Goal: Task Accomplishment & Management: Use online tool/utility

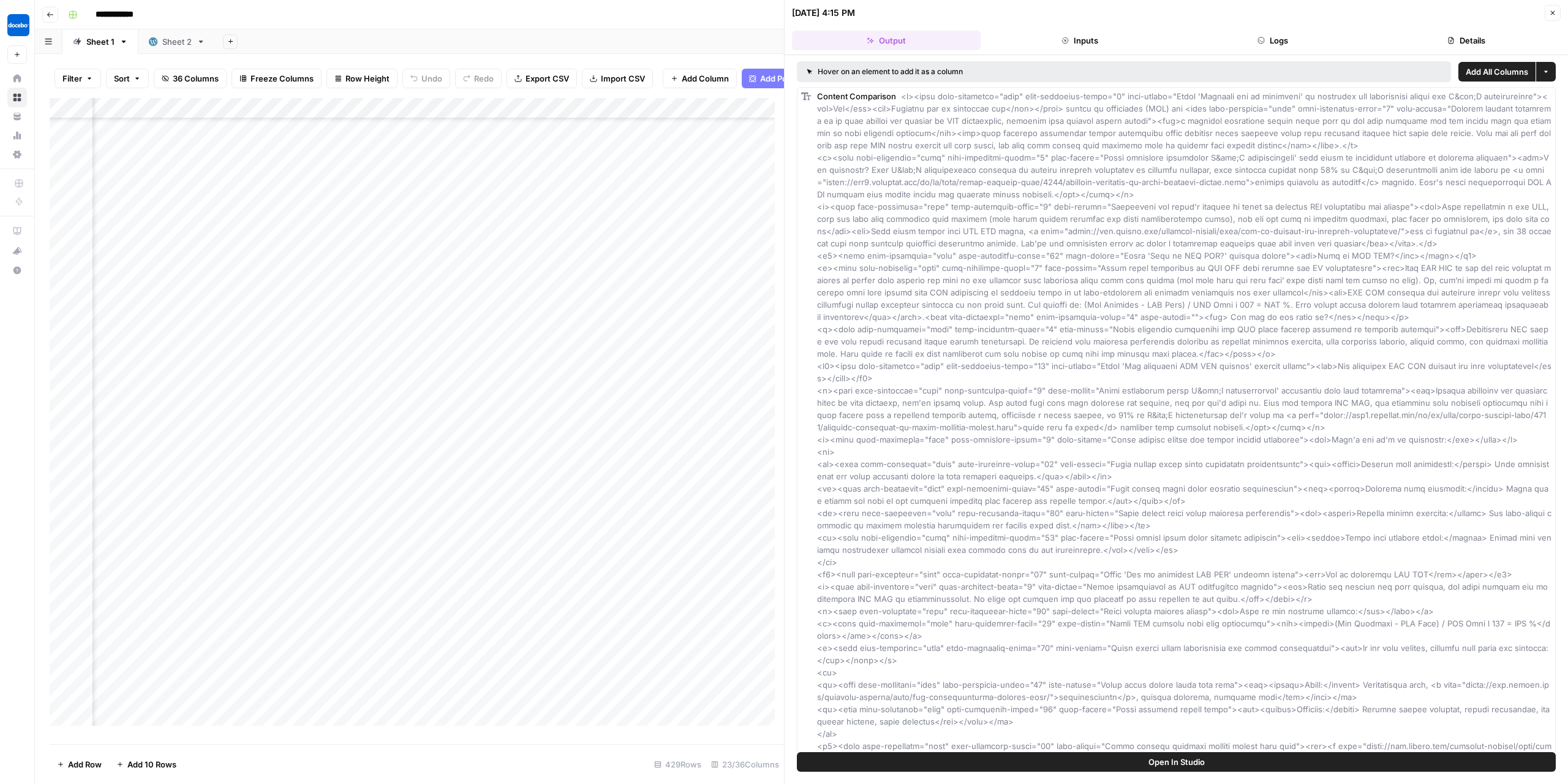
click at [355, 14] on div "**********" at bounding box center [809, 14] width 1493 height 20
click at [1555, 14] on icon "button" at bounding box center [1553, 13] width 8 height 8
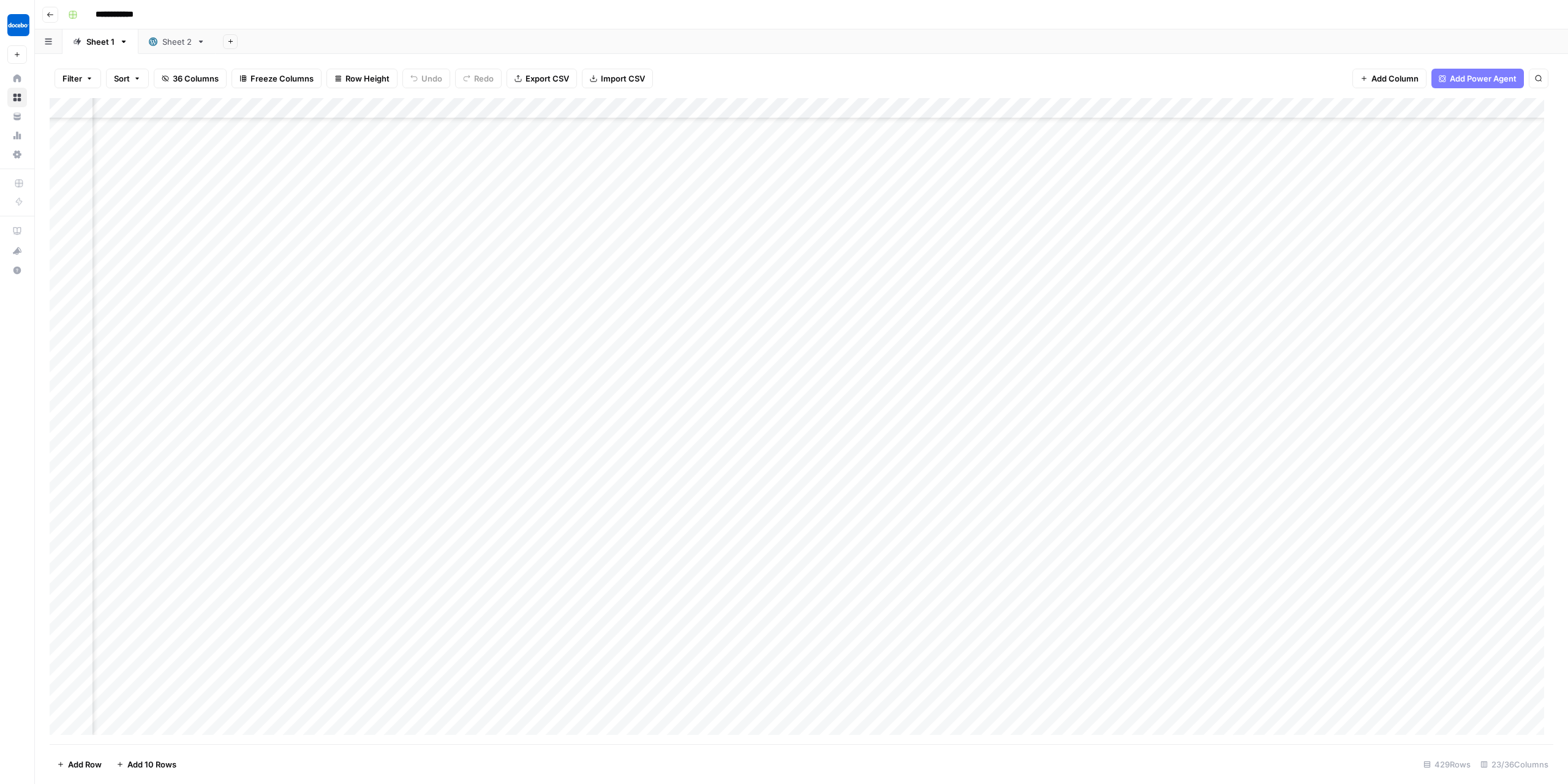
scroll to position [10996, 1184]
click at [602, 113] on div "Add Column" at bounding box center [801, 422] width 1504 height 647
click at [757, 222] on div "Add Column" at bounding box center [801, 422] width 1504 height 647
click at [675, 130] on div "Add Column" at bounding box center [801, 422] width 1504 height 647
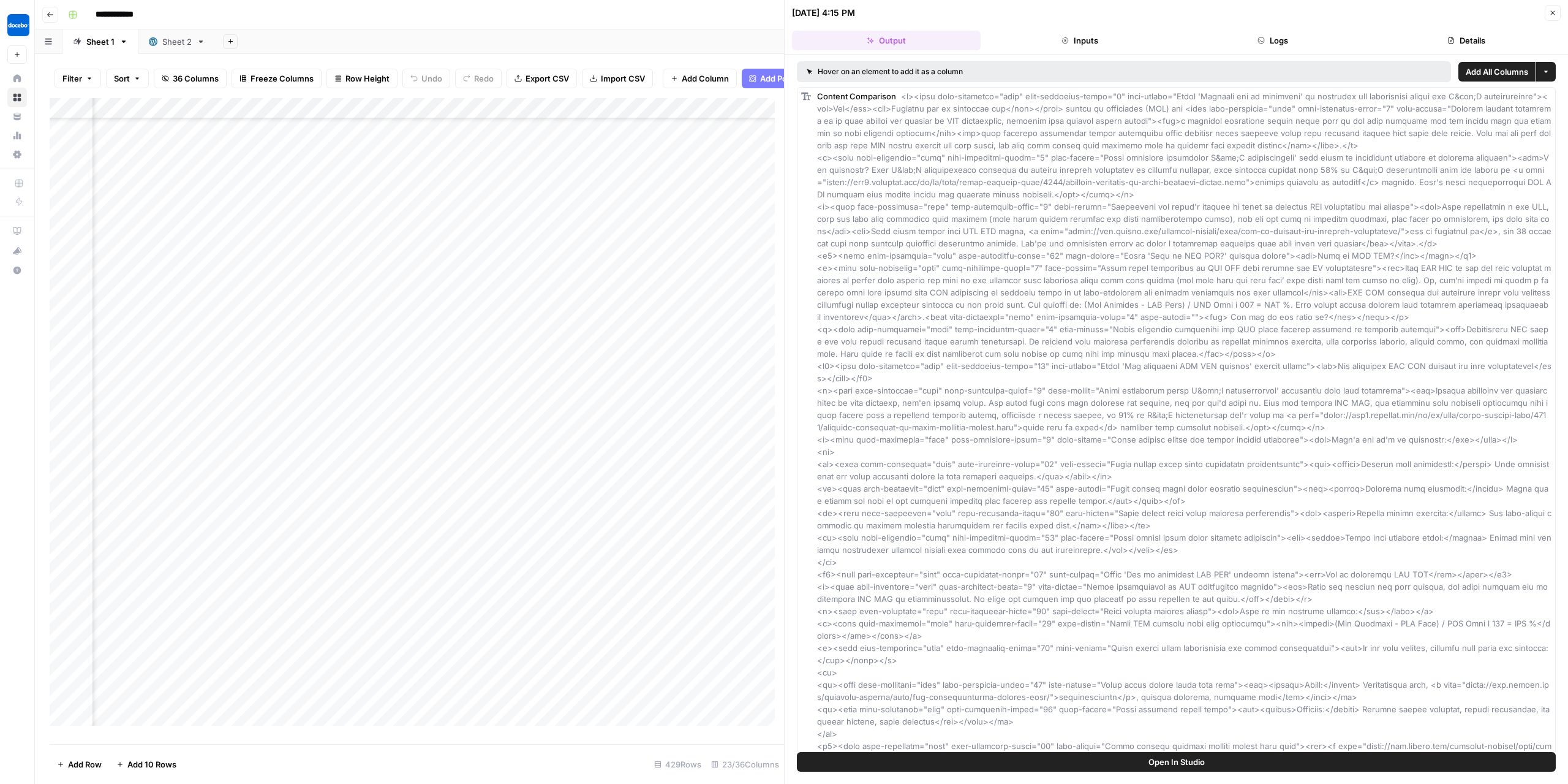
click at [1255, 49] on button "Logs" at bounding box center [1274, 40] width 189 height 20
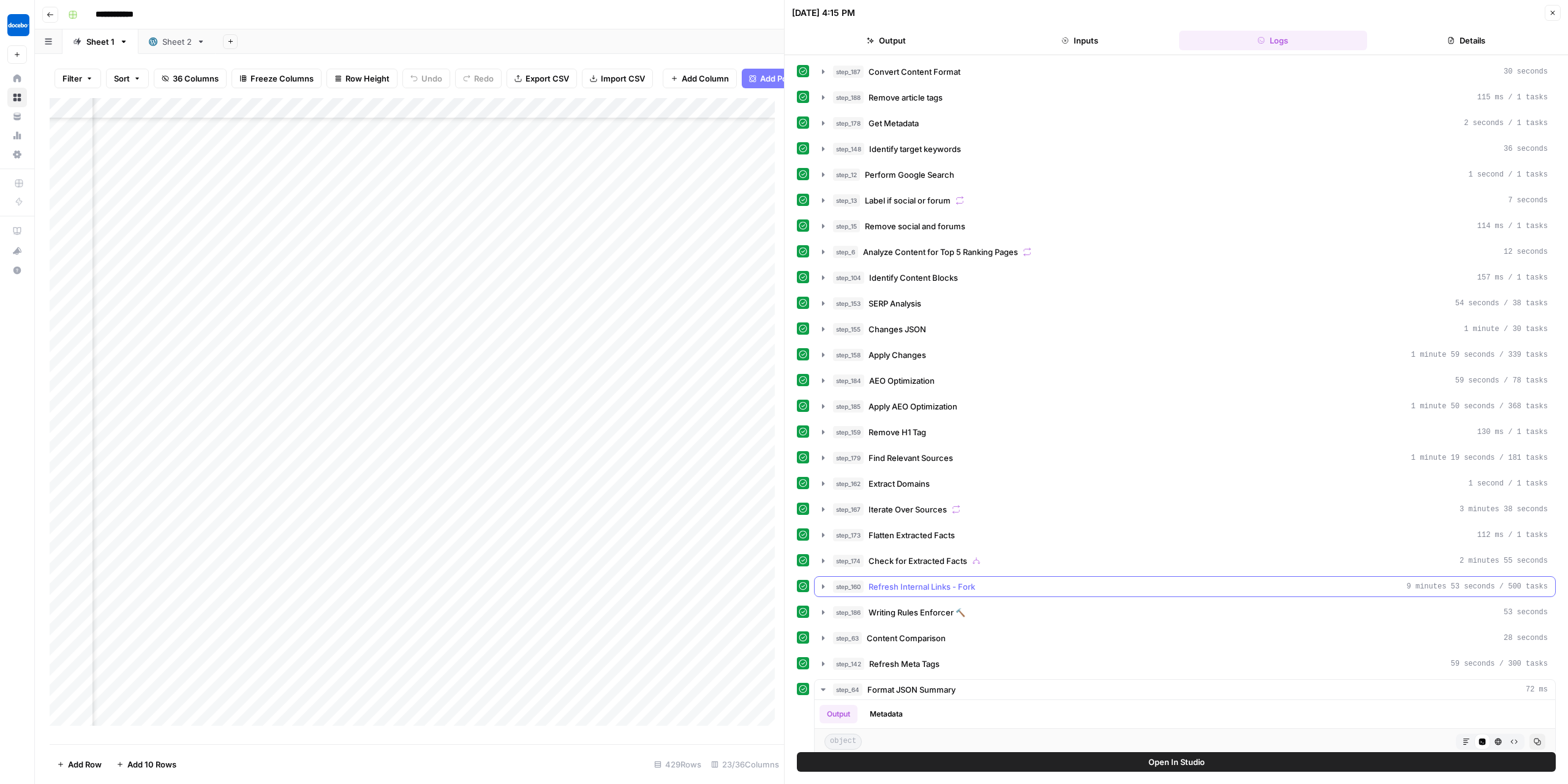
click at [935, 581] on span "Refresh Internal Links - Fork" at bounding box center [922, 587] width 107 height 12
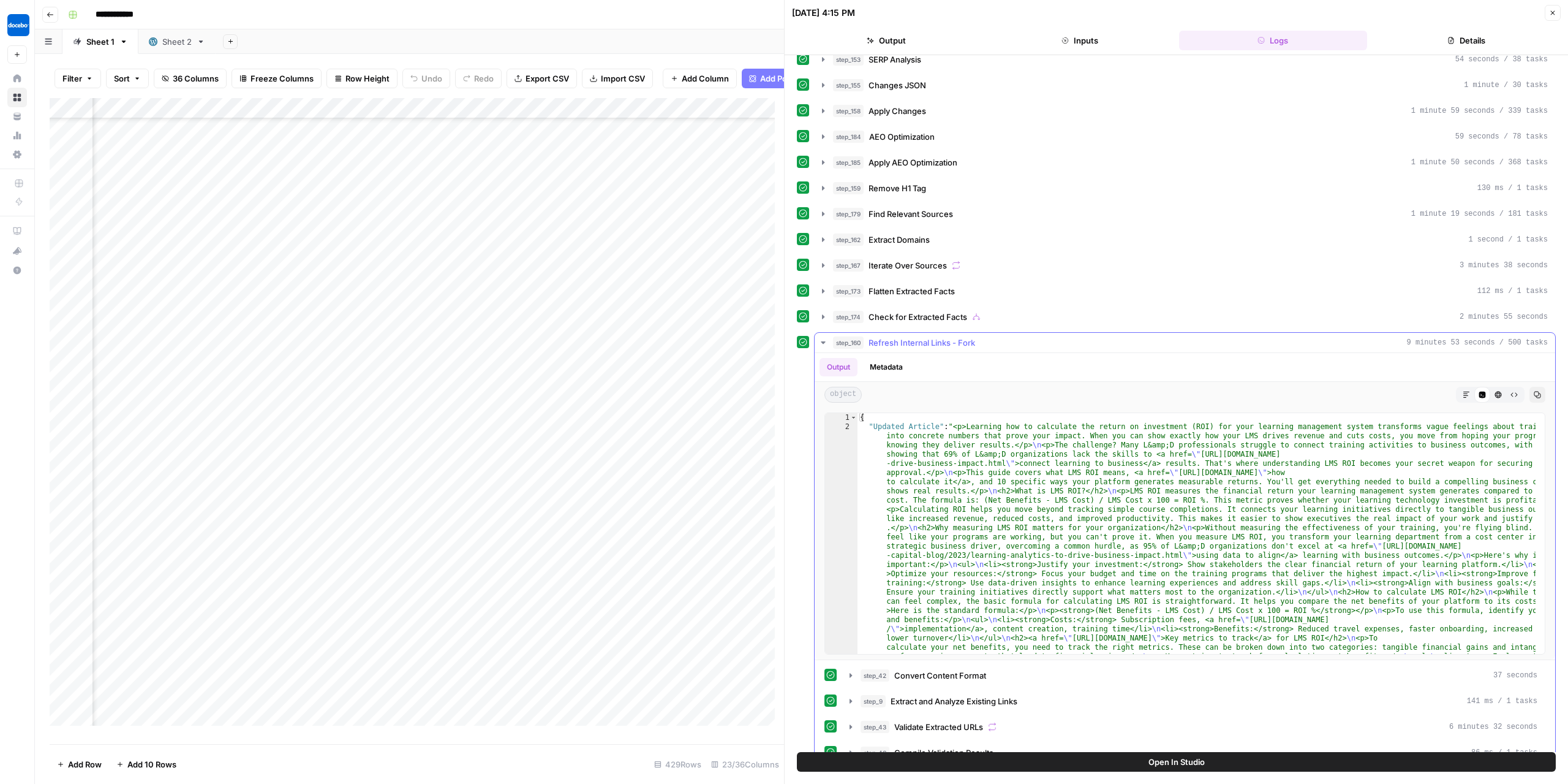
scroll to position [245, 0]
click at [823, 336] on icon "button" at bounding box center [823, 341] width 10 height 10
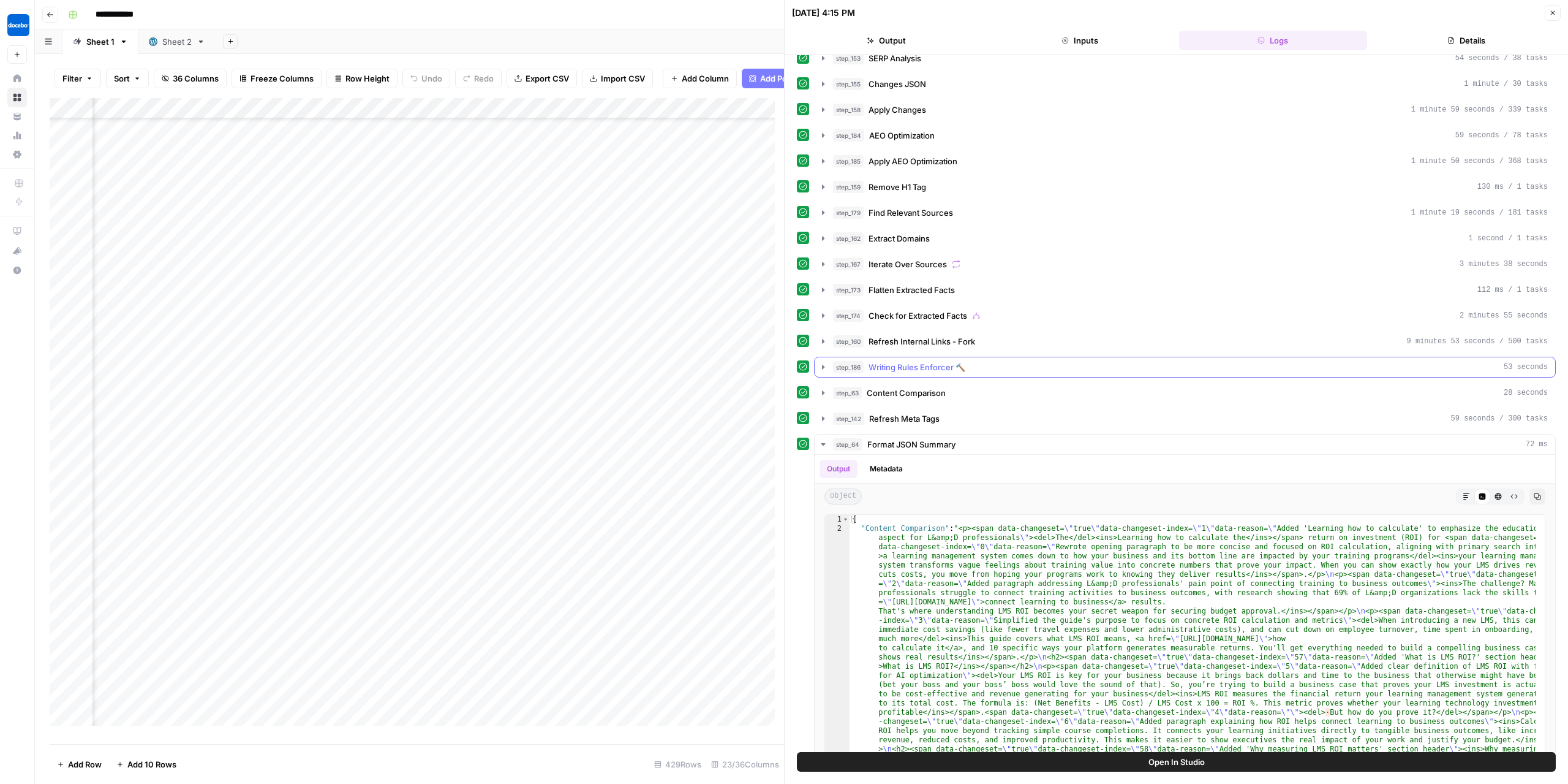
click at [907, 361] on span "Writing Rules Enforcer 🔨" at bounding box center [917, 367] width 97 height 12
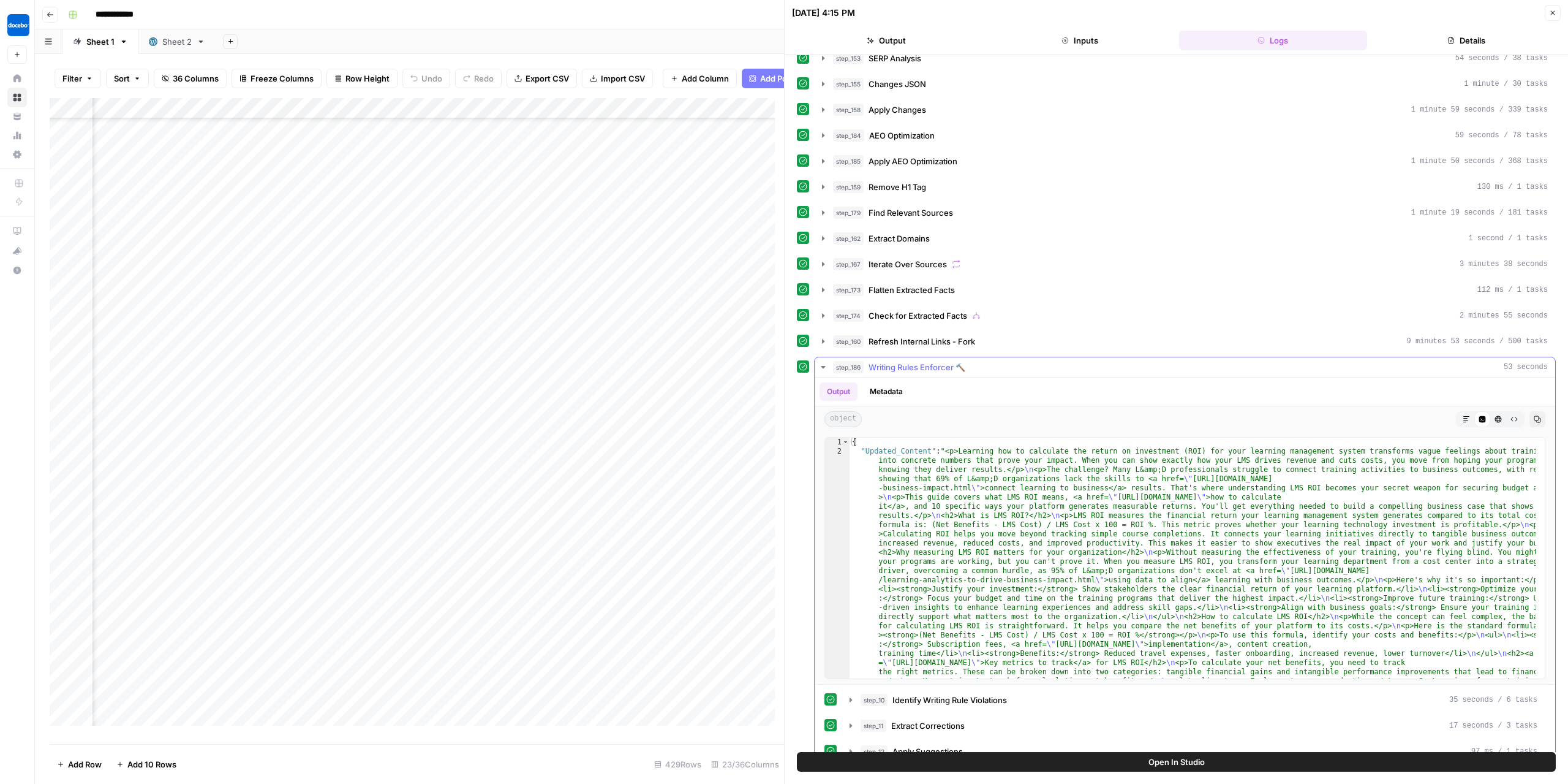
click at [906, 361] on span "Writing Rules Enforcer 🔨" at bounding box center [917, 367] width 97 height 12
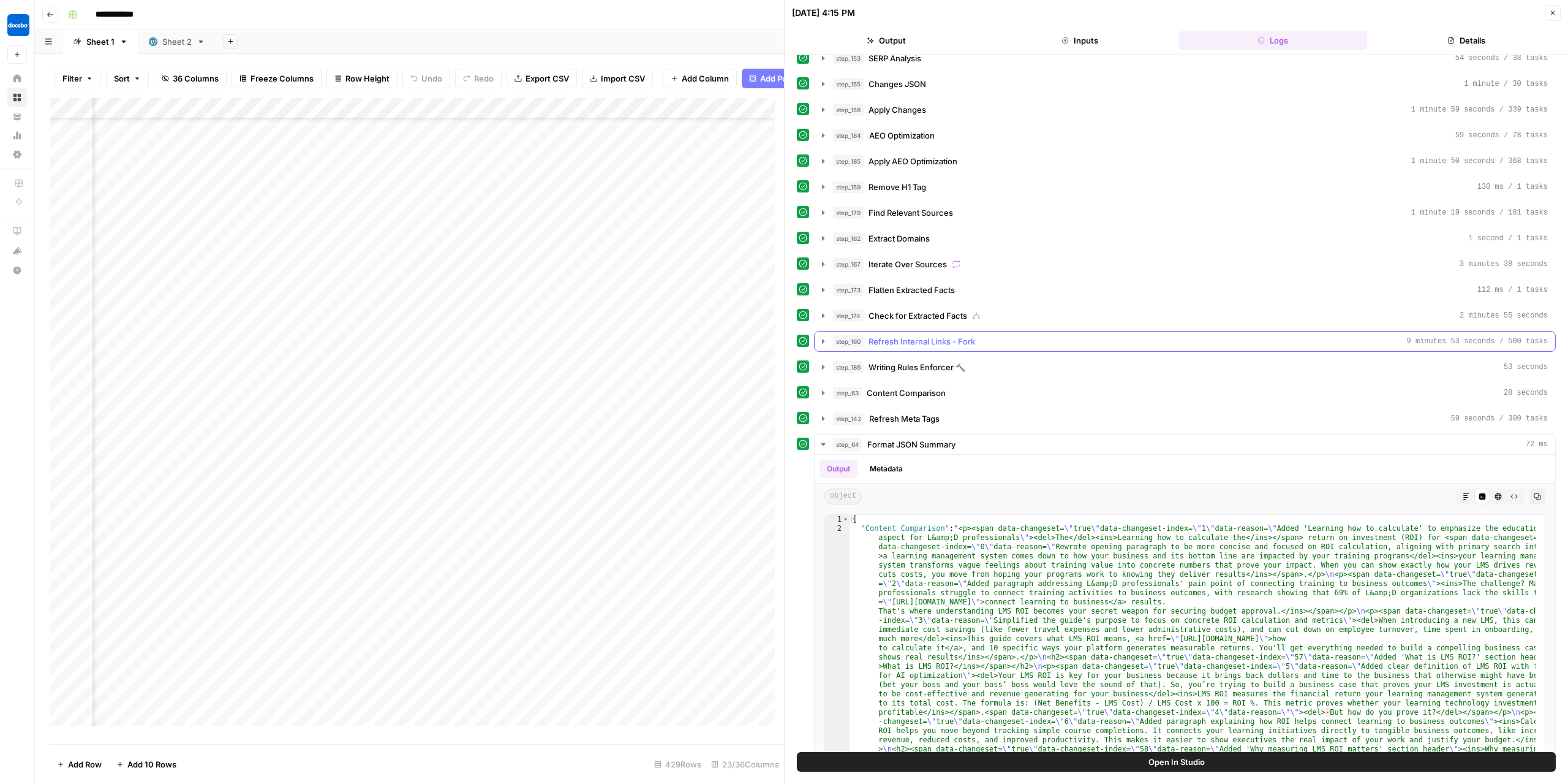
click at [931, 335] on span "Refresh Internal Links - Fork" at bounding box center [922, 341] width 107 height 12
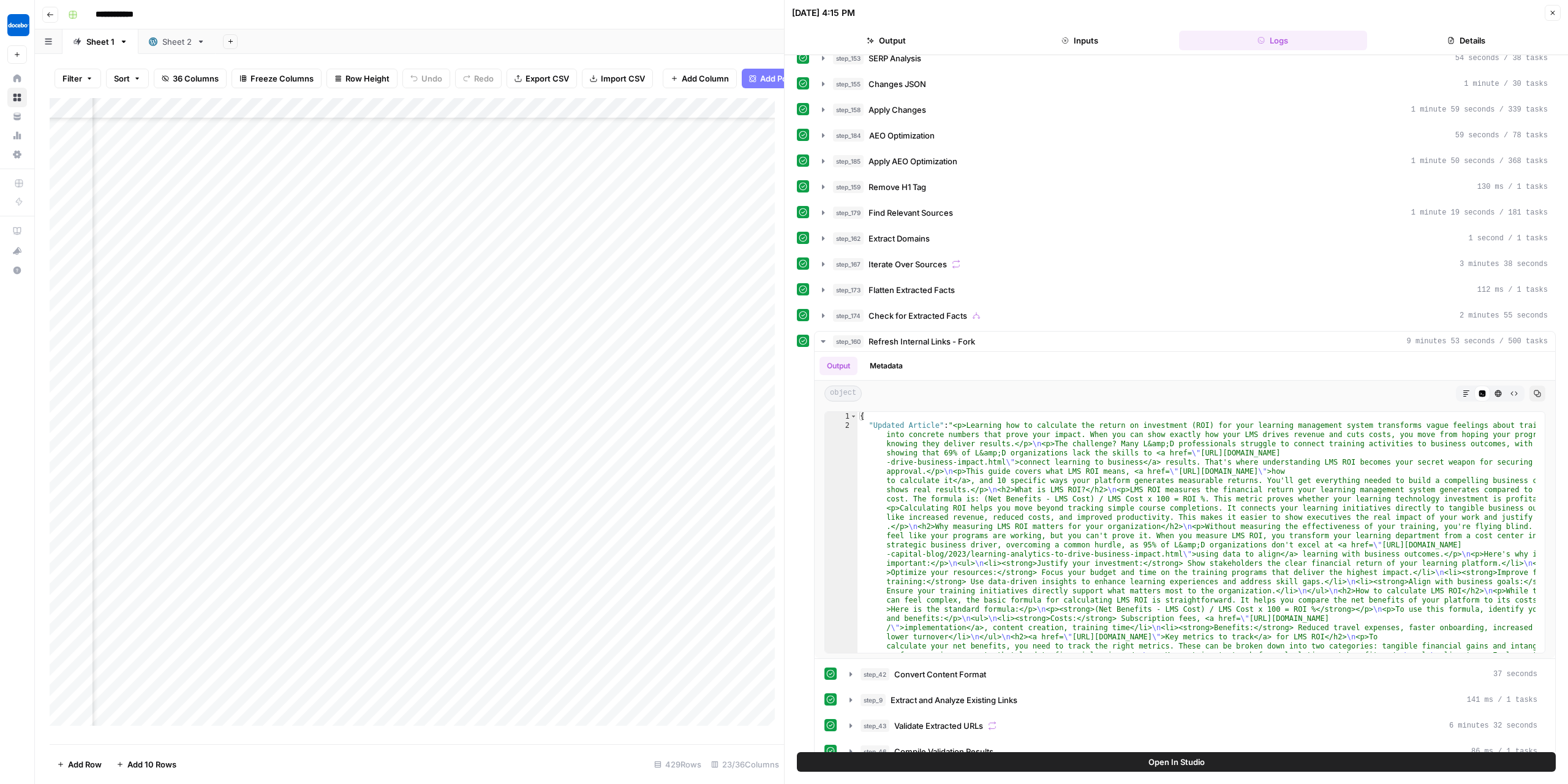
click at [600, 112] on div "Add Column" at bounding box center [416, 416] width 734 height 637
click at [590, 196] on span "Edit Schedule" at bounding box center [597, 193] width 107 height 12
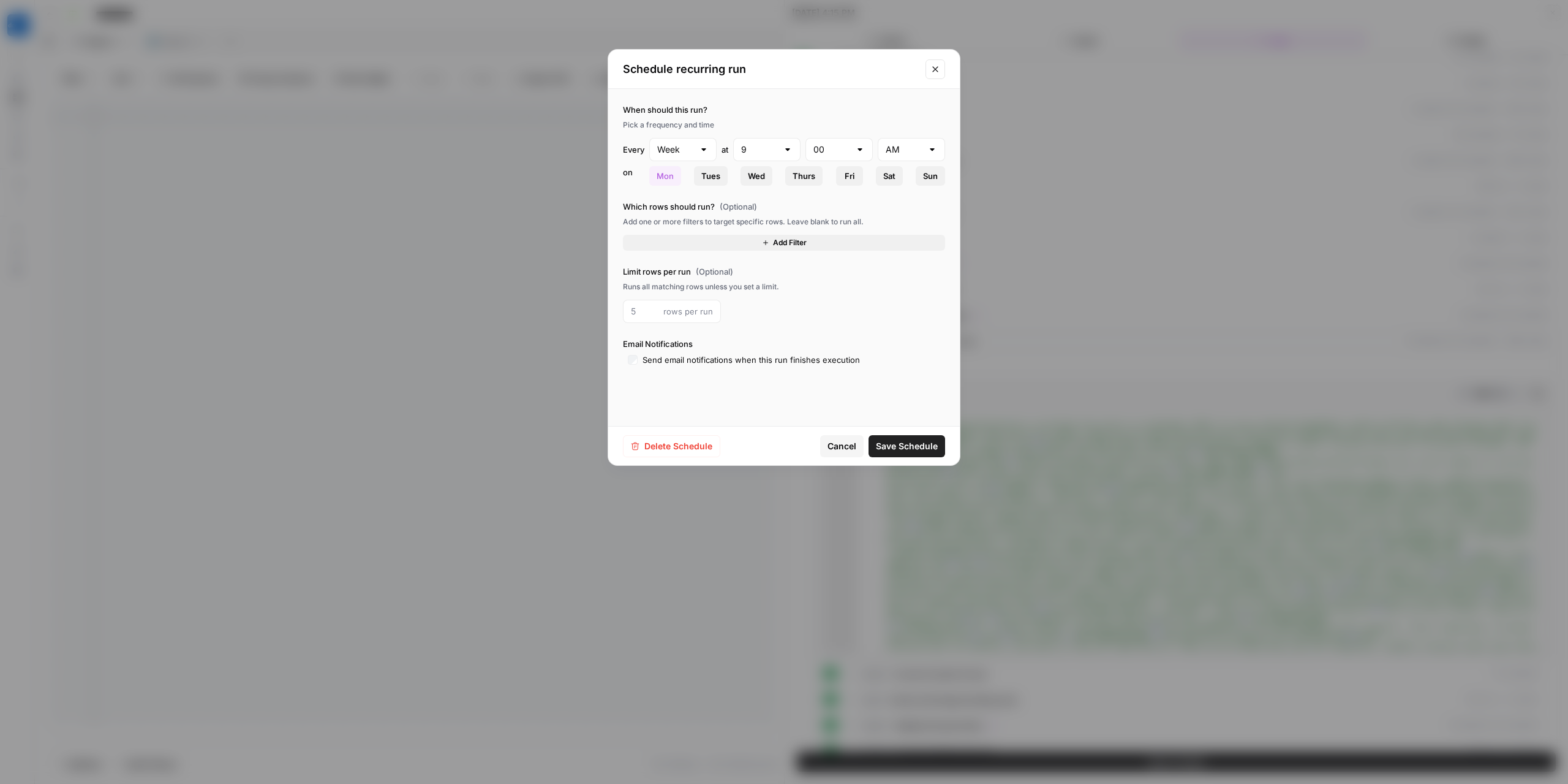
type input "Month"
type input "11"
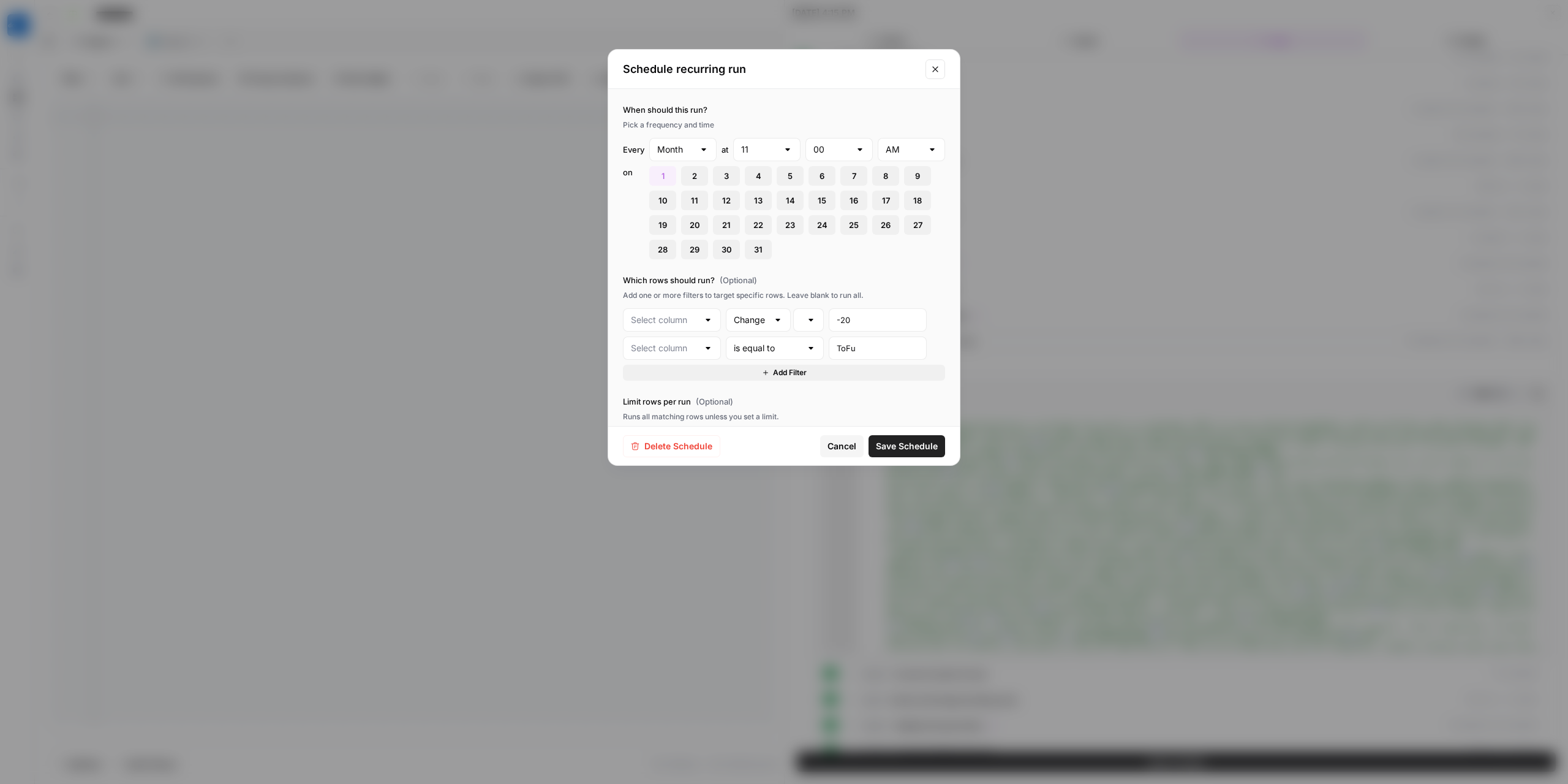
type input "Clicks 30D"
type input "classification"
click at [939, 71] on icon "Close modal" at bounding box center [935, 69] width 10 height 10
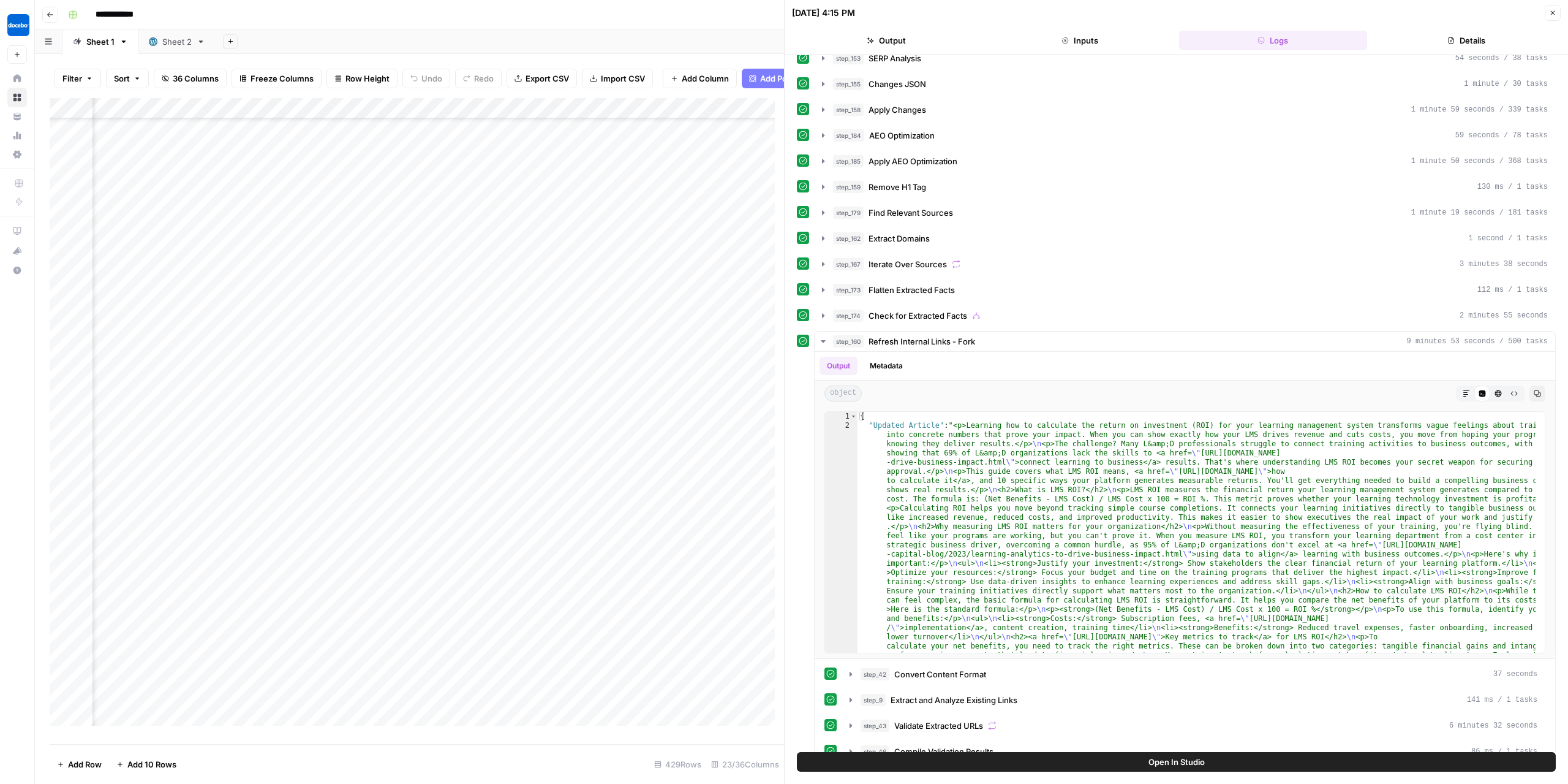
click at [584, 115] on div "Add Column" at bounding box center [416, 416] width 734 height 637
click at [577, 235] on span "Edit Workflow" at bounding box center [597, 237] width 107 height 12
click at [822, 336] on icon "button" at bounding box center [823, 341] width 10 height 10
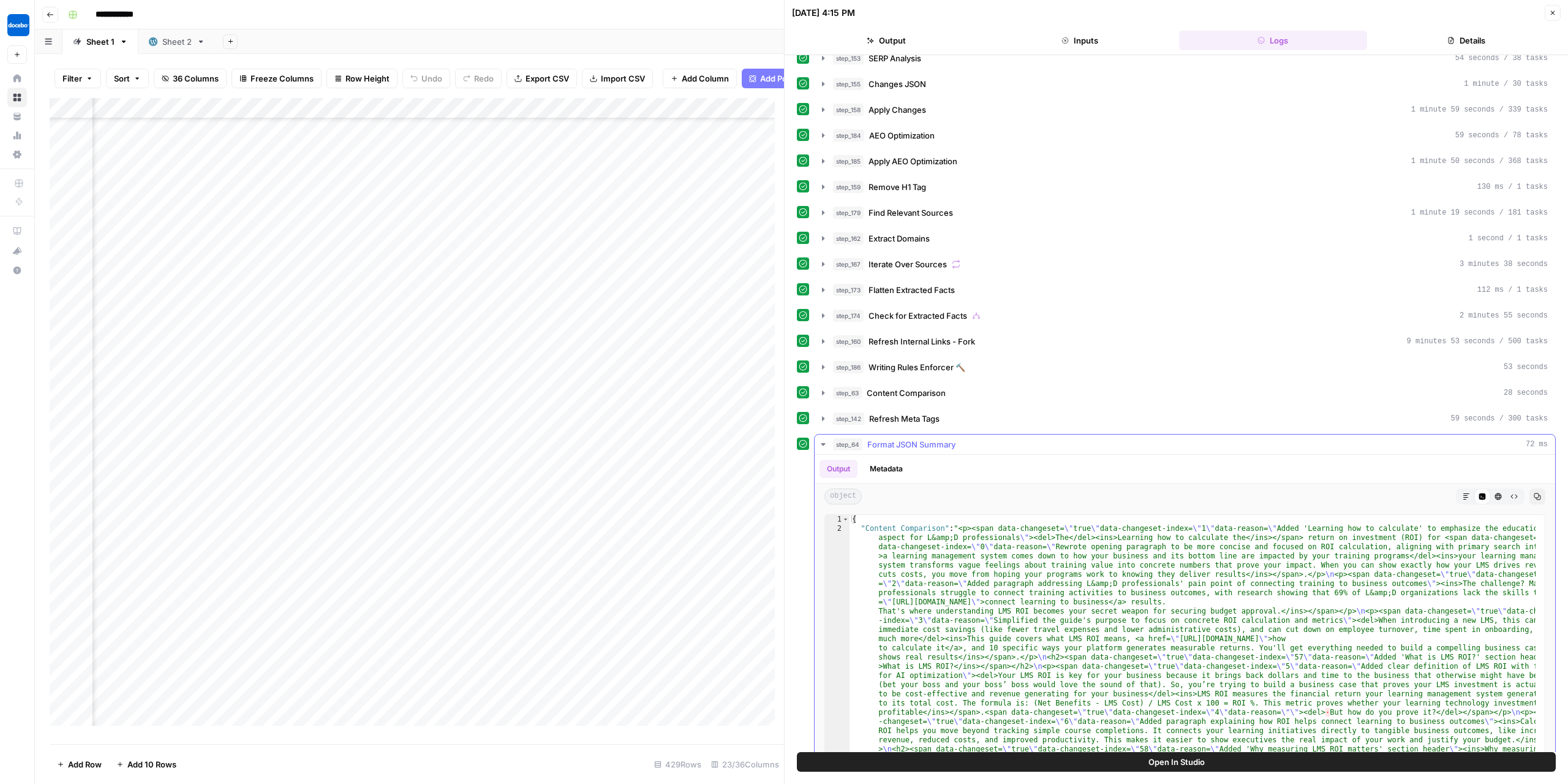
click at [1458, 491] on button "Markdown" at bounding box center [1466, 496] width 16 height 16
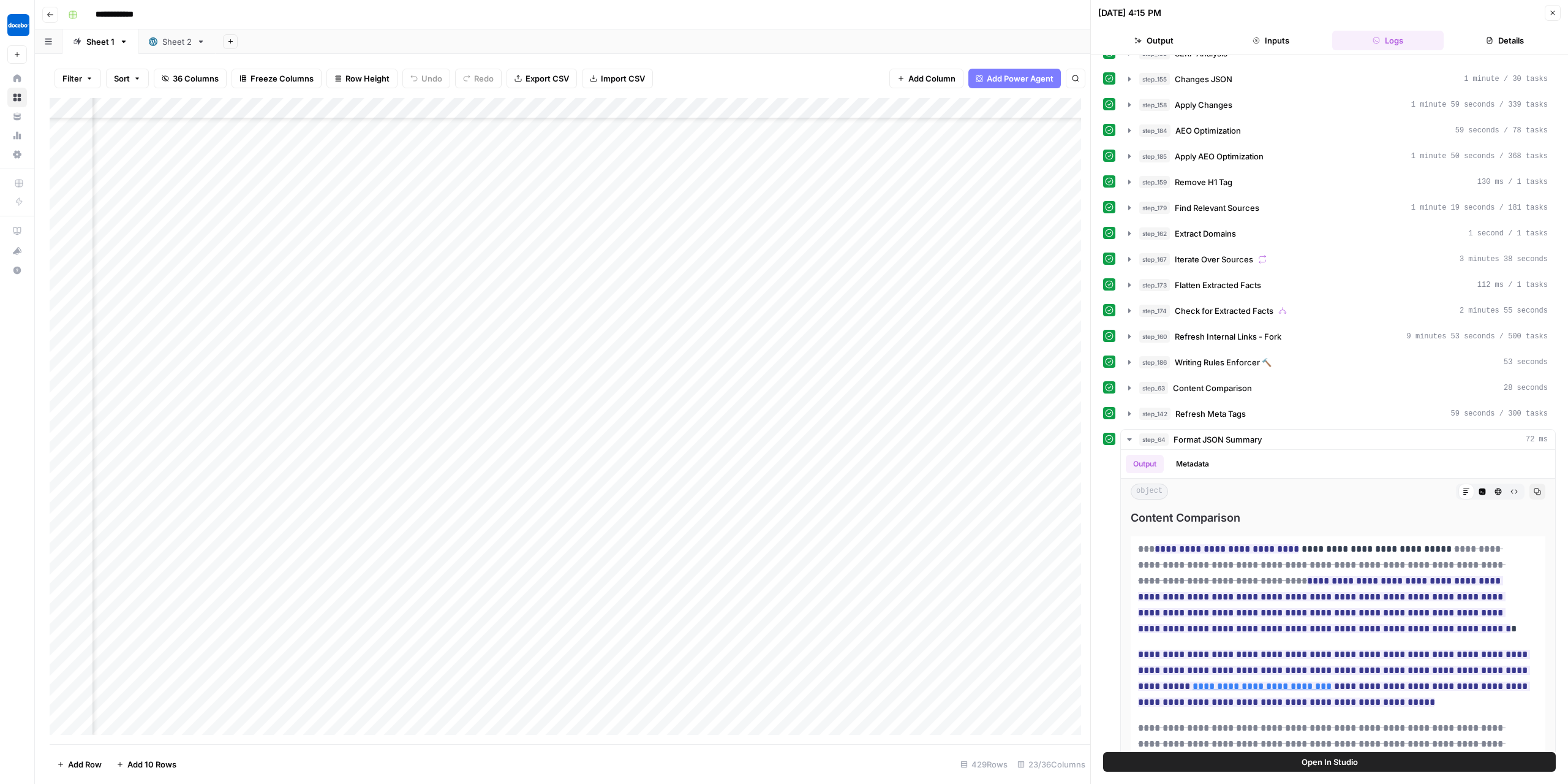
scroll to position [10996, 0]
click at [440, 107] on div "Add Column" at bounding box center [570, 422] width 1041 height 647
click at [441, 93] on div "Filter Sort 36 Columns Freeze Columns Row Height Undo Redo Export CSV Import CS…" at bounding box center [570, 78] width 1041 height 40
click at [433, 132] on div "Add Column" at bounding box center [570, 422] width 1041 height 647
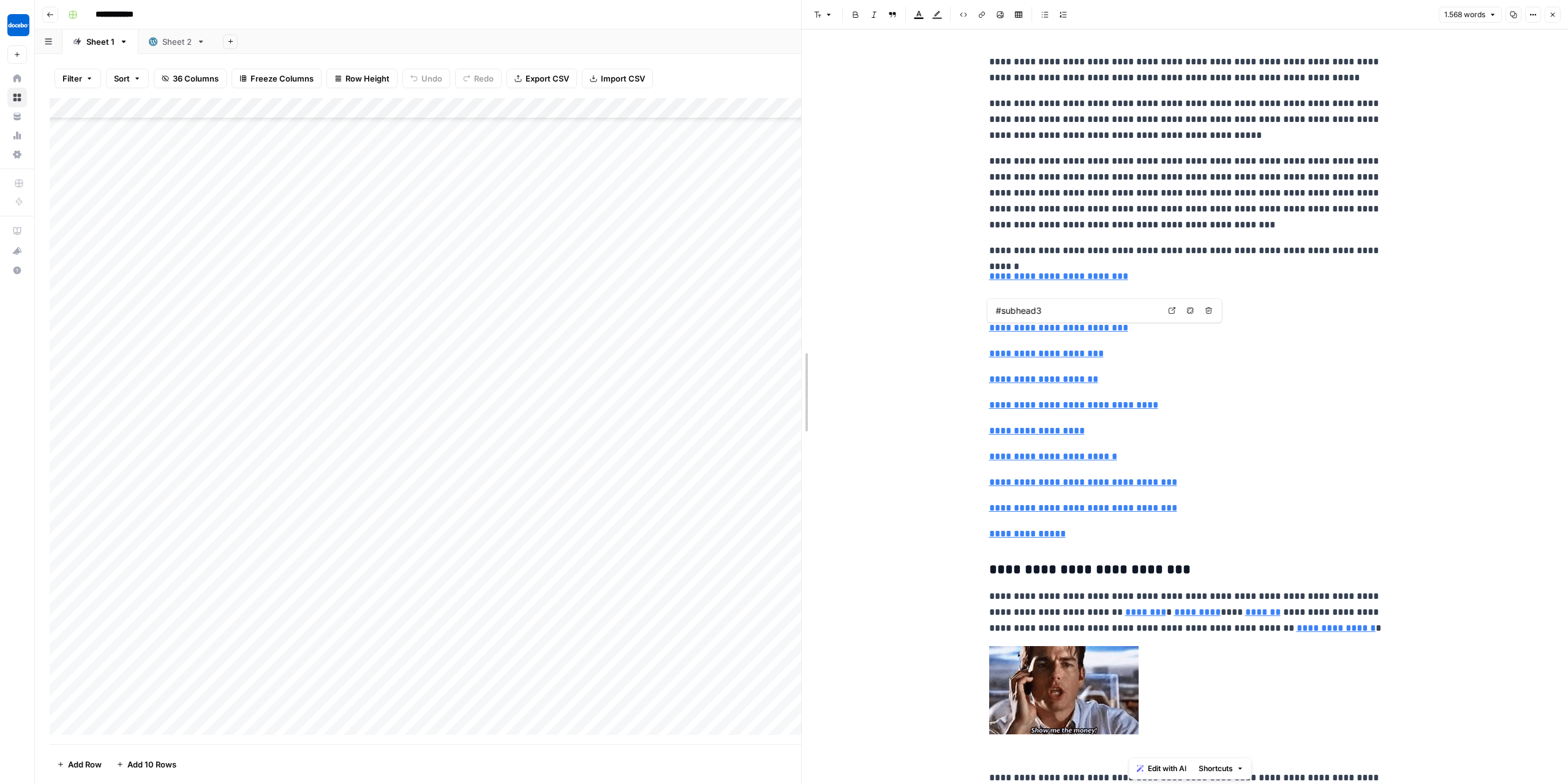
drag, startPoint x: 1093, startPoint y: 327, endPoint x: 775, endPoint y: 335, distance: 318.1
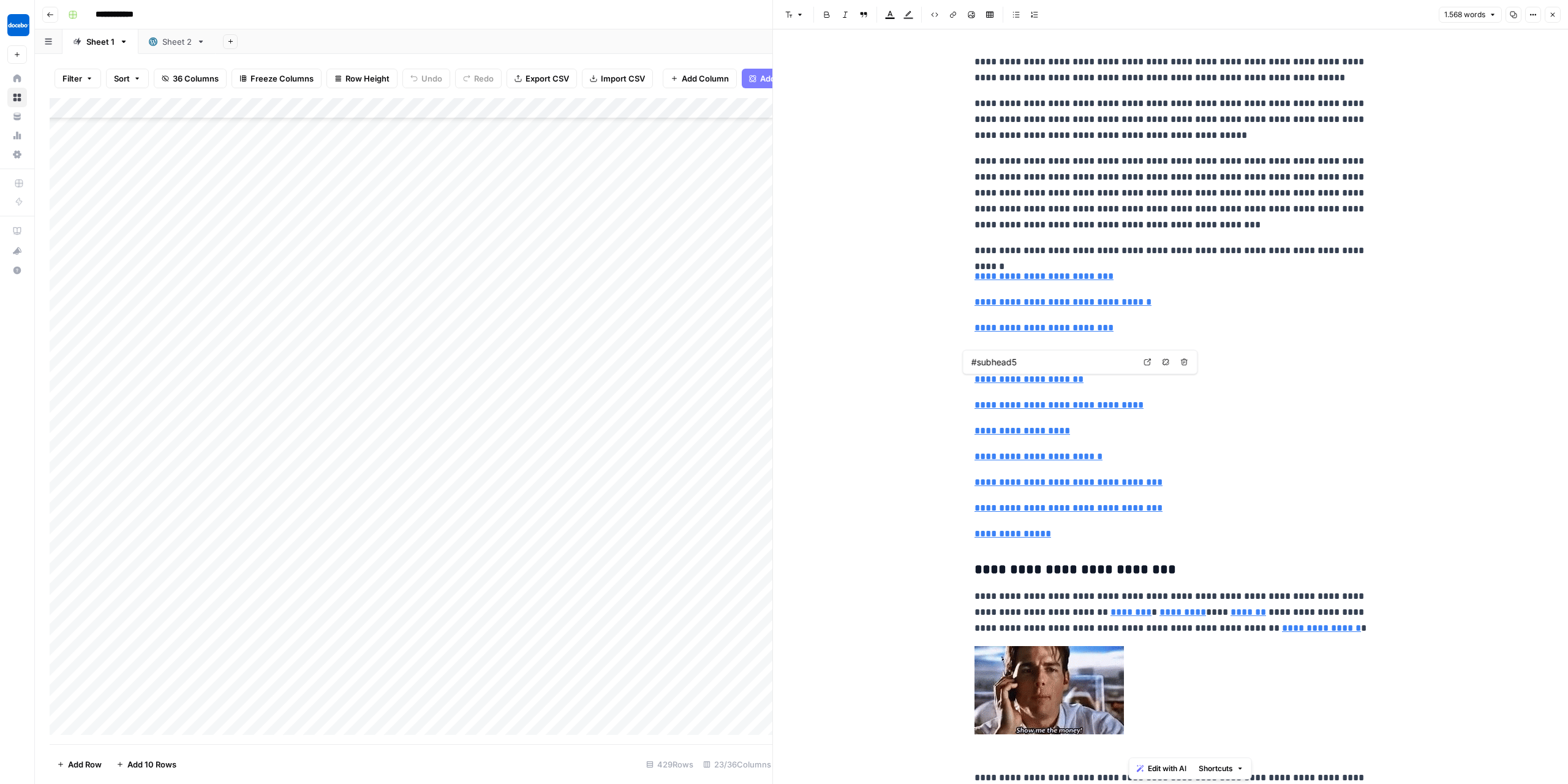
type input "#subhead6"
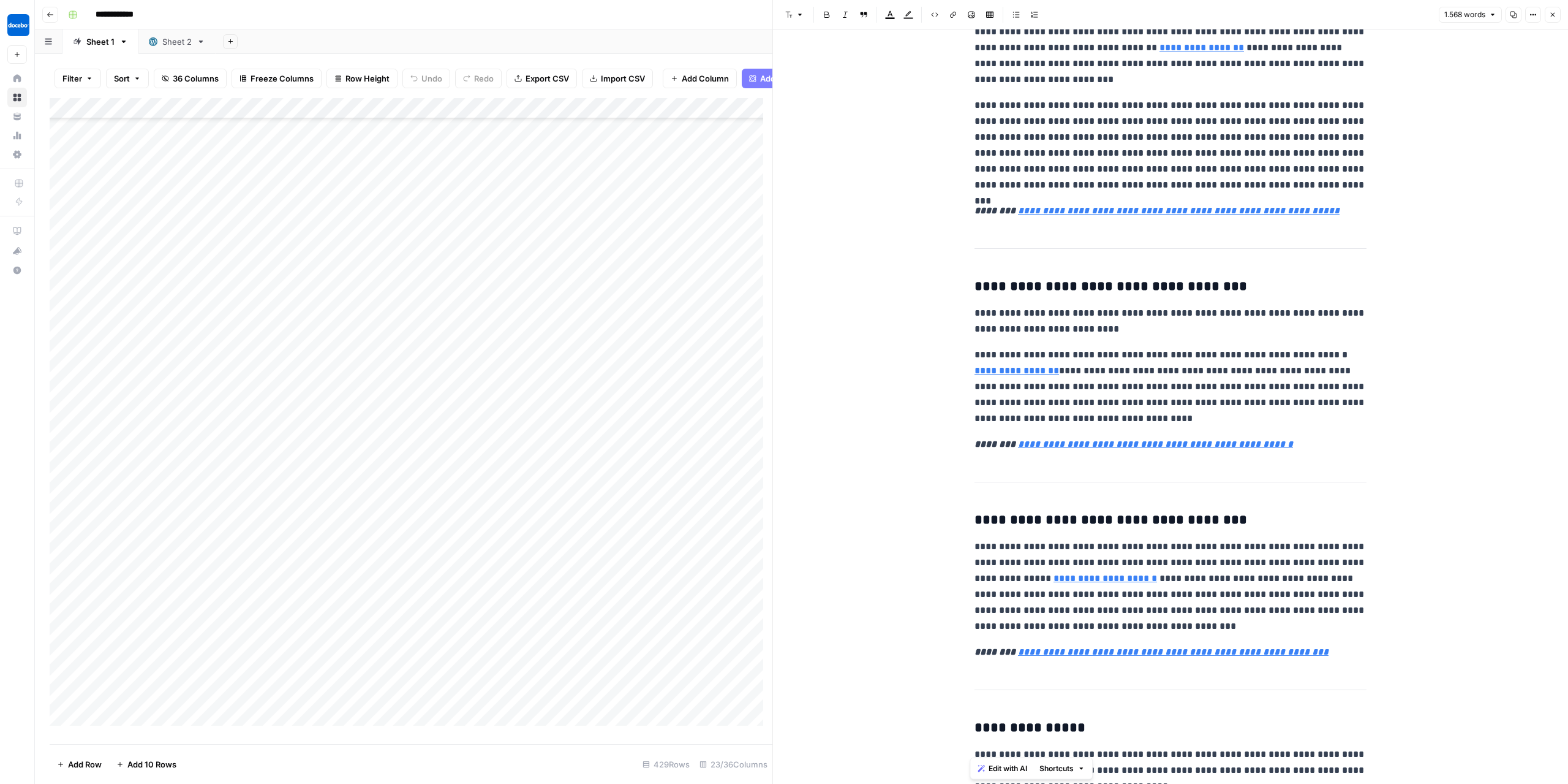
scroll to position [3218, 0]
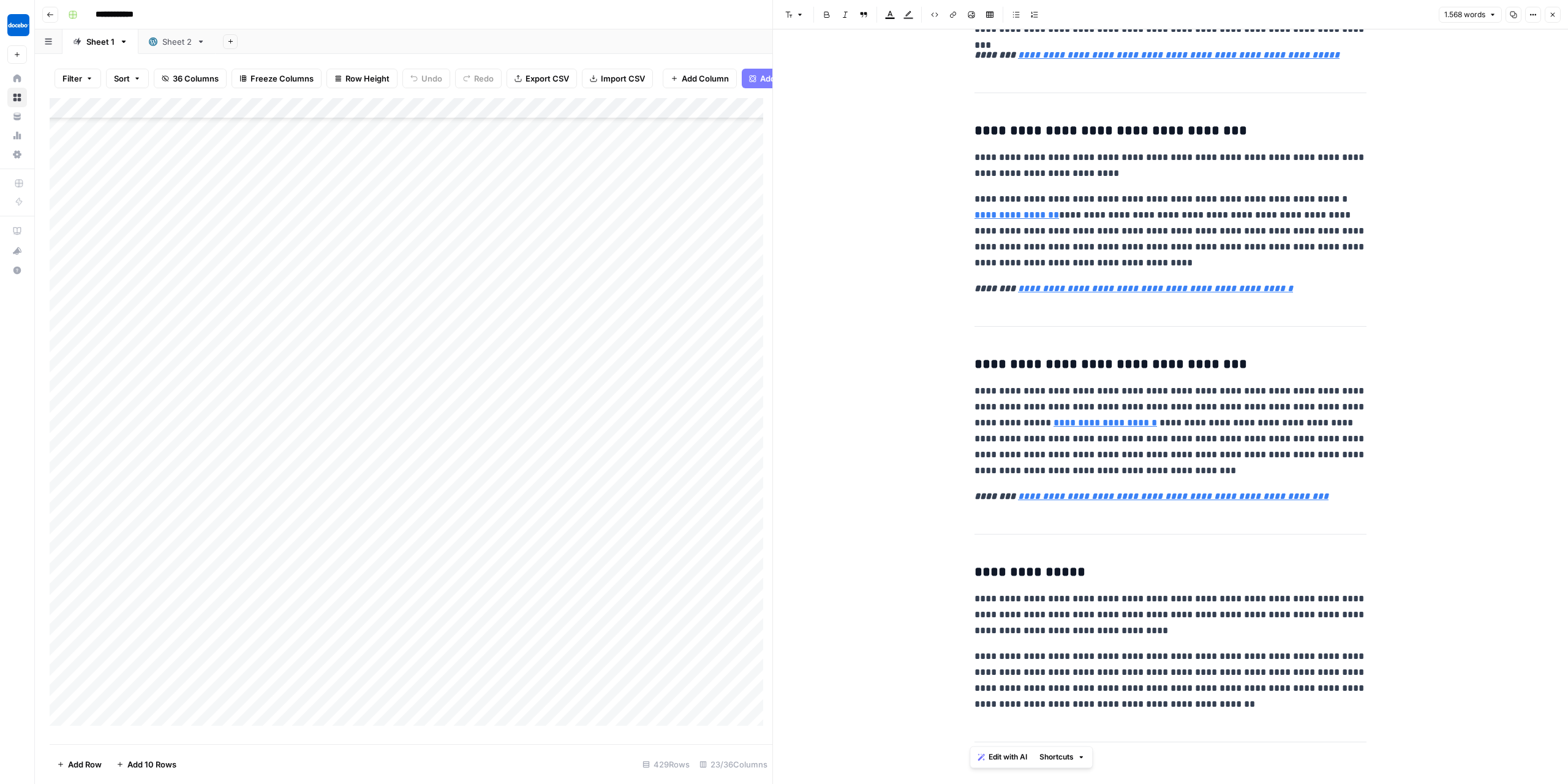
click at [404, 345] on div "Add Column" at bounding box center [411, 416] width 723 height 637
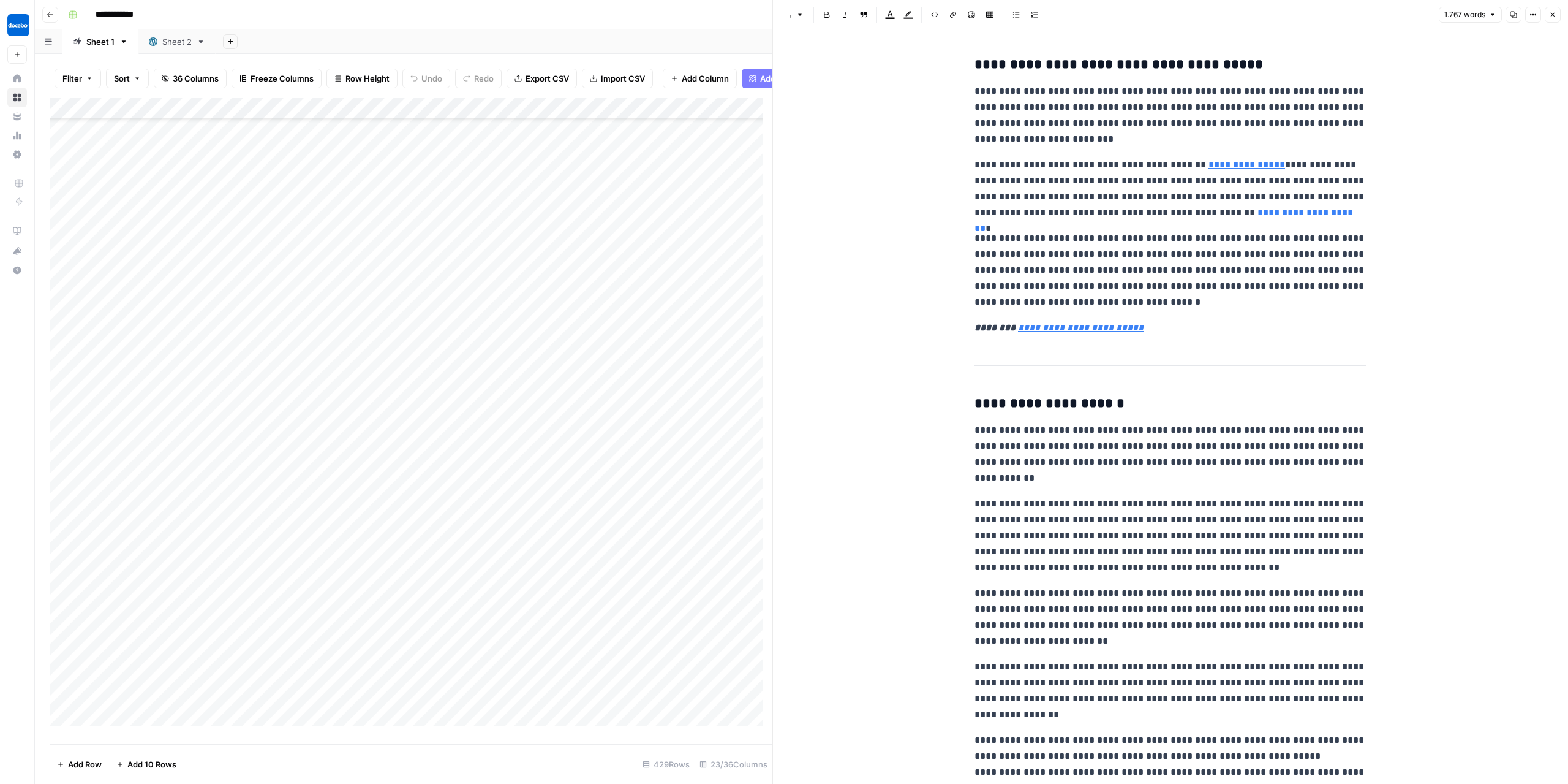
scroll to position [3495, 0]
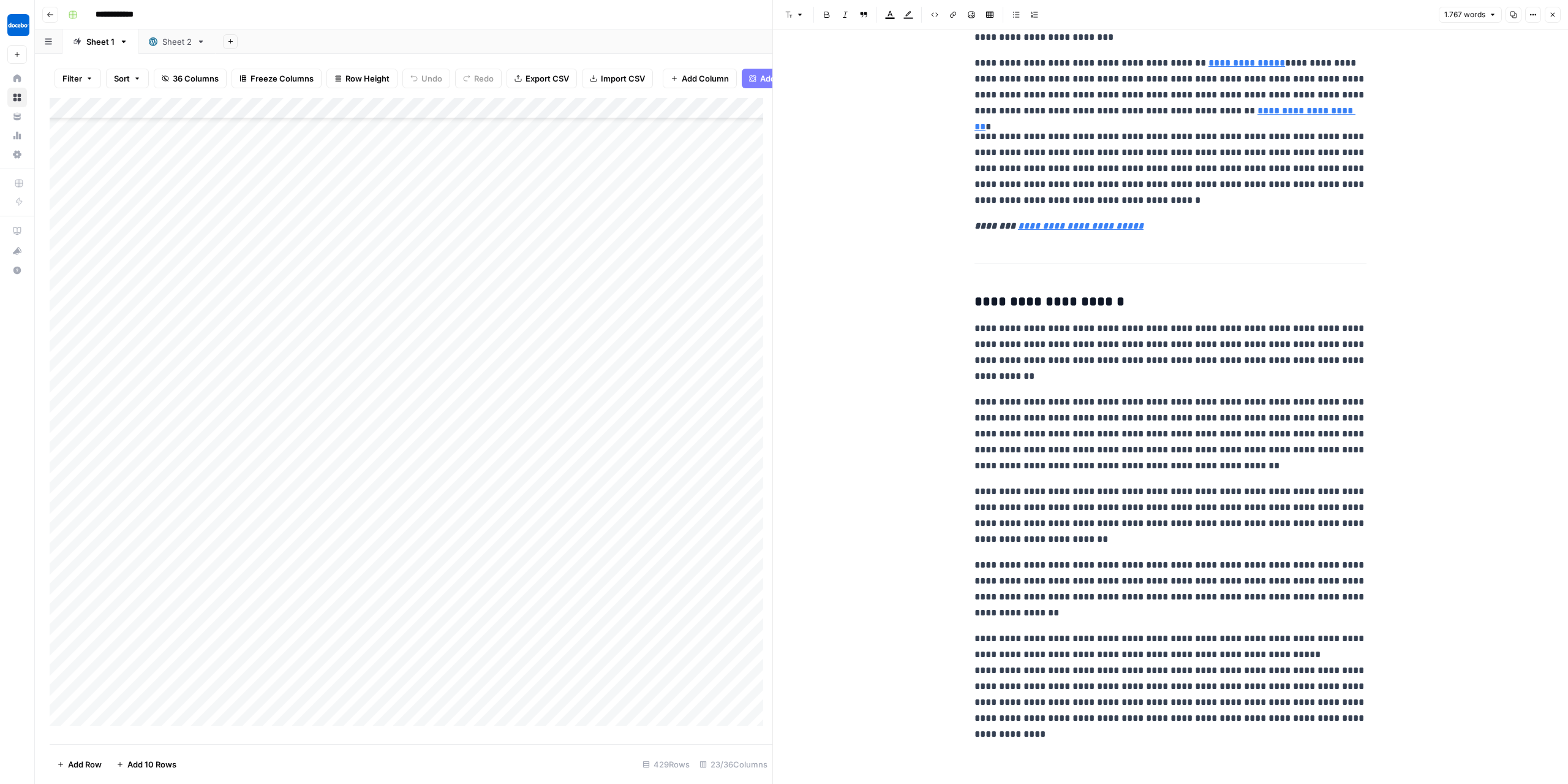
click at [1553, 18] on icon "button" at bounding box center [1553, 14] width 8 height 8
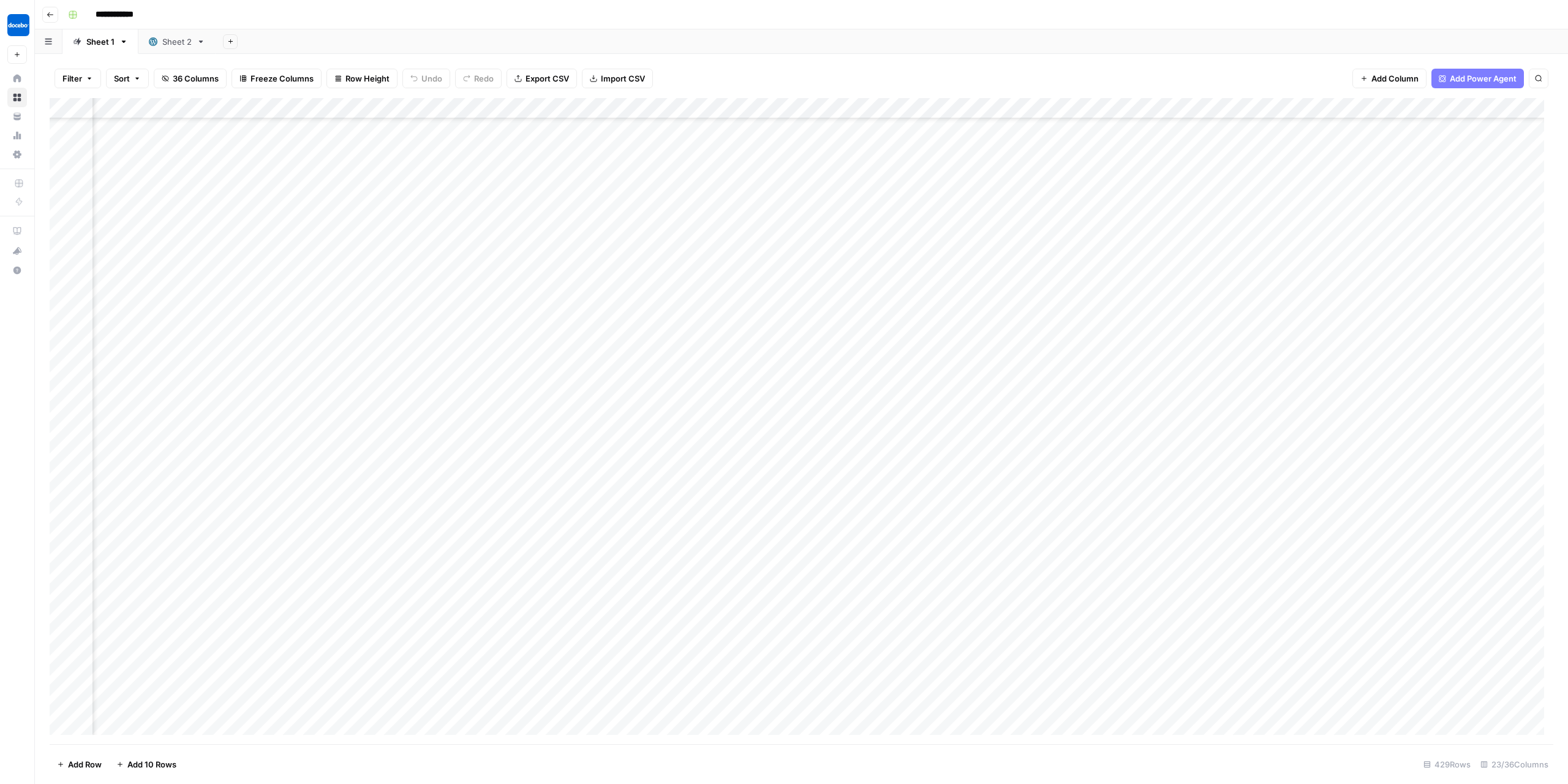
scroll to position [10873, 1003]
click at [1076, 247] on div "Add Column" at bounding box center [801, 422] width 1504 height 647
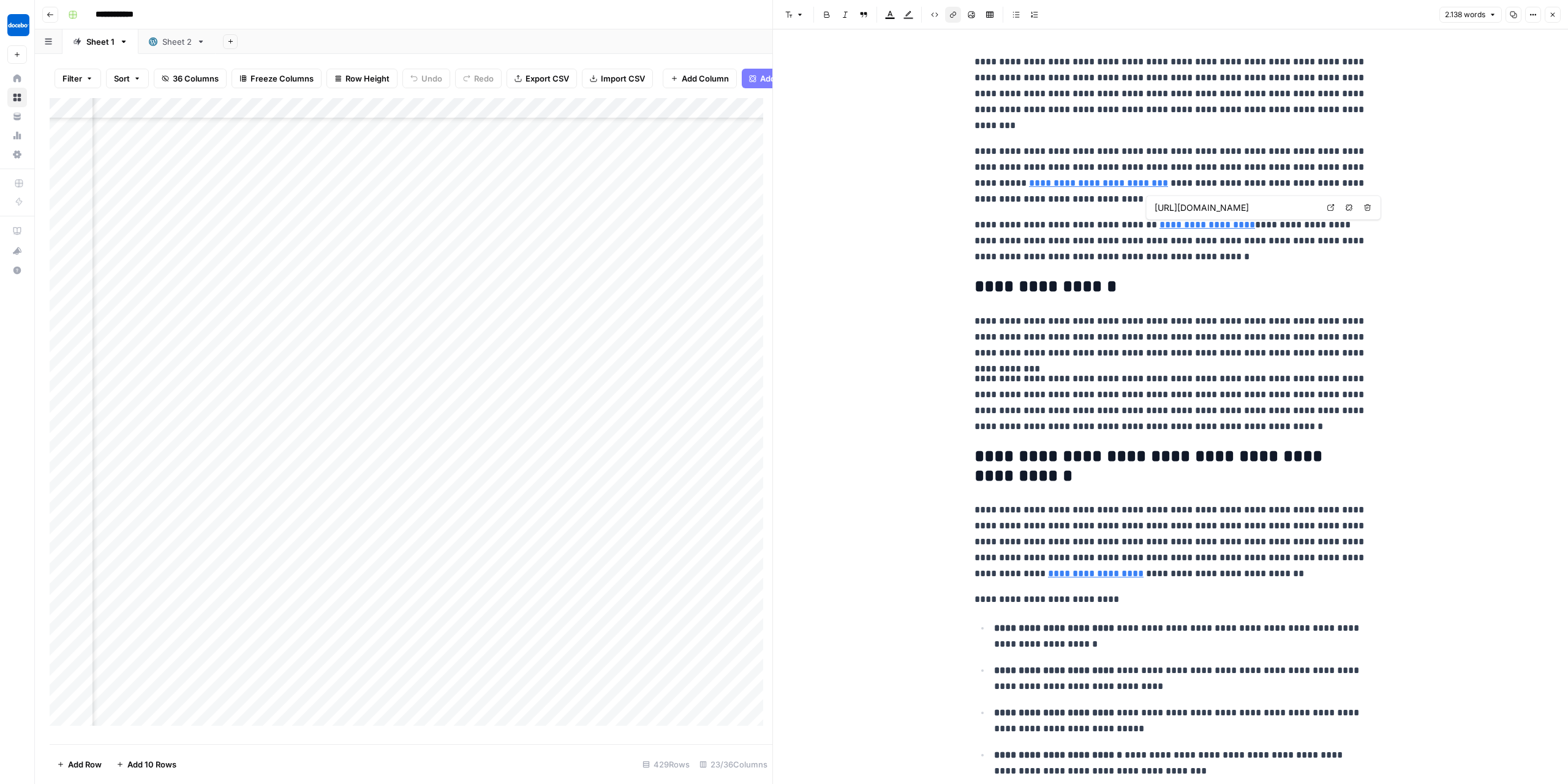
click at [1166, 226] on link "**********" at bounding box center [1207, 225] width 96 height 9
type input "https://www2.deloitte.com/us/en/blog/human-capital-blog/2023/learning-analytics…"
click at [1083, 184] on link "**********" at bounding box center [1099, 183] width 139 height 9
click at [1048, 578] on link "**********" at bounding box center [1096, 573] width 96 height 9
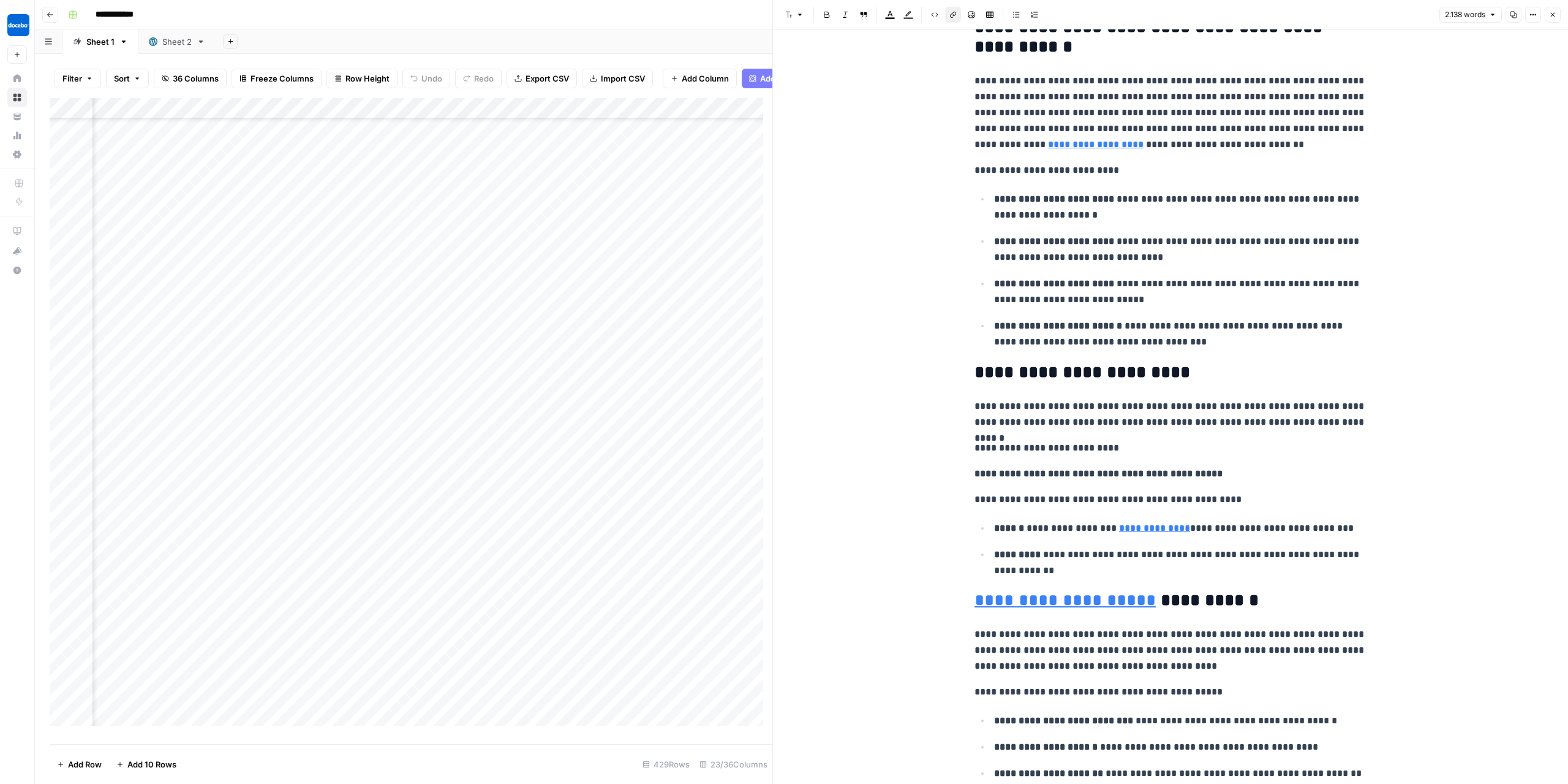
scroll to position [10873, 0]
click at [48, 15] on icon "button" at bounding box center [50, 14] width 6 height 5
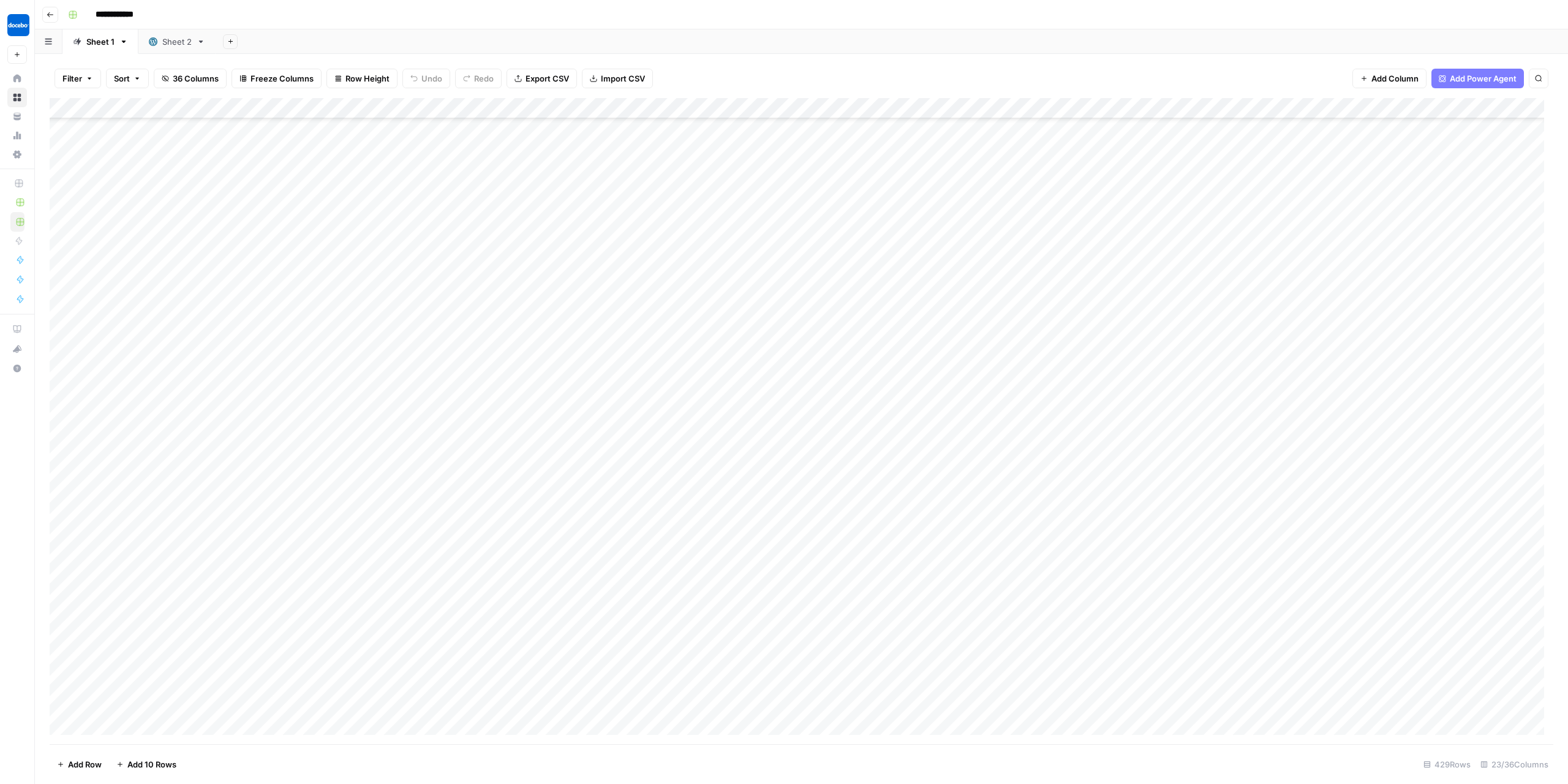
click at [48, 15] on icon "button" at bounding box center [50, 14] width 6 height 5
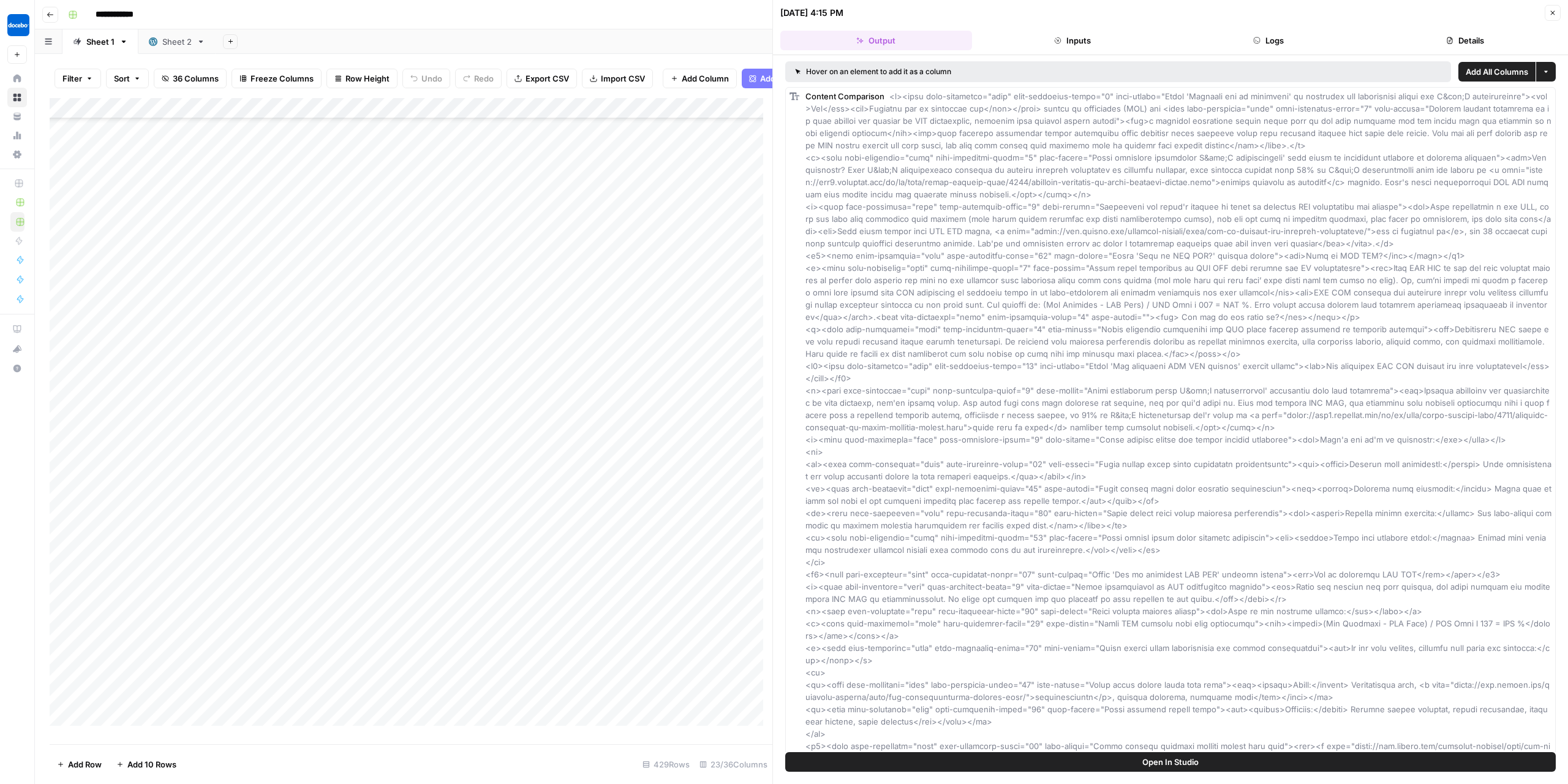
click at [48, 15] on icon "button" at bounding box center [50, 14] width 6 height 5
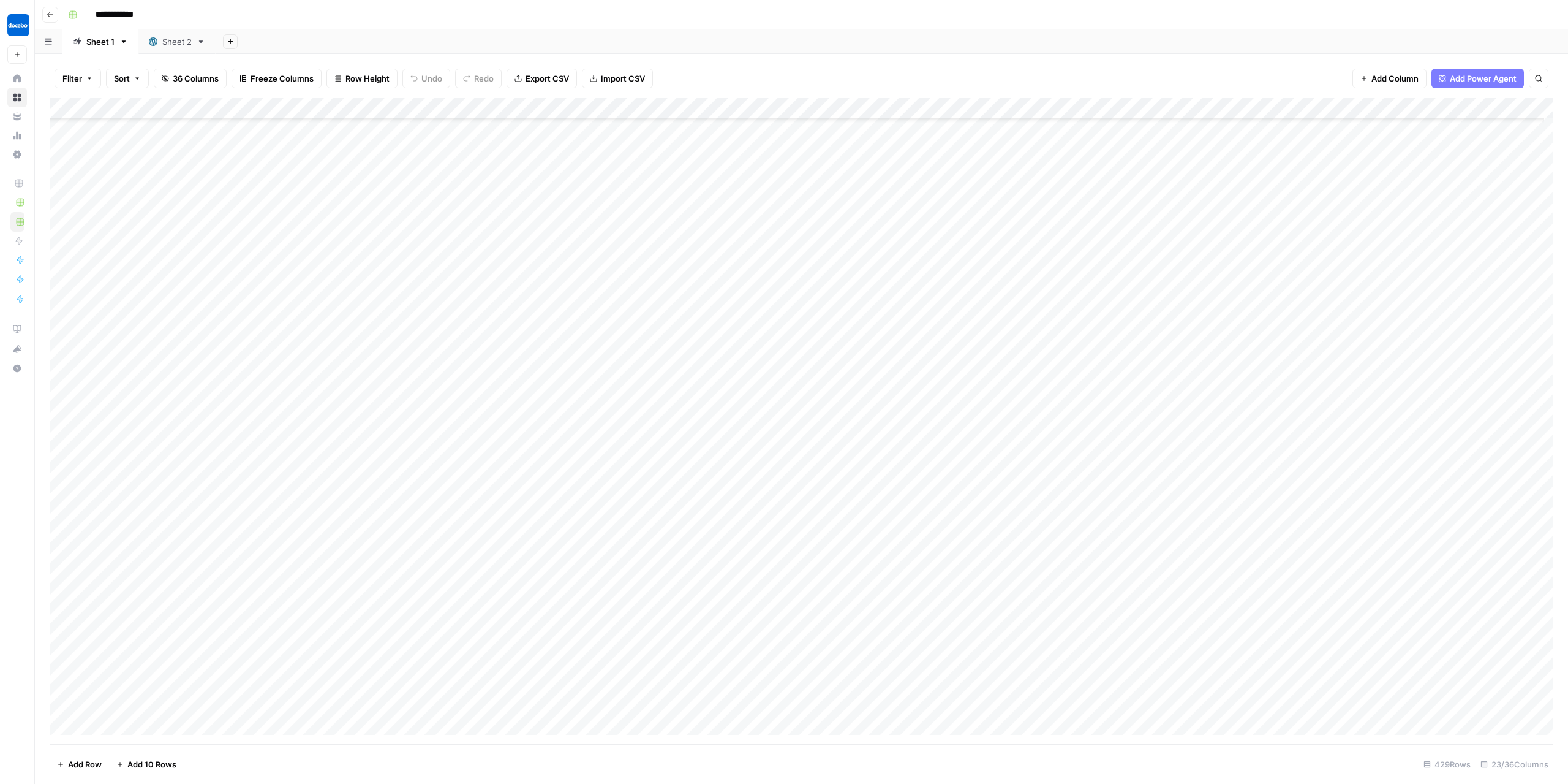
click at [48, 15] on icon "button" at bounding box center [50, 14] width 6 height 5
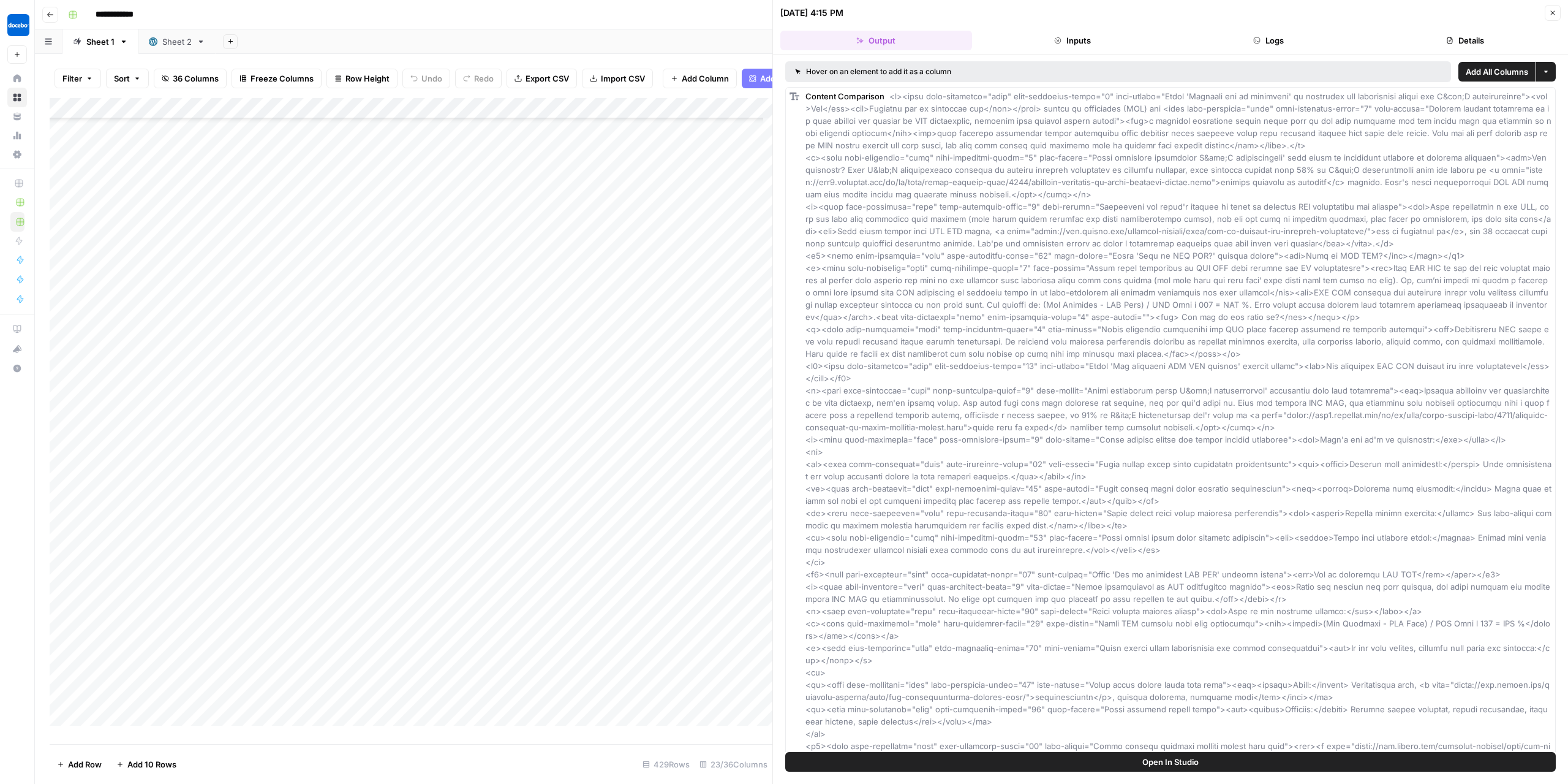
click at [48, 15] on icon "button" at bounding box center [50, 14] width 6 height 5
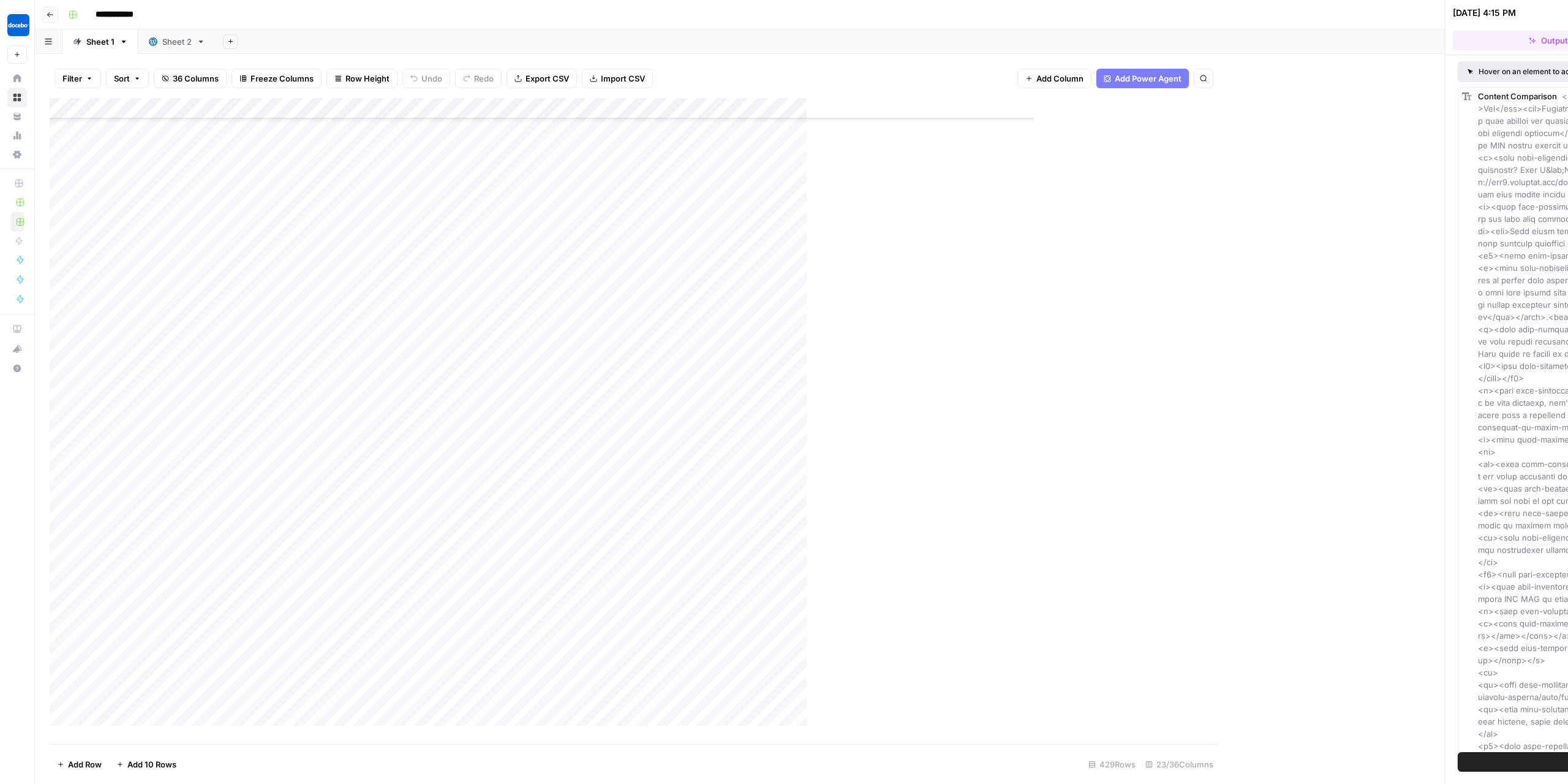
click at [48, 15] on icon "button" at bounding box center [50, 14] width 6 height 5
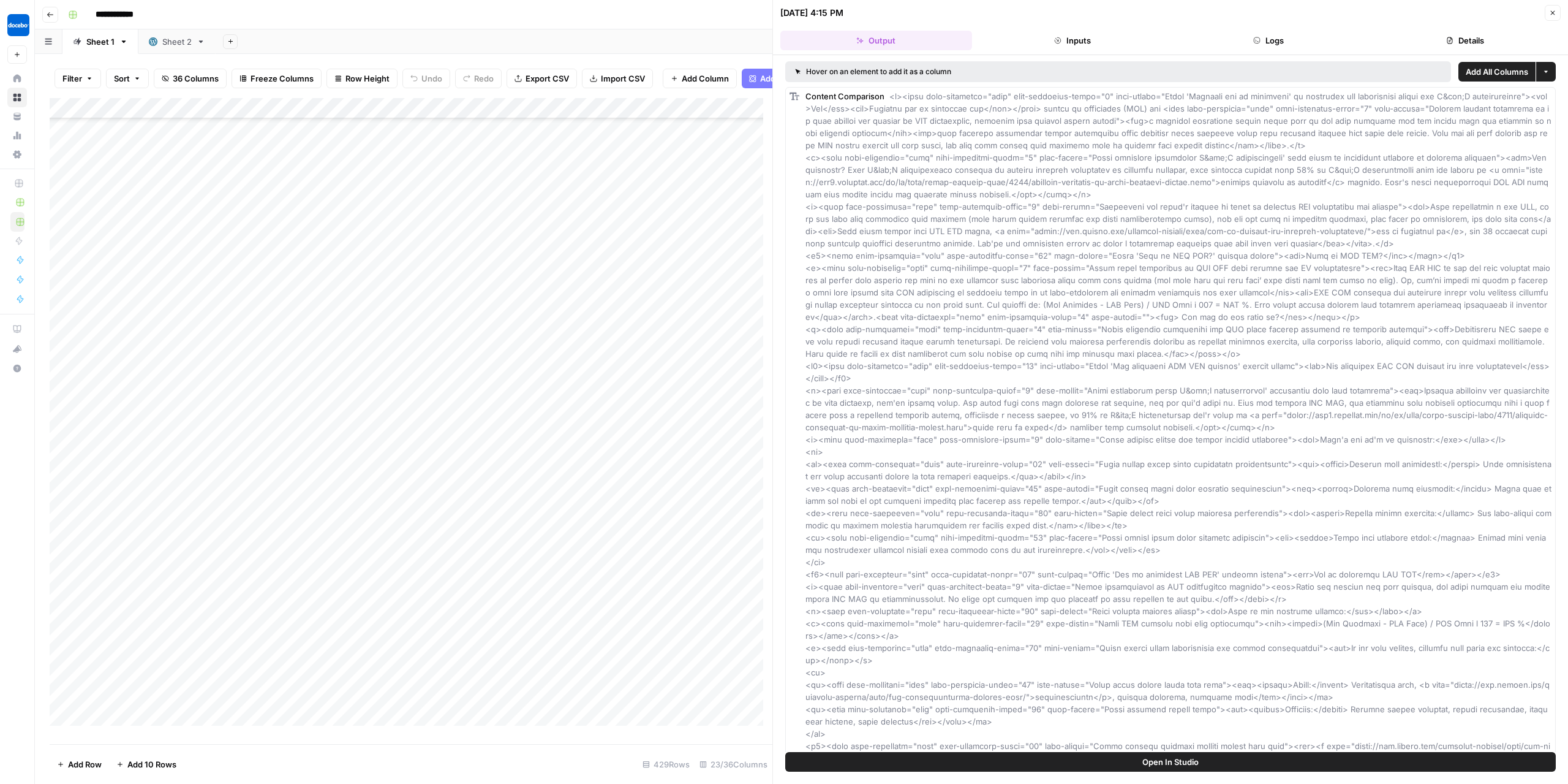
click at [48, 15] on icon "button" at bounding box center [50, 14] width 6 height 5
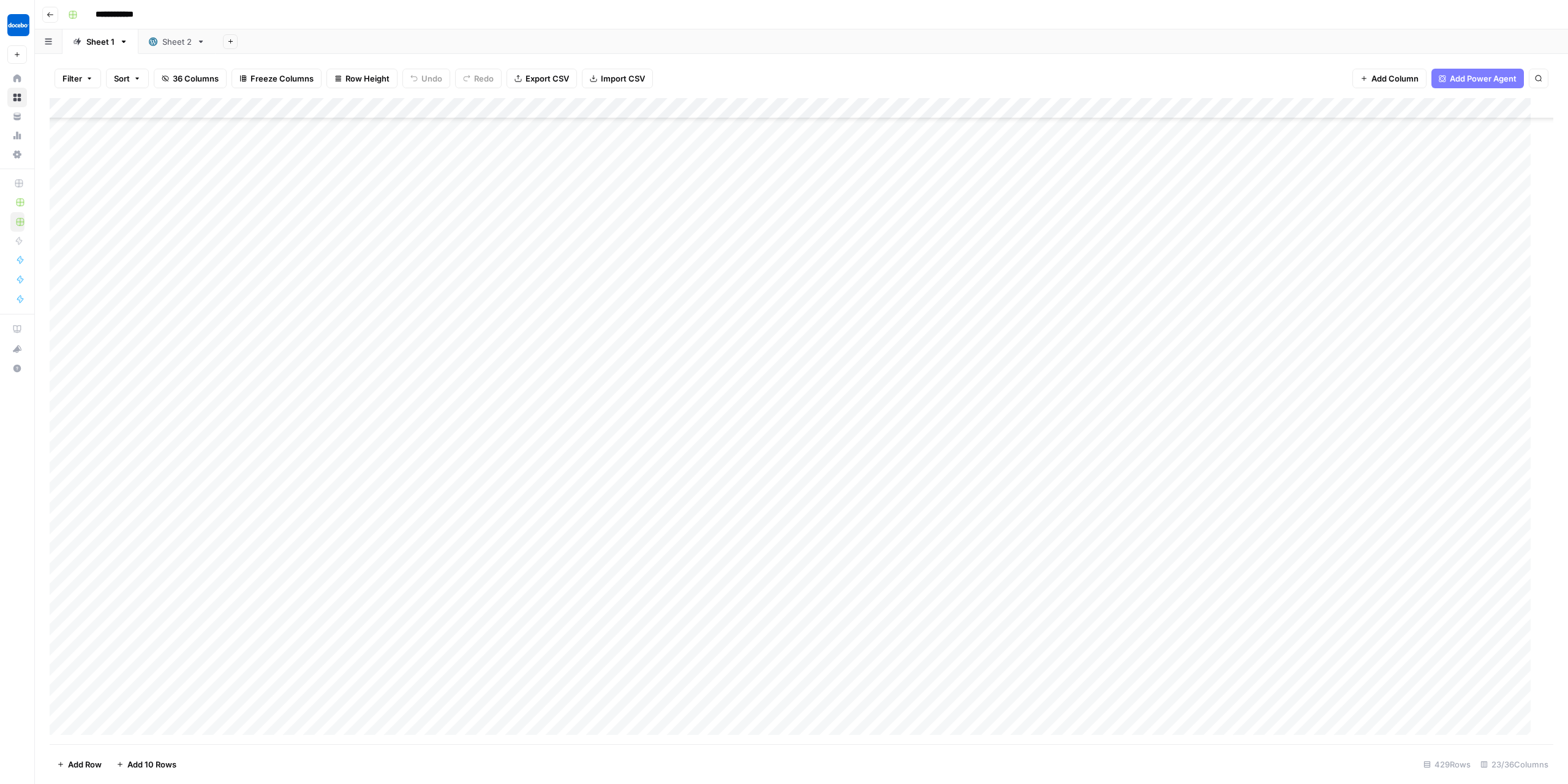
click at [48, 15] on icon "button" at bounding box center [50, 14] width 6 height 5
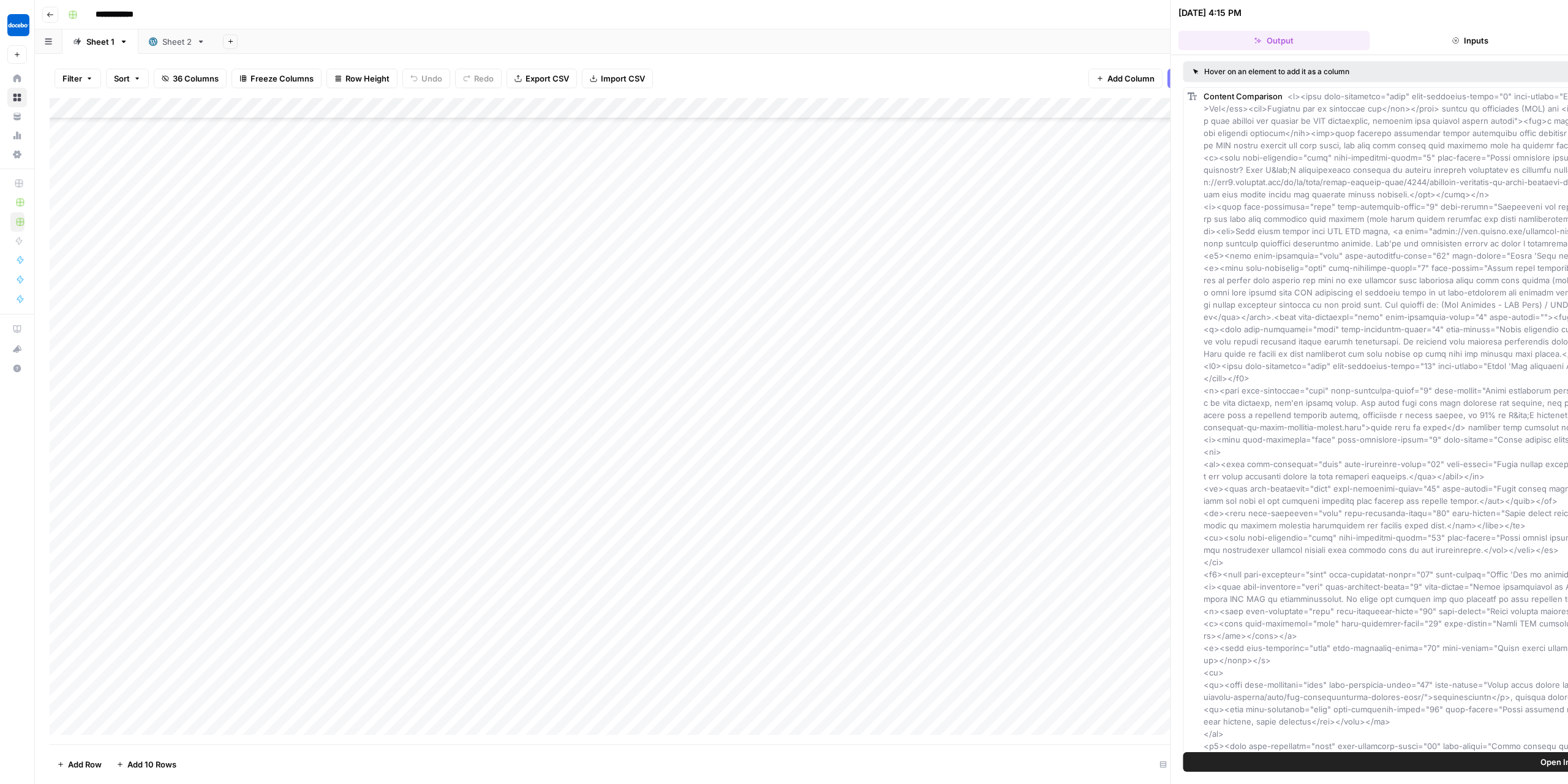
click at [48, 15] on icon "button" at bounding box center [50, 14] width 6 height 5
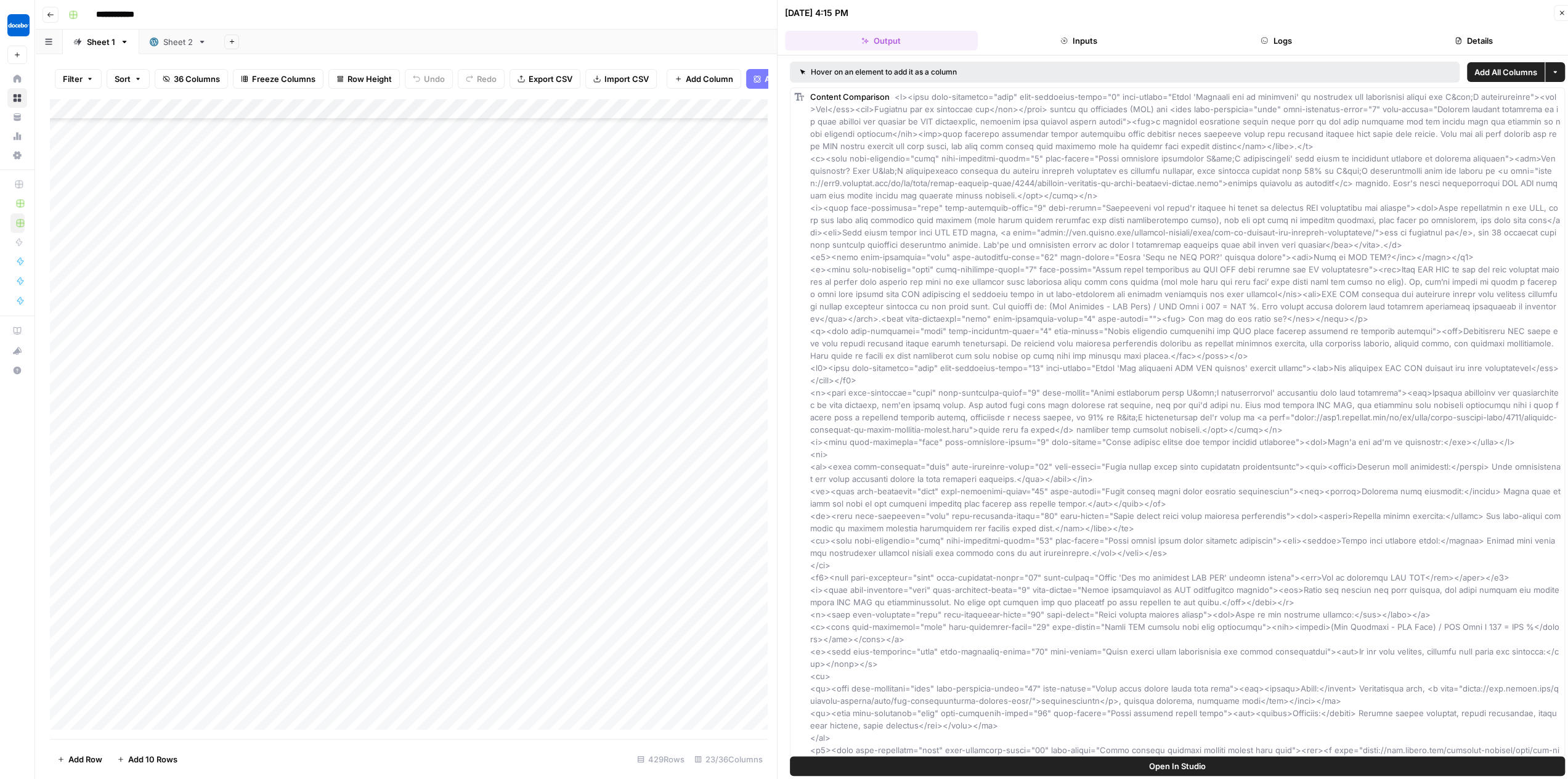
click at [48, 15] on icon "button" at bounding box center [51, 15] width 6 height 5
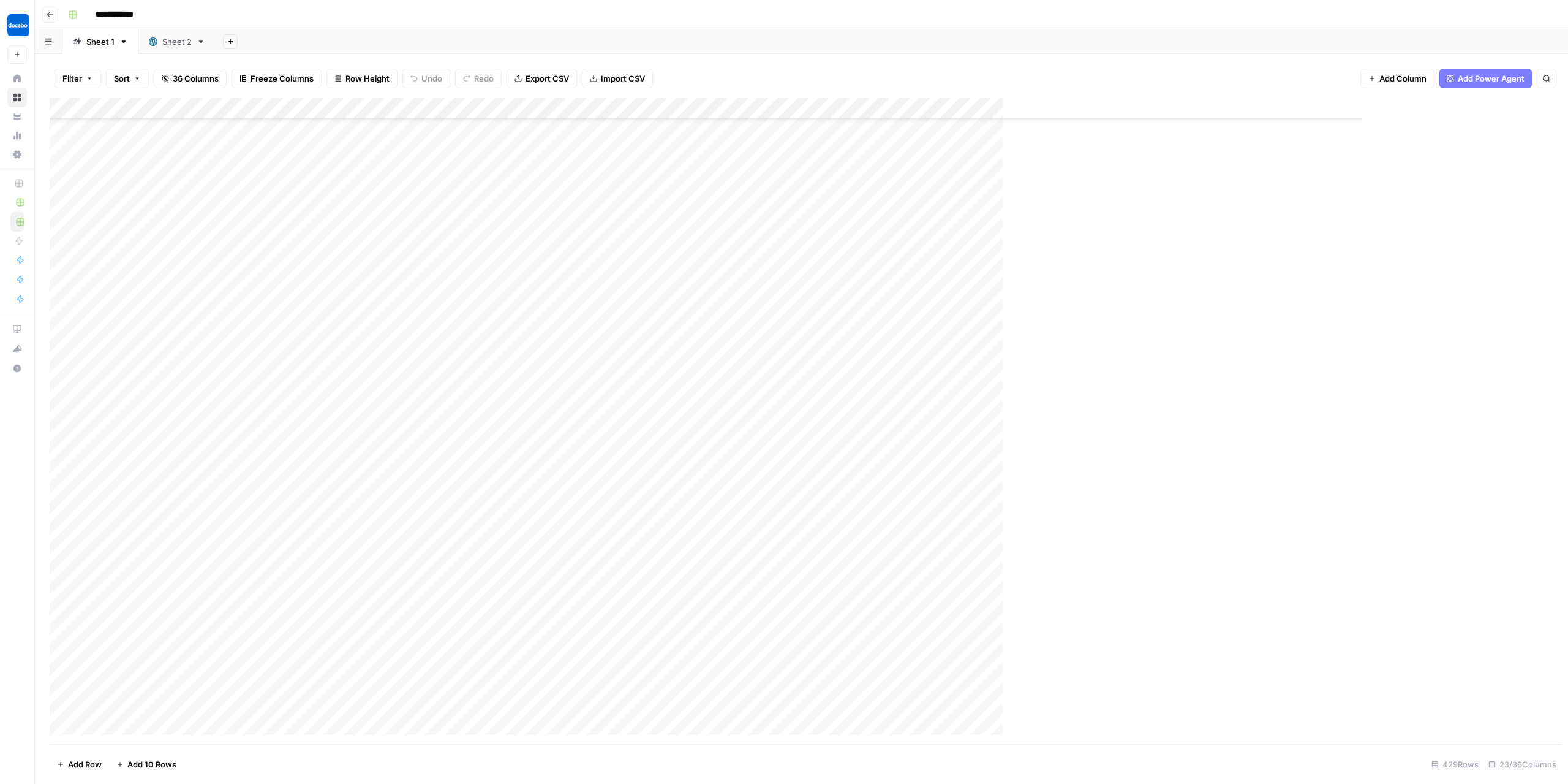
click at [48, 15] on icon "button" at bounding box center [50, 14] width 6 height 5
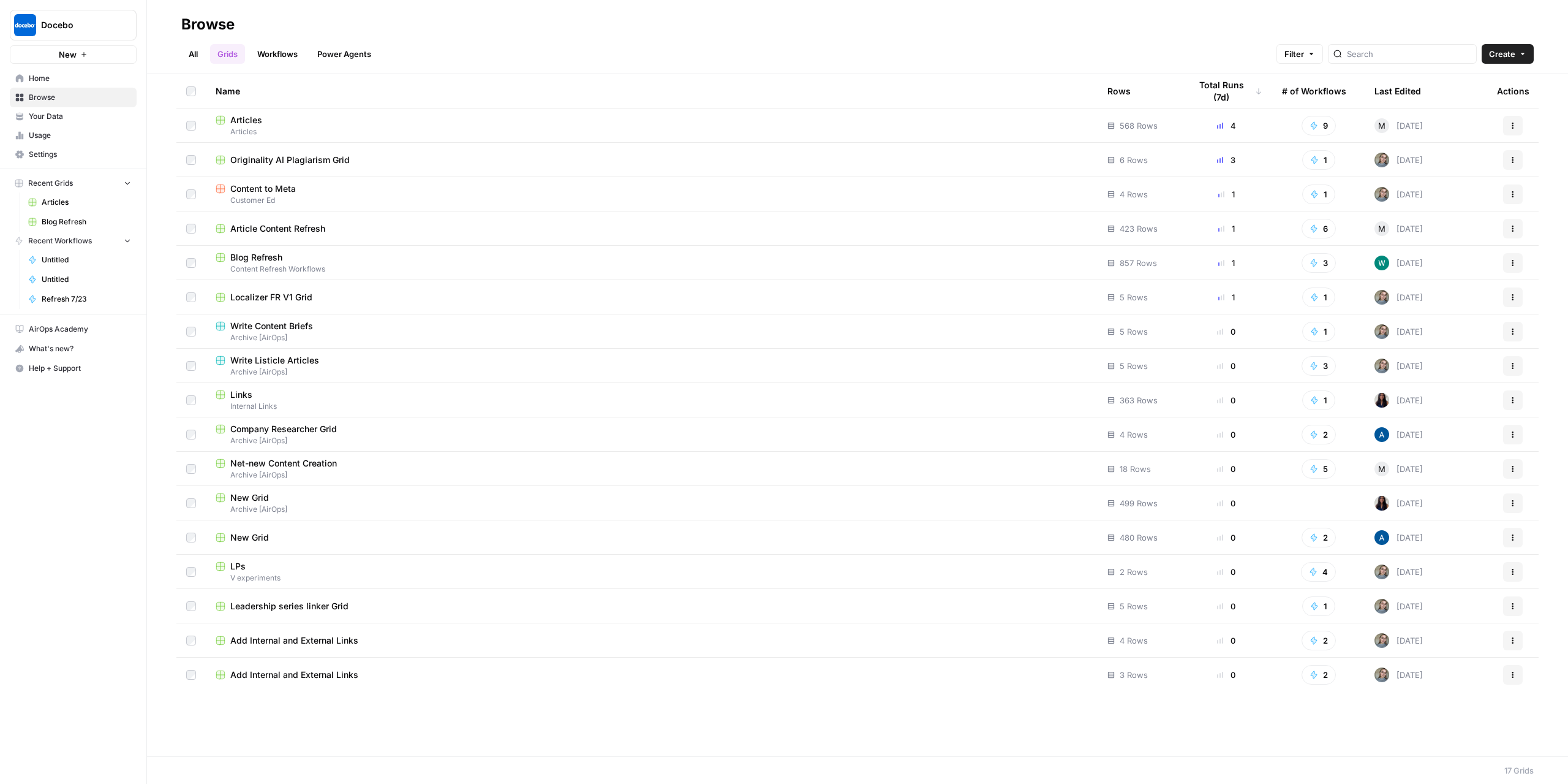
click at [59, 29] on span "Docebo" at bounding box center [78, 25] width 74 height 12
click at [59, 28] on span "Docebo" at bounding box center [78, 25] width 74 height 12
click at [71, 118] on span "Your Data" at bounding box center [80, 116] width 102 height 11
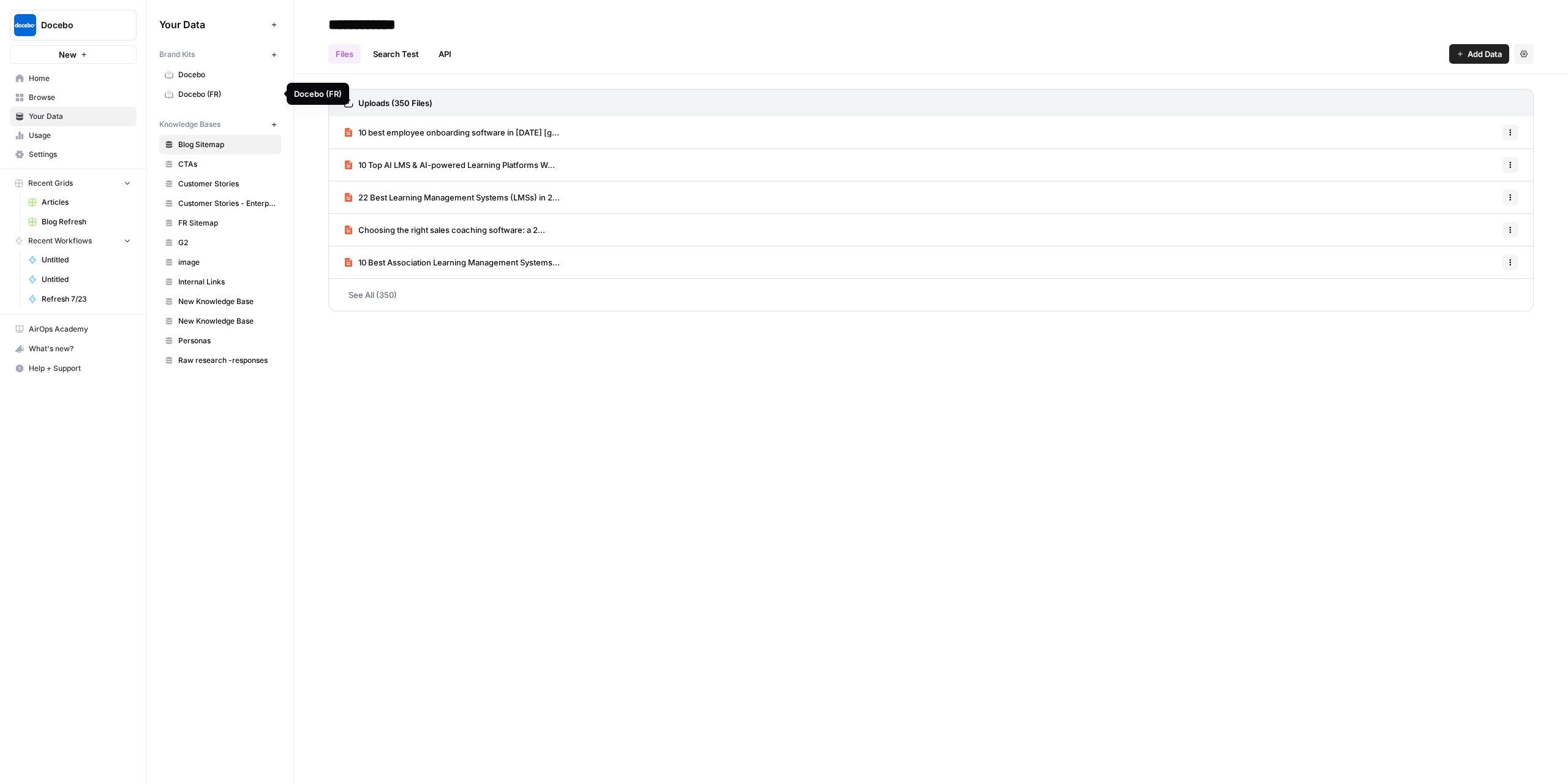
click at [204, 75] on span "Docebo" at bounding box center [227, 75] width 97 height 11
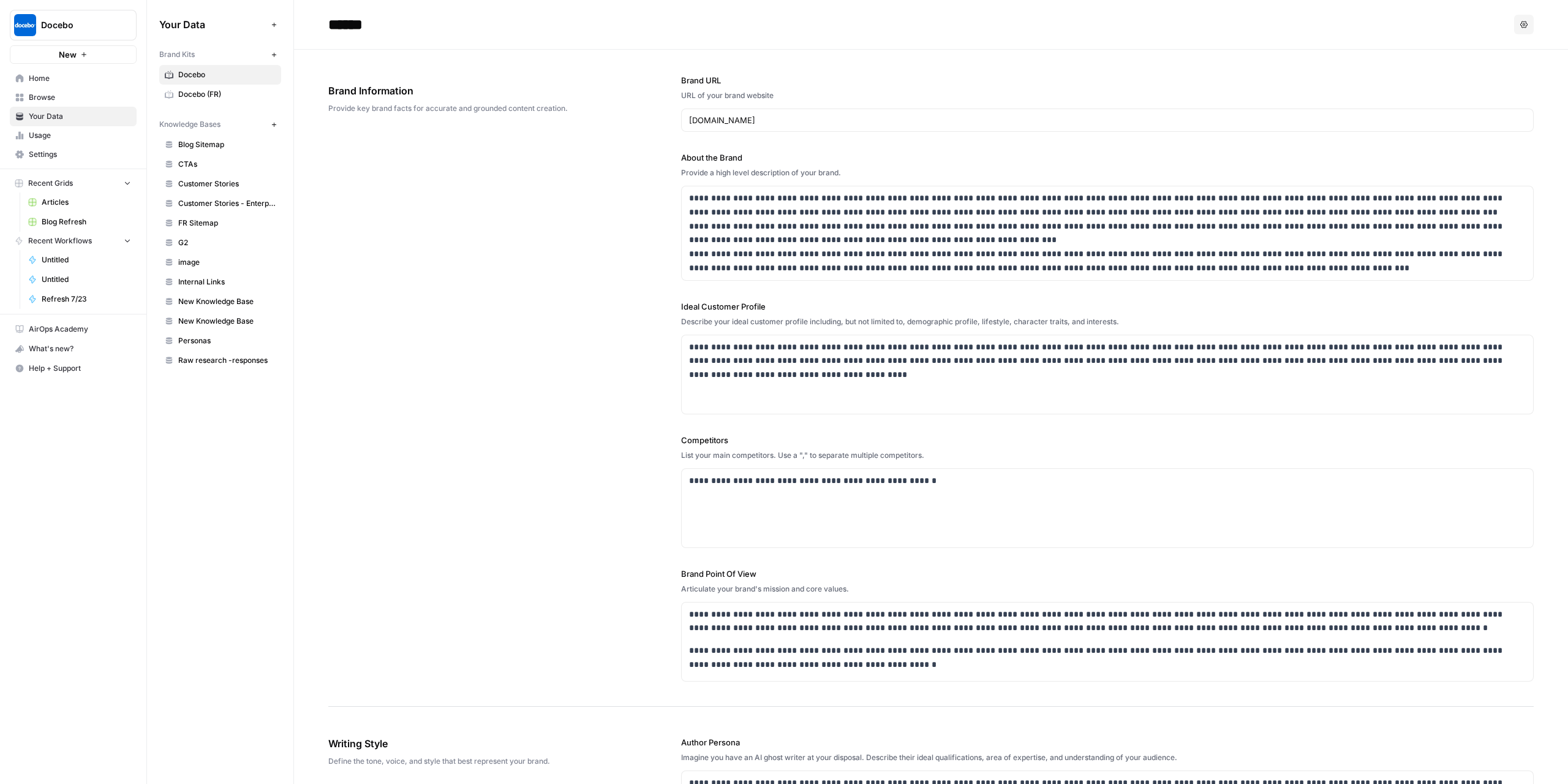
click at [207, 91] on span "Docebo (FR)" at bounding box center [227, 94] width 97 height 11
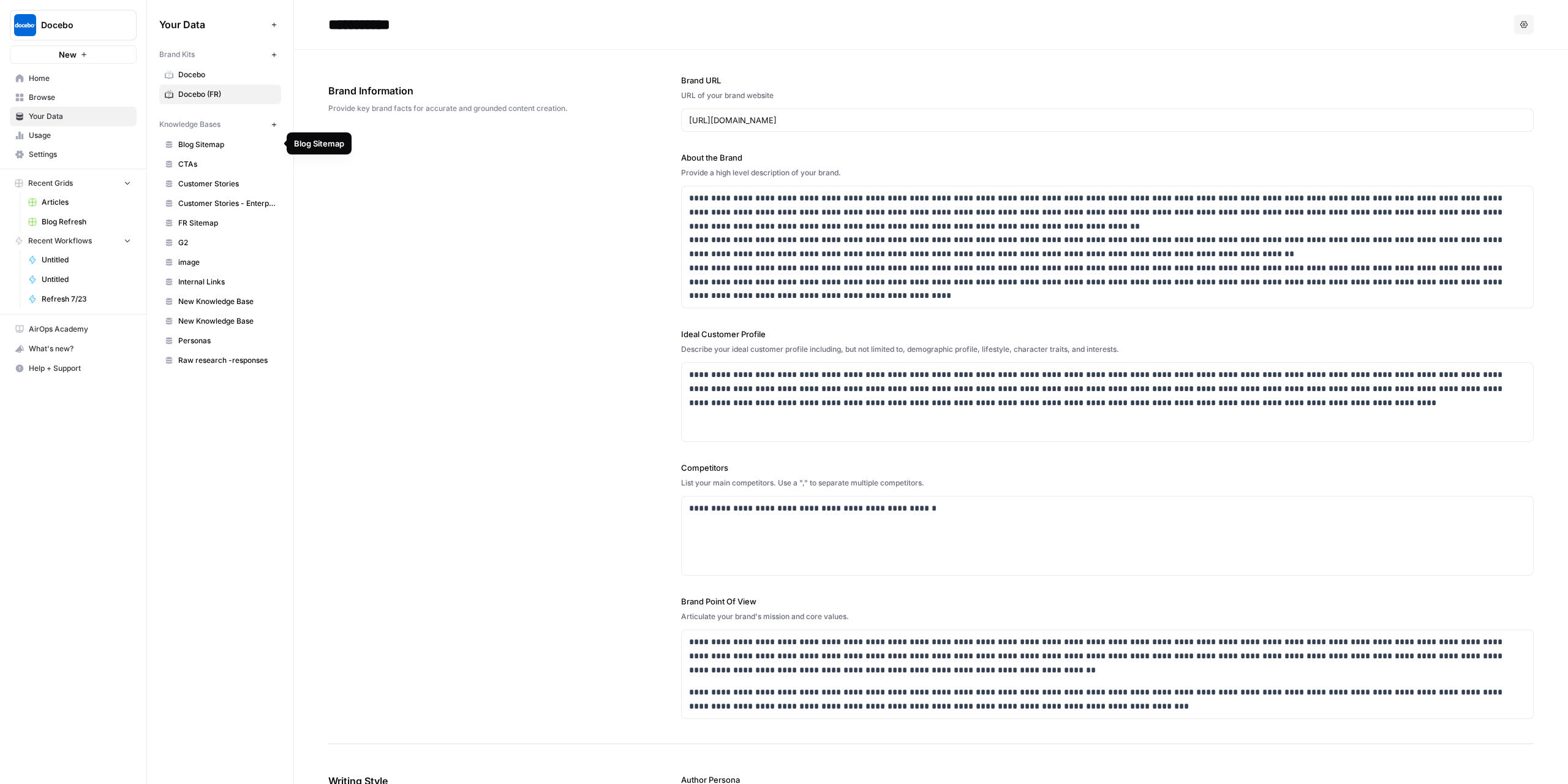
click at [209, 162] on span "CTAs" at bounding box center [227, 164] width 97 height 11
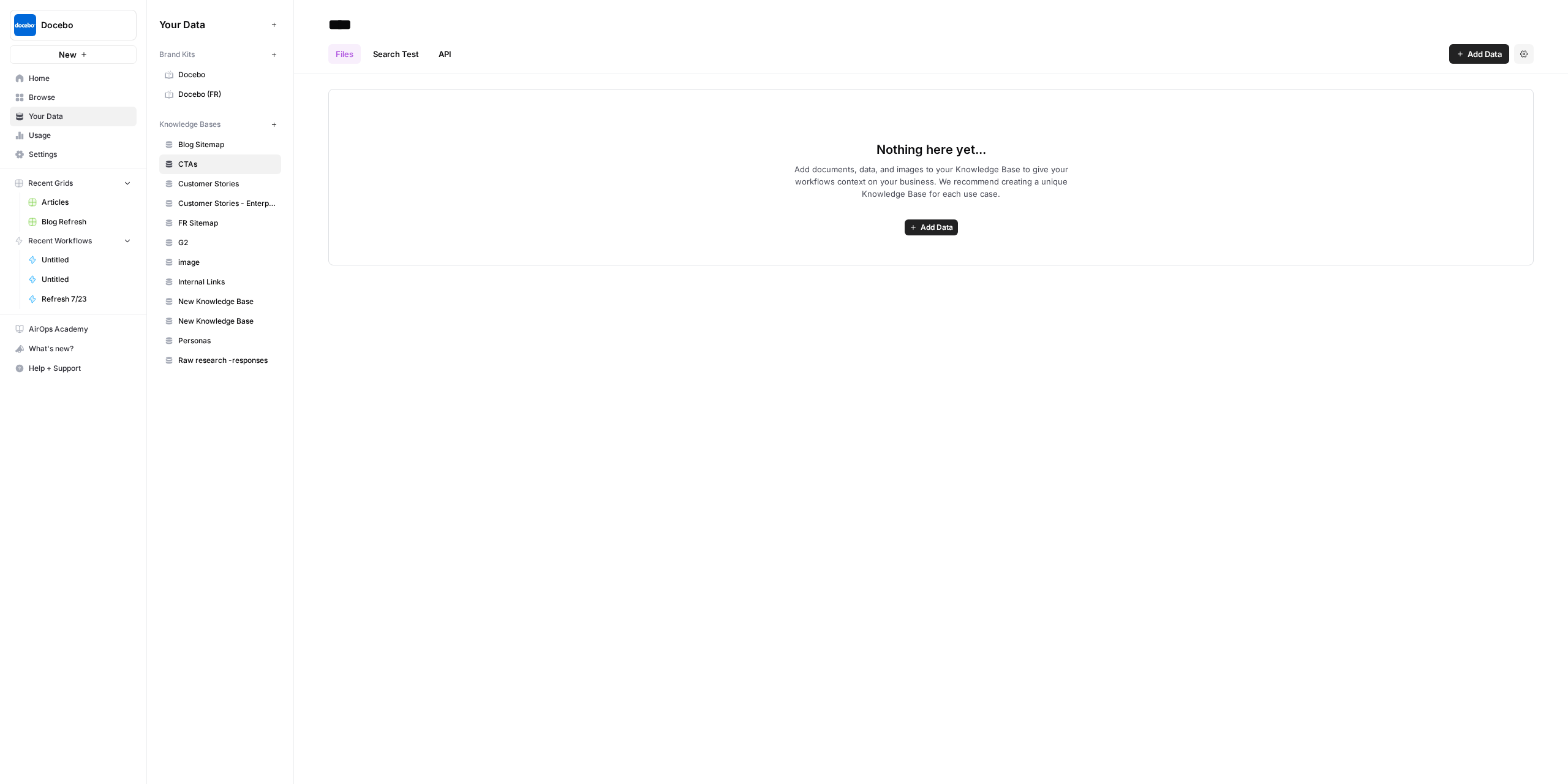
click at [395, 50] on link "Search Test" at bounding box center [396, 54] width 61 height 20
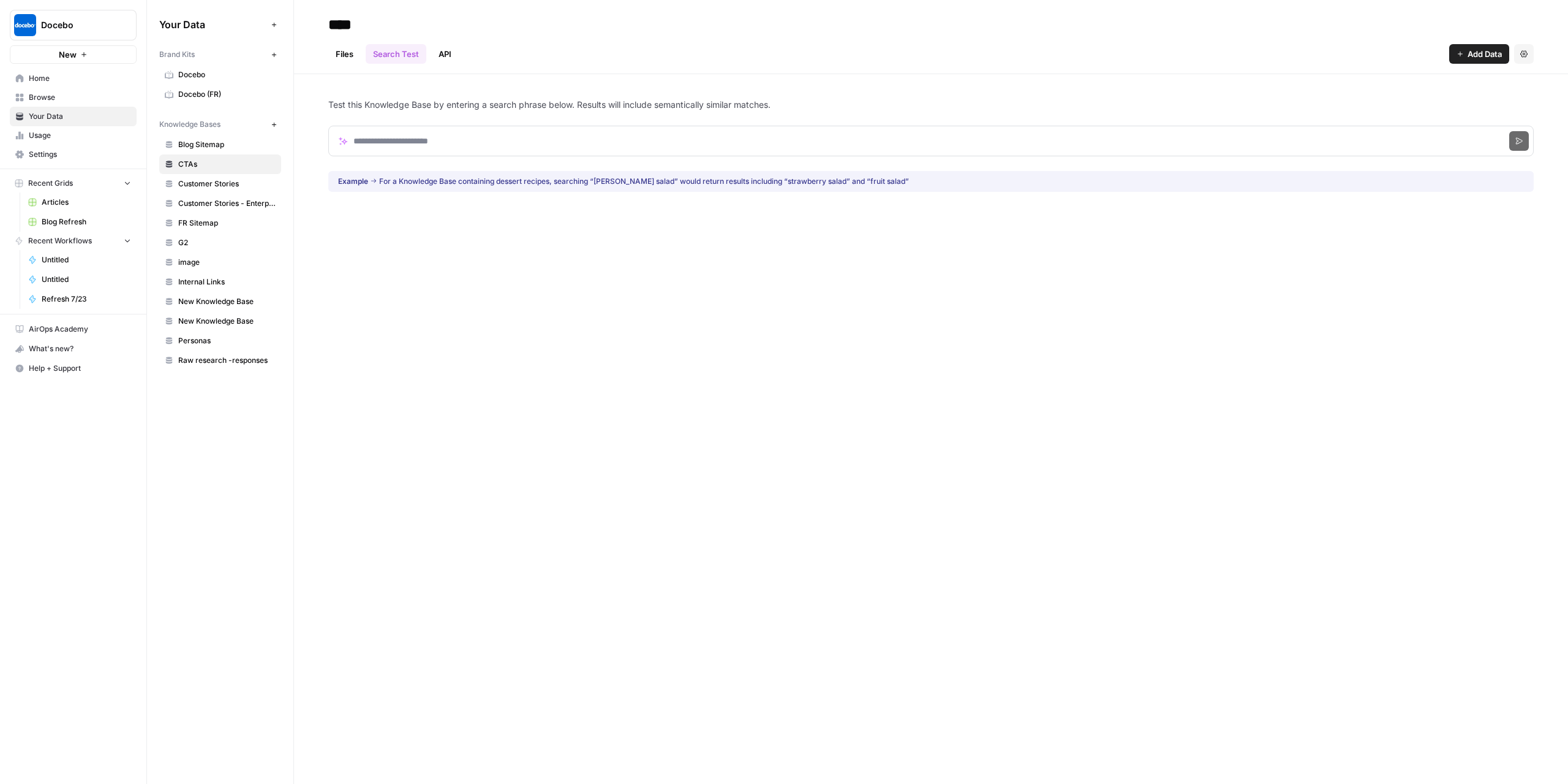
click at [338, 56] on link "Files" at bounding box center [345, 54] width 33 height 20
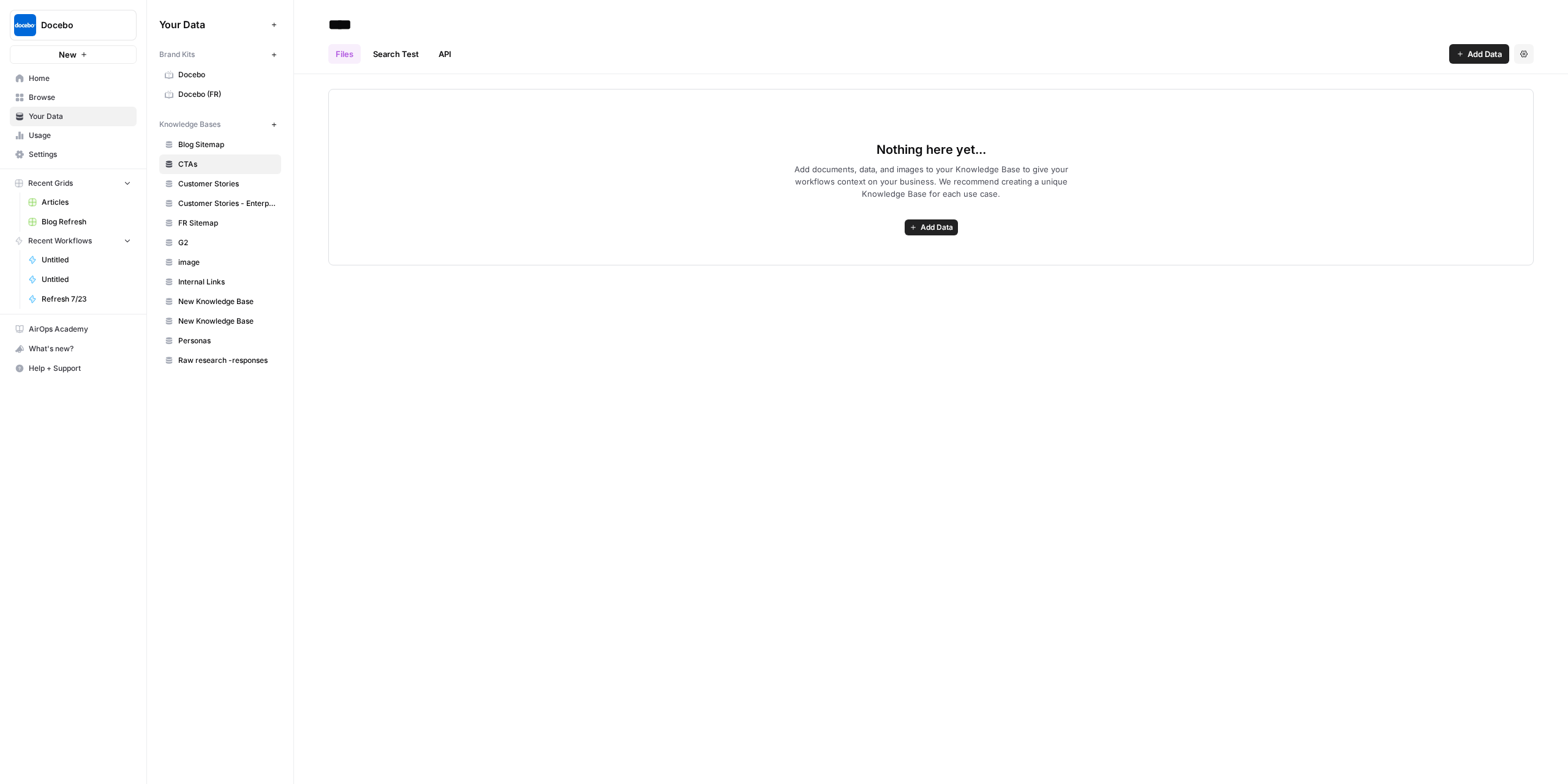
click at [216, 221] on span "FR Sitemap" at bounding box center [227, 223] width 97 height 11
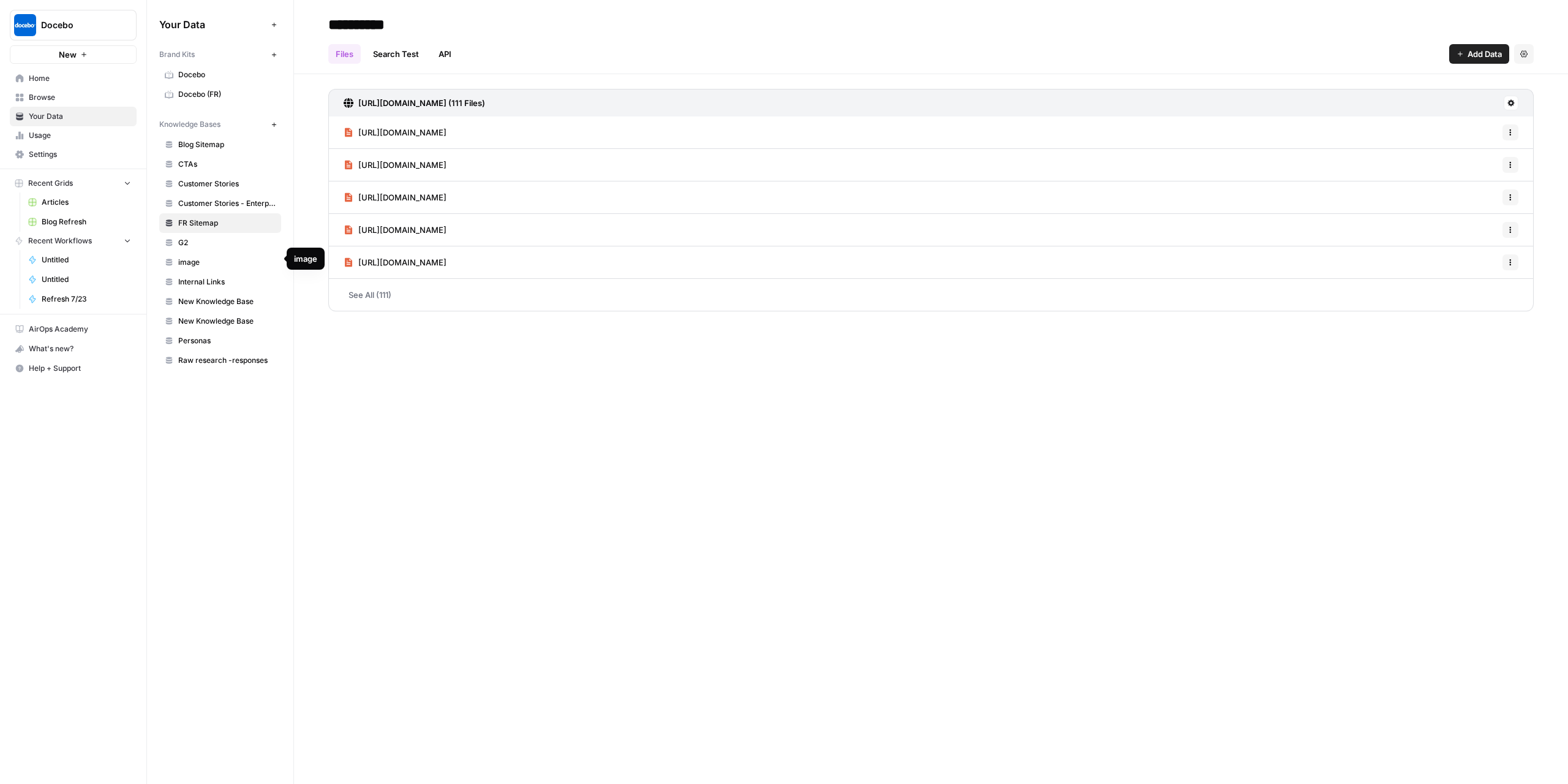
click at [221, 263] on span "image" at bounding box center [227, 262] width 97 height 11
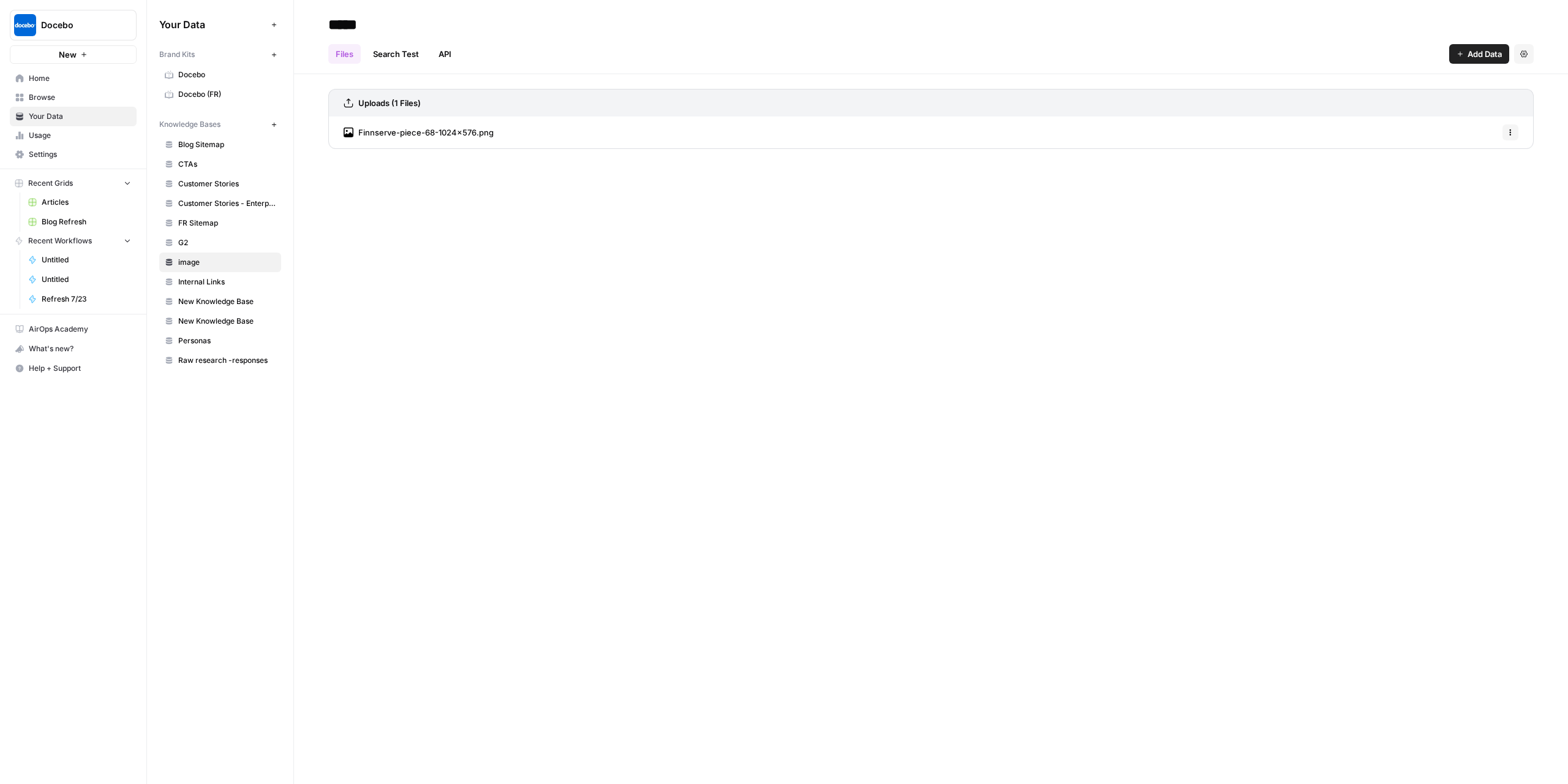
click at [215, 283] on span "Internal Links" at bounding box center [227, 282] width 97 height 11
click at [234, 297] on span "New Knowledge Base" at bounding box center [227, 301] width 97 height 11
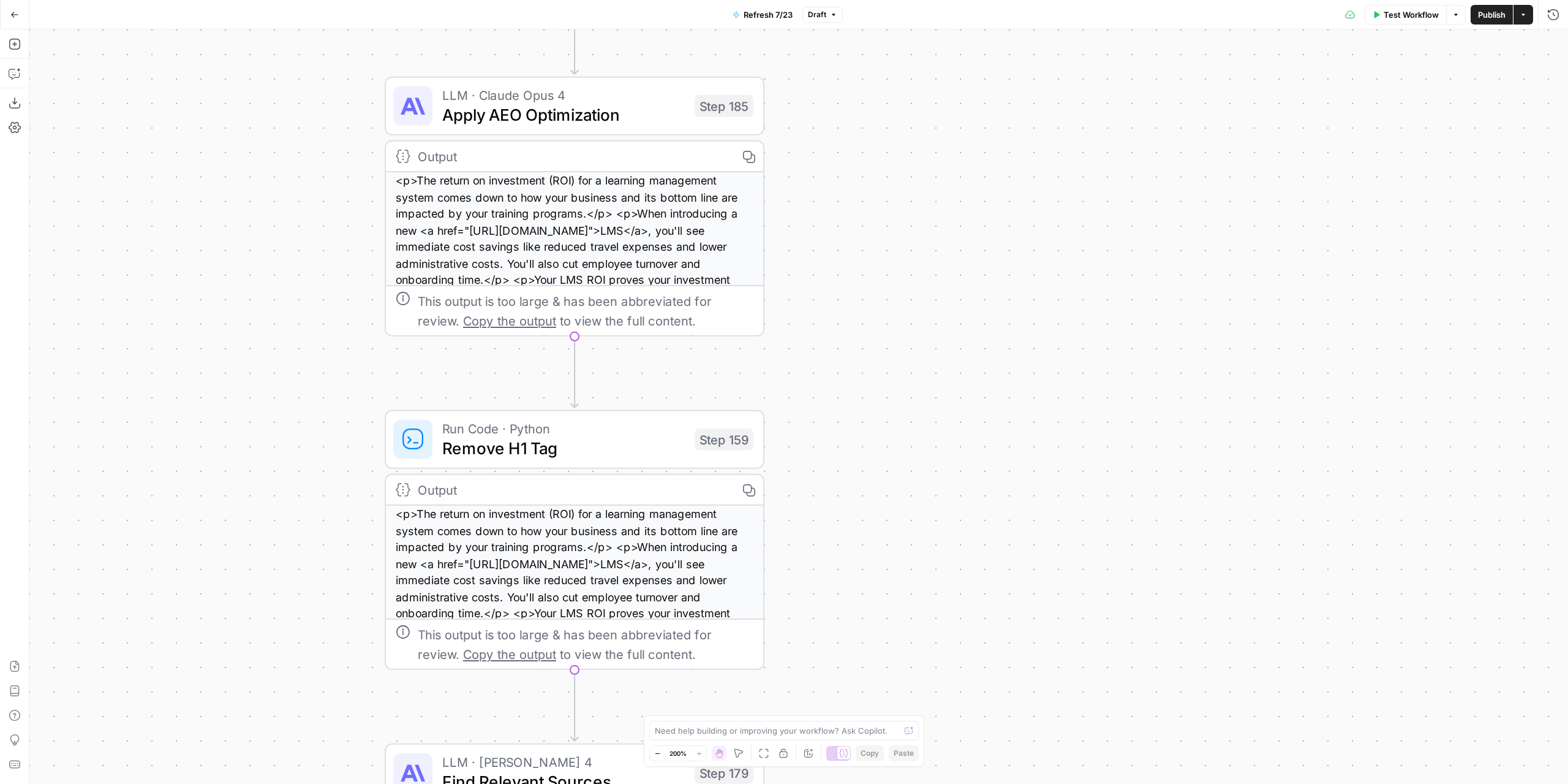
drag, startPoint x: 813, startPoint y: 457, endPoint x: 950, endPoint y: 232, distance: 263.4
click at [947, 236] on div "true false true false true false Workflow Set Inputs Inputs Content Processing …" at bounding box center [799, 406] width 1539 height 754
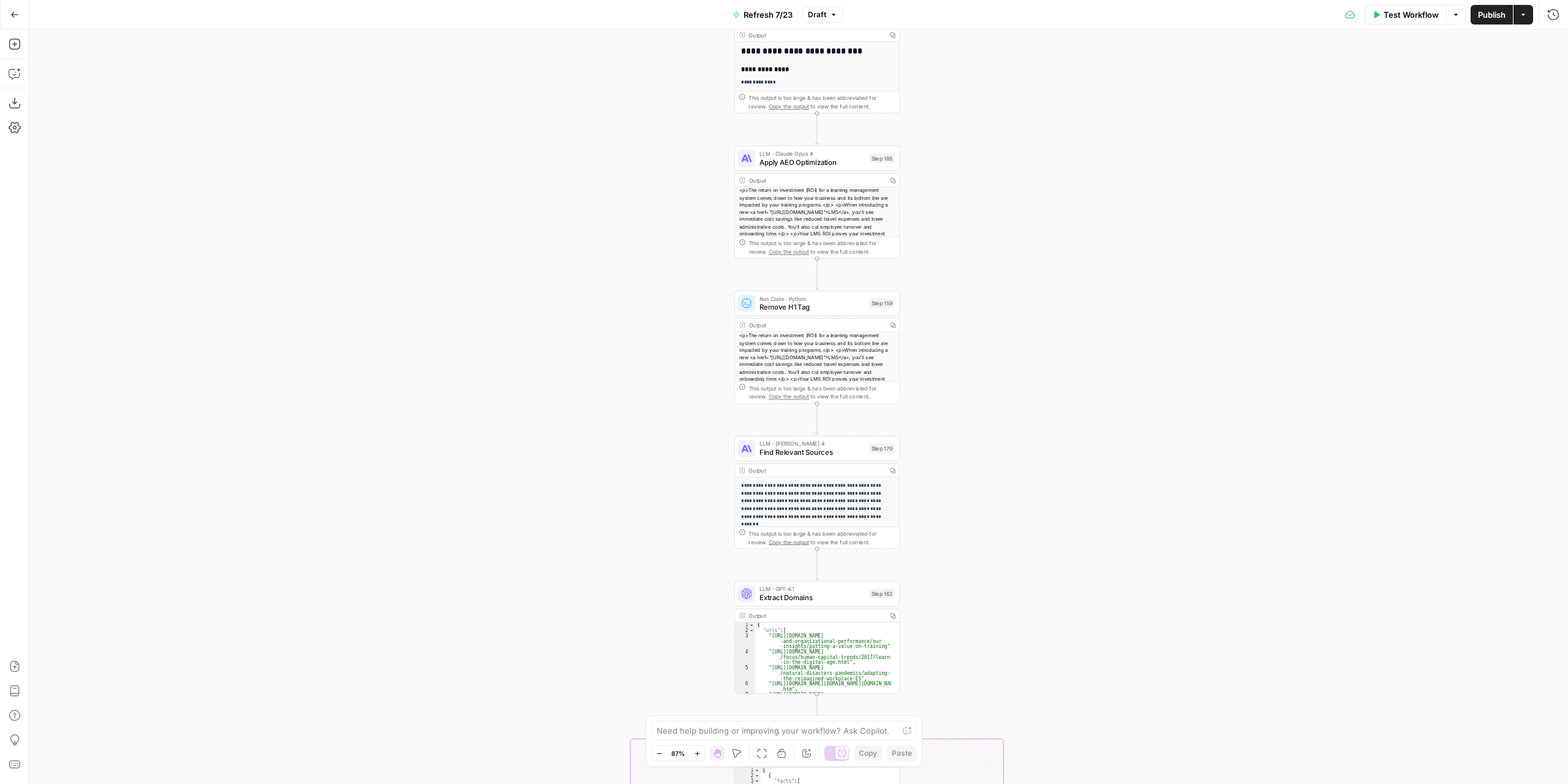
drag, startPoint x: 962, startPoint y: 458, endPoint x: 949, endPoint y: 270, distance: 188.4
click at [949, 269] on div "true false true false true false Workflow Set Inputs Inputs Content Processing …" at bounding box center [799, 406] width 1539 height 754
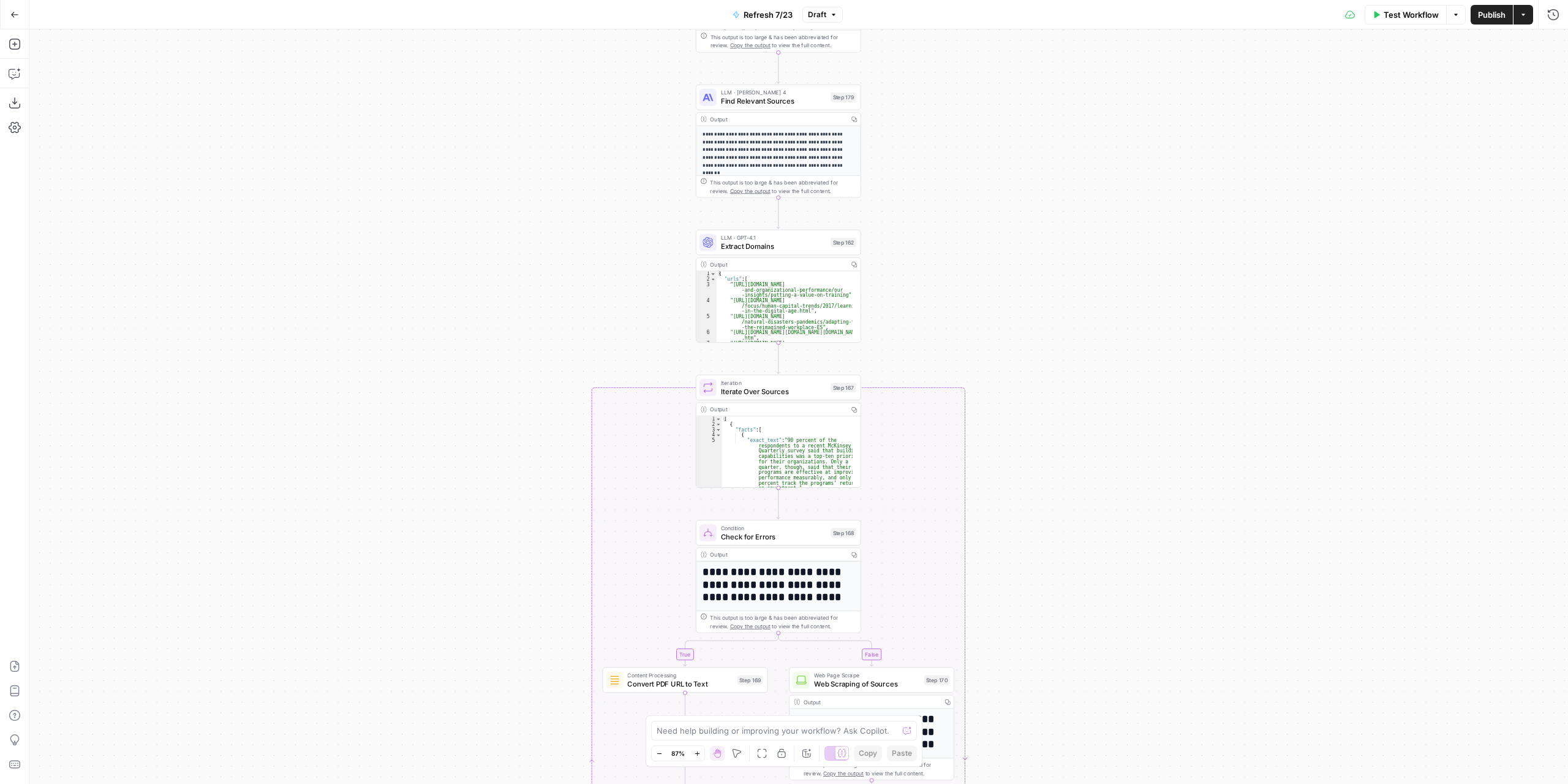
drag, startPoint x: 934, startPoint y: 351, endPoint x: 915, endPoint y: 257, distance: 95.9
click at [915, 257] on div "true false true false true false Workflow Set Inputs Inputs Content Processing …" at bounding box center [799, 406] width 1539 height 754
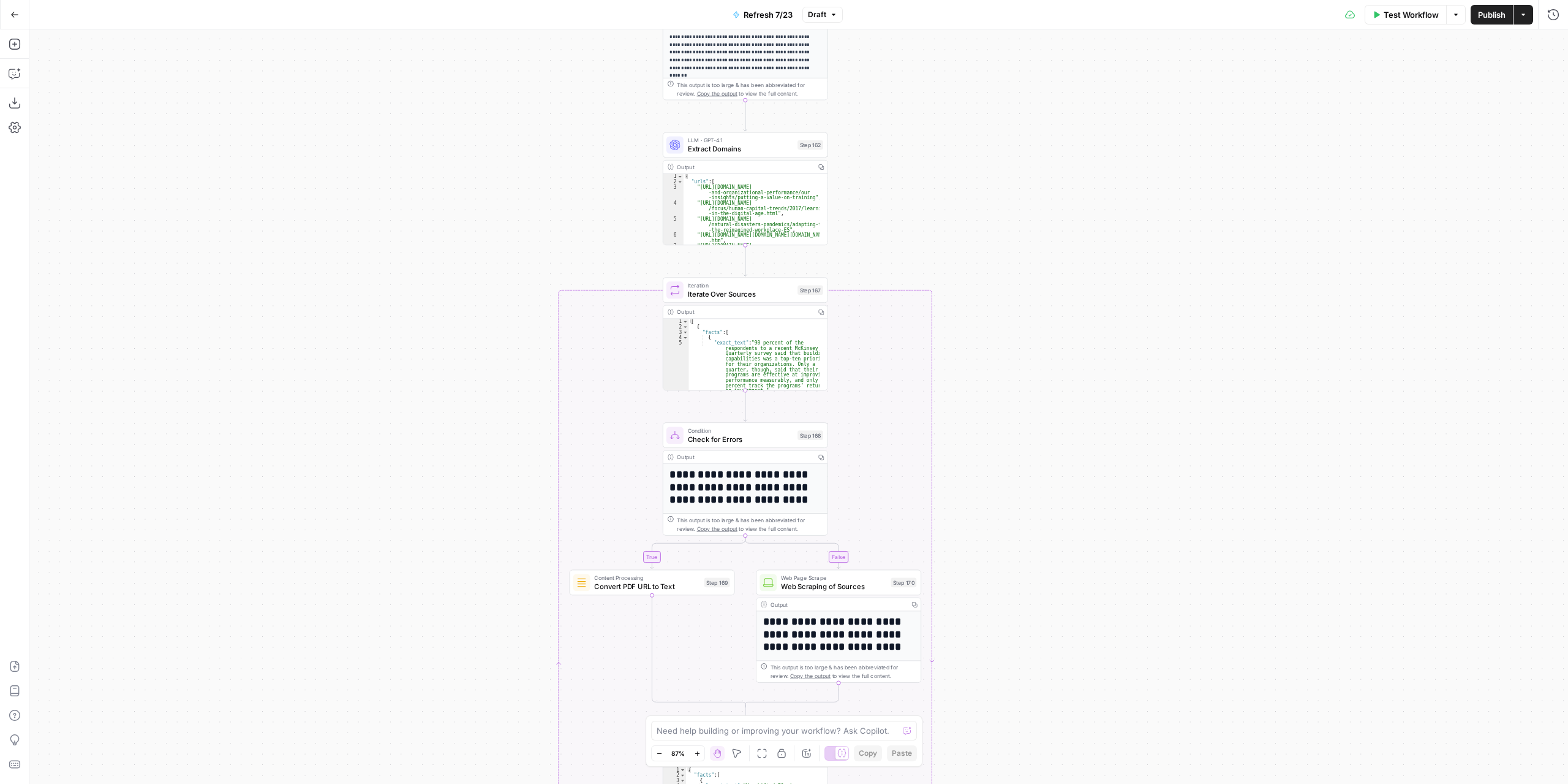
drag, startPoint x: 1040, startPoint y: 527, endPoint x: 1006, endPoint y: 212, distance: 316.8
click at [1007, 218] on div "true false true false true false Workflow Set Inputs Inputs Content Processing …" at bounding box center [799, 406] width 1539 height 754
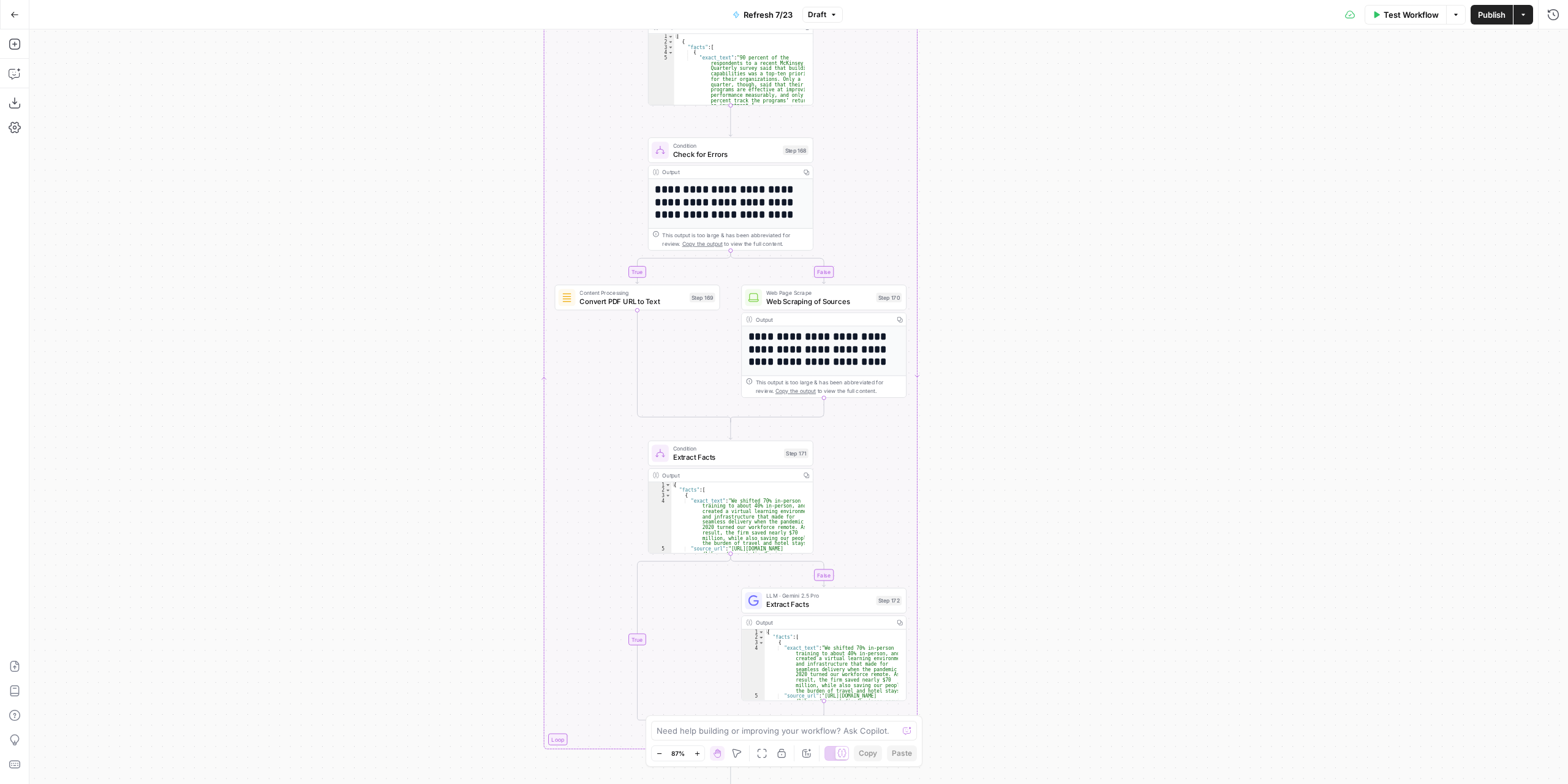
drag, startPoint x: 1018, startPoint y: 498, endPoint x: 1005, endPoint y: 186, distance: 312.3
click at [1007, 196] on div "true false true false true false Workflow Set Inputs Inputs Content Processing …" at bounding box center [799, 406] width 1539 height 754
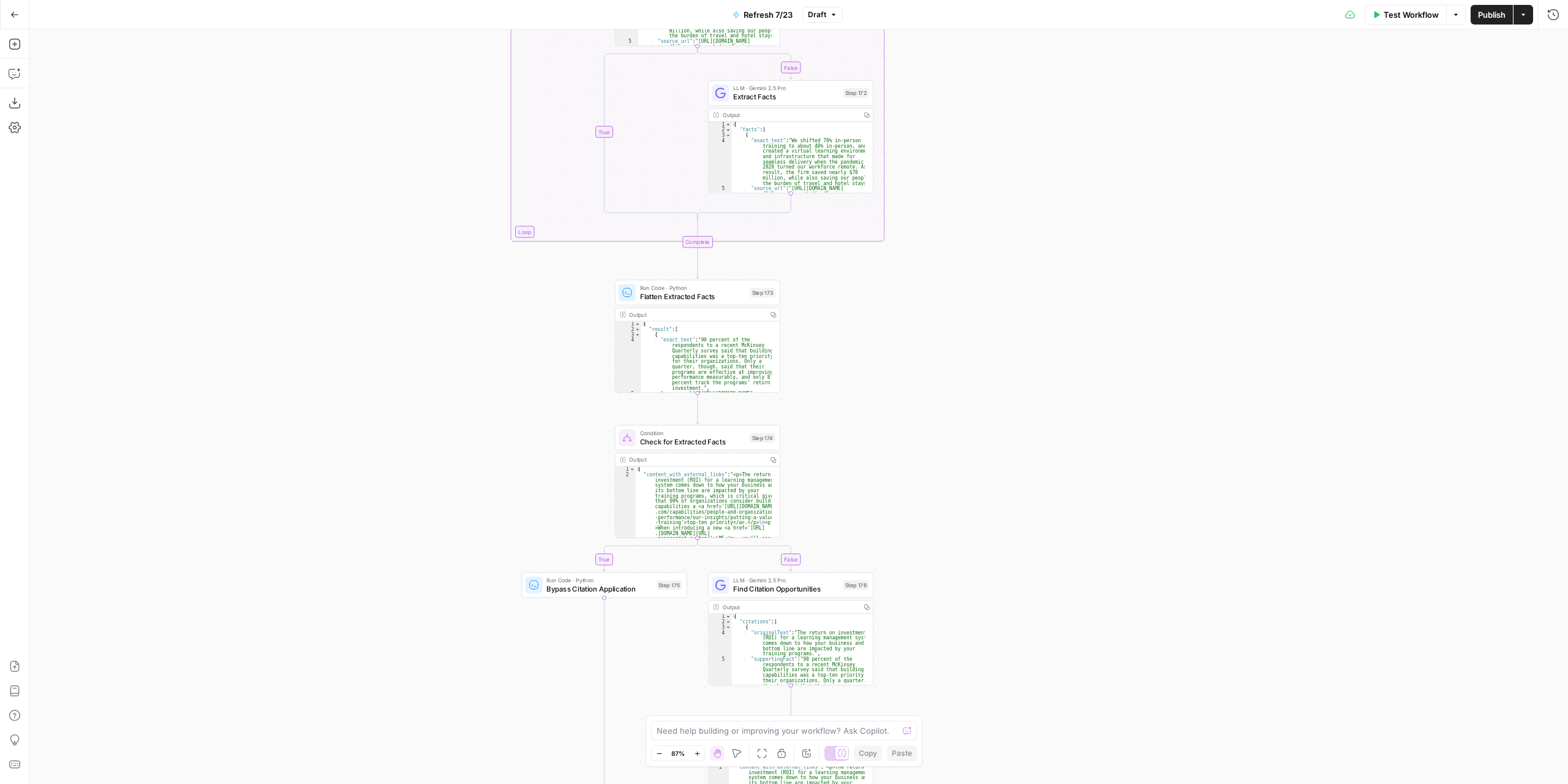
drag, startPoint x: 1007, startPoint y: 480, endPoint x: 978, endPoint y: 230, distance: 251.7
click at [983, 199] on div "true false true false true false Workflow Set Inputs Inputs Content Processing …" at bounding box center [799, 406] width 1539 height 754
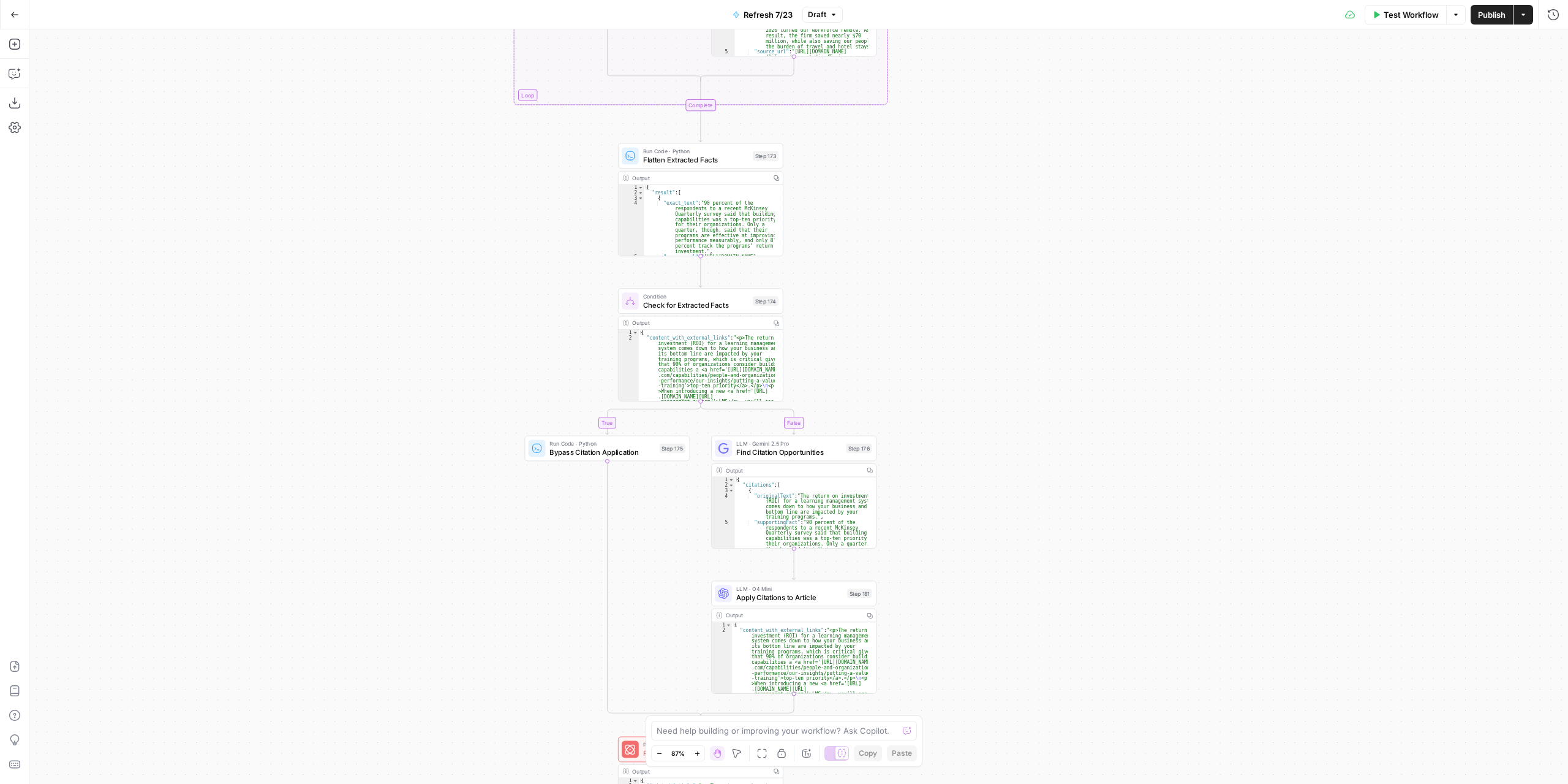
drag, startPoint x: 949, startPoint y: 371, endPoint x: 971, endPoint y: 207, distance: 165.5
click at [971, 209] on div "true false true false true false Workflow Set Inputs Inputs Content Processing …" at bounding box center [799, 406] width 1539 height 754
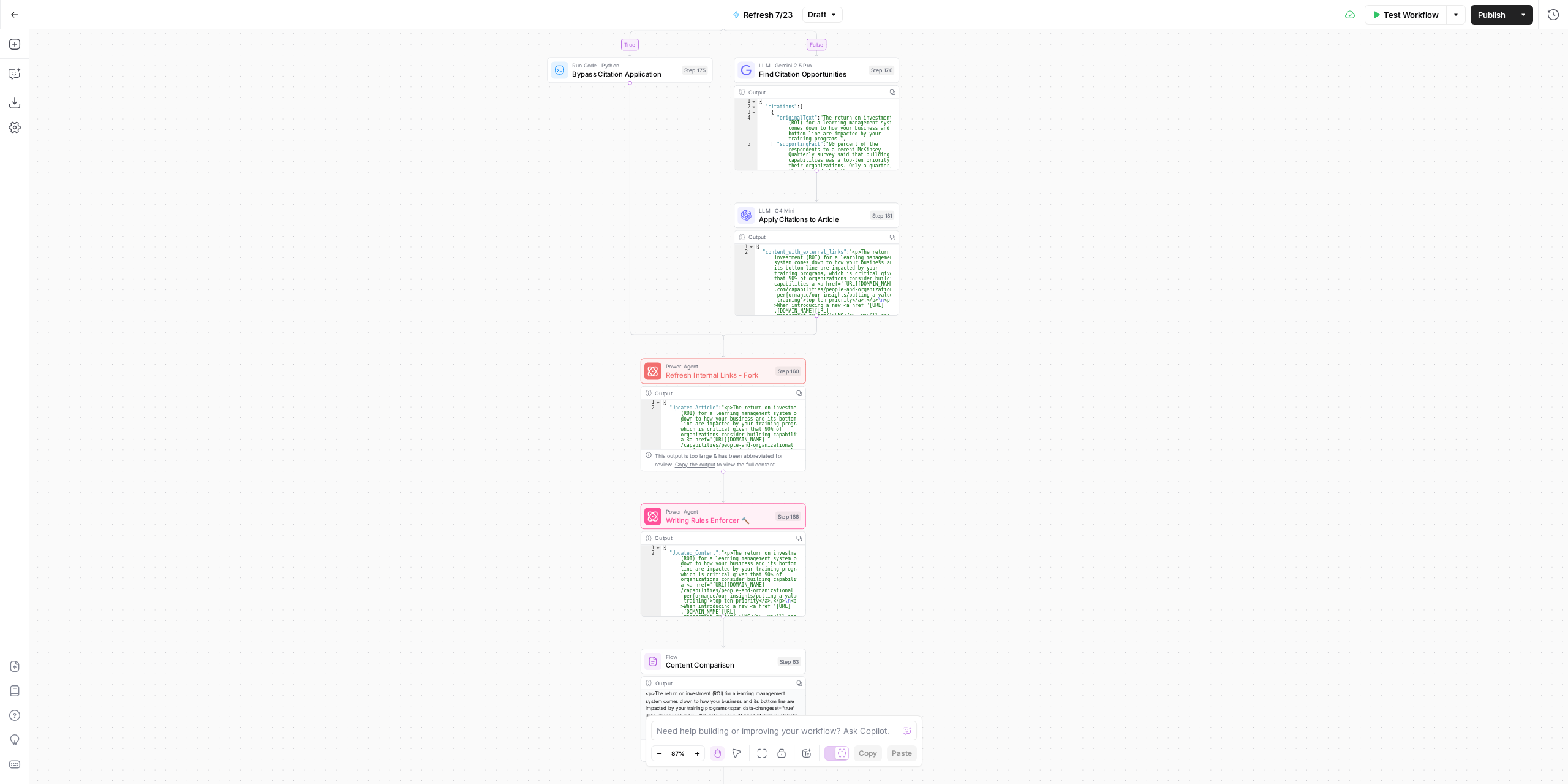
drag, startPoint x: 985, startPoint y: 401, endPoint x: 988, endPoint y: 260, distance: 141.0
click at [991, 257] on div "true false true false true false Workflow Set Inputs Inputs Content Processing …" at bounding box center [799, 406] width 1539 height 754
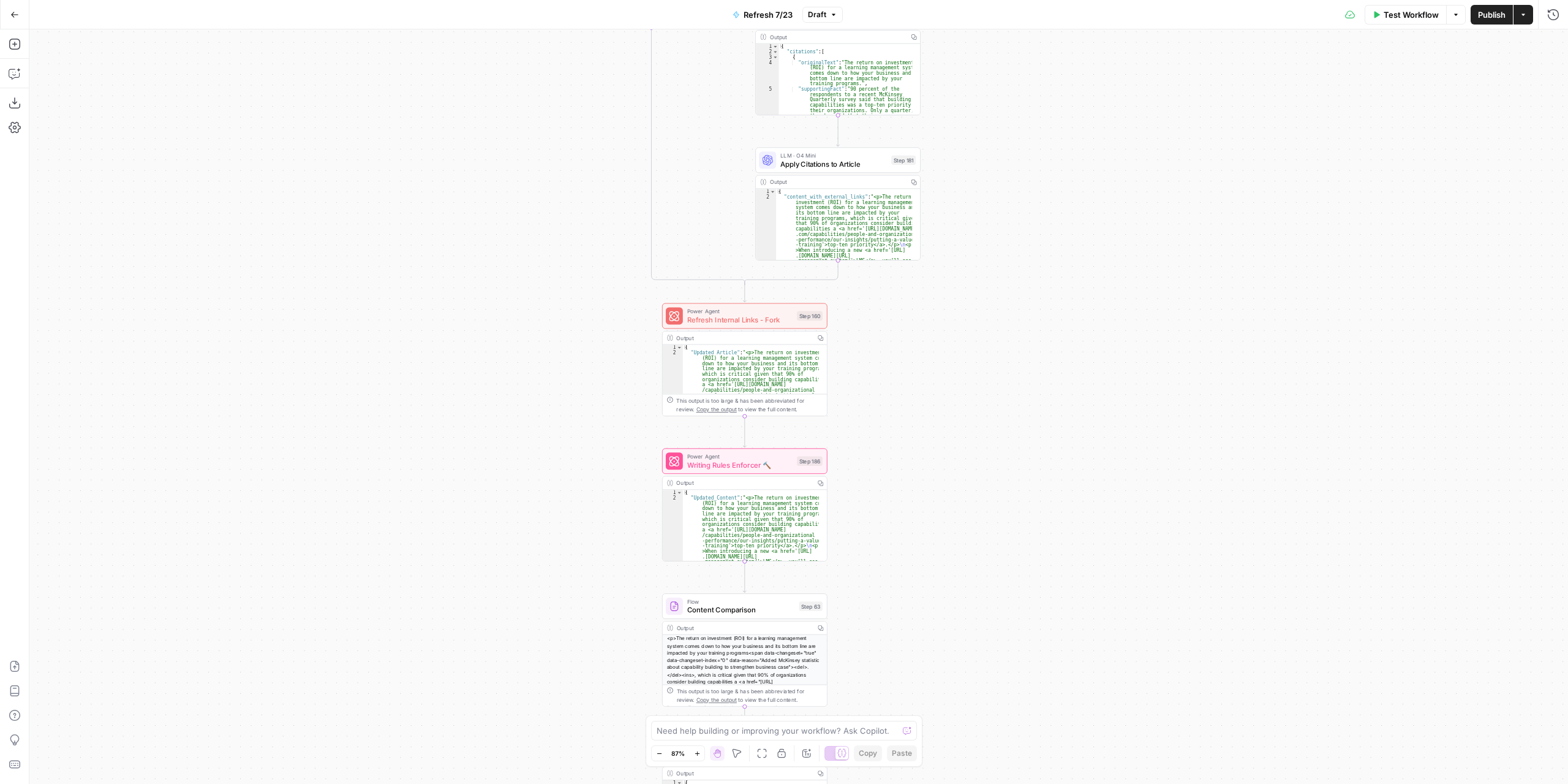
drag, startPoint x: 865, startPoint y: 429, endPoint x: 892, endPoint y: 369, distance: 65.8
click at [892, 369] on div "true false true false true false Workflow Set Inputs Inputs Content Processing …" at bounding box center [799, 406] width 1539 height 754
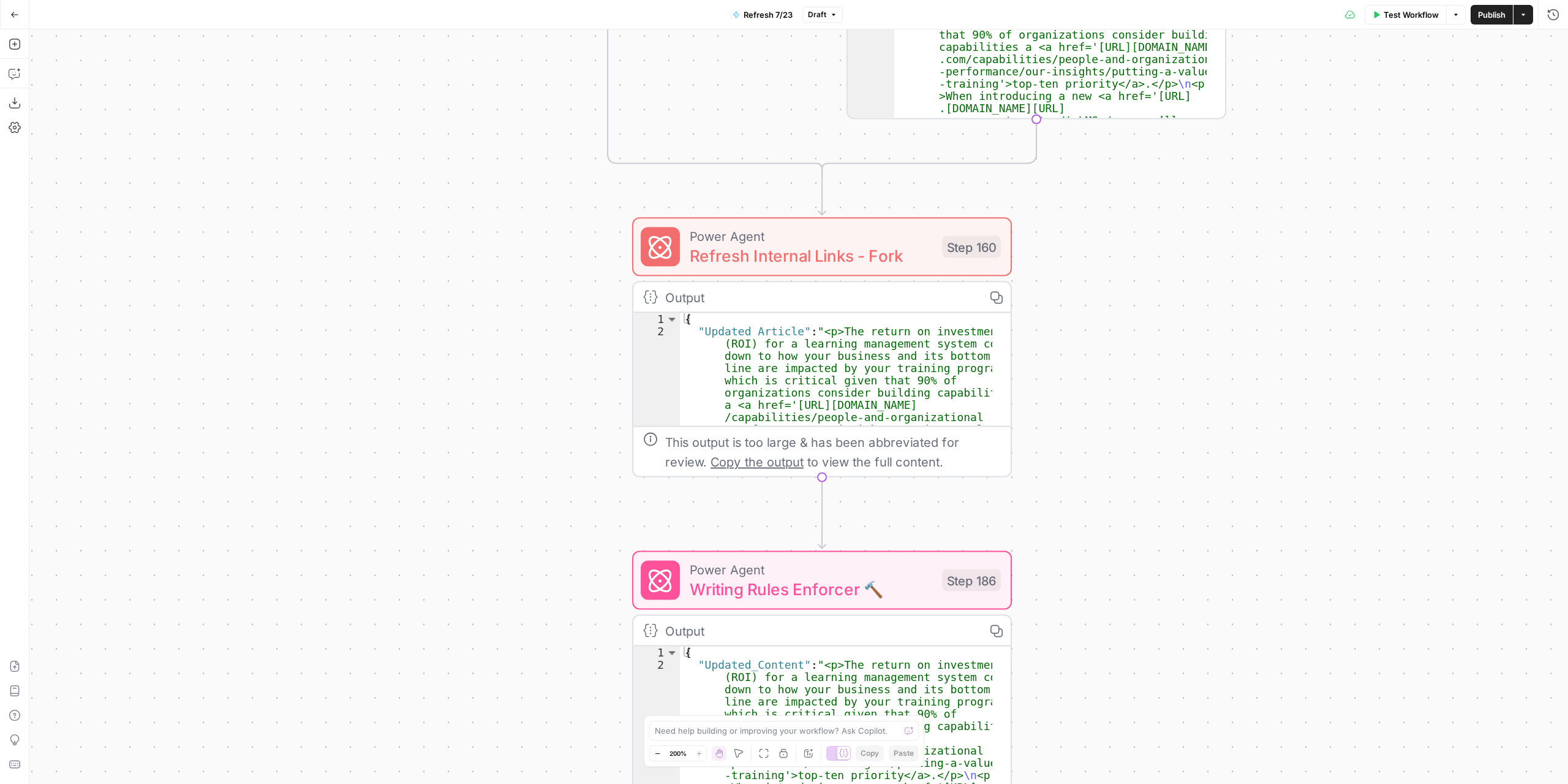
click at [889, 254] on span "Refresh Internal Links - Fork" at bounding box center [811, 256] width 243 height 24
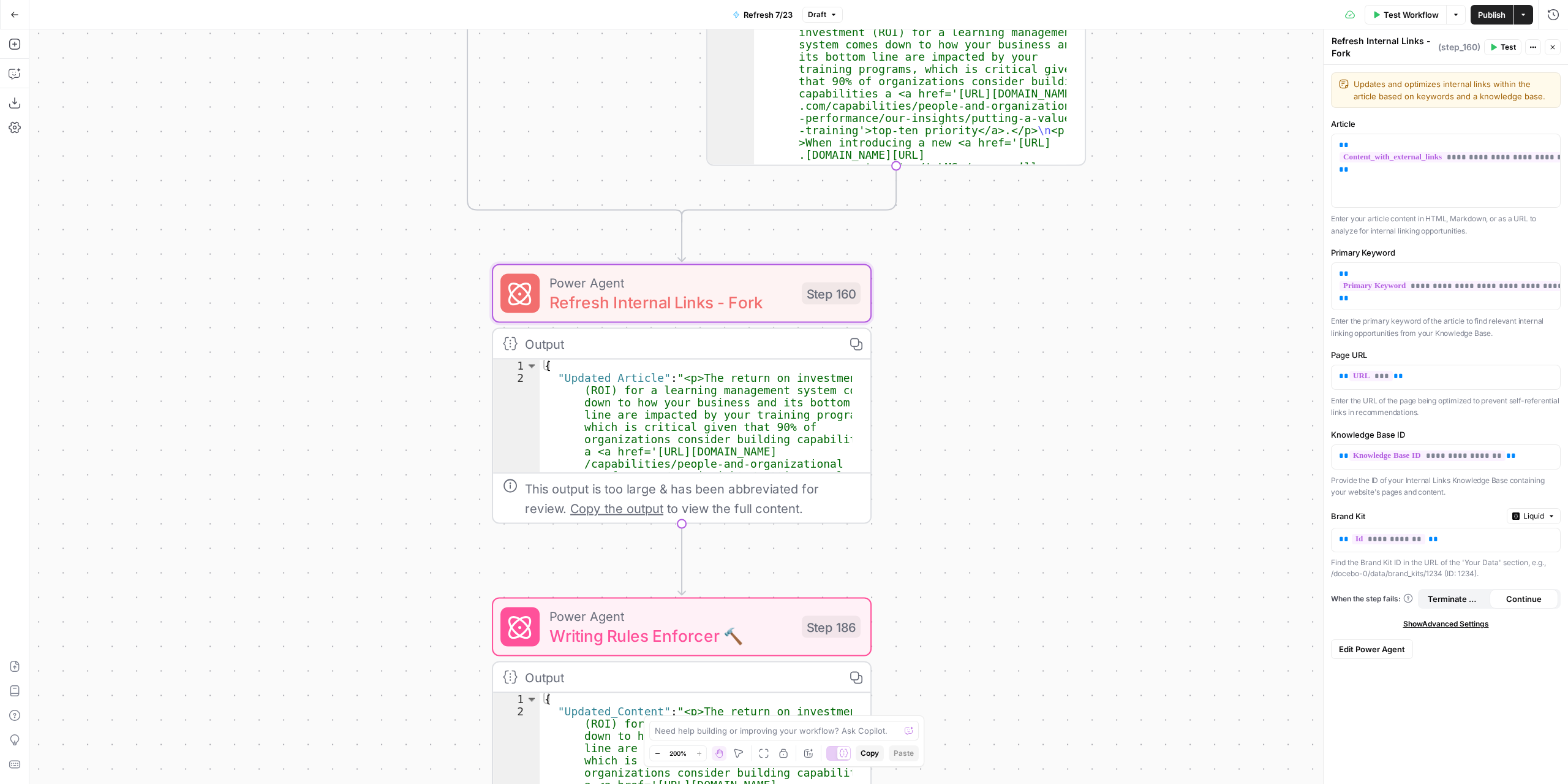
drag, startPoint x: 1159, startPoint y: 280, endPoint x: 1019, endPoint y: 327, distance: 147.7
click at [1019, 327] on div "true false false true false true Workflow Set Inputs Inputs Content Processing …" at bounding box center [799, 406] width 1539 height 754
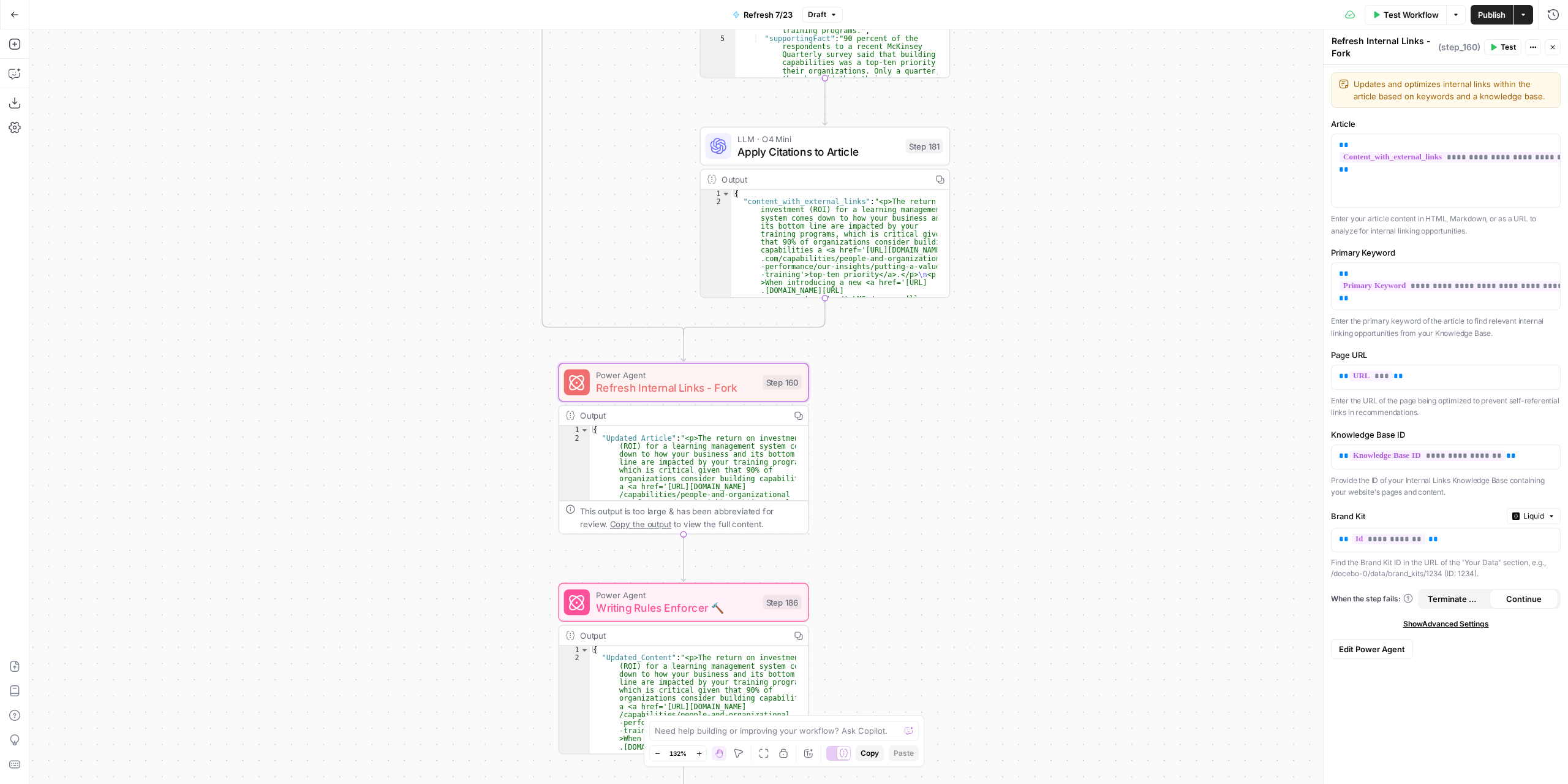
drag, startPoint x: 1079, startPoint y: 332, endPoint x: 922, endPoint y: 416, distance: 178.1
click at [925, 422] on div "true false false true false true Workflow Set Inputs Inputs Content Processing …" at bounding box center [799, 406] width 1539 height 754
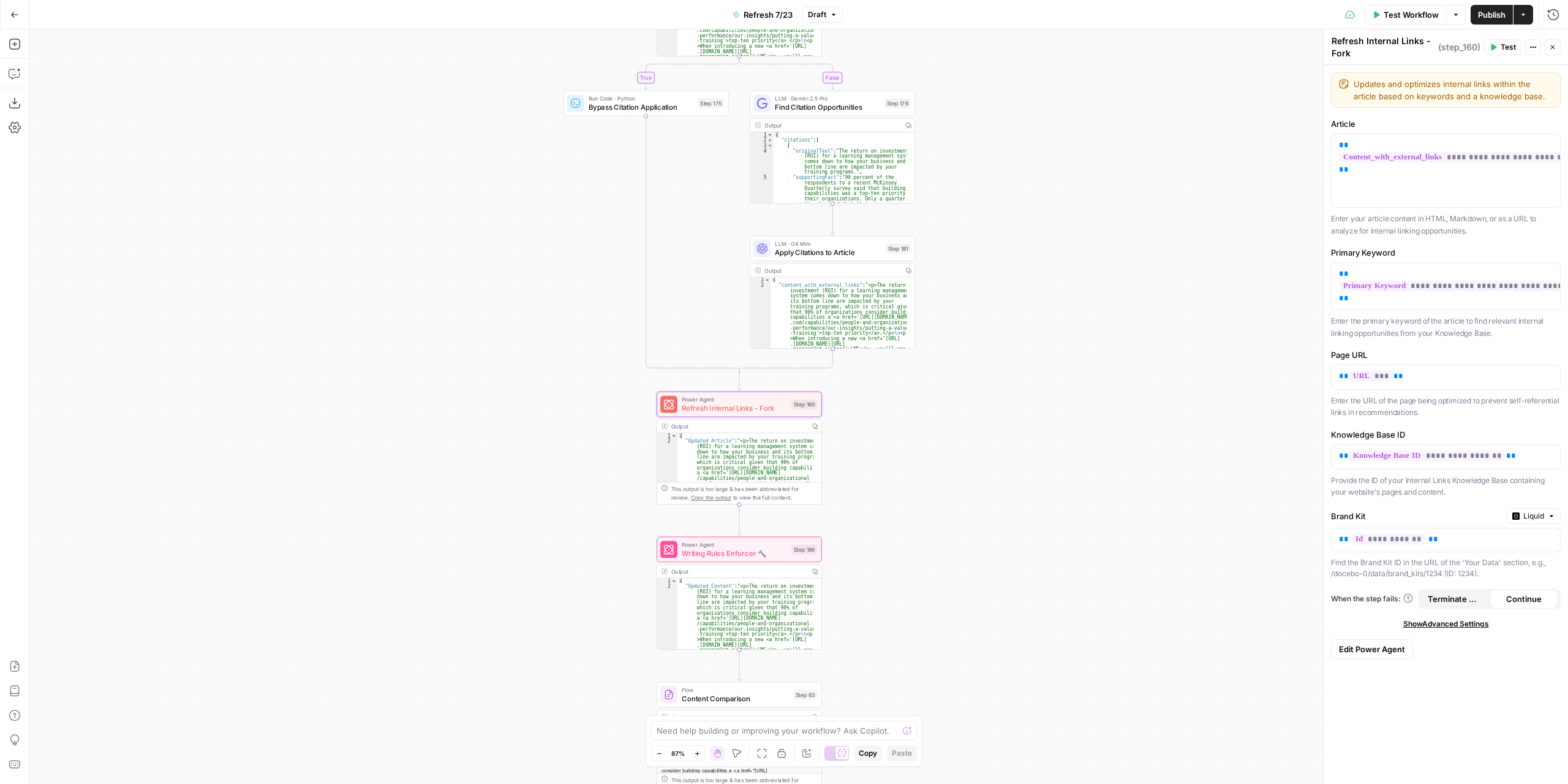
click at [940, 400] on div "true false false true false true Workflow Set Inputs Inputs Content Processing …" at bounding box center [799, 406] width 1539 height 754
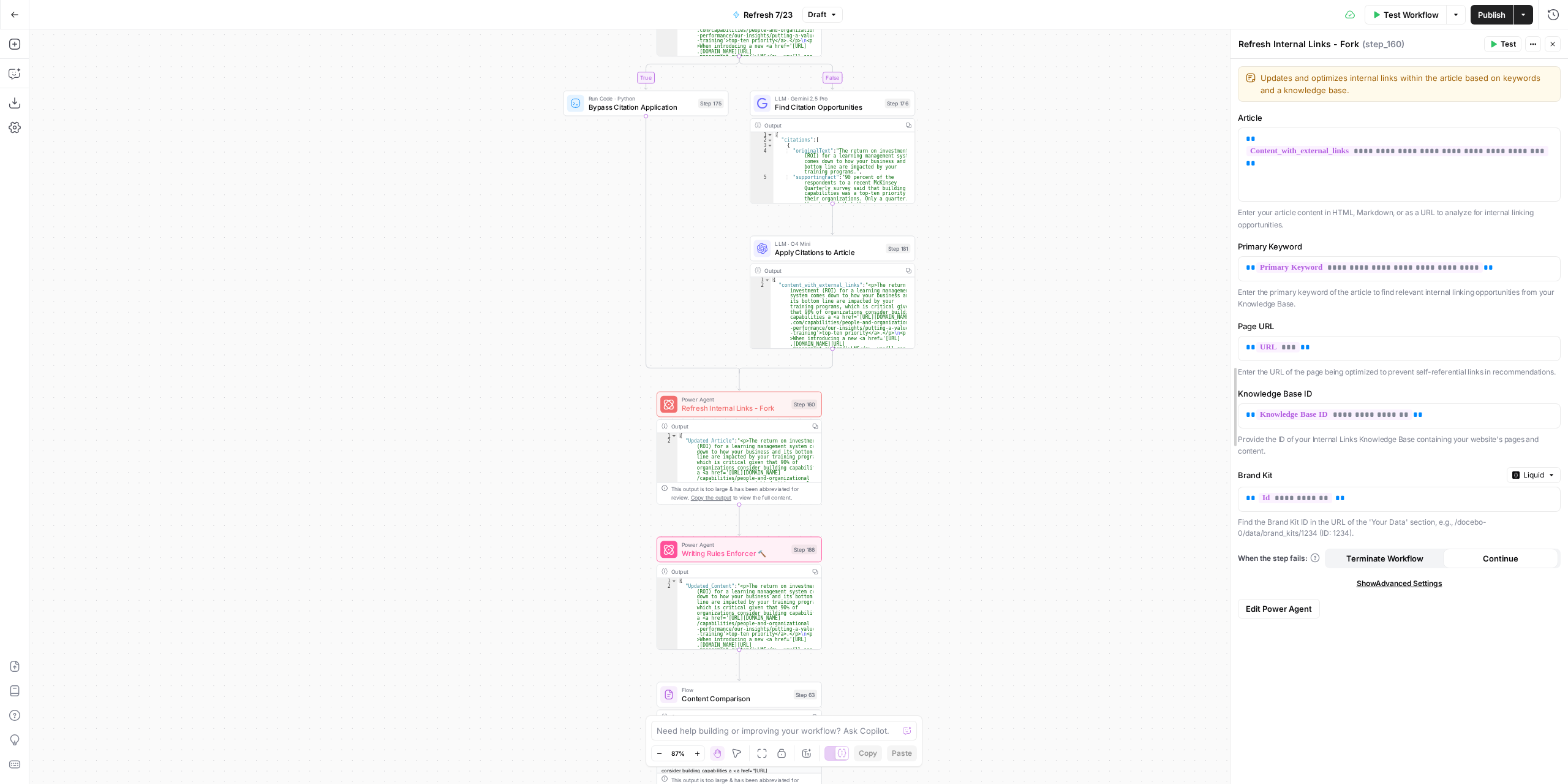
drag, startPoint x: 1323, startPoint y: 335, endPoint x: 1229, endPoint y: 346, distance: 94.6
click at [1229, 346] on div at bounding box center [1231, 406] width 12 height 754
click at [1269, 606] on span "Edit Power Agent" at bounding box center [1279, 609] width 66 height 12
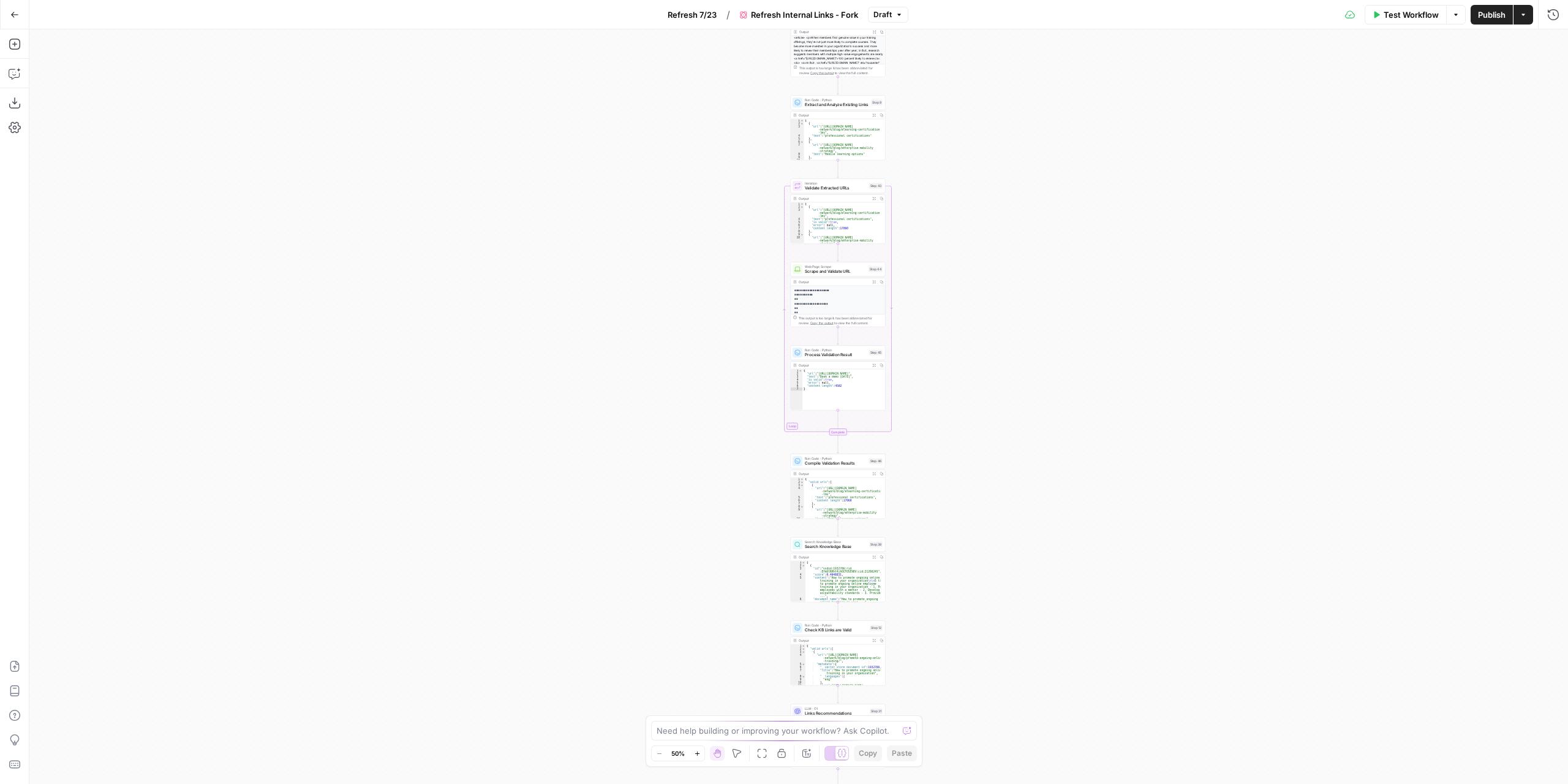
drag, startPoint x: 972, startPoint y: 317, endPoint x: 1012, endPoint y: 535, distance: 221.6
click at [1012, 560] on div "true false Workflow Set Inputs Inputs Content Processing Convert Content Format…" at bounding box center [799, 406] width 1539 height 754
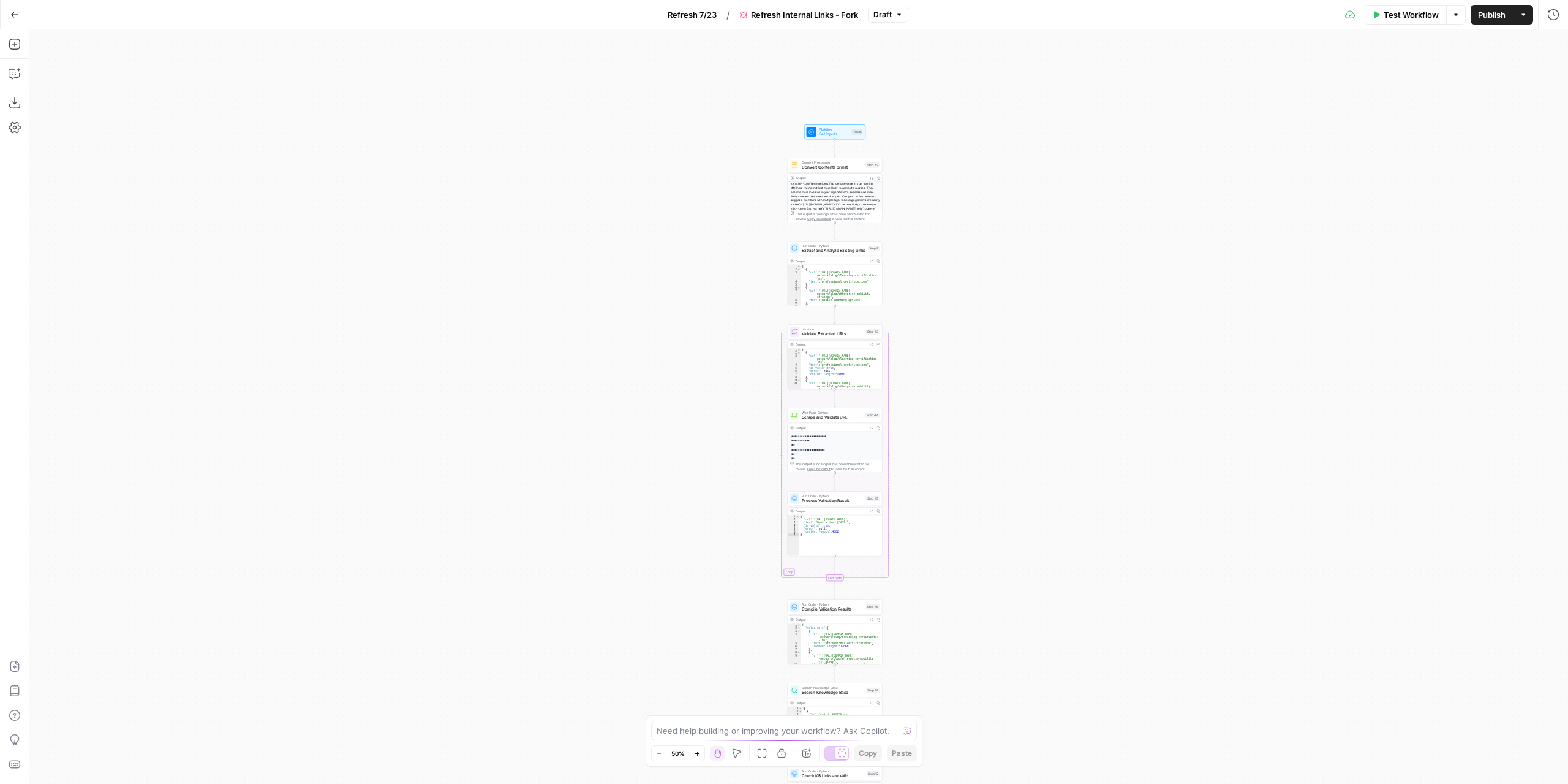
drag, startPoint x: 1003, startPoint y: 348, endPoint x: 994, endPoint y: 459, distance: 111.4
click at [995, 577] on div "true false Workflow Set Inputs Inputs Content Processing Convert Content Format…" at bounding box center [799, 406] width 1539 height 754
click at [933, 282] on div "true false Workflow Set Inputs Inputs Content Processing Convert Content Format…" at bounding box center [799, 406] width 1539 height 754
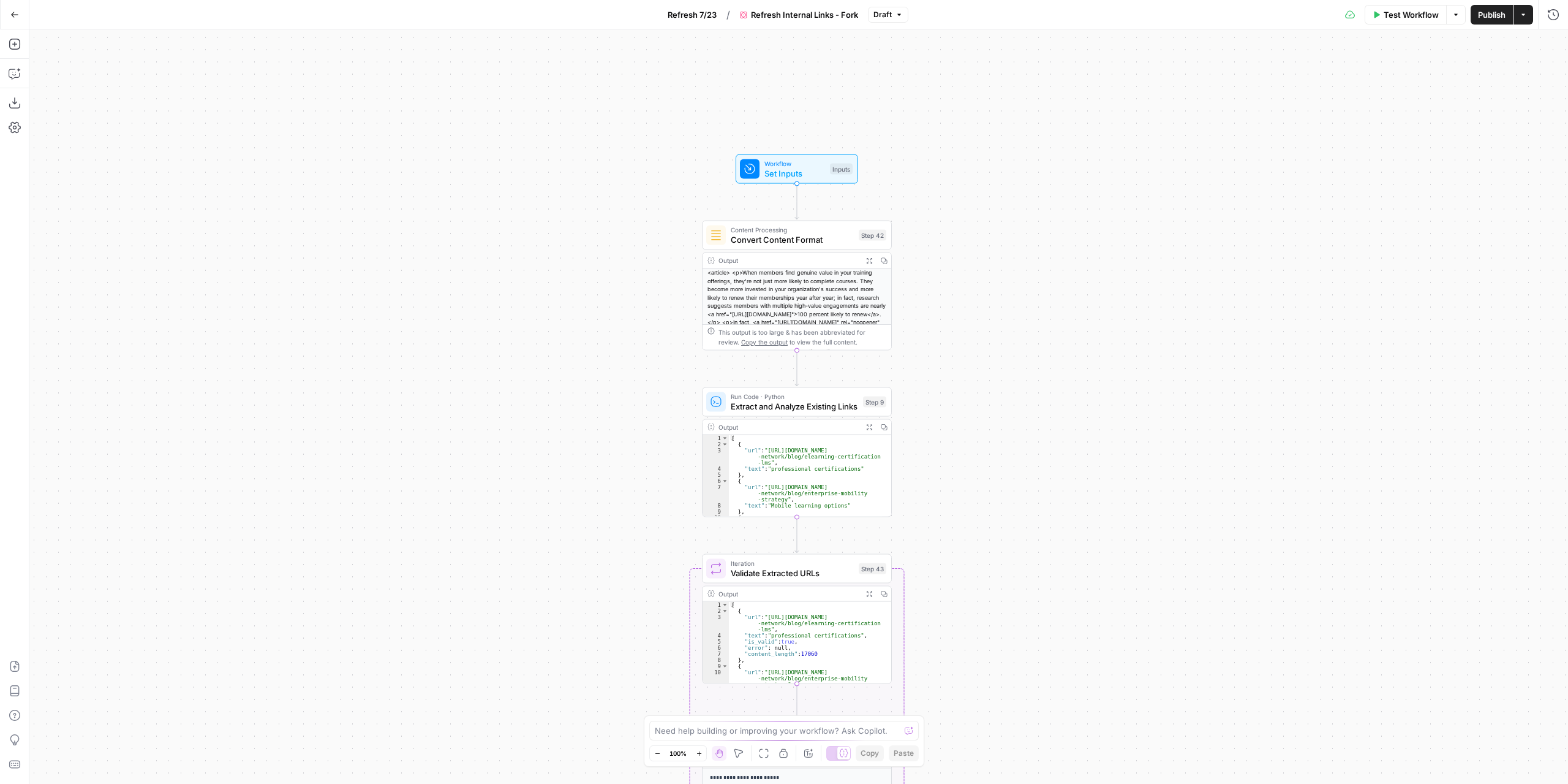
drag, startPoint x: 914, startPoint y: 266, endPoint x: 983, endPoint y: 272, distance: 69.3
click at [983, 272] on div "true false Workflow Set Inputs Inputs Content Processing Convert Content Format…" at bounding box center [799, 406] width 1539 height 754
click at [14, 12] on icon "button" at bounding box center [14, 14] width 8 height 8
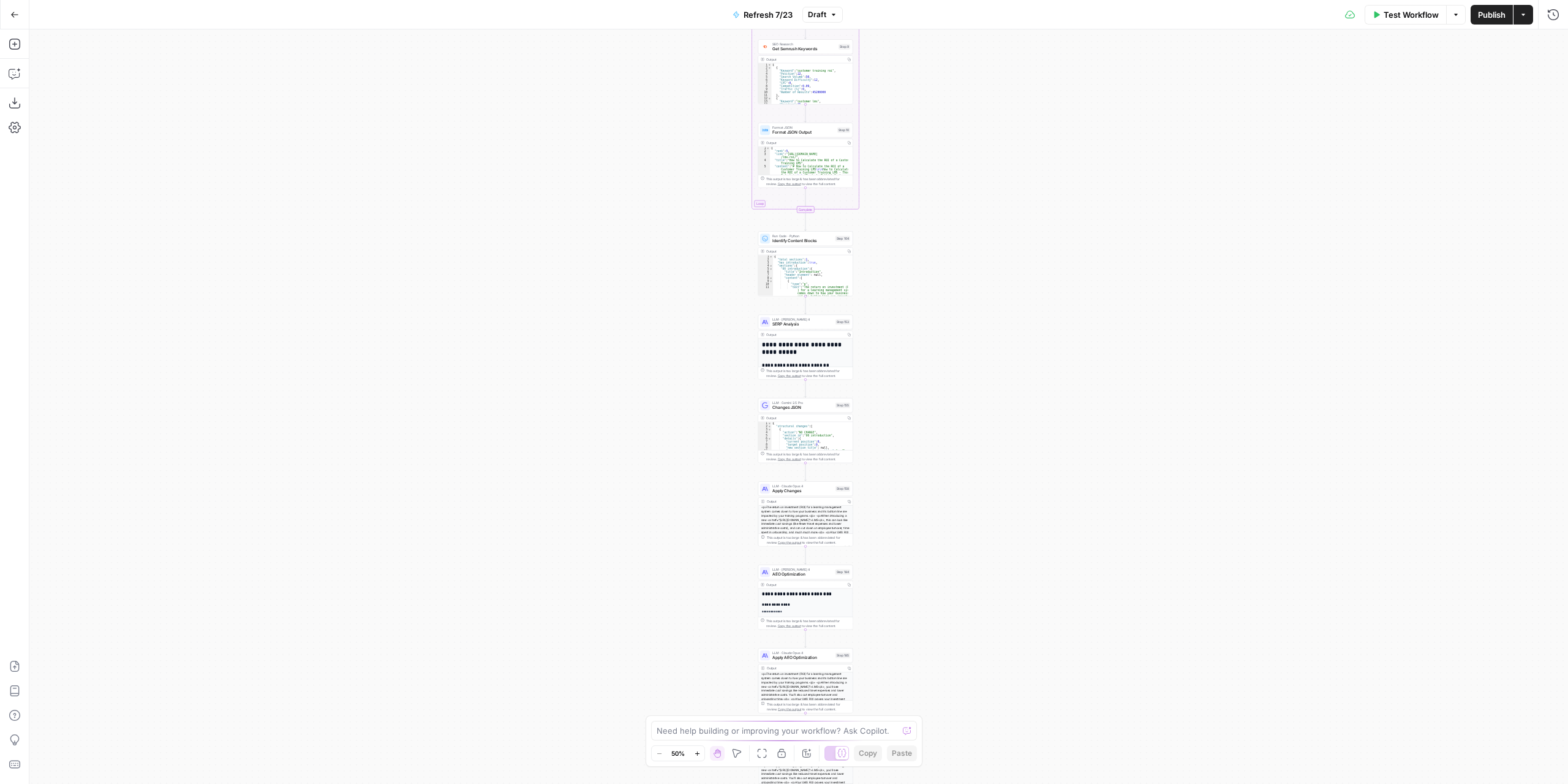
drag, startPoint x: 961, startPoint y: 262, endPoint x: 965, endPoint y: 492, distance: 230.0
click at [965, 492] on div "true false true false true false Workflow Set Inputs Inputs Content Processing …" at bounding box center [799, 406] width 1539 height 754
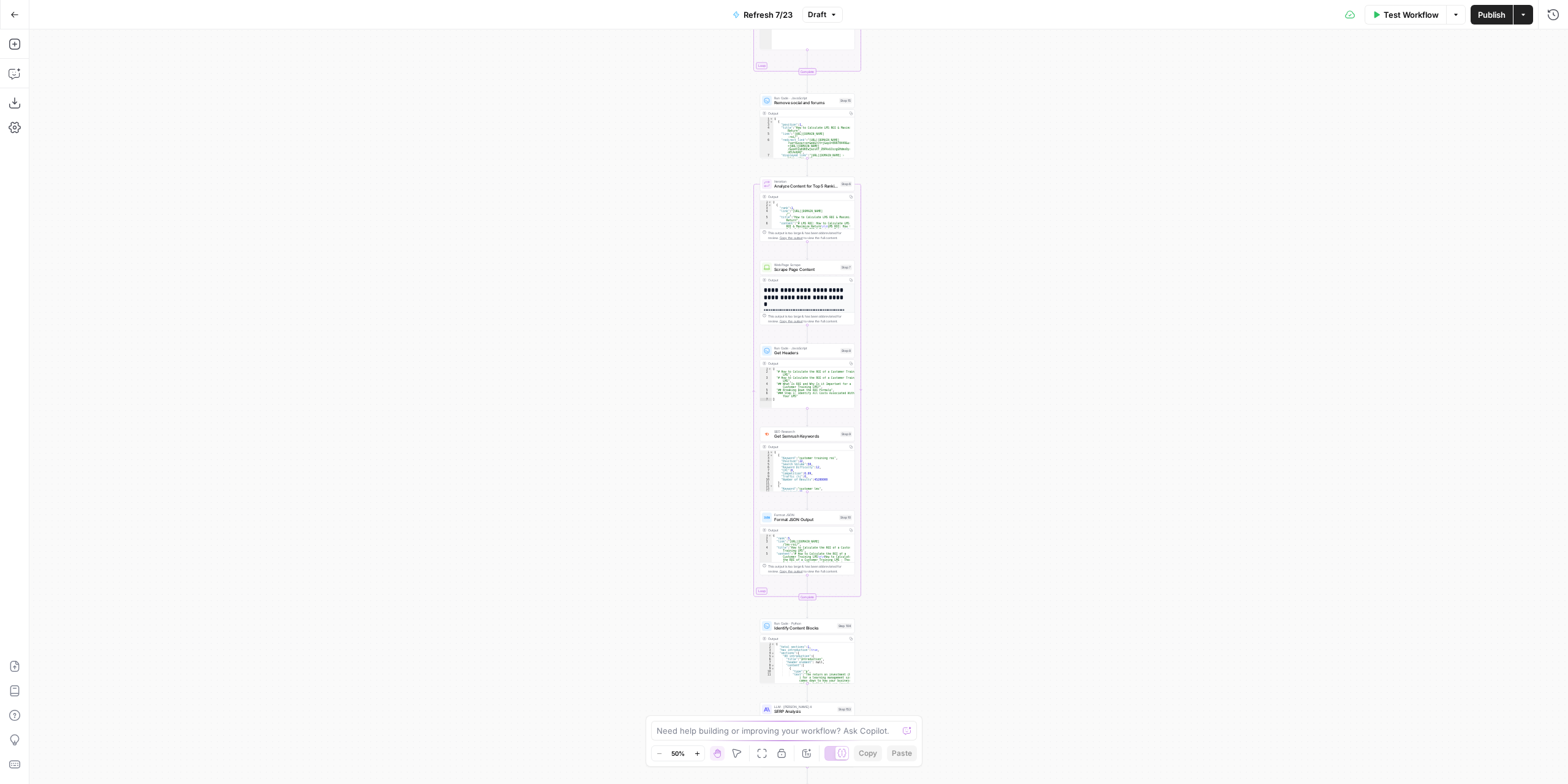
drag, startPoint x: 966, startPoint y: 304, endPoint x: 971, endPoint y: 578, distance: 274.0
click at [971, 637] on div "true false true false true false Workflow Set Inputs Inputs Content Processing …" at bounding box center [799, 406] width 1539 height 754
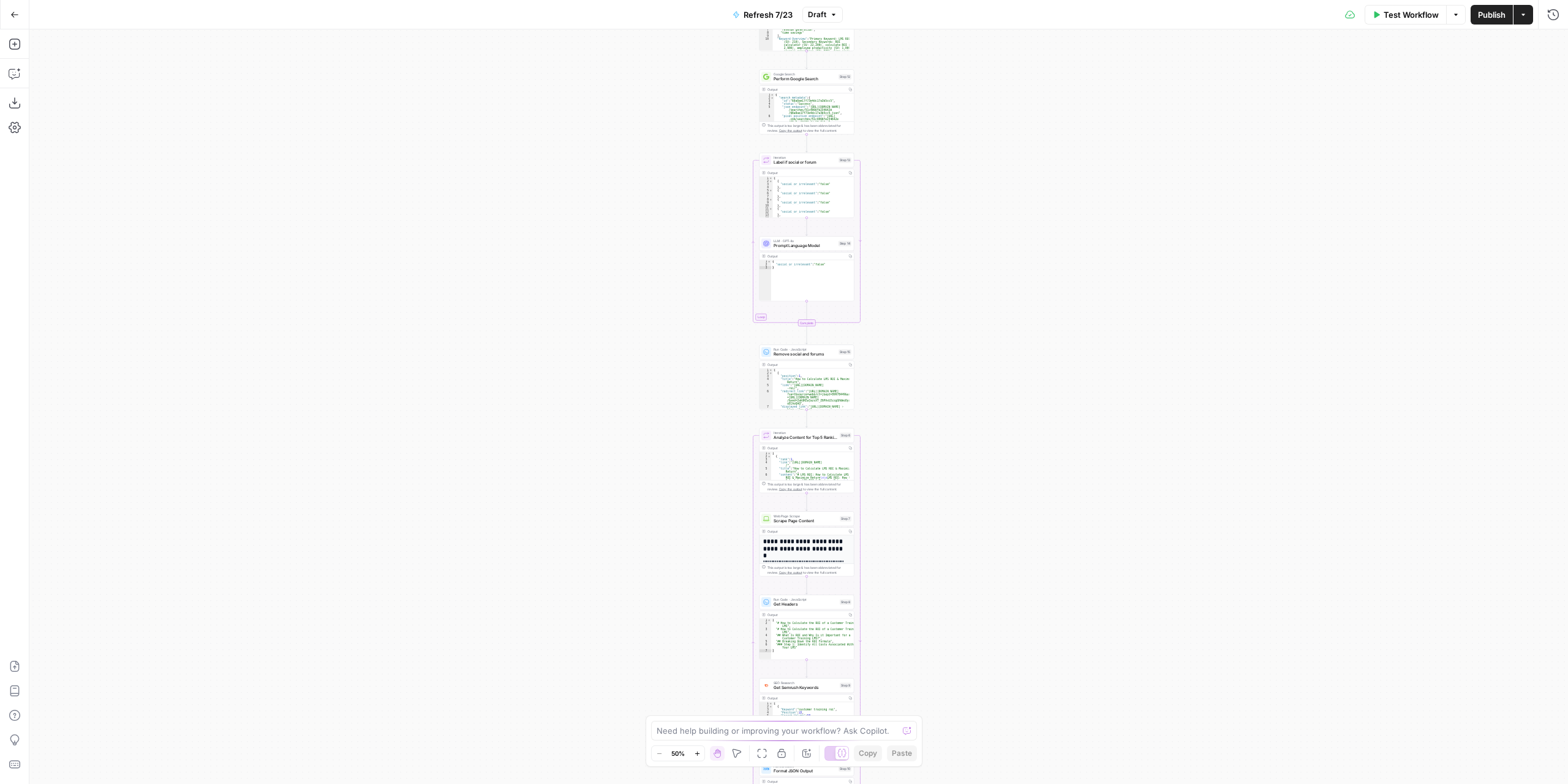
drag, startPoint x: 996, startPoint y: 448, endPoint x: 986, endPoint y: 639, distance: 191.3
click at [988, 641] on div "true false true false true false Workflow Set Inputs Inputs Content Processing …" at bounding box center [799, 406] width 1539 height 754
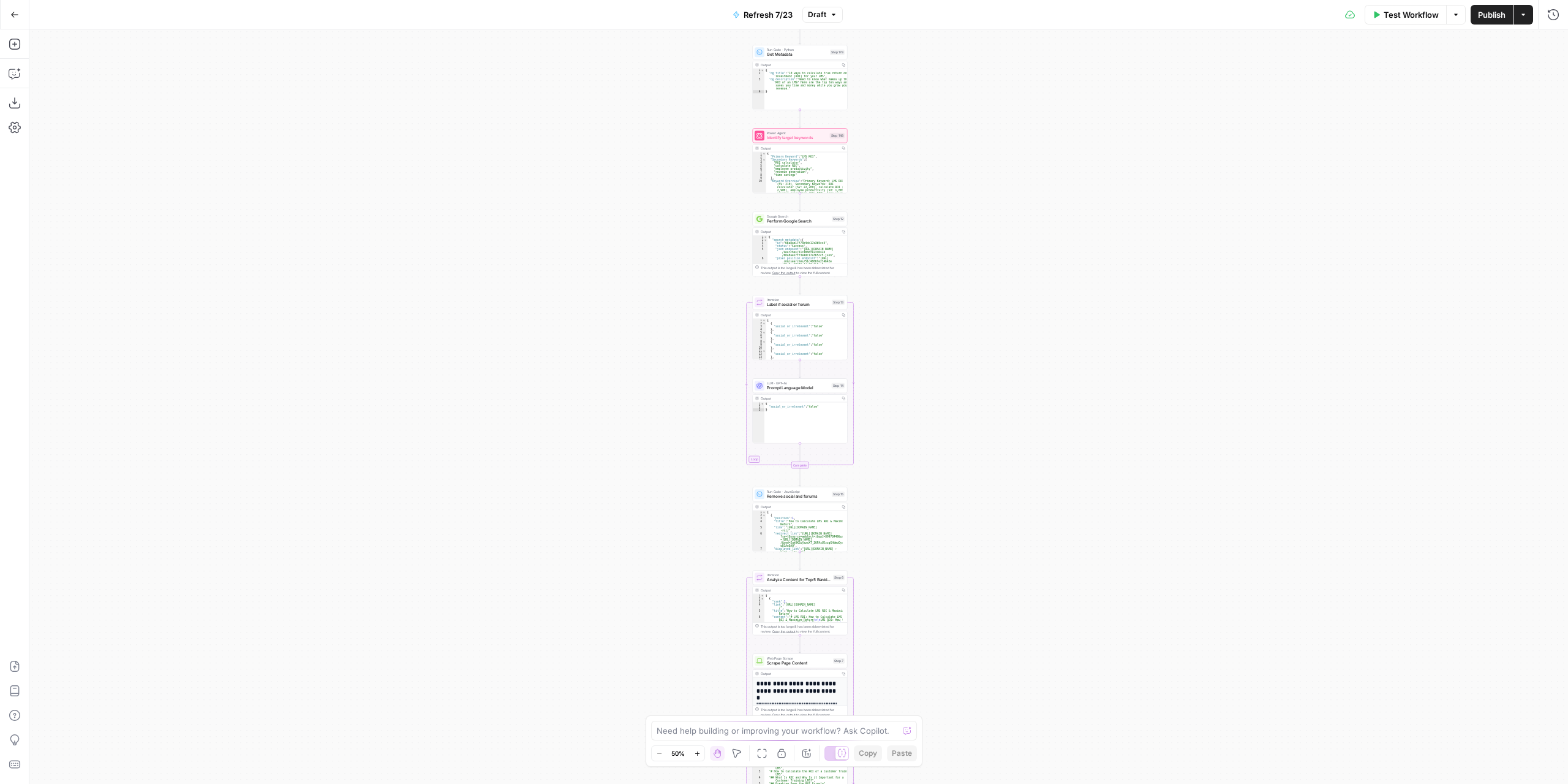
drag, startPoint x: 966, startPoint y: 346, endPoint x: 977, endPoint y: 578, distance: 232.3
click at [977, 578] on div "true false true false true false Workflow Set Inputs Inputs Content Processing …" at bounding box center [799, 406] width 1539 height 754
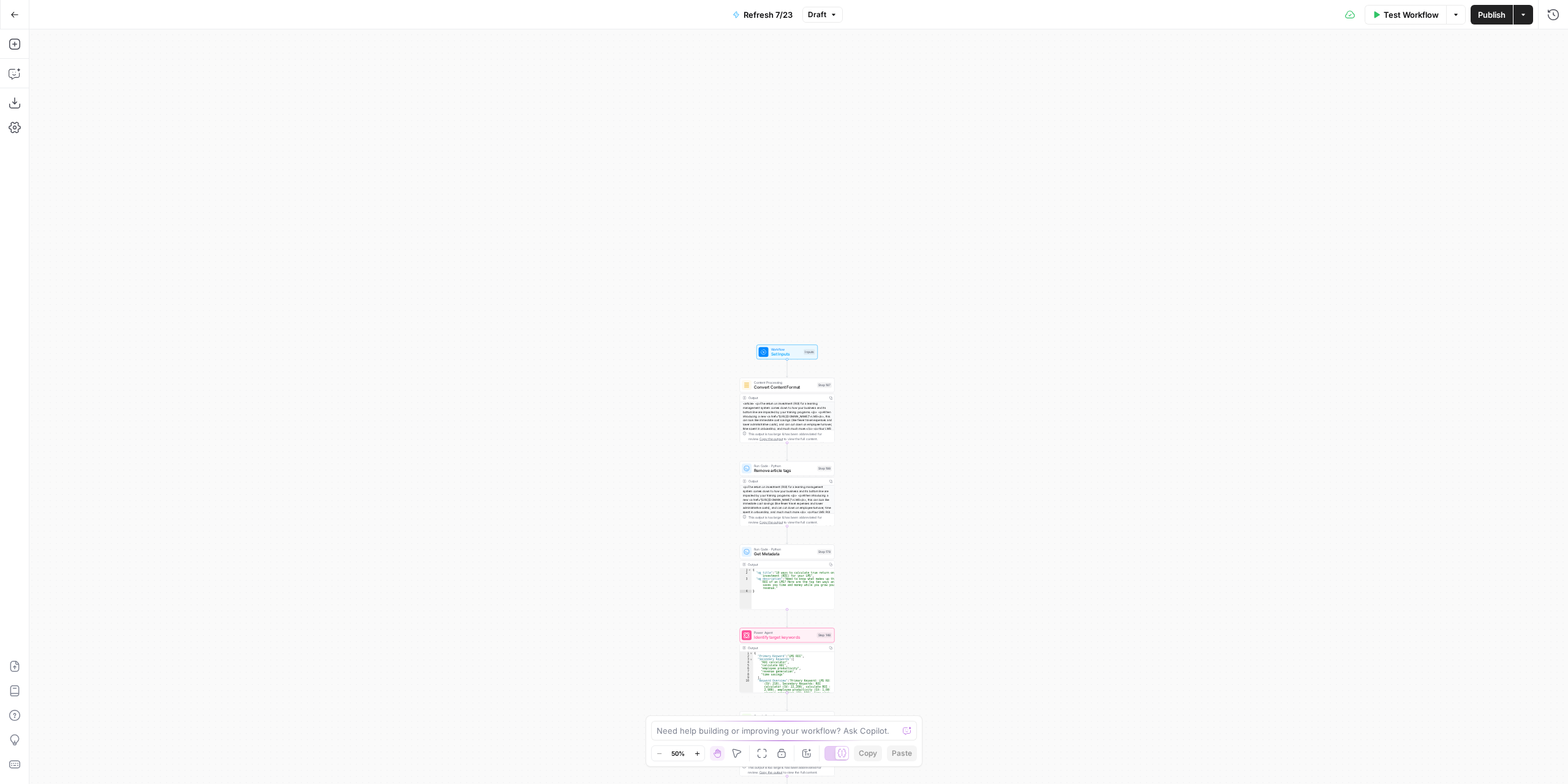
drag, startPoint x: 957, startPoint y: 290, endPoint x: 896, endPoint y: 256, distance: 69.8
click at [897, 257] on div "true false true false true false Workflow Set Inputs Inputs Content Processing …" at bounding box center [799, 406] width 1539 height 754
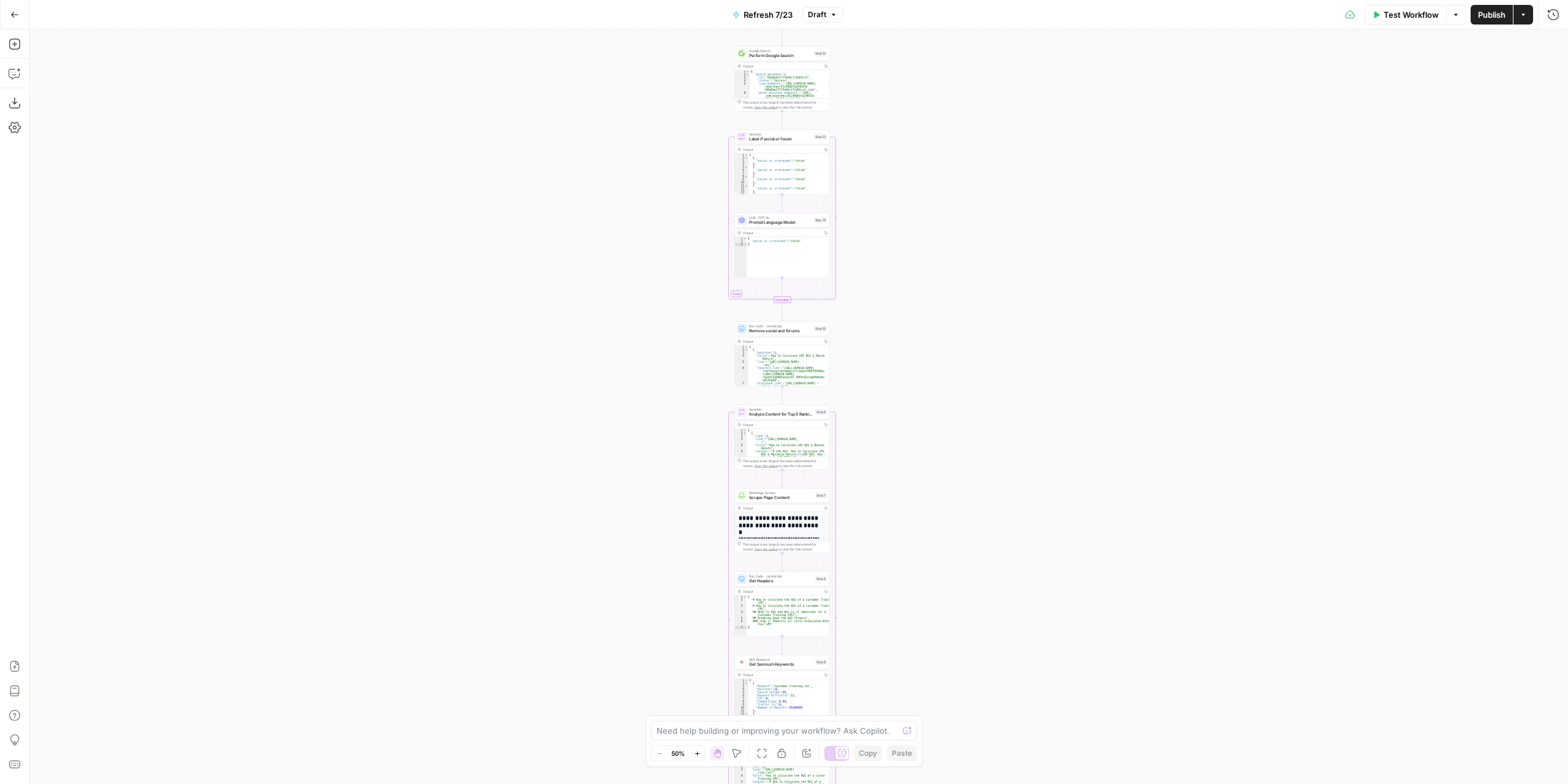
drag, startPoint x: 898, startPoint y: 583, endPoint x: 933, endPoint y: 250, distance: 334.8
click at [933, 257] on div "true false true false true false Workflow Set Inputs Inputs Content Processing …" at bounding box center [799, 406] width 1539 height 754
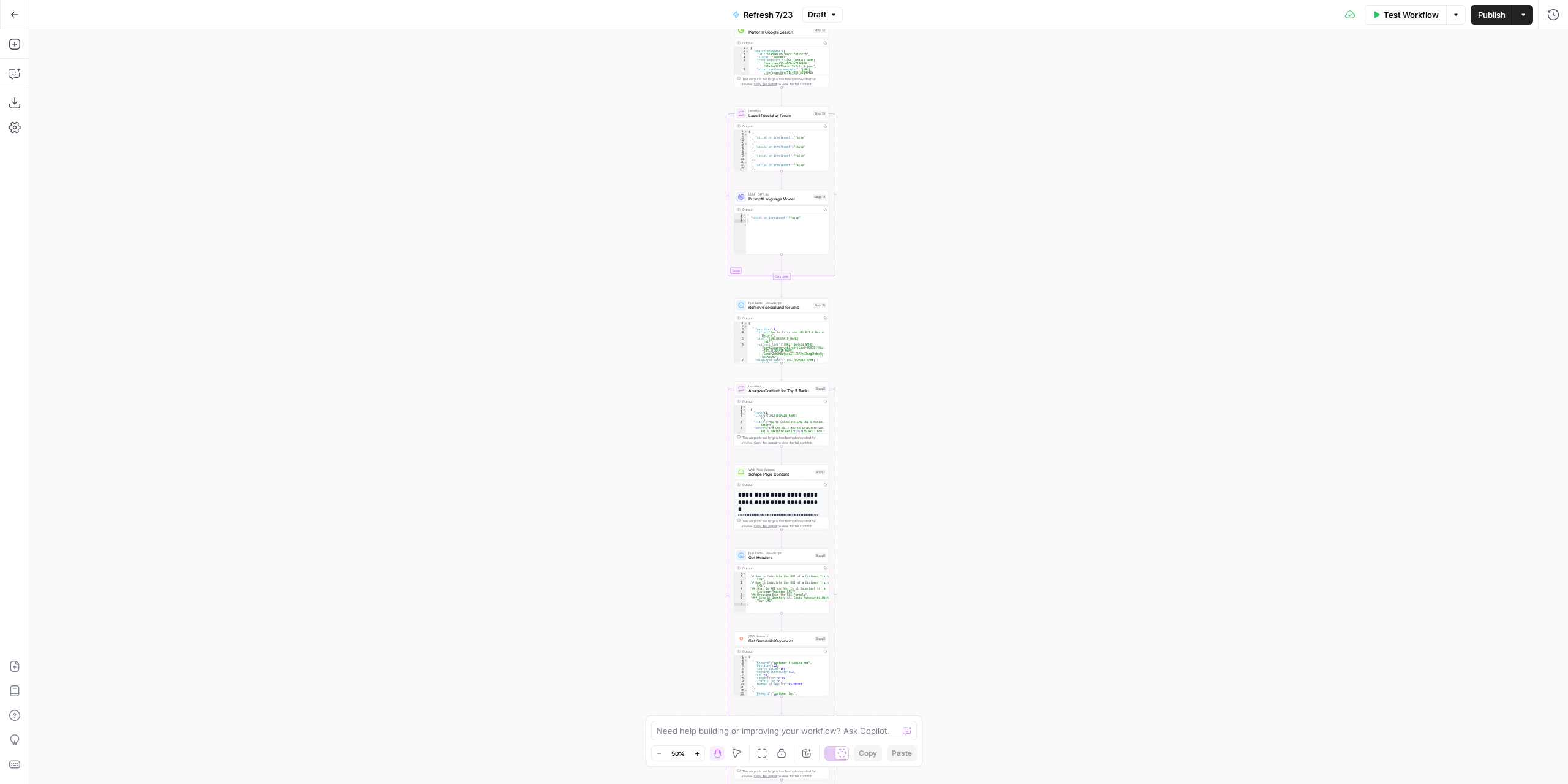
drag, startPoint x: 931, startPoint y: 527, endPoint x: 930, endPoint y: 508, distance: 19.0
click at [911, 644] on div "true false true false true false Workflow Set Inputs Inputs Content Processing …" at bounding box center [799, 406] width 1539 height 754
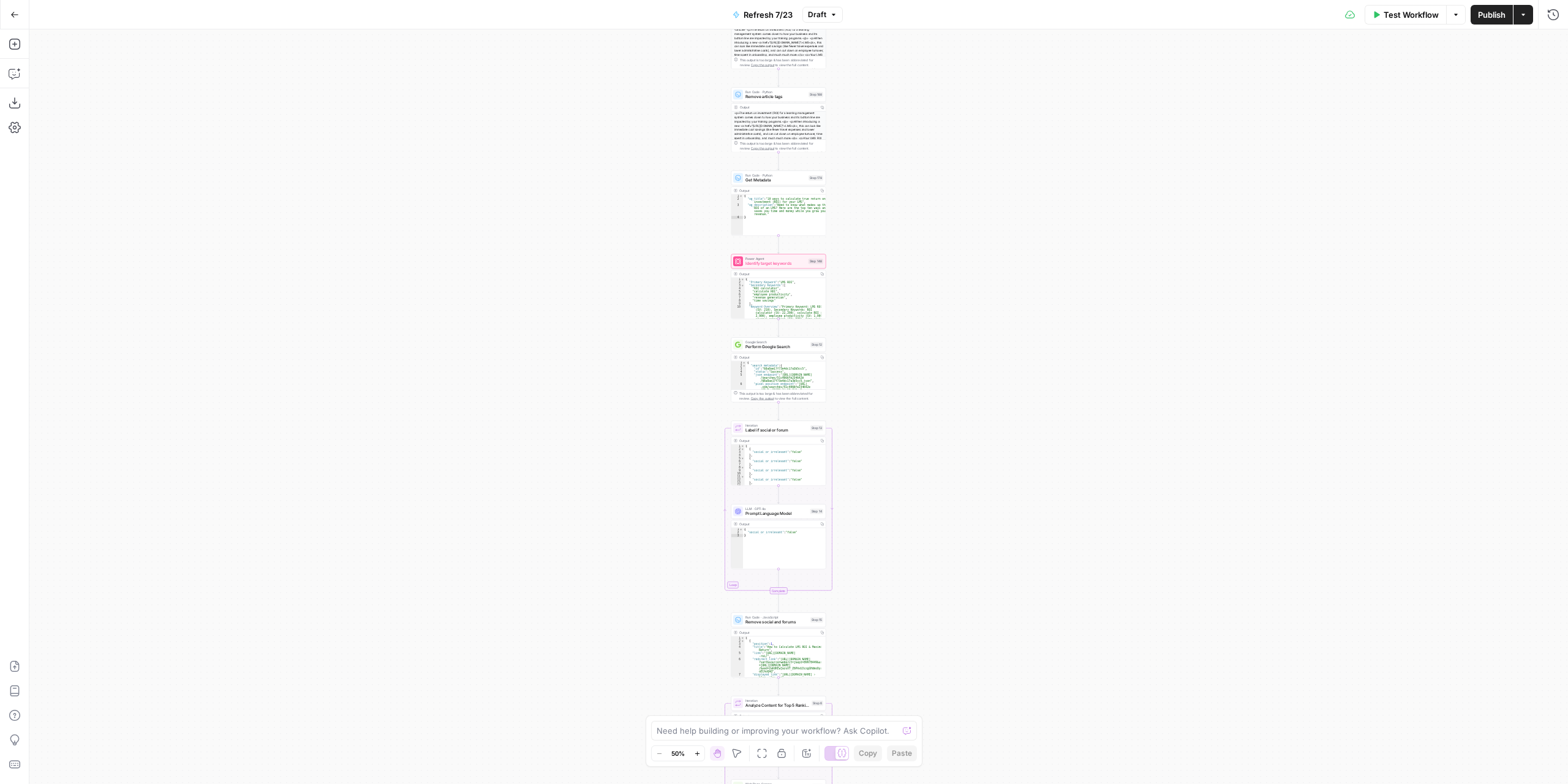
drag, startPoint x: 958, startPoint y: 242, endPoint x: 979, endPoint y: 495, distance: 253.9
click at [984, 572] on div "true false true false true false Workflow Set Inputs Inputs Content Processing …" at bounding box center [799, 406] width 1539 height 754
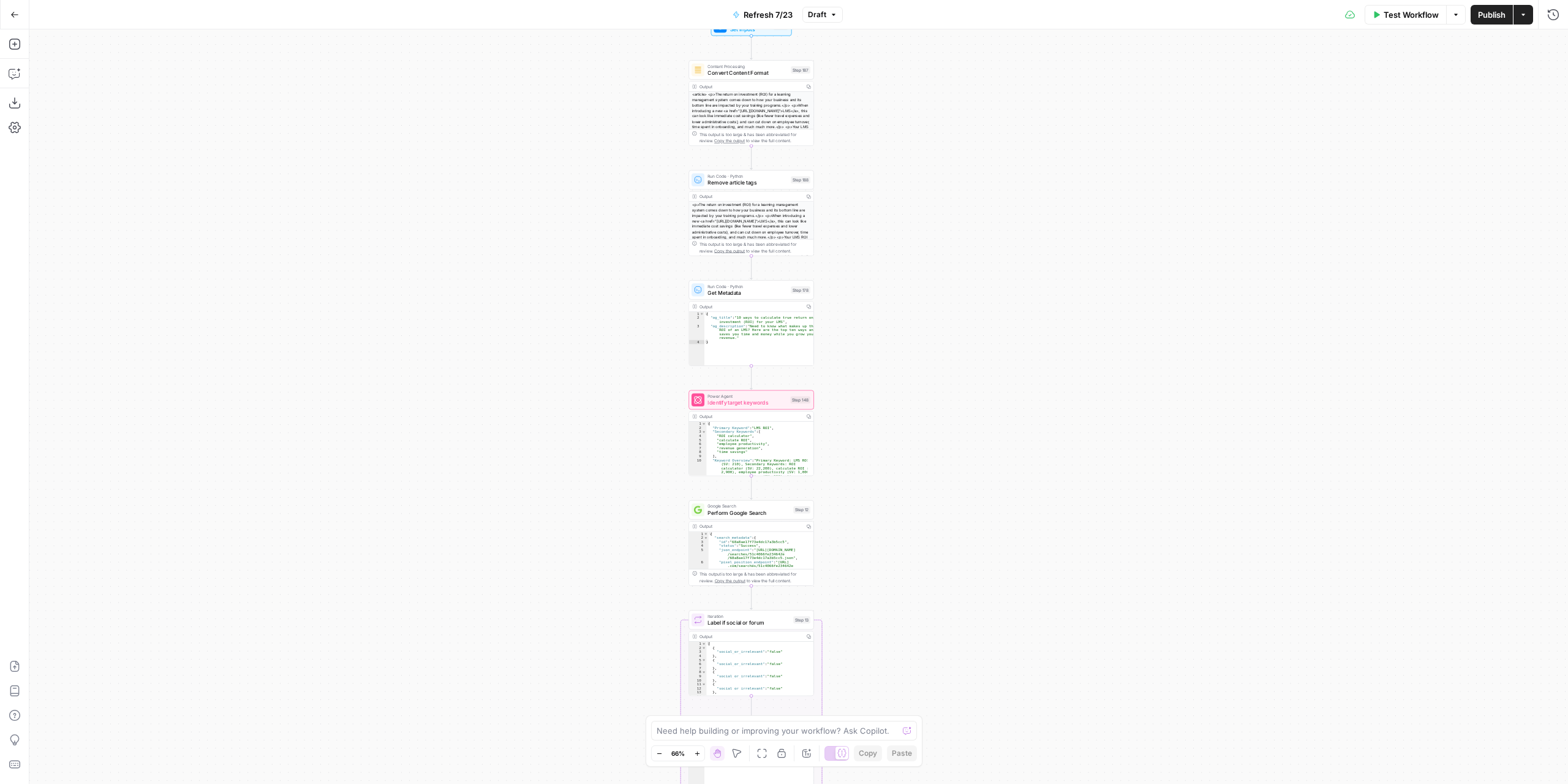
drag, startPoint x: 848, startPoint y: 601, endPoint x: 822, endPoint y: 366, distance: 236.4
click at [855, 334] on div "true false true false true false Workflow Set Inputs Inputs Content Processing …" at bounding box center [799, 406] width 1539 height 754
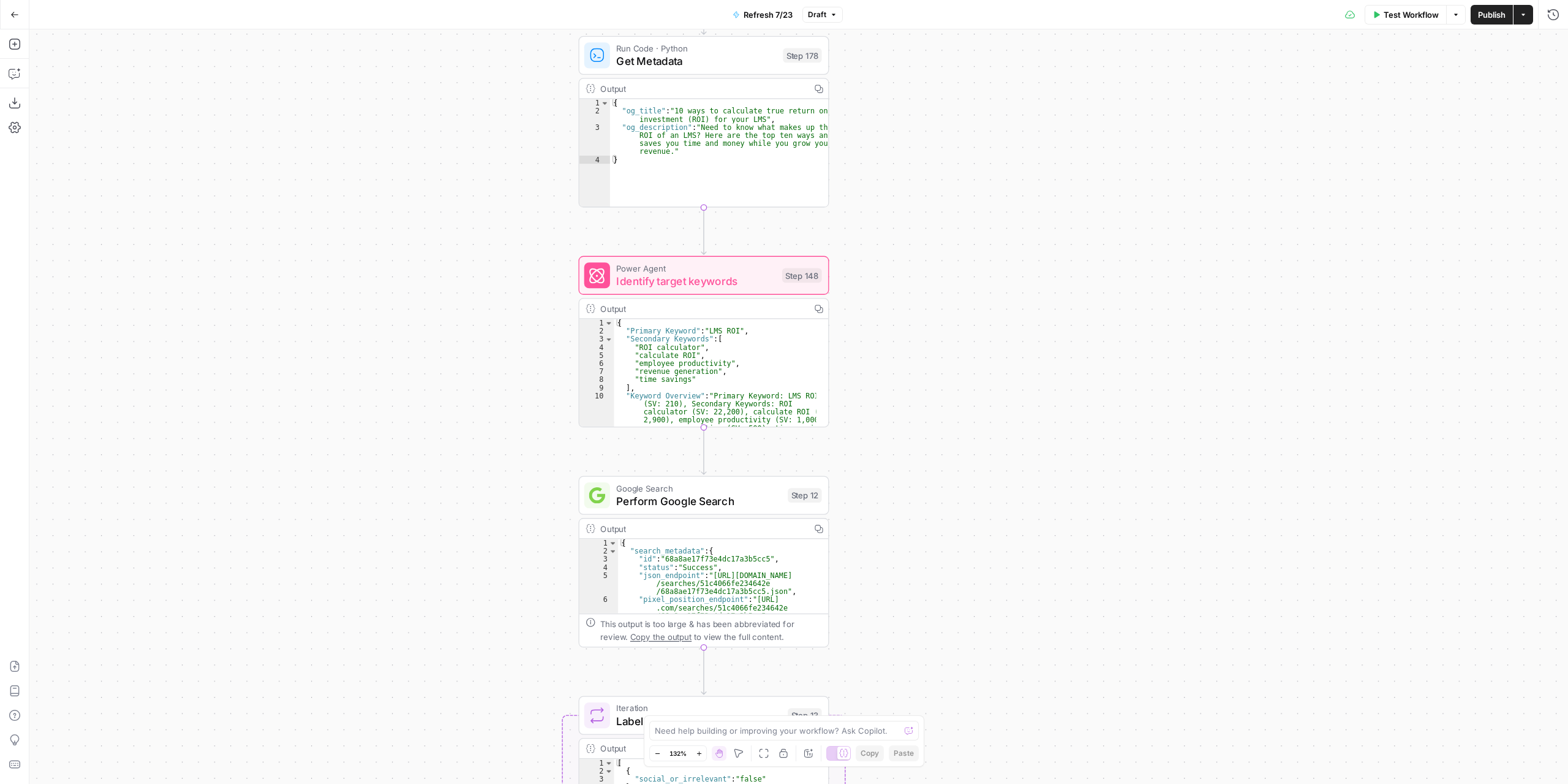
drag, startPoint x: 863, startPoint y: 449, endPoint x: 915, endPoint y: 304, distance: 154.0
click at [915, 304] on div "true false true false true false Workflow Set Inputs Inputs Content Processing …" at bounding box center [799, 406] width 1539 height 754
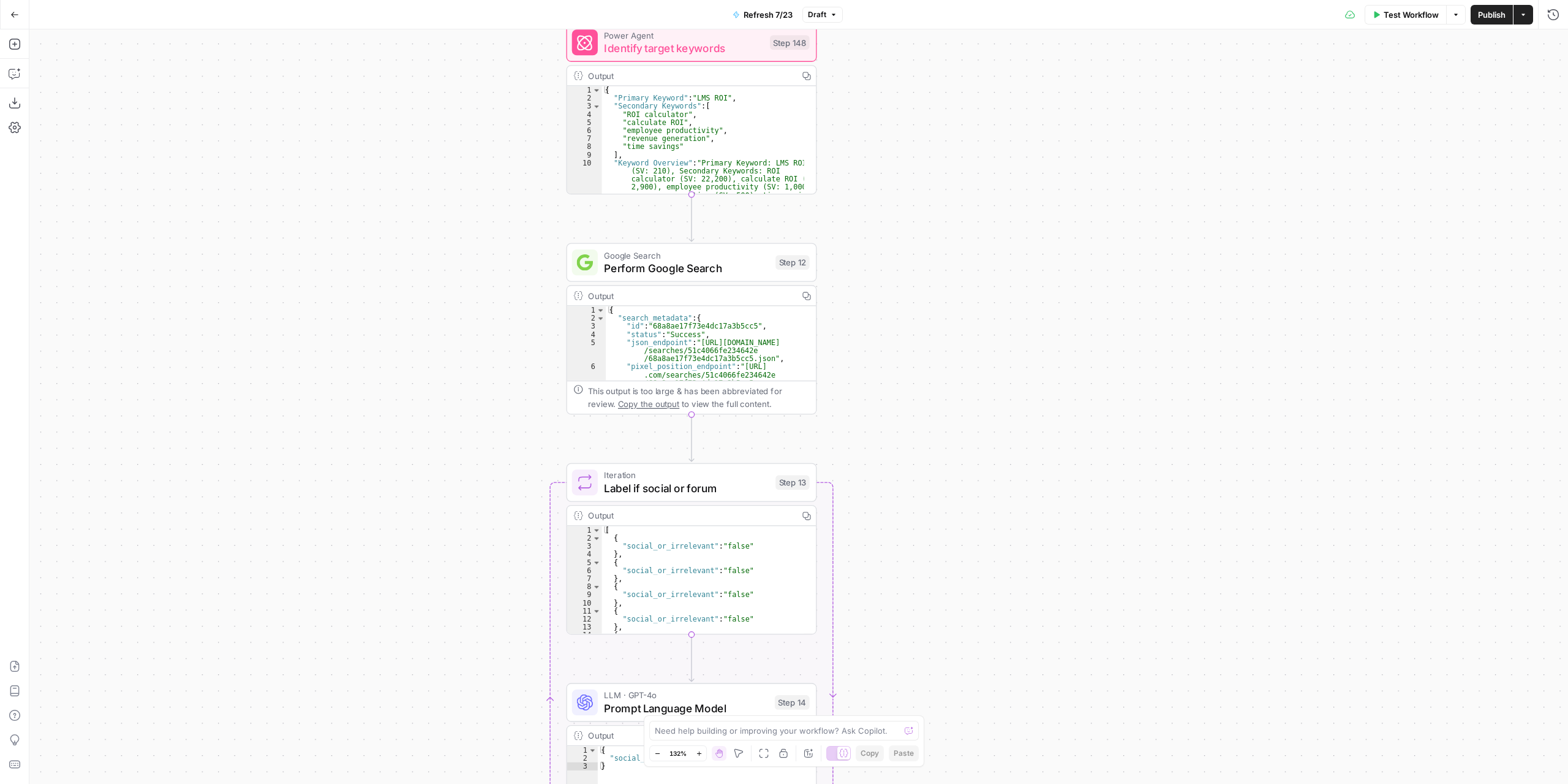
drag, startPoint x: 924, startPoint y: 568, endPoint x: 911, endPoint y: 329, distance: 239.4
click at [911, 330] on div "true false true false true false Workflow Set Inputs Inputs Content Processing …" at bounding box center [799, 406] width 1539 height 754
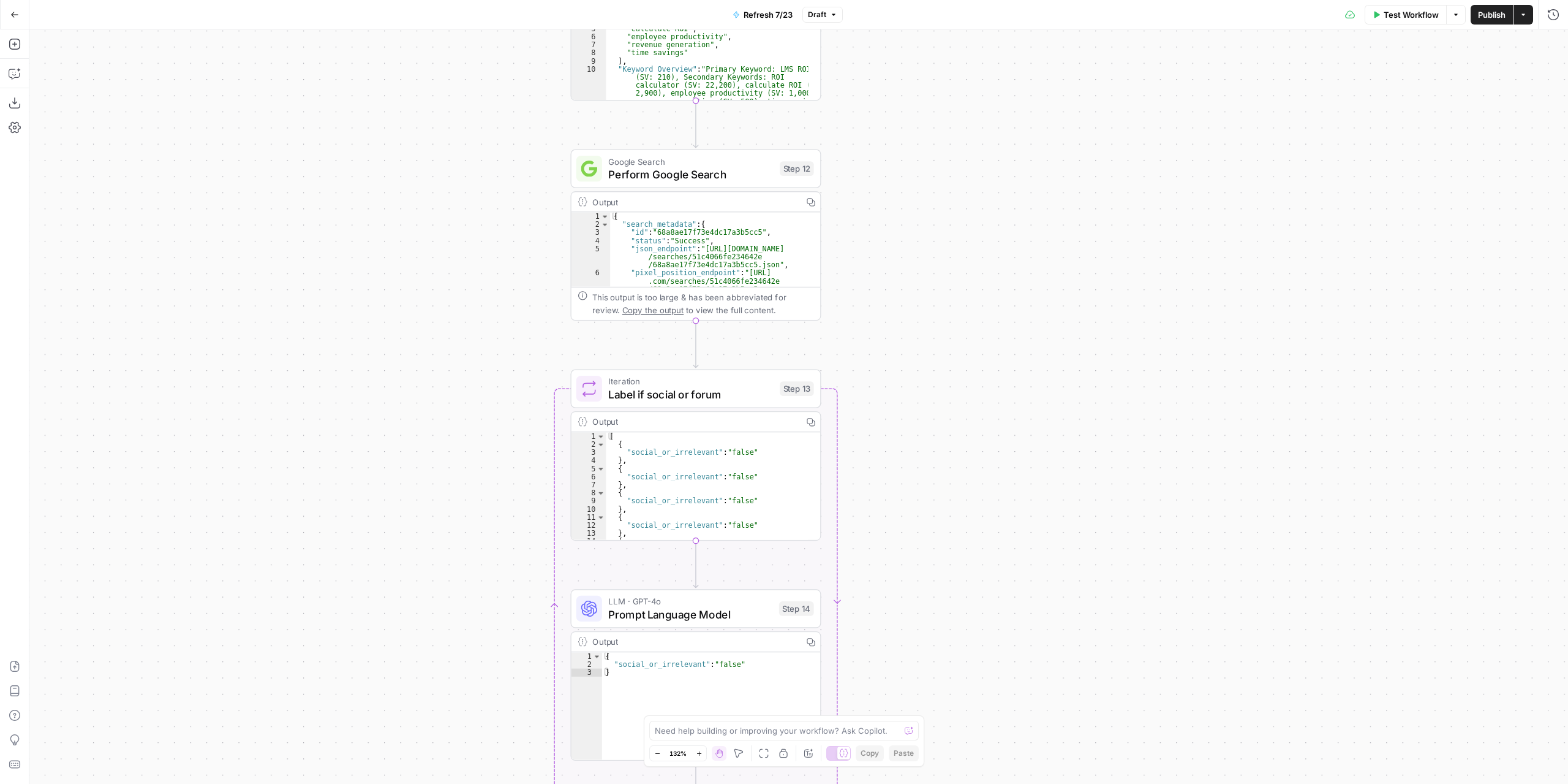
drag, startPoint x: 912, startPoint y: 601, endPoint x: 914, endPoint y: 405, distance: 196.0
click at [914, 404] on div "true false true false true false Workflow Set Inputs Inputs Content Processing …" at bounding box center [799, 406] width 1539 height 754
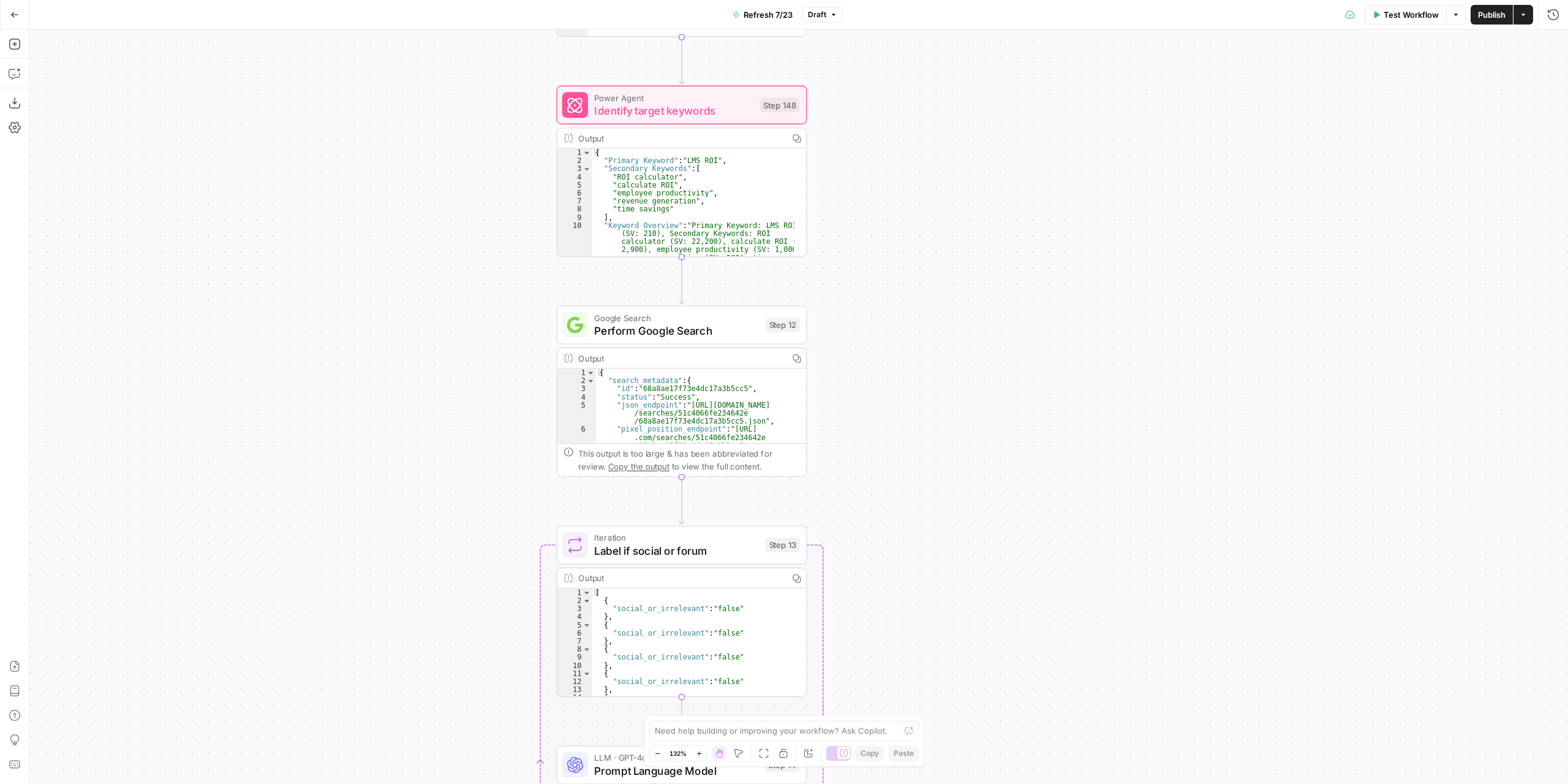
drag, startPoint x: 924, startPoint y: 430, endPoint x: 911, endPoint y: 690, distance: 260.3
click at [911, 697] on div "true false true false true false Workflow Set Inputs Inputs Content Processing …" at bounding box center [799, 406] width 1539 height 754
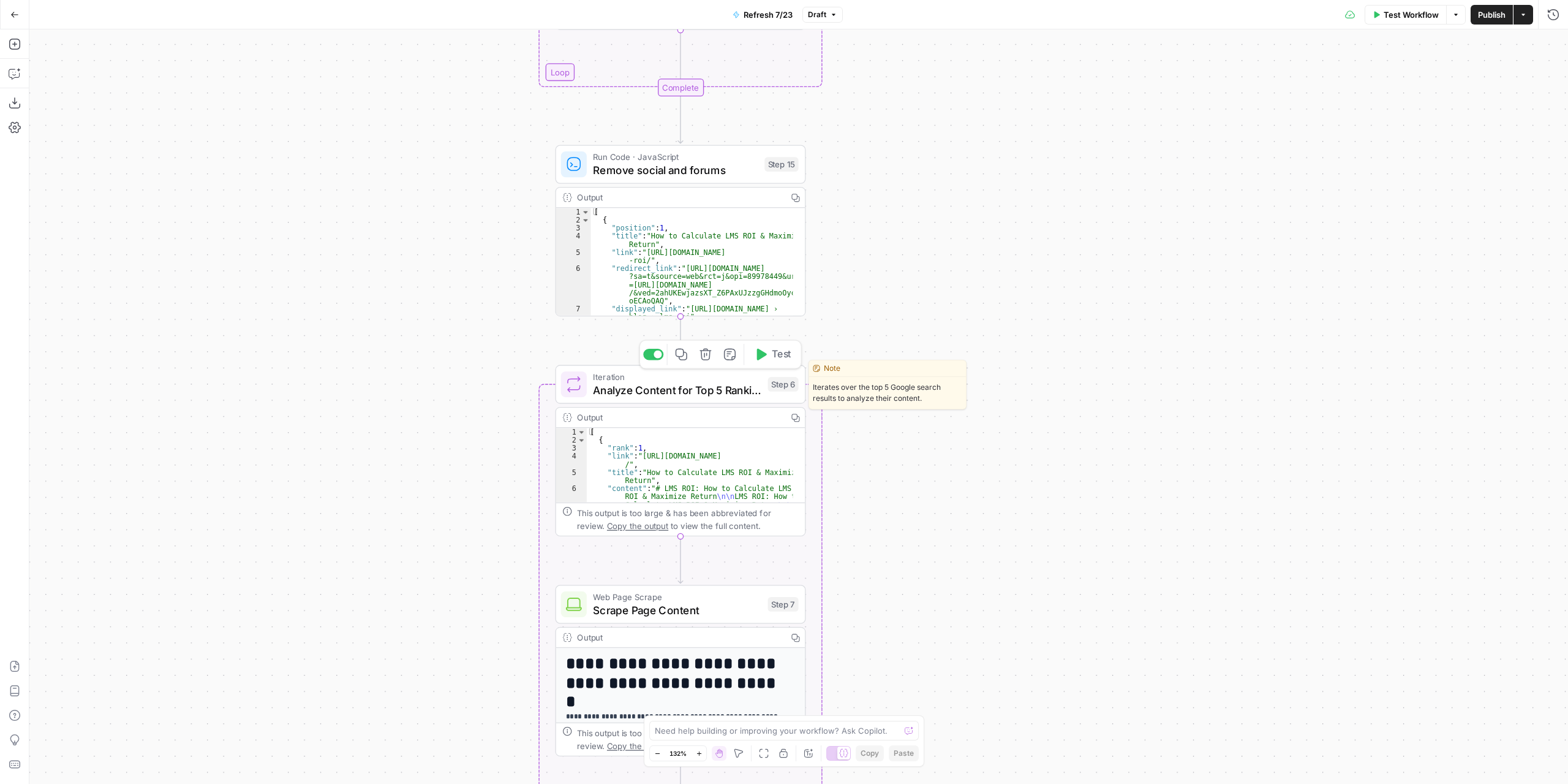
click at [734, 384] on span "Analyze Content for Top 5 Ranking Pages" at bounding box center [676, 390] width 168 height 16
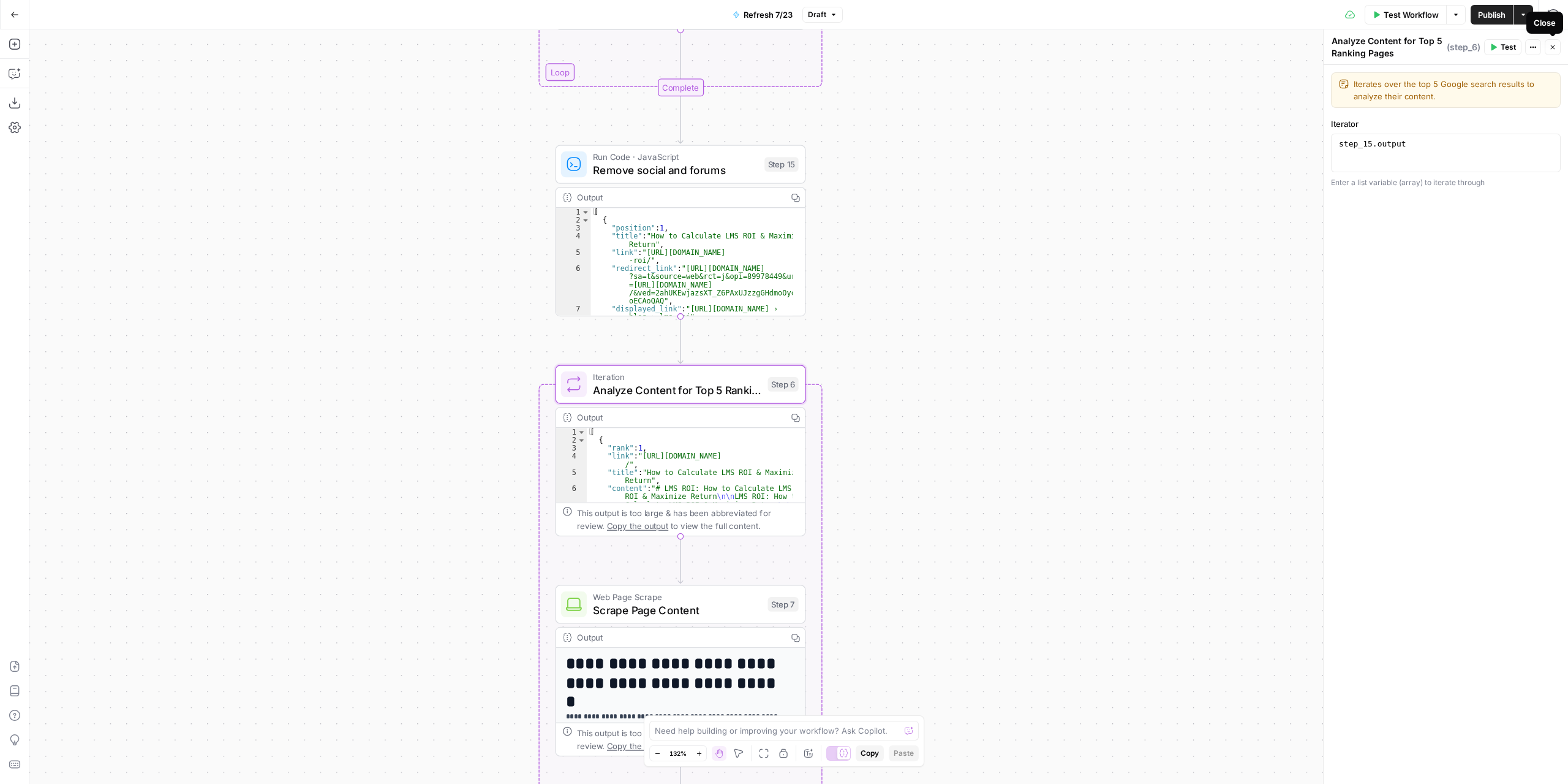
click at [1553, 46] on icon "button" at bounding box center [1554, 48] width 5 height 5
click at [757, 193] on div "Output" at bounding box center [679, 197] width 204 height 13
click at [736, 174] on span "Remove social and forums" at bounding box center [675, 170] width 165 height 16
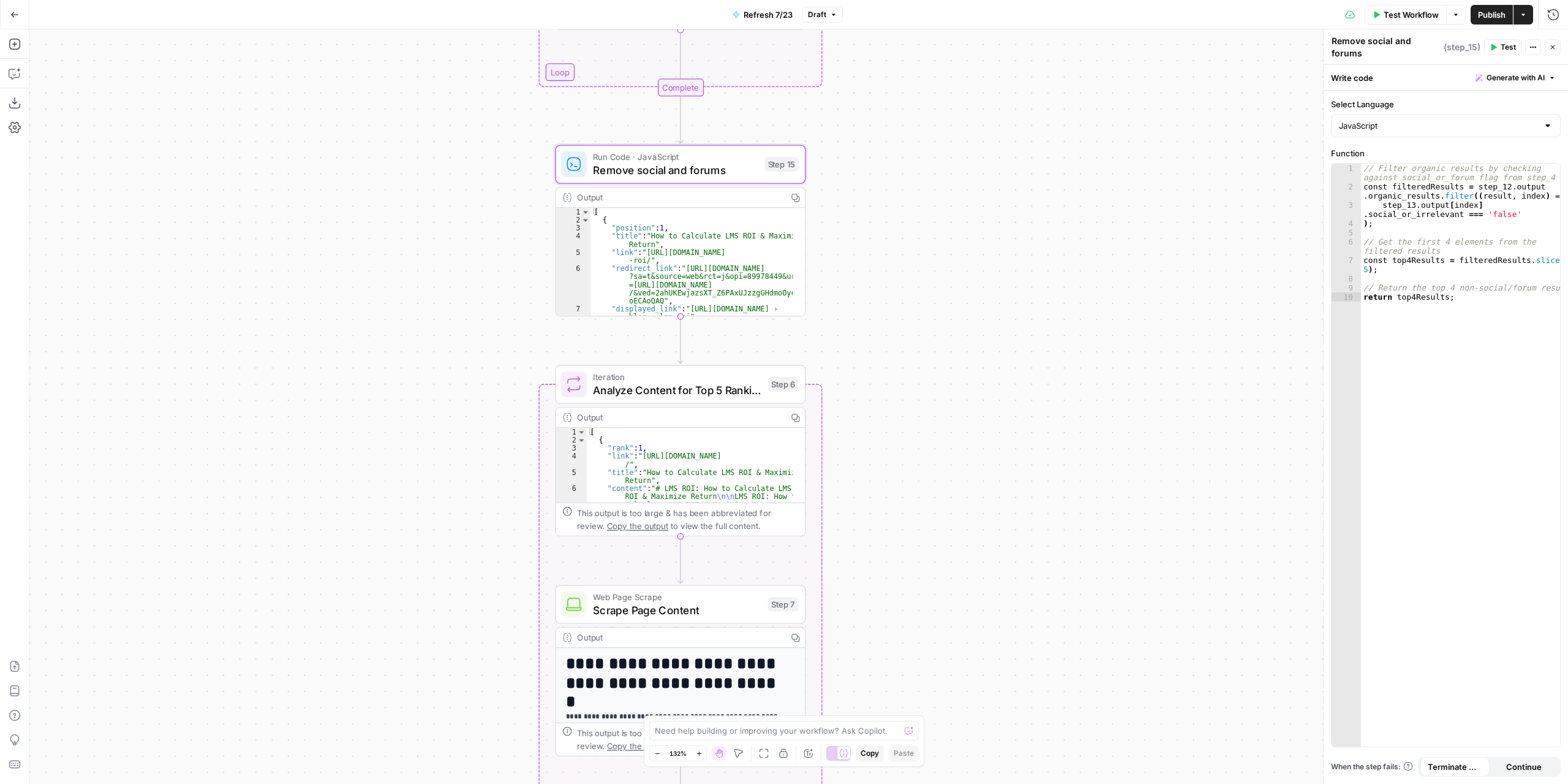
click at [913, 455] on div "true false false true false true Workflow Set Inputs Inputs Content Processing …" at bounding box center [799, 406] width 1539 height 754
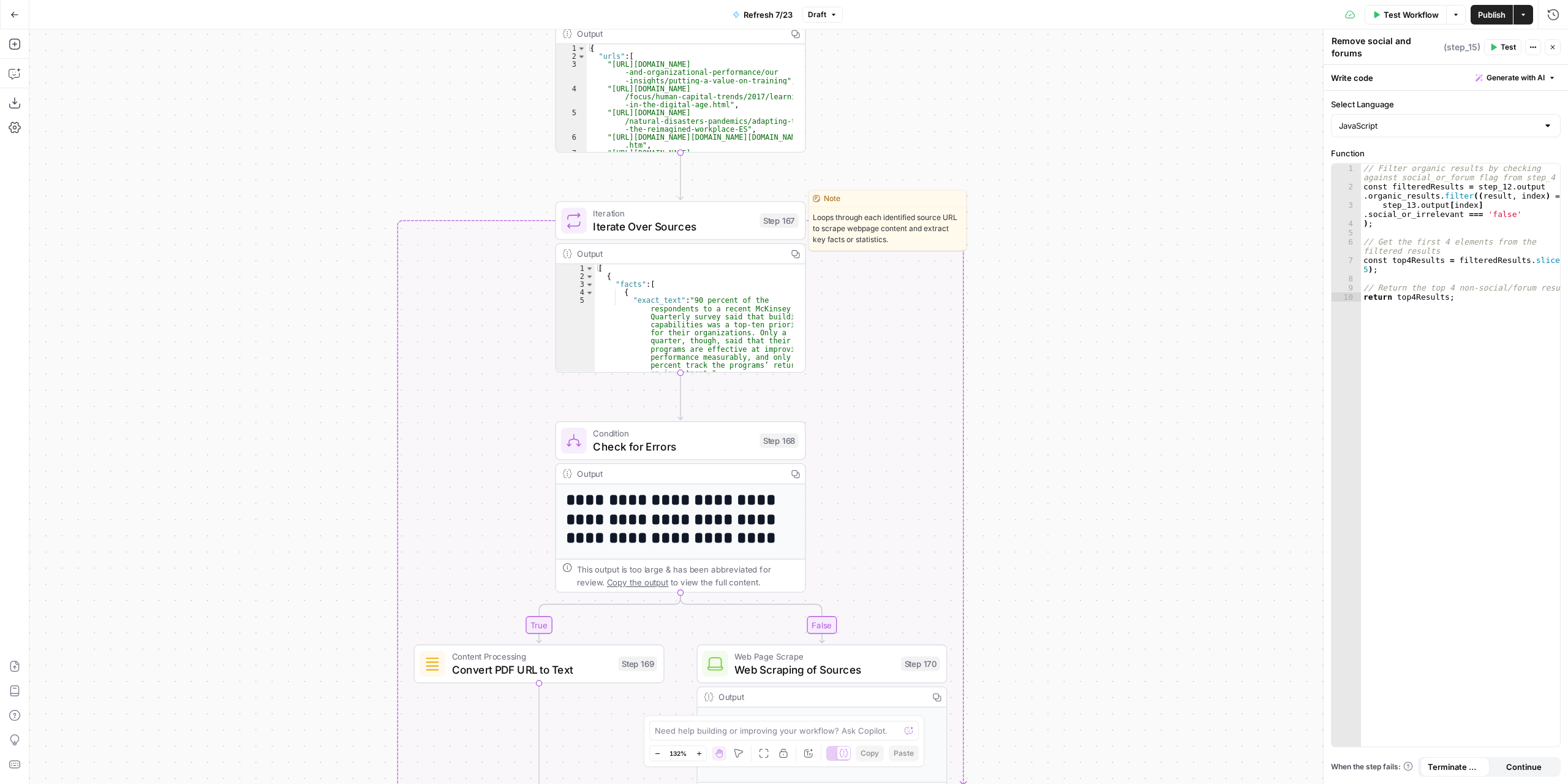
click at [713, 223] on span "Iterate Over Sources" at bounding box center [673, 226] width 160 height 16
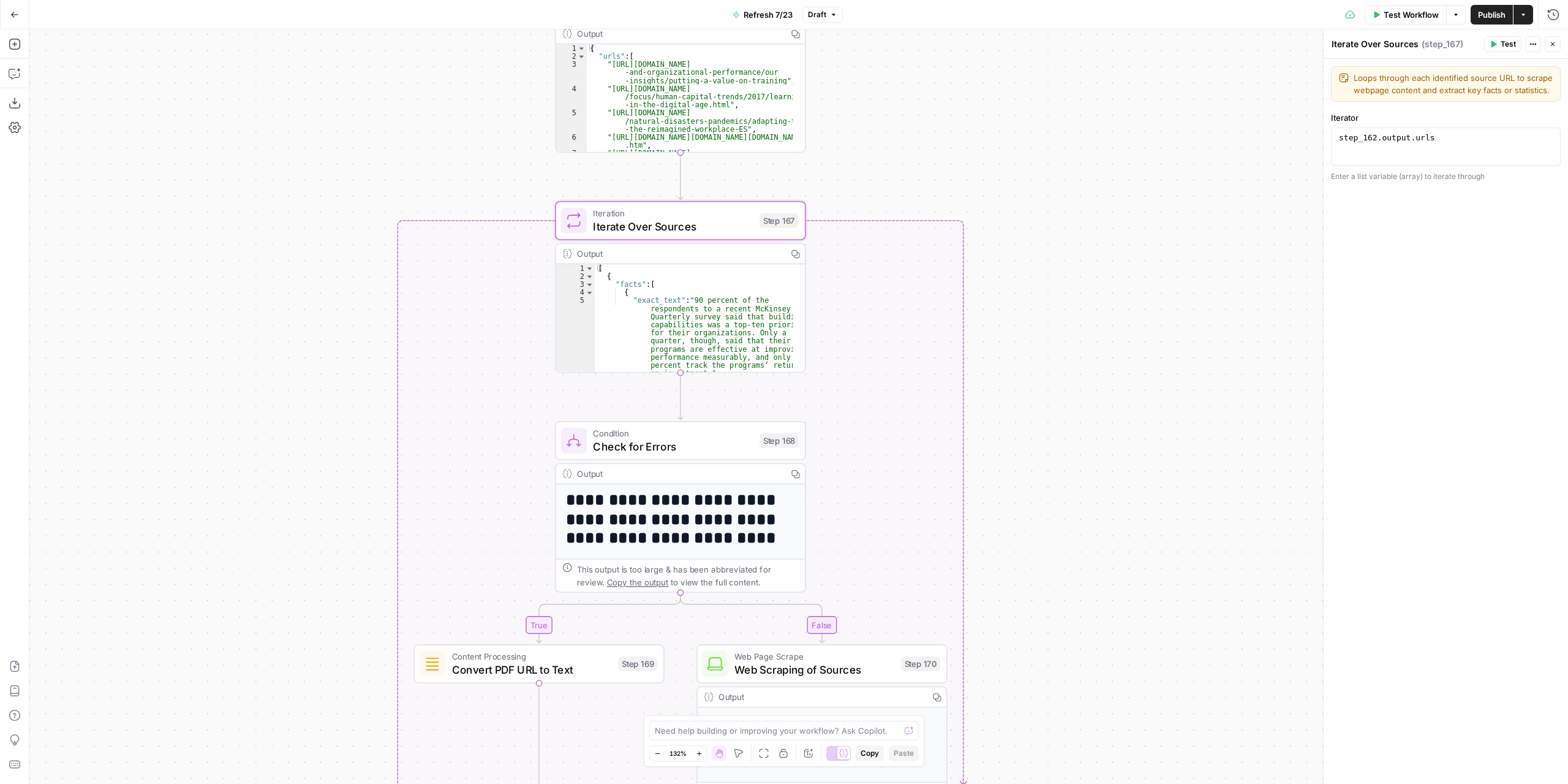
click at [1385, 20] on span "Test Workflow" at bounding box center [1411, 14] width 55 height 12
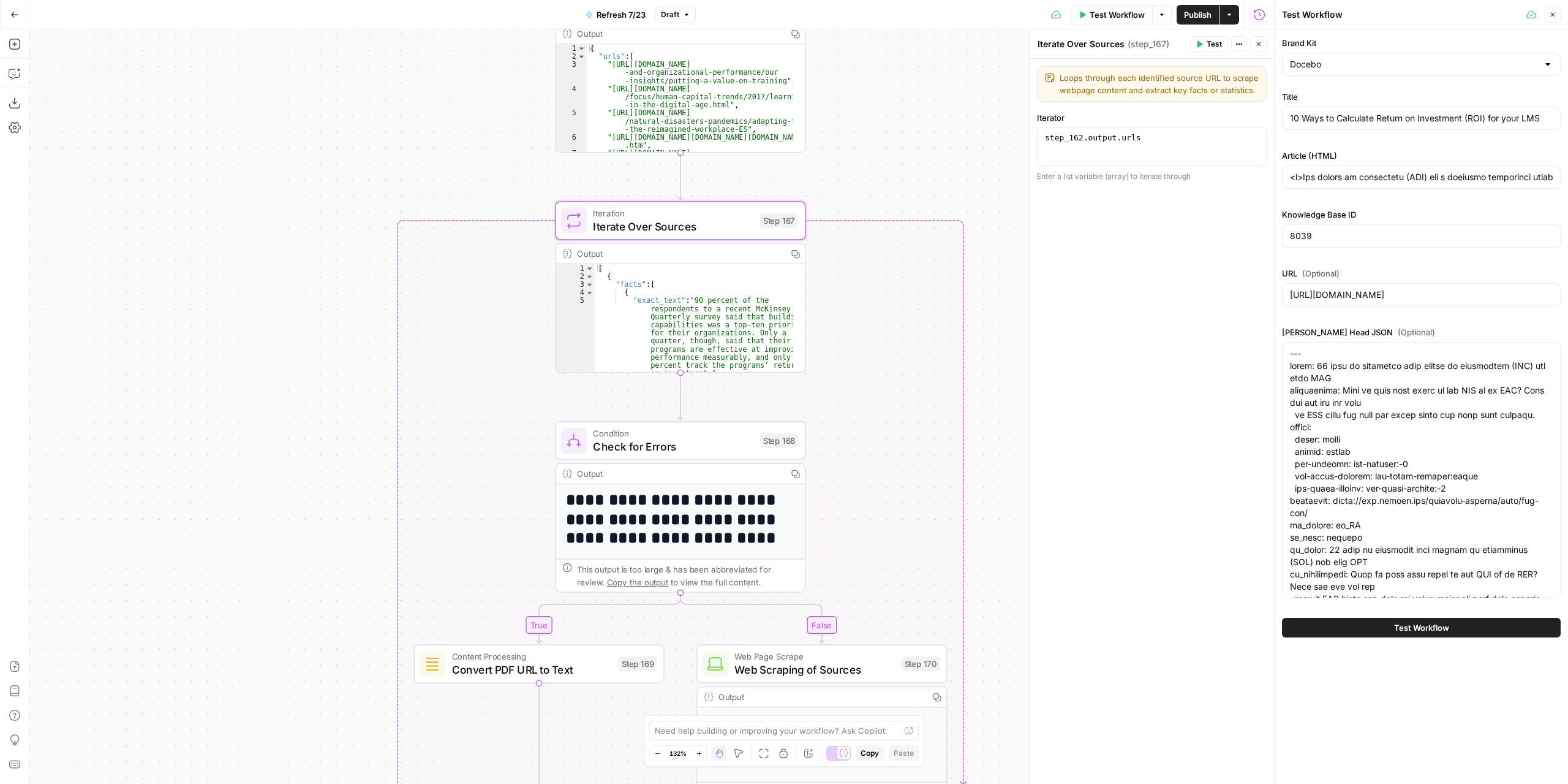
click at [1357, 624] on button "Test Workflow" at bounding box center [1421, 628] width 278 height 20
type input "<p>The return on investment (ROI) for a learning management system comes down t…"
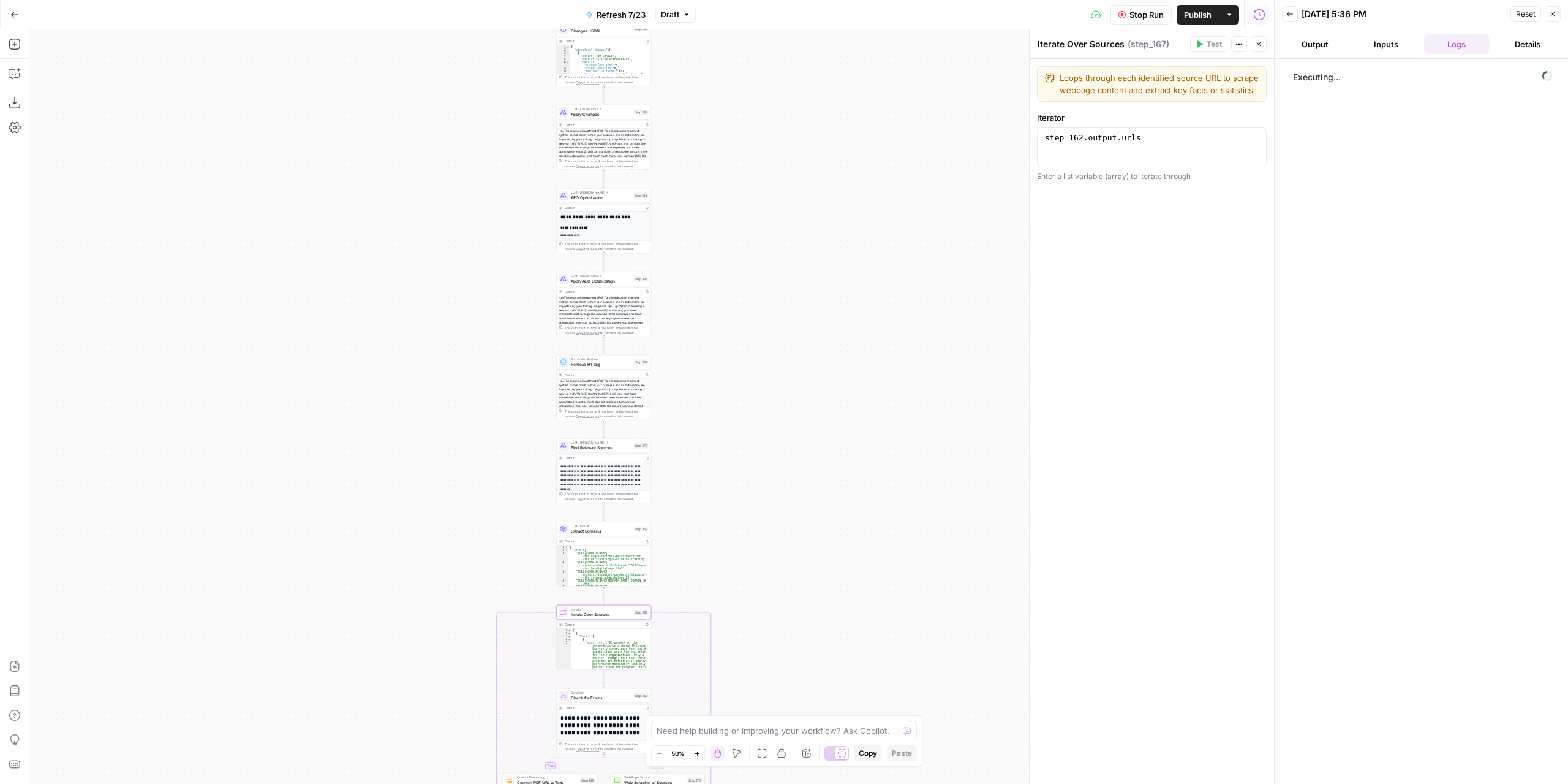
drag, startPoint x: 842, startPoint y: 359, endPoint x: 717, endPoint y: 578, distance: 252.2
click at [717, 578] on div "true false false true false true Workflow Set Inputs Inputs Content Processing …" at bounding box center [652, 406] width 1245 height 754
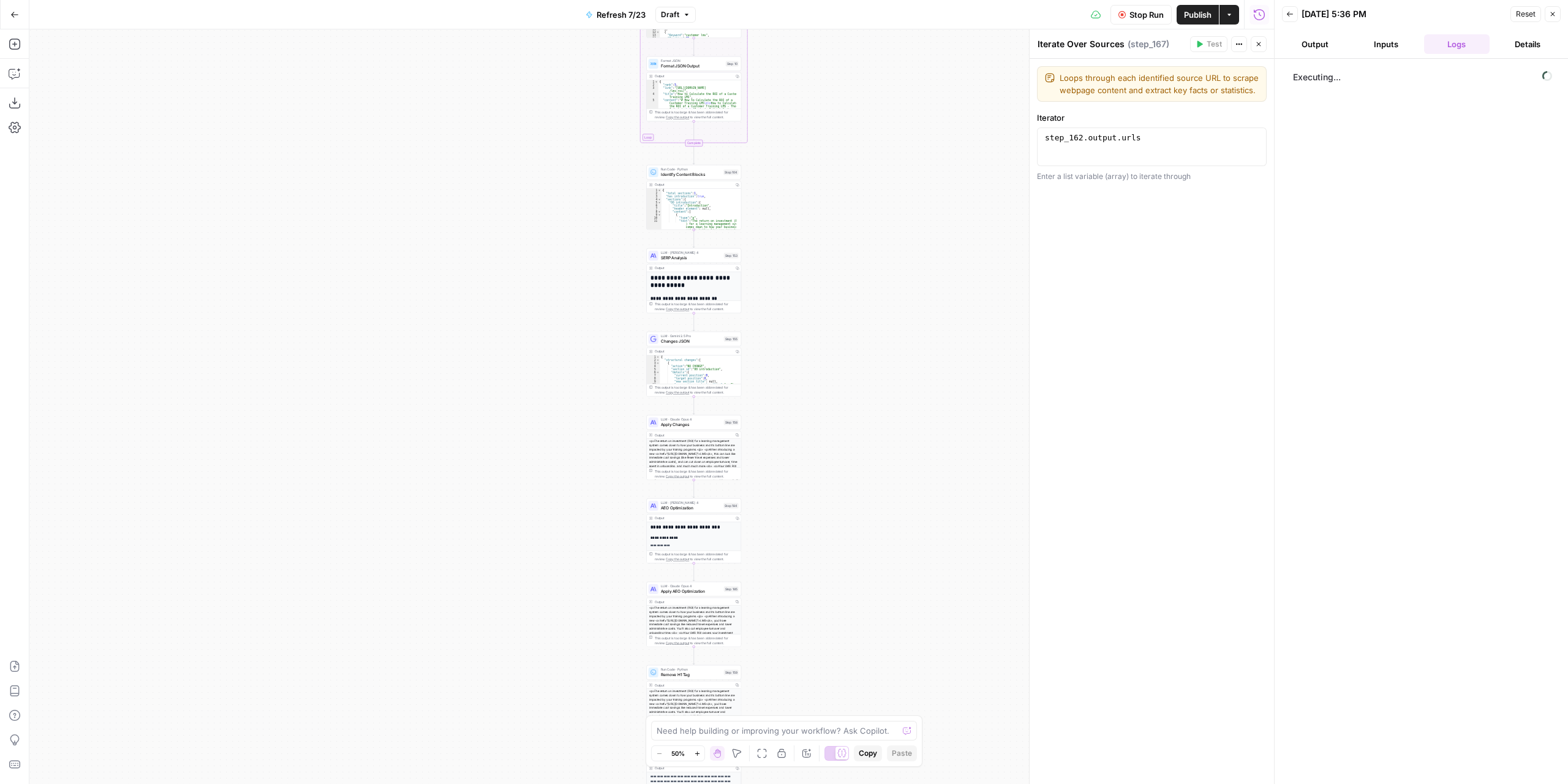
drag, startPoint x: 811, startPoint y: 418, endPoint x: 848, endPoint y: 594, distance: 179.8
click at [851, 613] on div "true false false true false true Workflow Set Inputs Inputs Content Processing …" at bounding box center [652, 406] width 1245 height 754
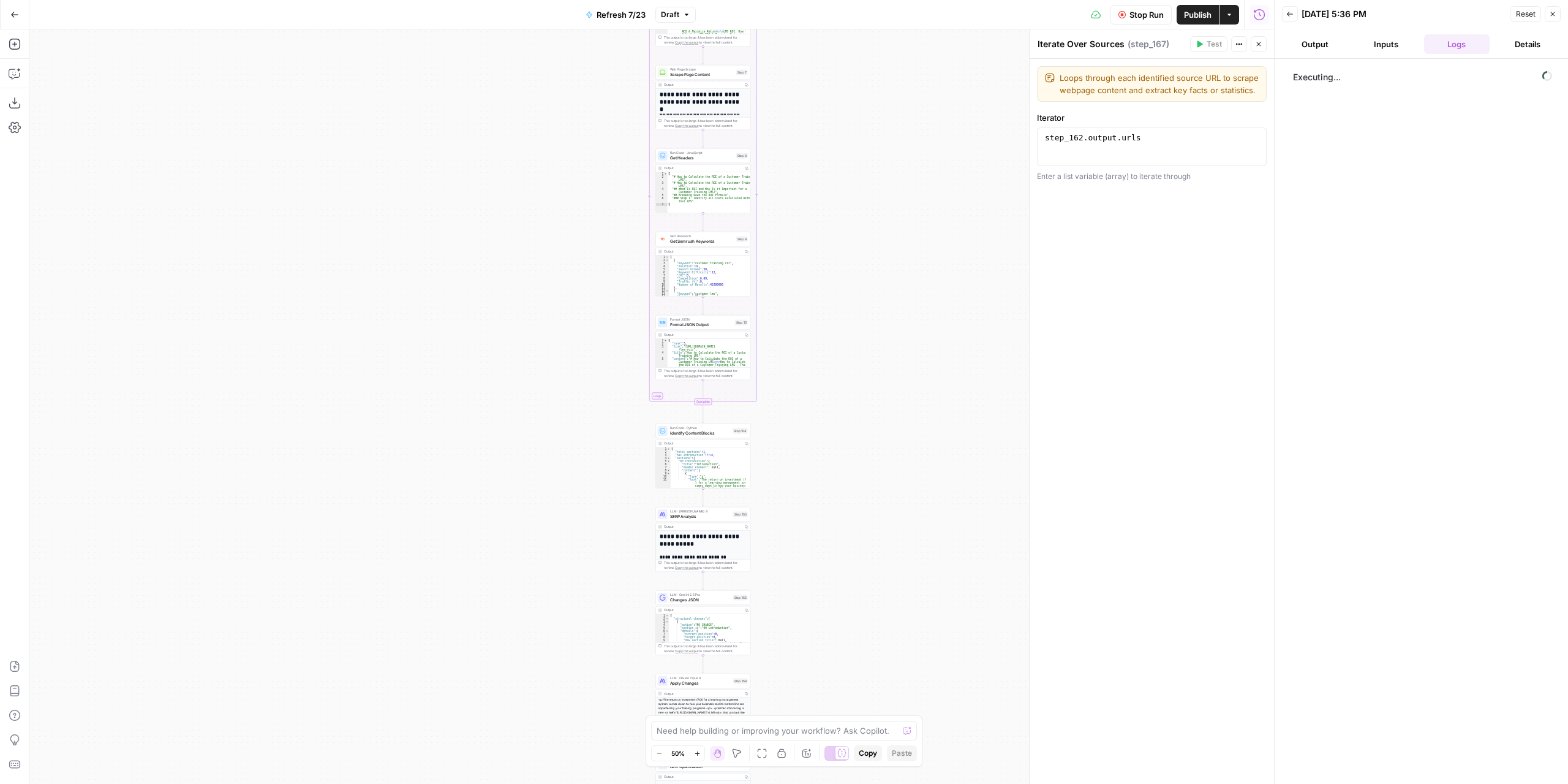
drag, startPoint x: 847, startPoint y: 484, endPoint x: 838, endPoint y: 588, distance: 104.4
click at [841, 632] on div "true false false true false true Workflow Set Inputs Inputs Content Processing …" at bounding box center [652, 406] width 1245 height 754
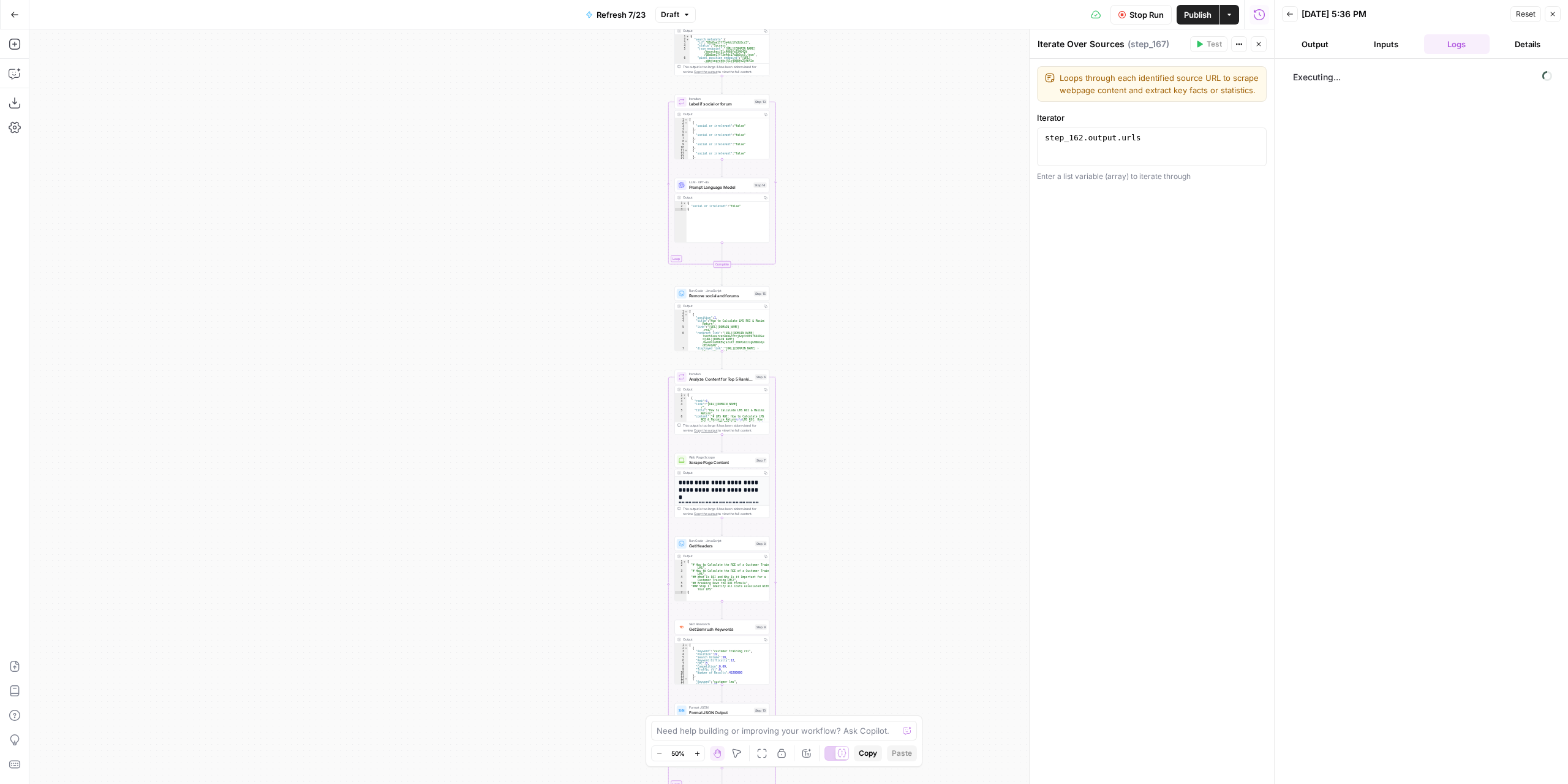
drag, startPoint x: 860, startPoint y: 374, endPoint x: 879, endPoint y: 678, distance: 304.6
click at [883, 708] on div "true false false true false true Workflow Set Inputs Inputs Content Processing …" at bounding box center [652, 406] width 1245 height 754
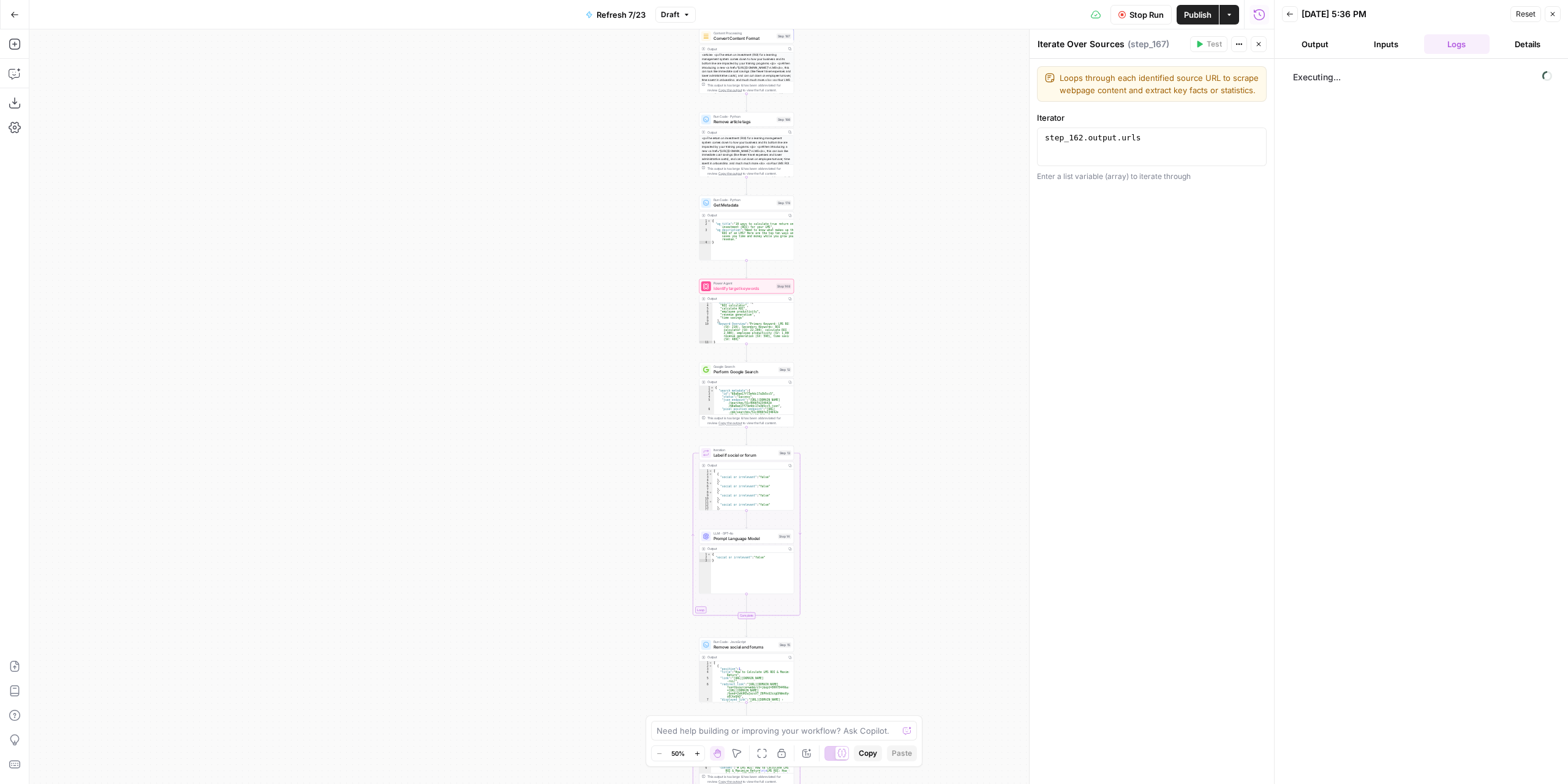
drag, startPoint x: 914, startPoint y: 539, endPoint x: 917, endPoint y: 710, distance: 171.0
click at [917, 710] on div "true false false true false true Workflow Set Inputs Inputs Content Processing …" at bounding box center [652, 406] width 1245 height 754
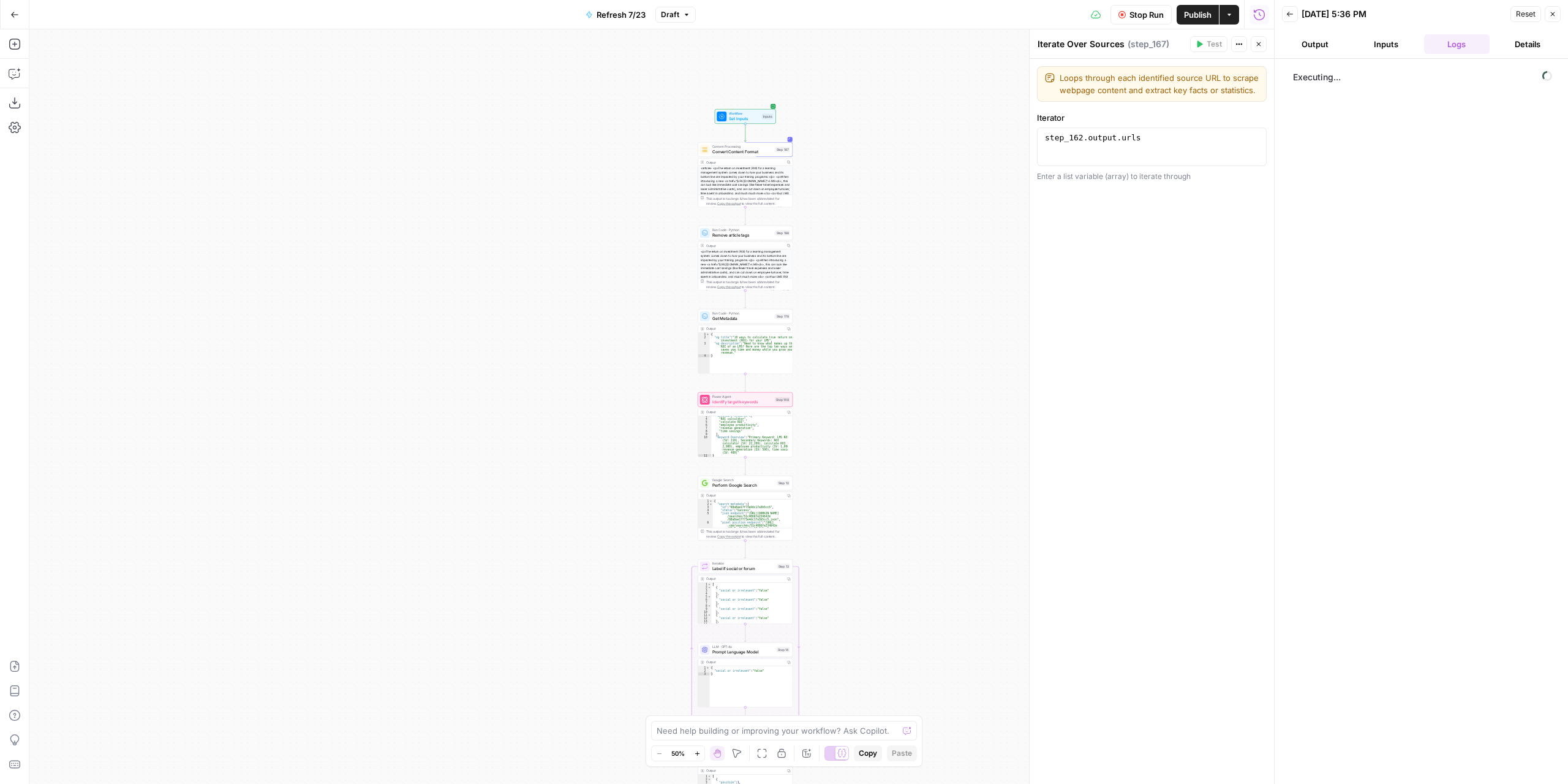
drag, startPoint x: 921, startPoint y: 485, endPoint x: 920, endPoint y: 575, distance: 90.0
click at [918, 714] on div "true false false true false true Workflow Set Inputs Inputs Content Processing …" at bounding box center [652, 406] width 1245 height 754
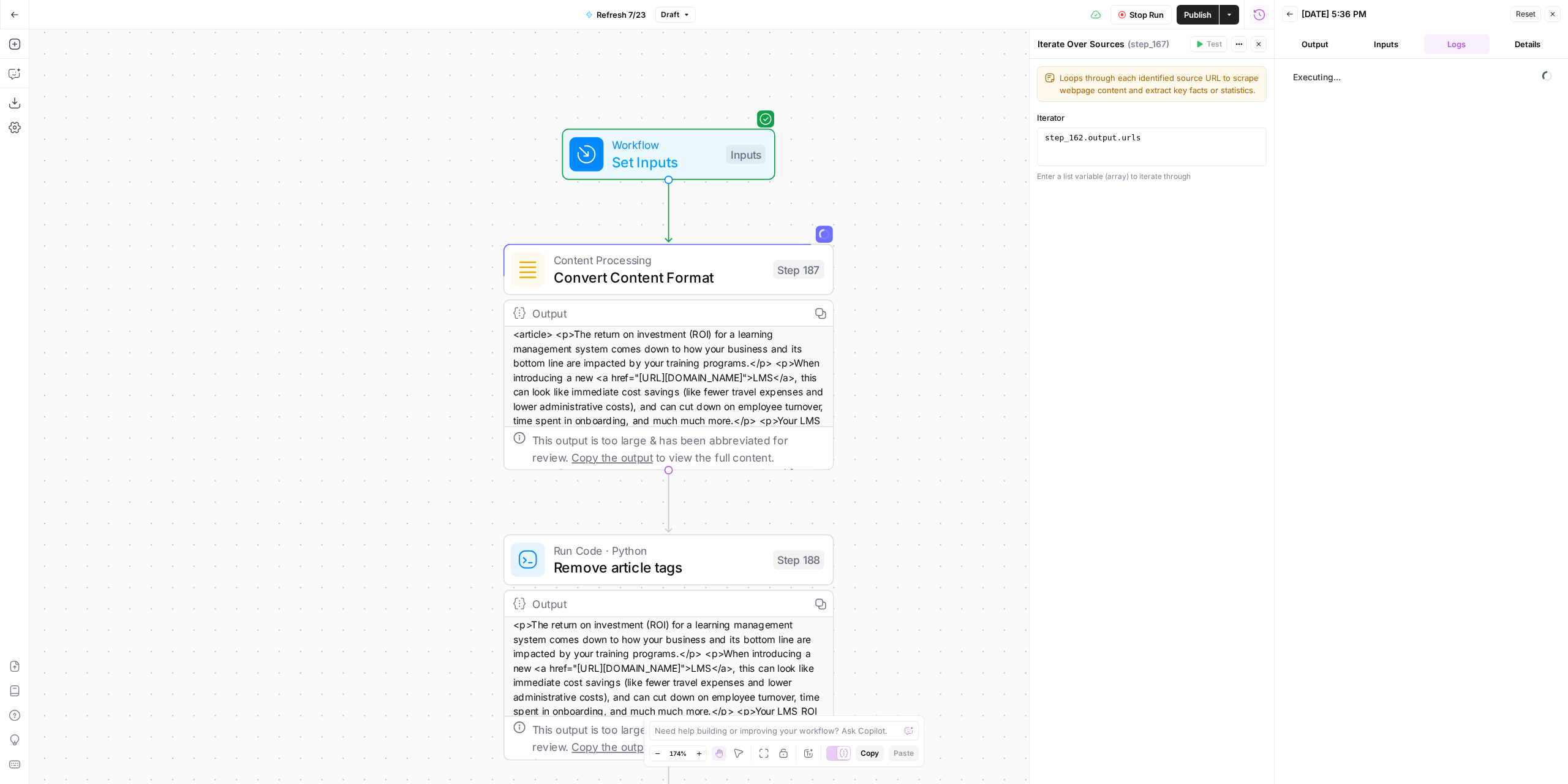
drag, startPoint x: 889, startPoint y: 395, endPoint x: 939, endPoint y: 371, distance: 55.5
click at [939, 371] on div "true false false true false true Workflow Set Inputs Inputs Content Processing …" at bounding box center [652, 406] width 1245 height 754
click at [1258, 46] on icon "button" at bounding box center [1259, 44] width 8 height 8
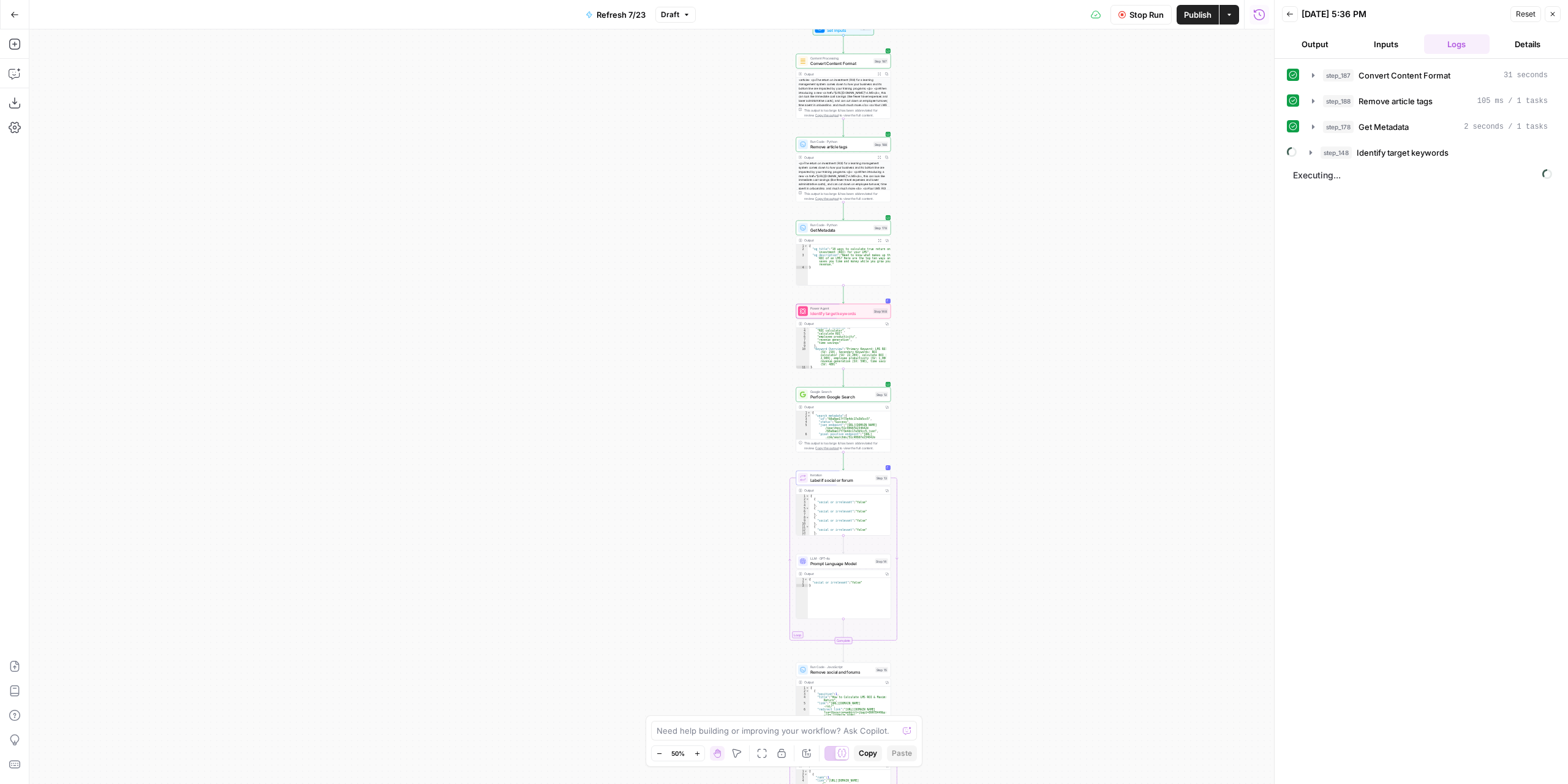
drag, startPoint x: 968, startPoint y: 566, endPoint x: 963, endPoint y: 271, distance: 295.0
click at [963, 274] on div "true false false true false true Workflow Set Inputs Inputs Content Processing …" at bounding box center [652, 406] width 1245 height 754
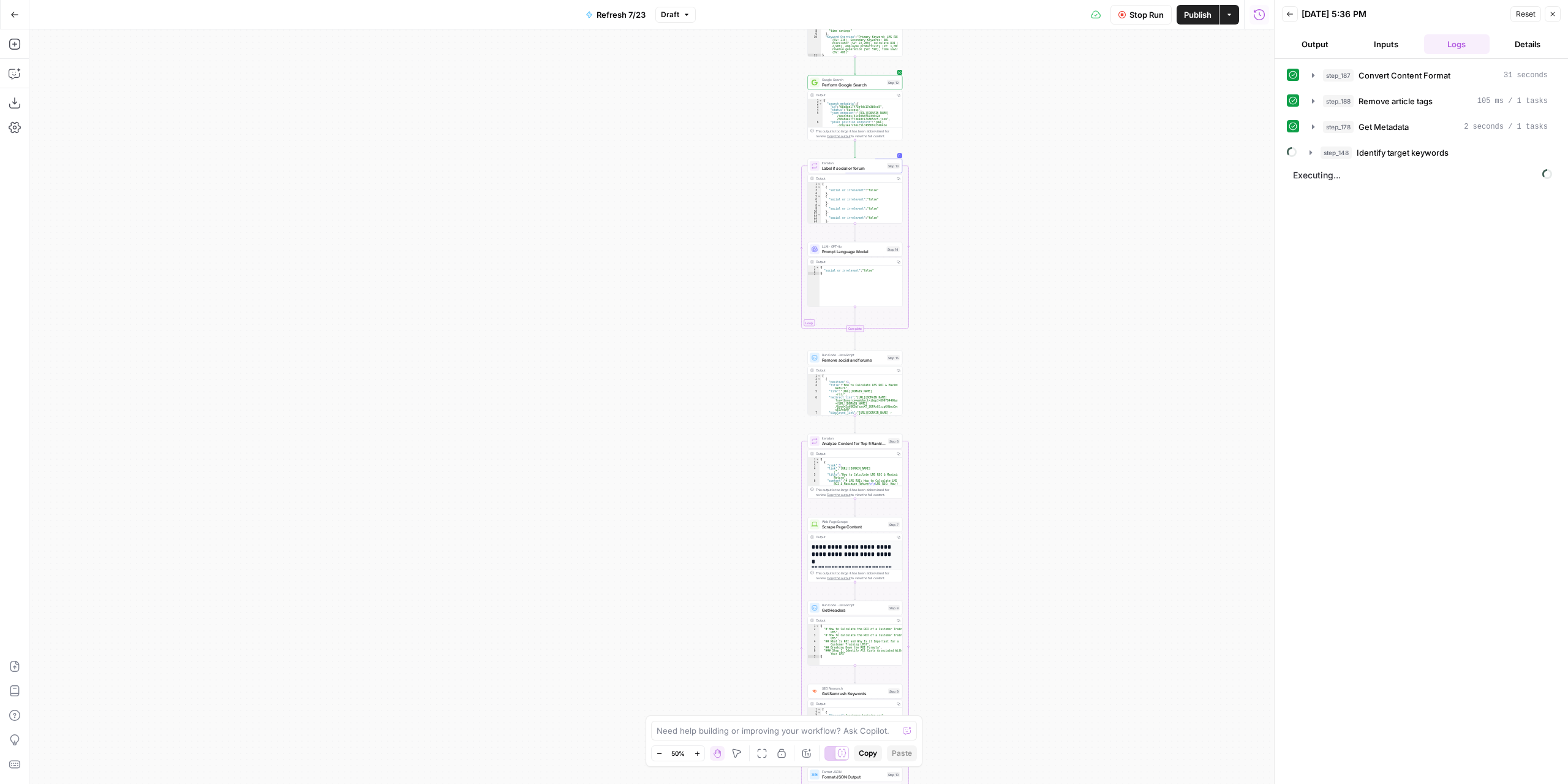
drag, startPoint x: 947, startPoint y: 616, endPoint x: 959, endPoint y: 345, distance: 271.3
click at [958, 319] on div "true false false true false true Workflow Set Inputs Inputs Content Processing …" at bounding box center [652, 406] width 1245 height 754
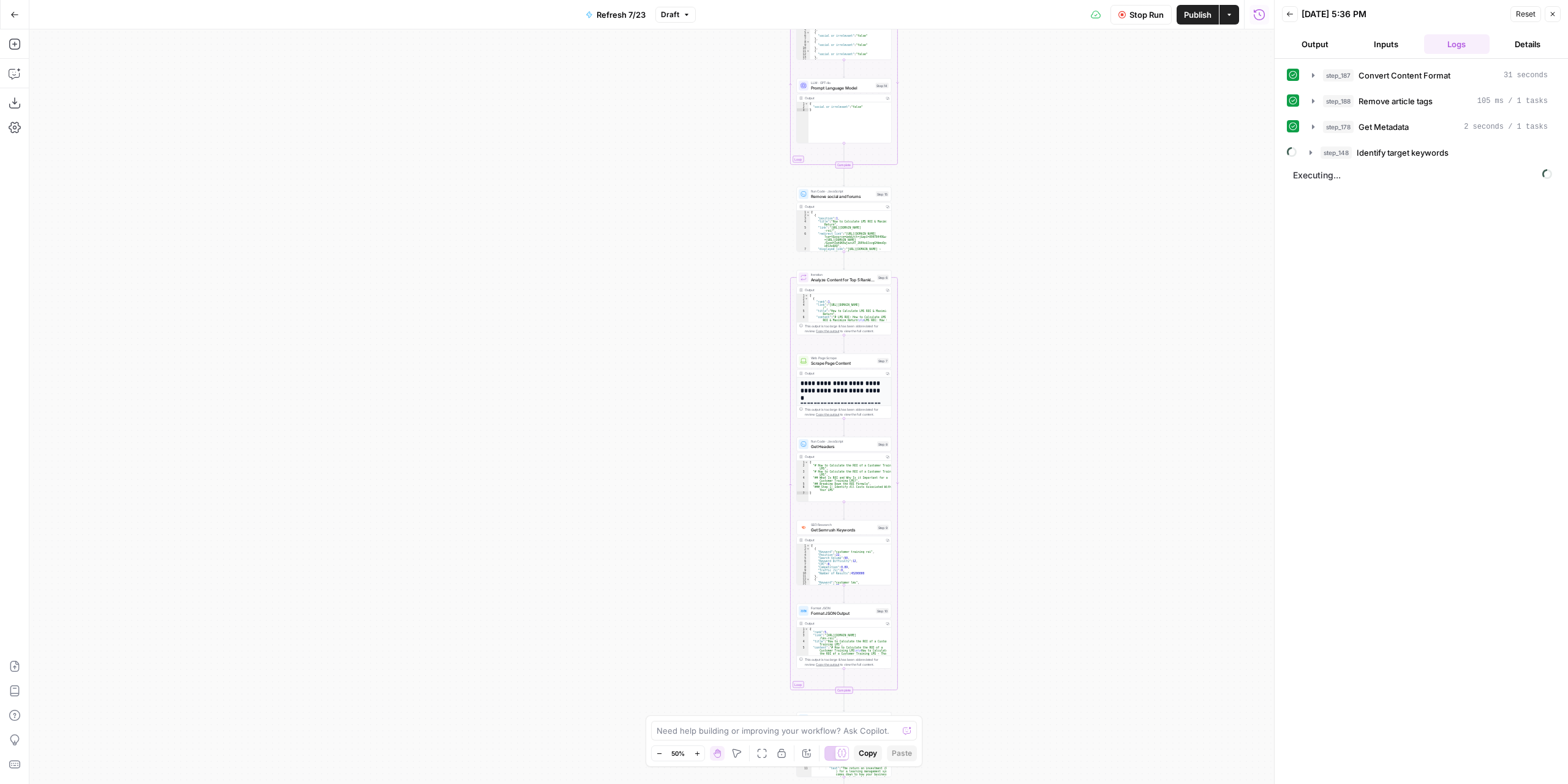
drag, startPoint x: 958, startPoint y: 553, endPoint x: 951, endPoint y: 488, distance: 65.4
click at [942, 335] on div "true false false true false true Workflow Set Inputs Inputs Content Processing …" at bounding box center [652, 406] width 1245 height 754
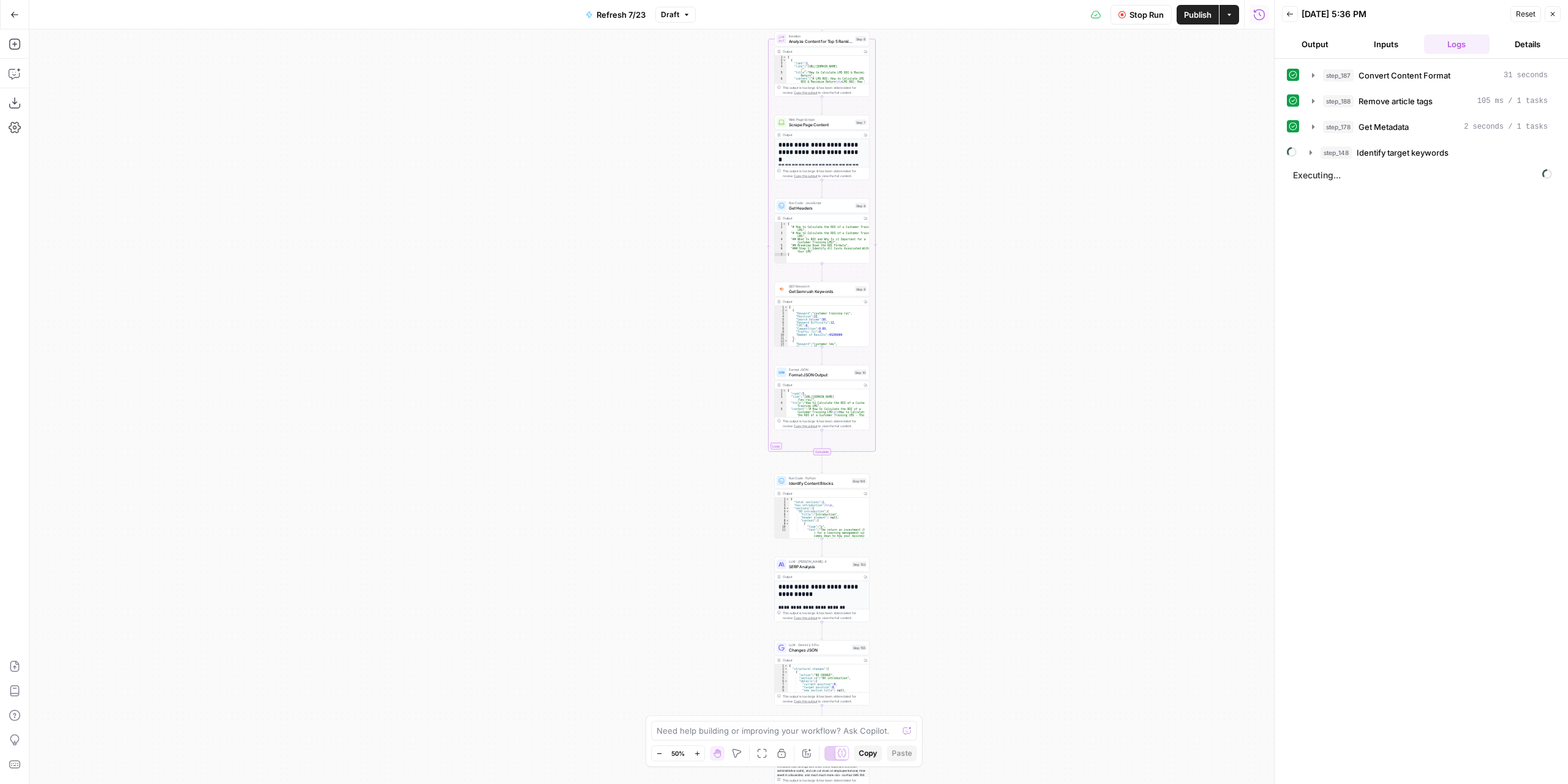
drag, startPoint x: 952, startPoint y: 582, endPoint x: 939, endPoint y: 419, distance: 163.5
click at [939, 419] on div "true false false true false true Workflow Set Inputs Inputs Content Processing …" at bounding box center [652, 406] width 1245 height 754
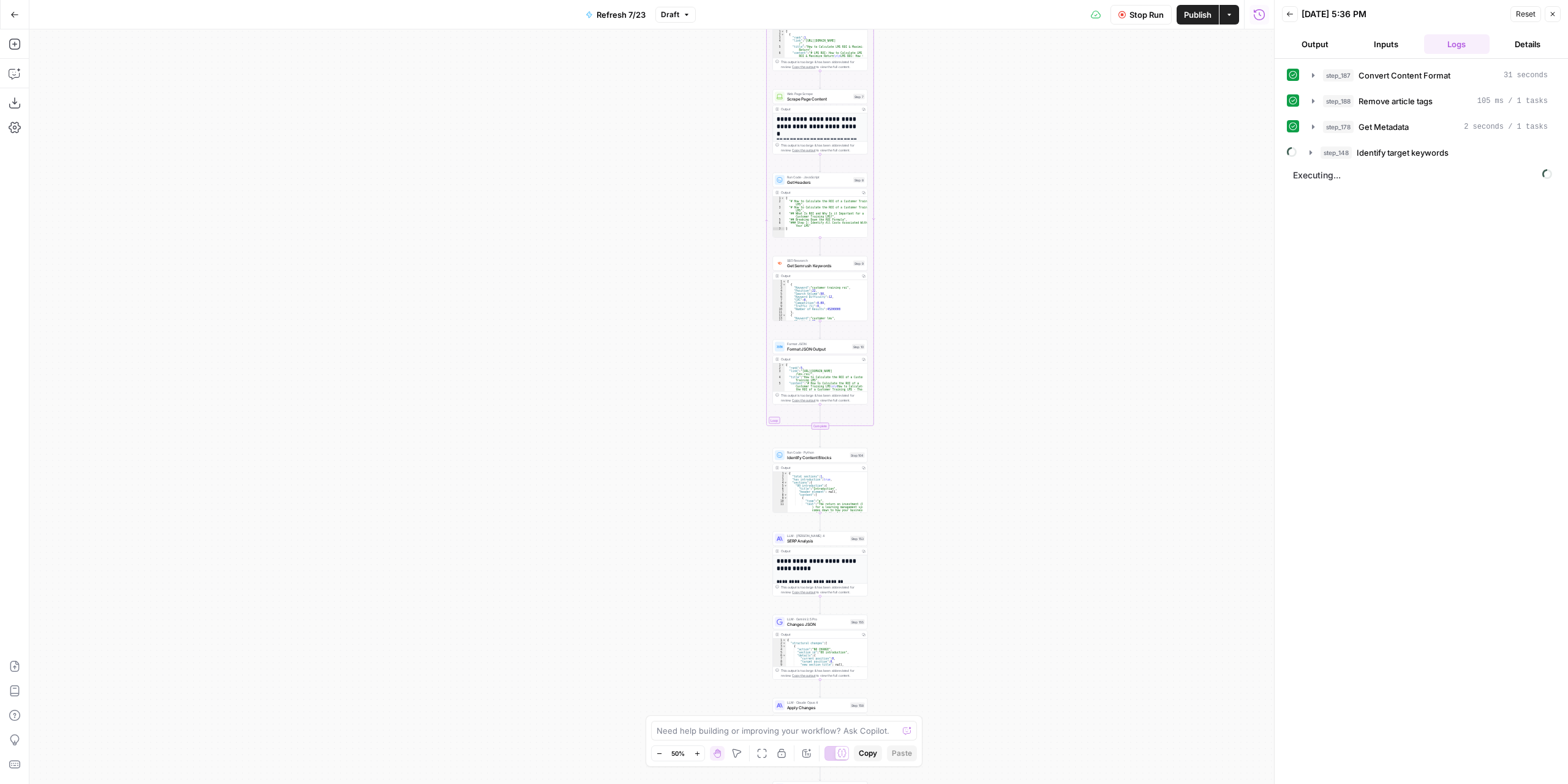
drag, startPoint x: 930, startPoint y: 561, endPoint x: 918, endPoint y: 425, distance: 136.5
click at [919, 417] on div "true false false true false true Workflow Set Inputs Inputs Content Processing …" at bounding box center [652, 406] width 1245 height 754
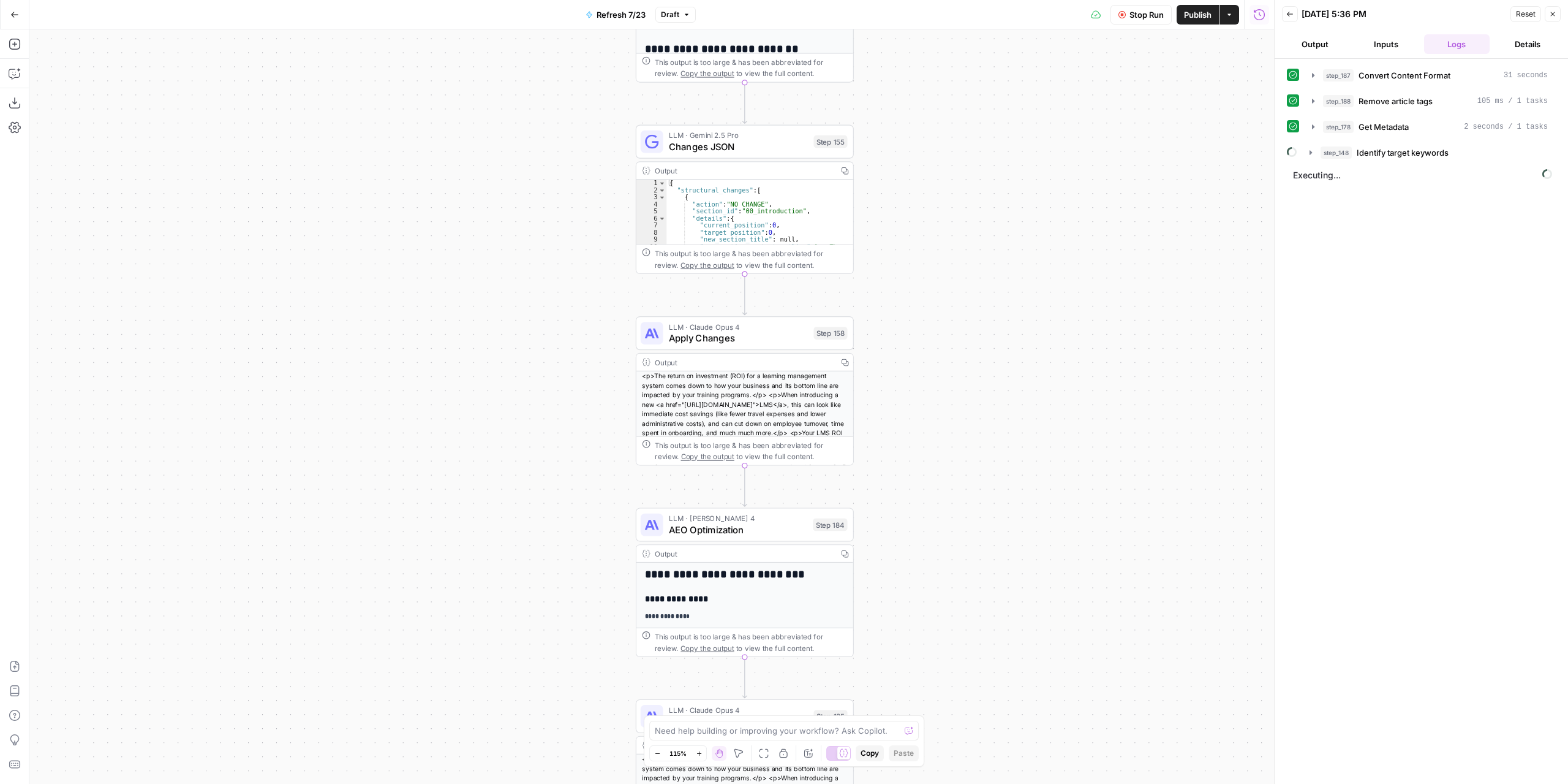
drag, startPoint x: 880, startPoint y: 502, endPoint x: 920, endPoint y: 301, distance: 204.9
click at [919, 288] on div "true false false true false true Workflow Set Inputs Inputs Content Processing …" at bounding box center [652, 406] width 1245 height 754
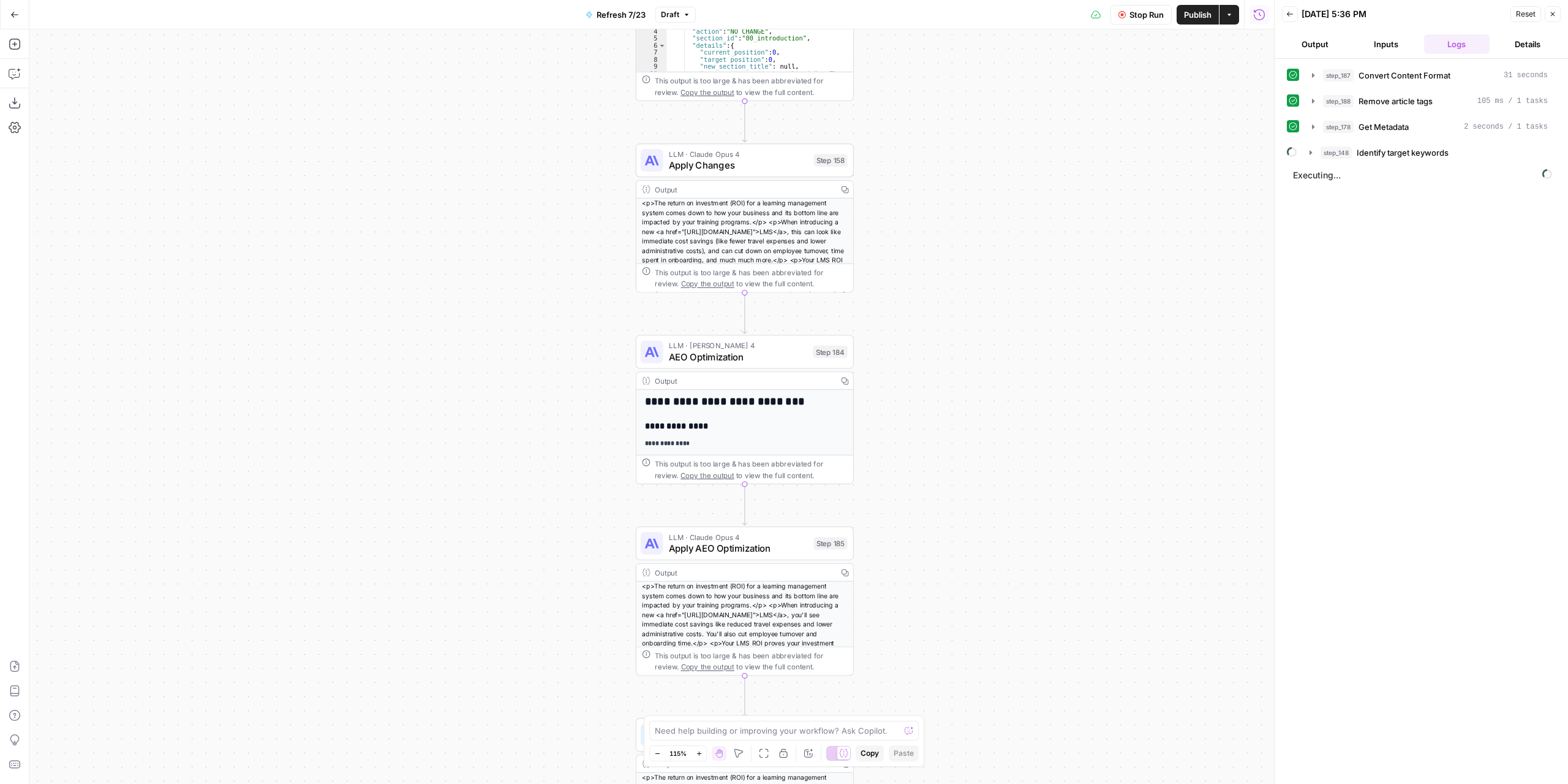
drag, startPoint x: 919, startPoint y: 402, endPoint x: 905, endPoint y: 286, distance: 116.8
click at [905, 288] on div "true false false true false true Workflow Set Inputs Inputs Content Processing …" at bounding box center [652, 406] width 1245 height 754
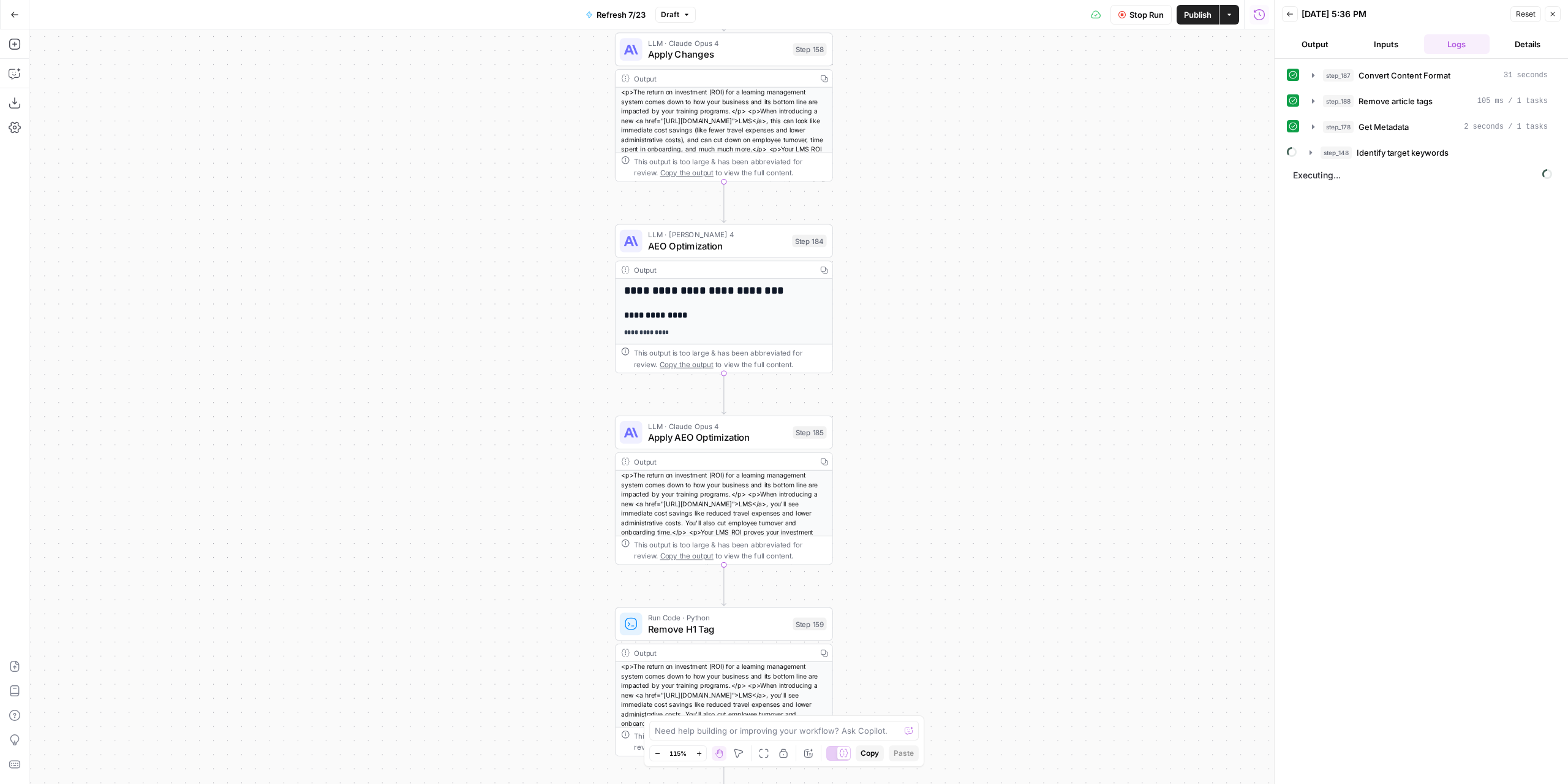
drag, startPoint x: 924, startPoint y: 486, endPoint x: 873, endPoint y: 250, distance: 241.4
click at [873, 250] on div "true false false true false true Workflow Set Inputs Inputs Content Processing …" at bounding box center [652, 406] width 1245 height 754
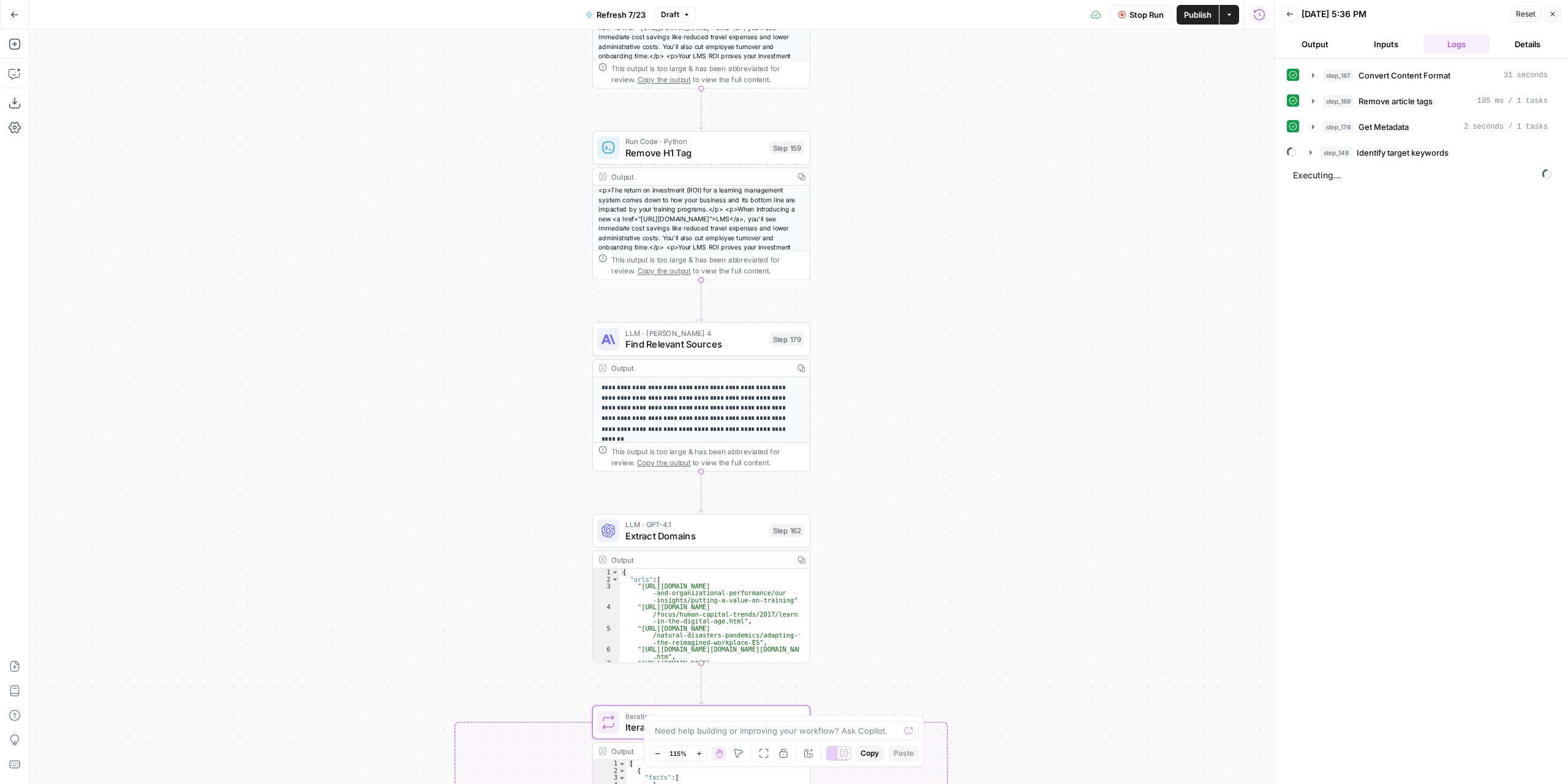
drag, startPoint x: 868, startPoint y: 490, endPoint x: 898, endPoint y: 268, distance: 224.0
click at [898, 270] on div "true false false true false true Workflow Set Inputs Inputs Content Processing …" at bounding box center [652, 406] width 1245 height 754
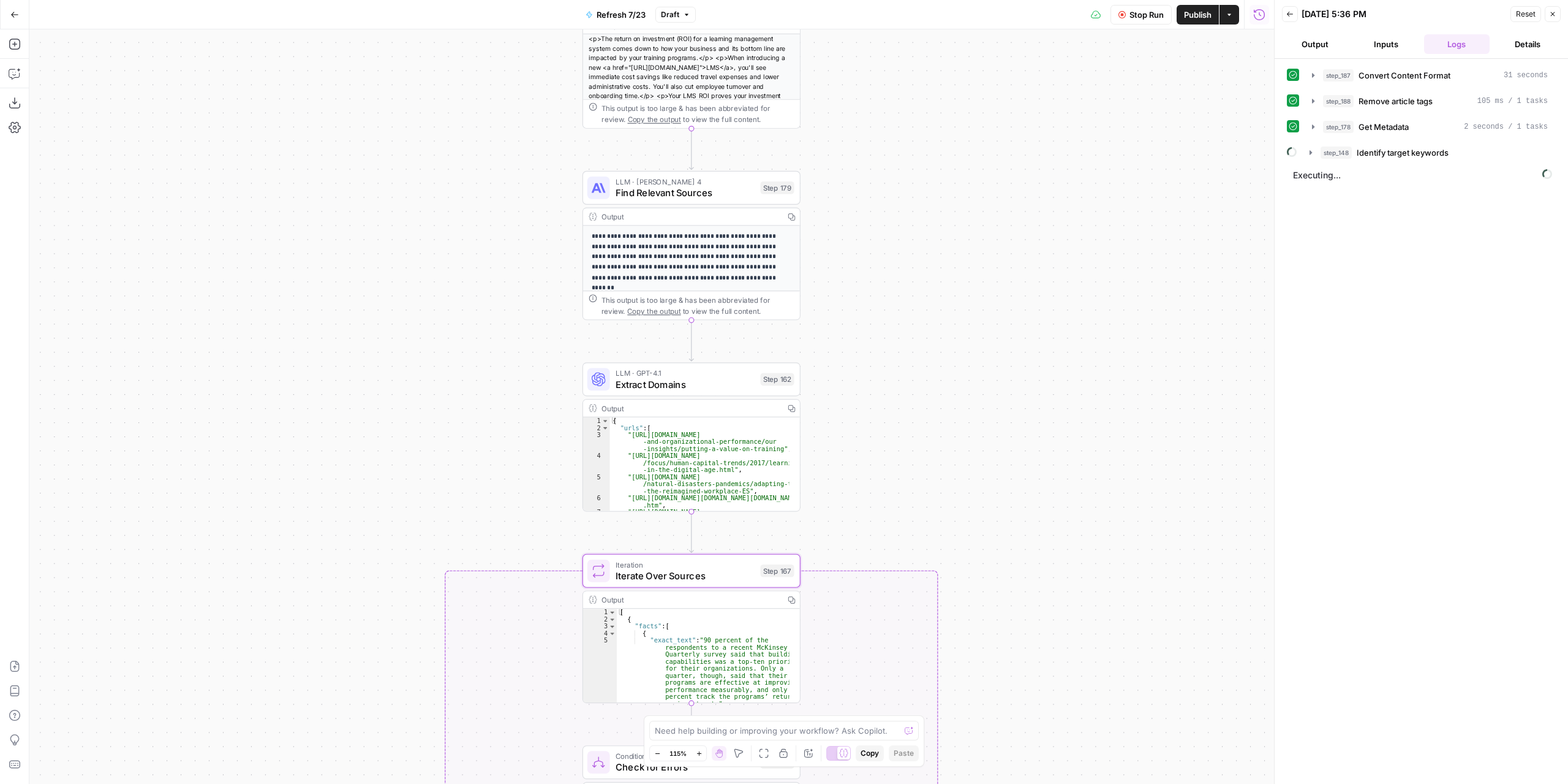
drag, startPoint x: 859, startPoint y: 489, endPoint x: 869, endPoint y: 446, distance: 44.1
click at [852, 336] on div "true false false true false true Workflow Set Inputs Inputs Content Processing …" at bounding box center [652, 406] width 1245 height 754
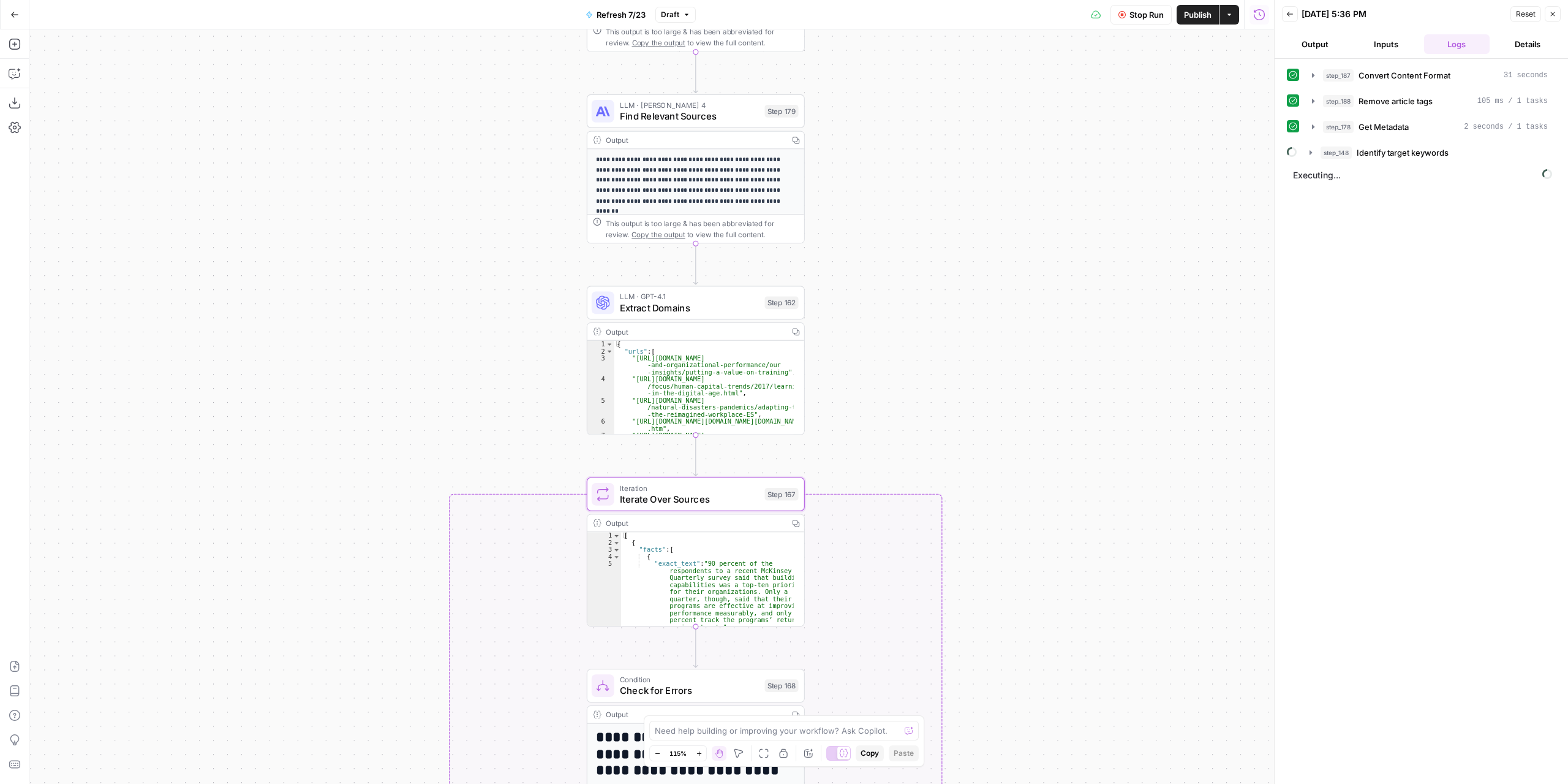
drag, startPoint x: 869, startPoint y: 501, endPoint x: 895, endPoint y: 349, distance: 154.2
click at [895, 344] on div "true false false true false true Workflow Set Inputs Inputs Content Processing …" at bounding box center [652, 406] width 1245 height 754
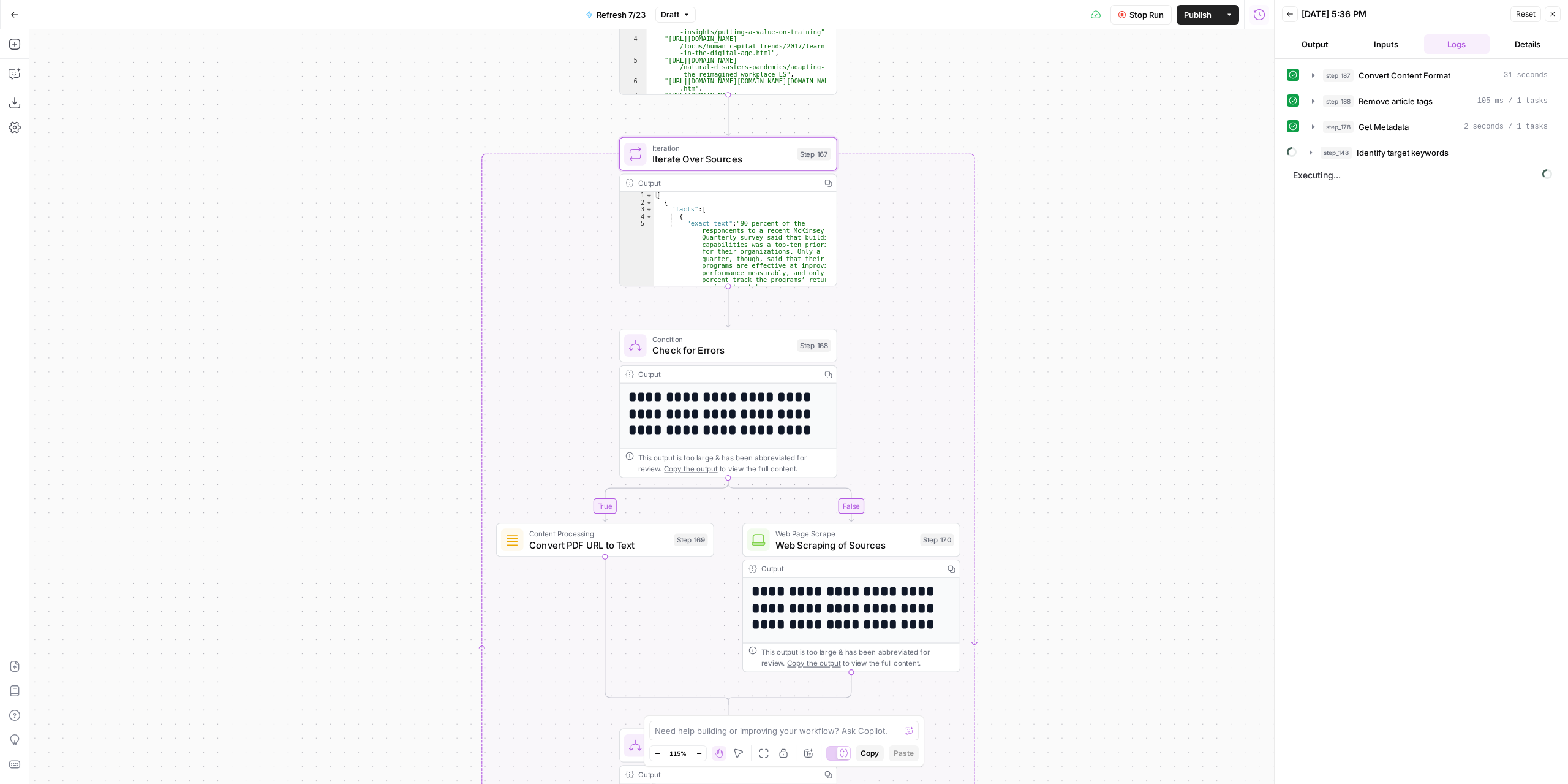
drag, startPoint x: 885, startPoint y: 478, endPoint x: 893, endPoint y: 263, distance: 215.1
click at [893, 263] on div "true false false true false true Workflow Set Inputs Inputs Content Processing …" at bounding box center [652, 406] width 1245 height 754
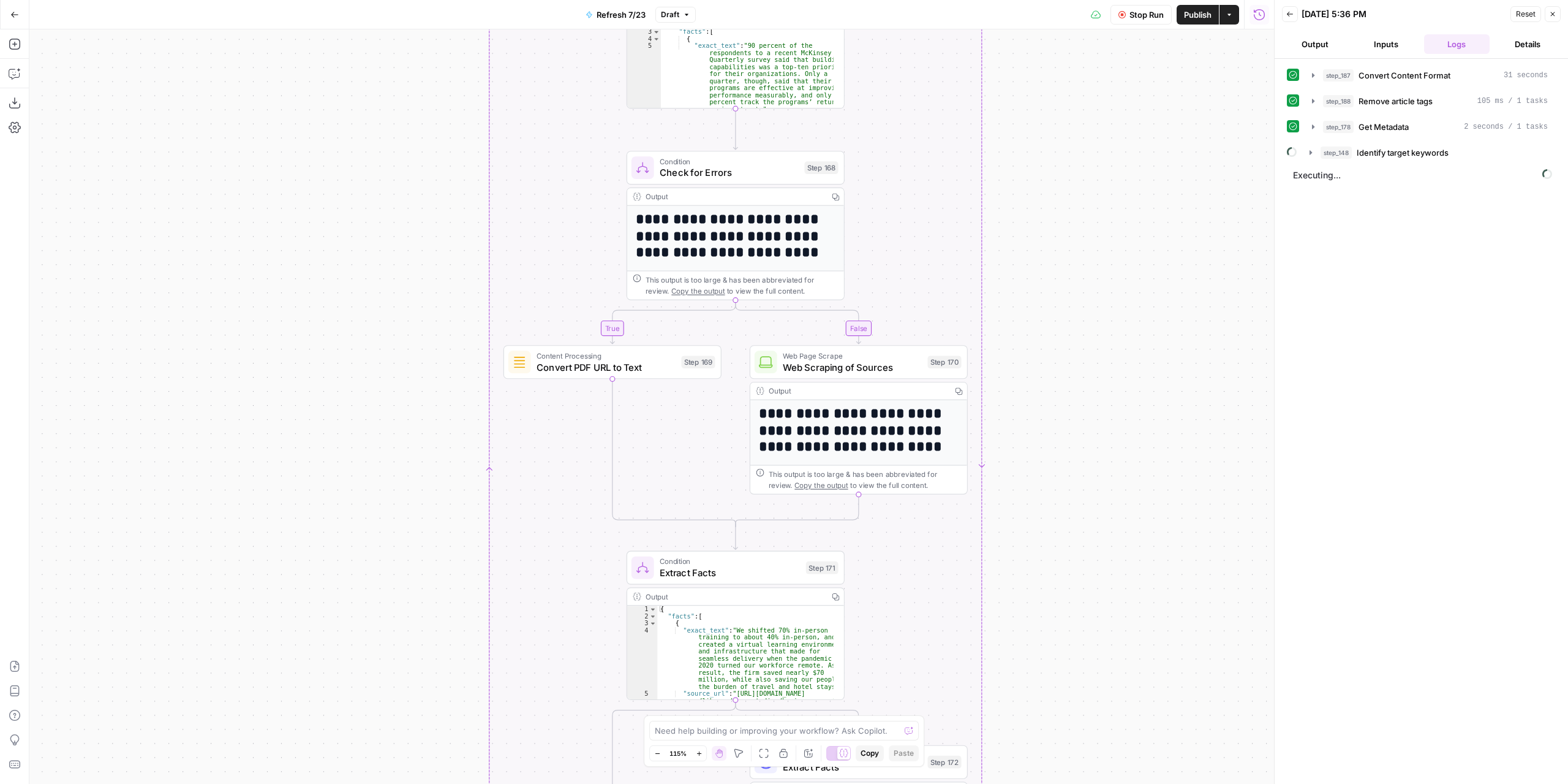
drag, startPoint x: 891, startPoint y: 483, endPoint x: 895, endPoint y: 389, distance: 94.1
click at [898, 306] on div "true false false true false true Workflow Set Inputs Inputs Content Processing …" at bounding box center [652, 406] width 1245 height 754
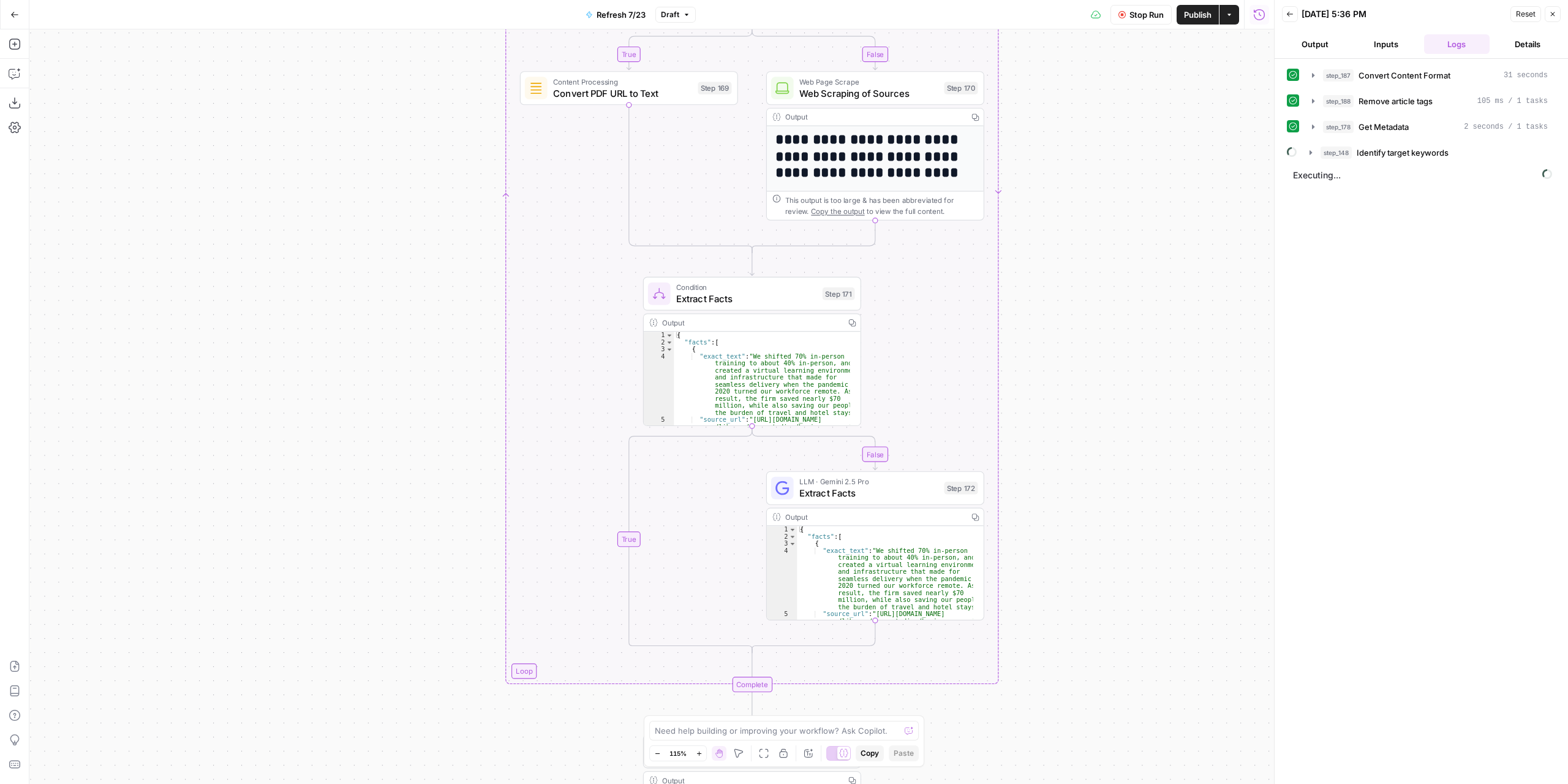
drag, startPoint x: 895, startPoint y: 574, endPoint x: 886, endPoint y: 329, distance: 245.2
click at [909, 292] on div "true false false true false true Workflow Set Inputs Inputs Content Processing …" at bounding box center [652, 406] width 1245 height 754
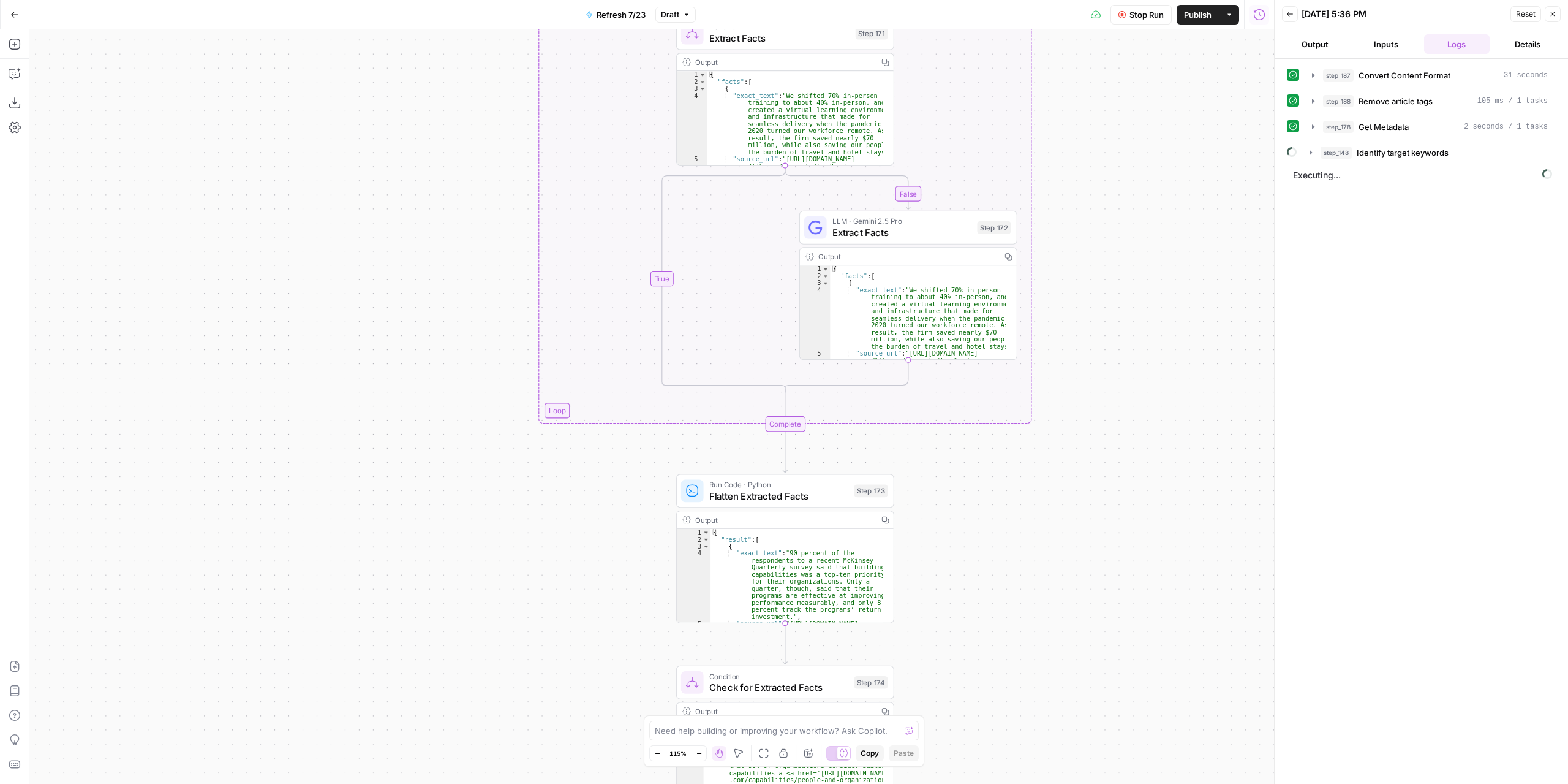
drag, startPoint x: 691, startPoint y: 523, endPoint x: 711, endPoint y: 300, distance: 223.9
click at [711, 300] on div "true false false true false true Workflow Set Inputs Inputs Content Processing …" at bounding box center [652, 406] width 1245 height 754
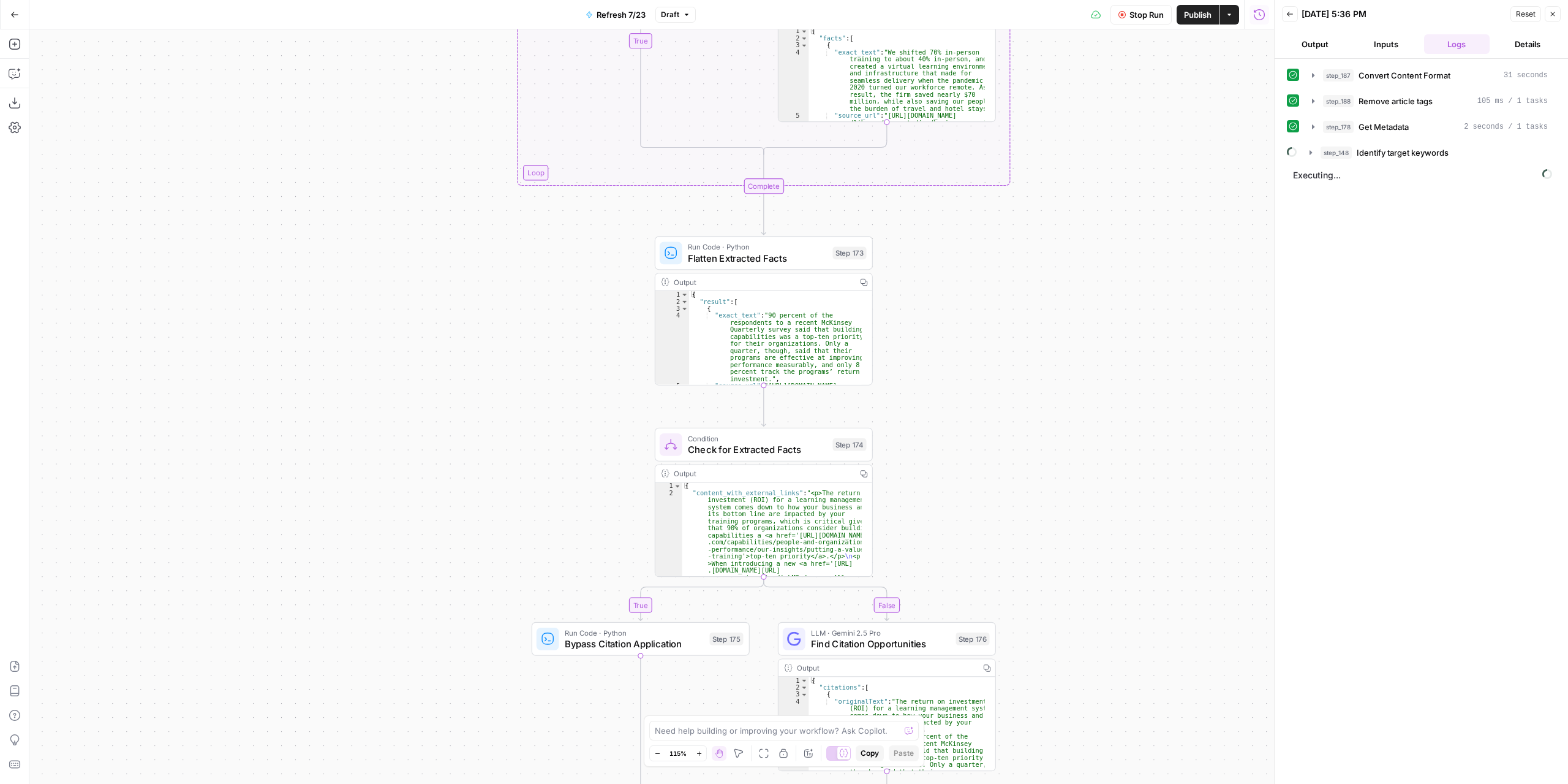
drag, startPoint x: 936, startPoint y: 607, endPoint x: 914, endPoint y: 387, distance: 221.1
click at [914, 387] on div "true false false true false true Workflow Set Inputs Inputs Content Processing …" at bounding box center [652, 406] width 1245 height 754
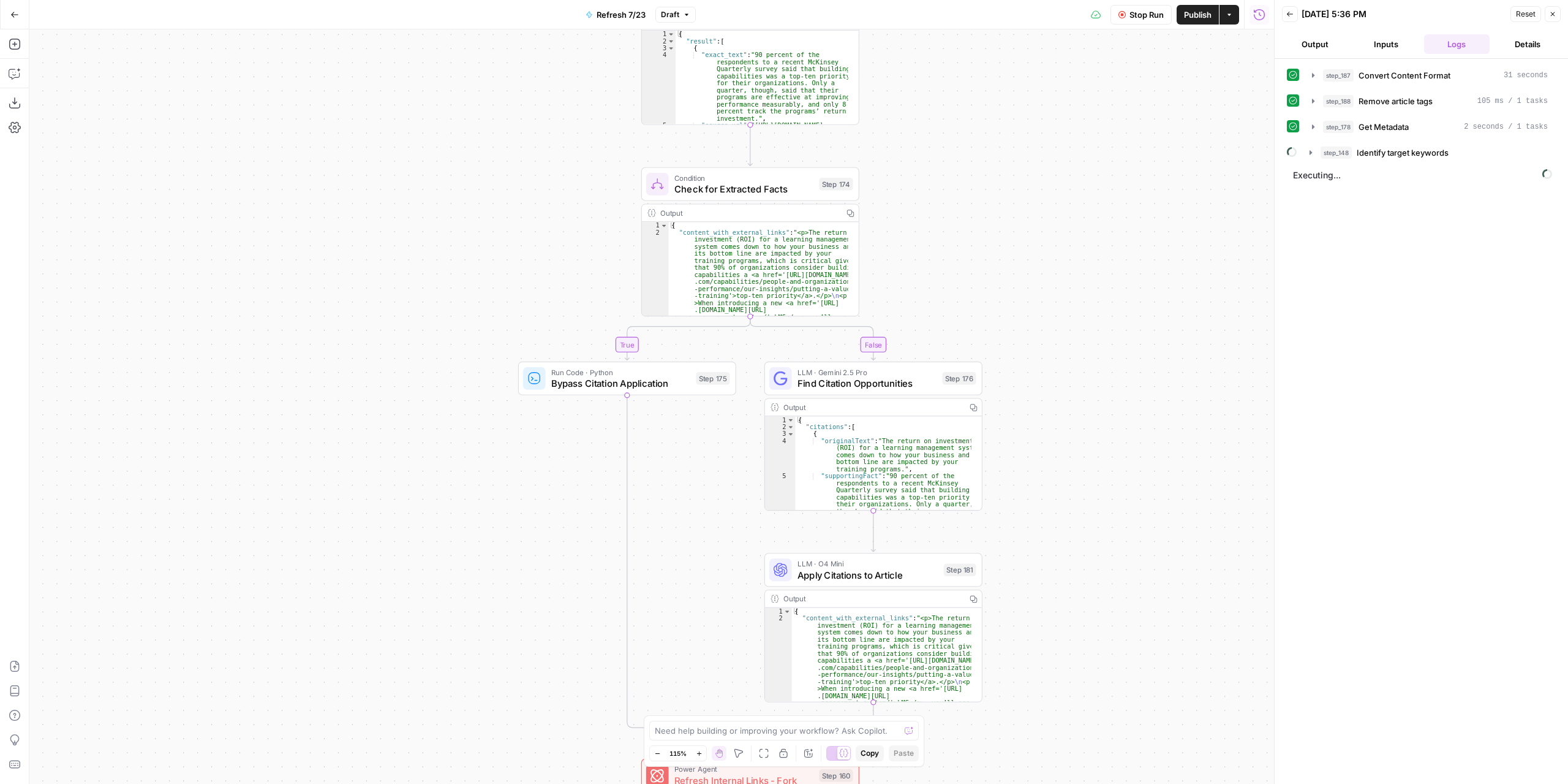
drag, startPoint x: 917, startPoint y: 543, endPoint x: 905, endPoint y: 320, distance: 223.3
click at [905, 320] on div "true false false true false true Workflow Set Inputs Inputs Content Processing …" at bounding box center [652, 406] width 1245 height 754
drag, startPoint x: 911, startPoint y: 547, endPoint x: 907, endPoint y: 246, distance: 301.0
click at [907, 246] on div "true false false true false true Workflow Set Inputs Inputs Content Processing …" at bounding box center [652, 406] width 1245 height 754
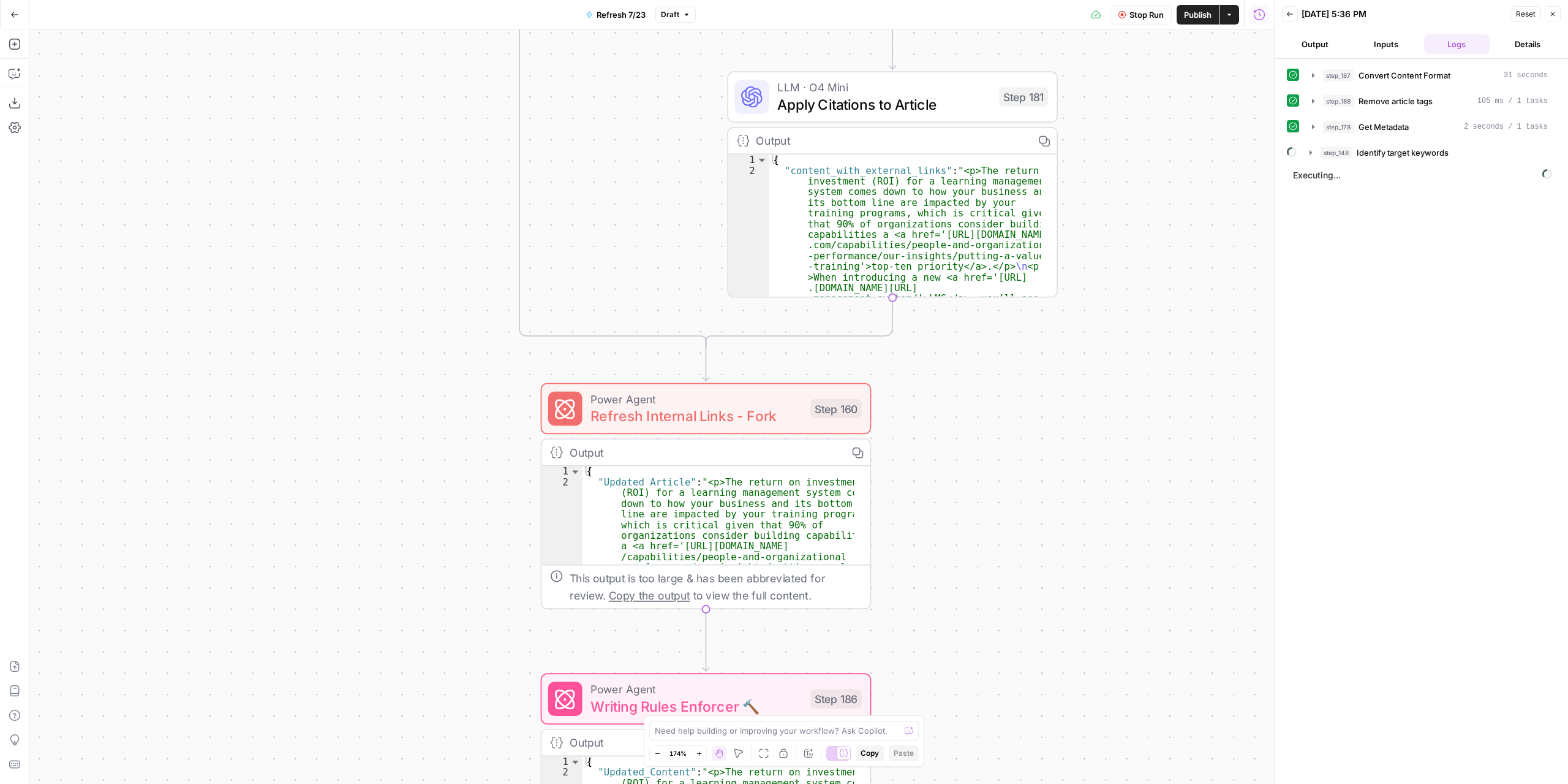
drag, startPoint x: 909, startPoint y: 511, endPoint x: 927, endPoint y: 518, distance: 19.3
click at [927, 518] on div "true false false true false true Workflow Set Inputs Inputs Content Processing …" at bounding box center [652, 406] width 1245 height 754
drag, startPoint x: 717, startPoint y: 419, endPoint x: 682, endPoint y: 416, distance: 35.1
click at [682, 416] on span "Refresh Internal Links - Fork" at bounding box center [696, 416] width 212 height 21
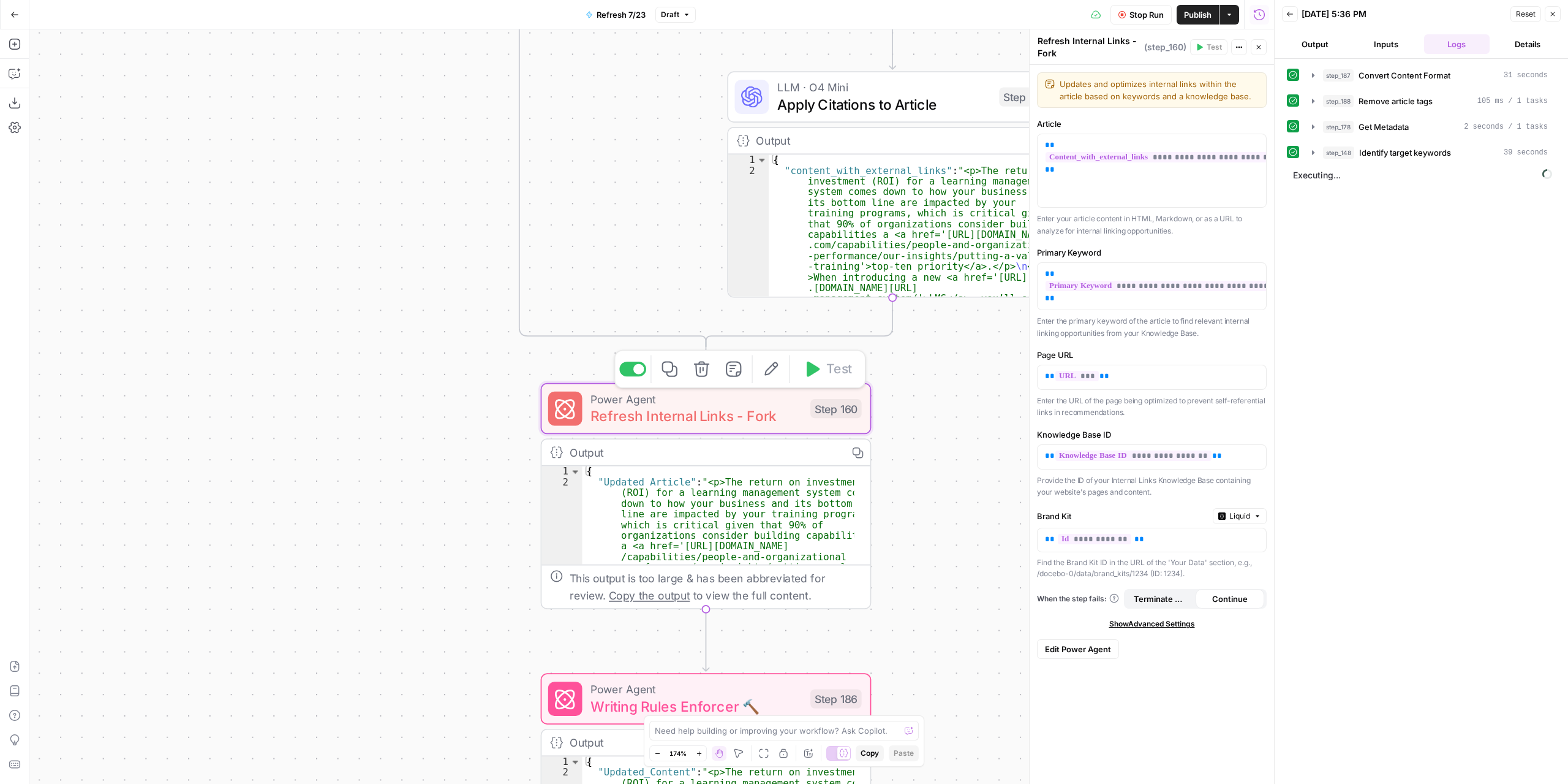
scroll to position [10, 0]
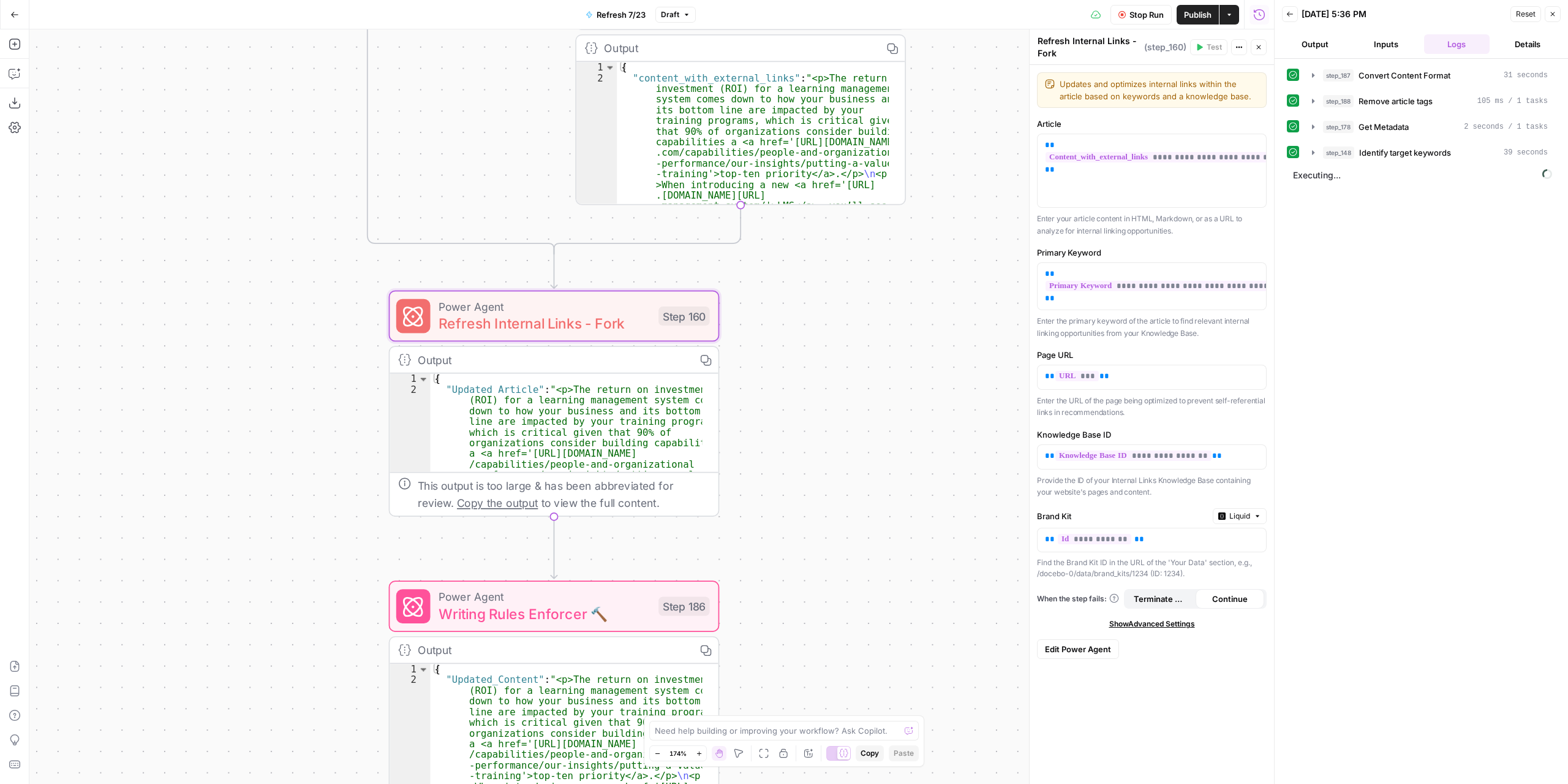
drag, startPoint x: 949, startPoint y: 472, endPoint x: 797, endPoint y: 379, distance: 178.2
click at [797, 379] on div "true false false true false true Workflow Set Inputs Inputs Content Processing …" at bounding box center [652, 406] width 1245 height 754
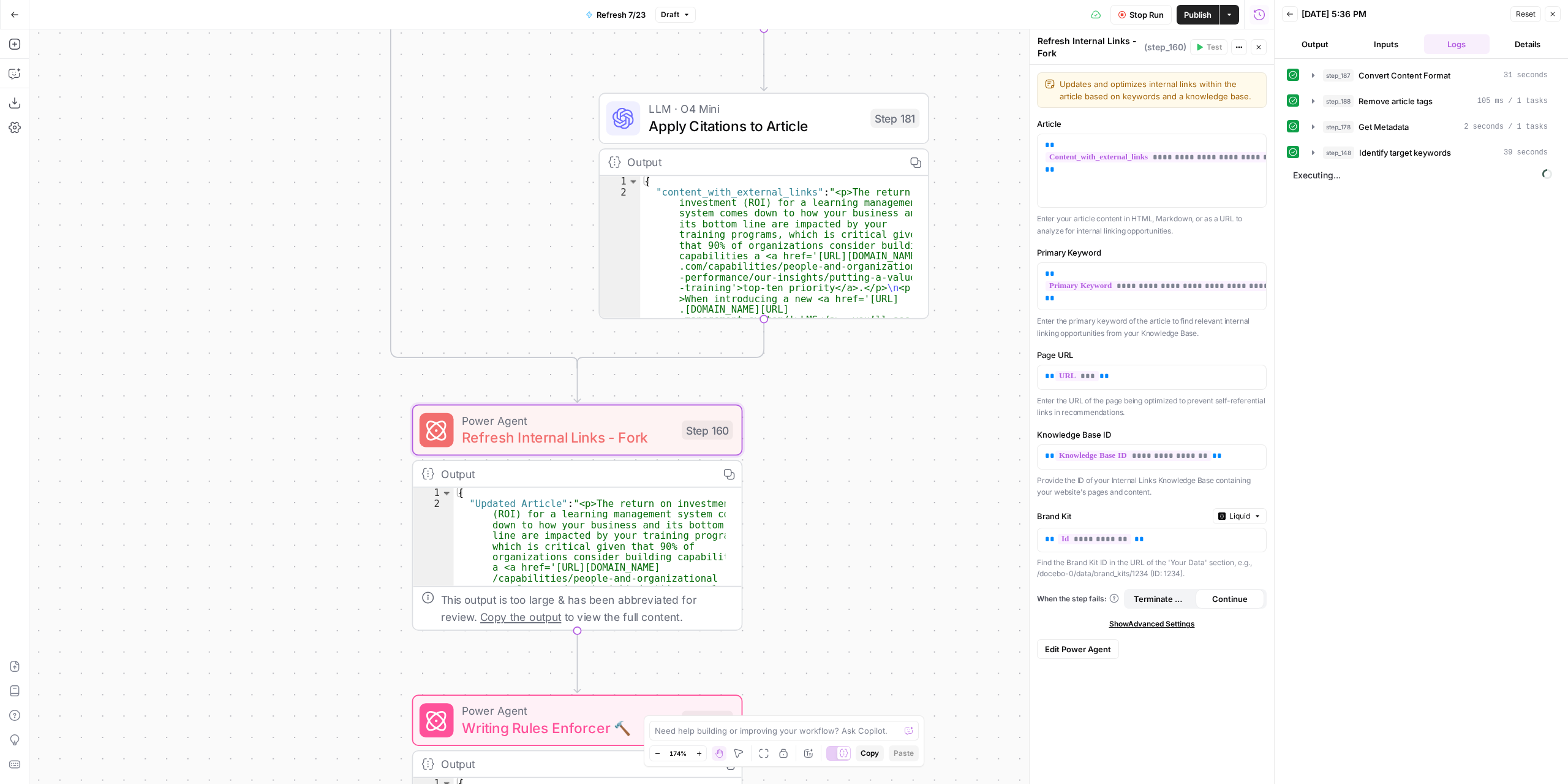
drag, startPoint x: 815, startPoint y: 476, endPoint x: 819, endPoint y: 491, distance: 15.5
click at [819, 491] on div "true false false true false true Workflow Set Inputs Inputs Content Processing …" at bounding box center [652, 406] width 1245 height 754
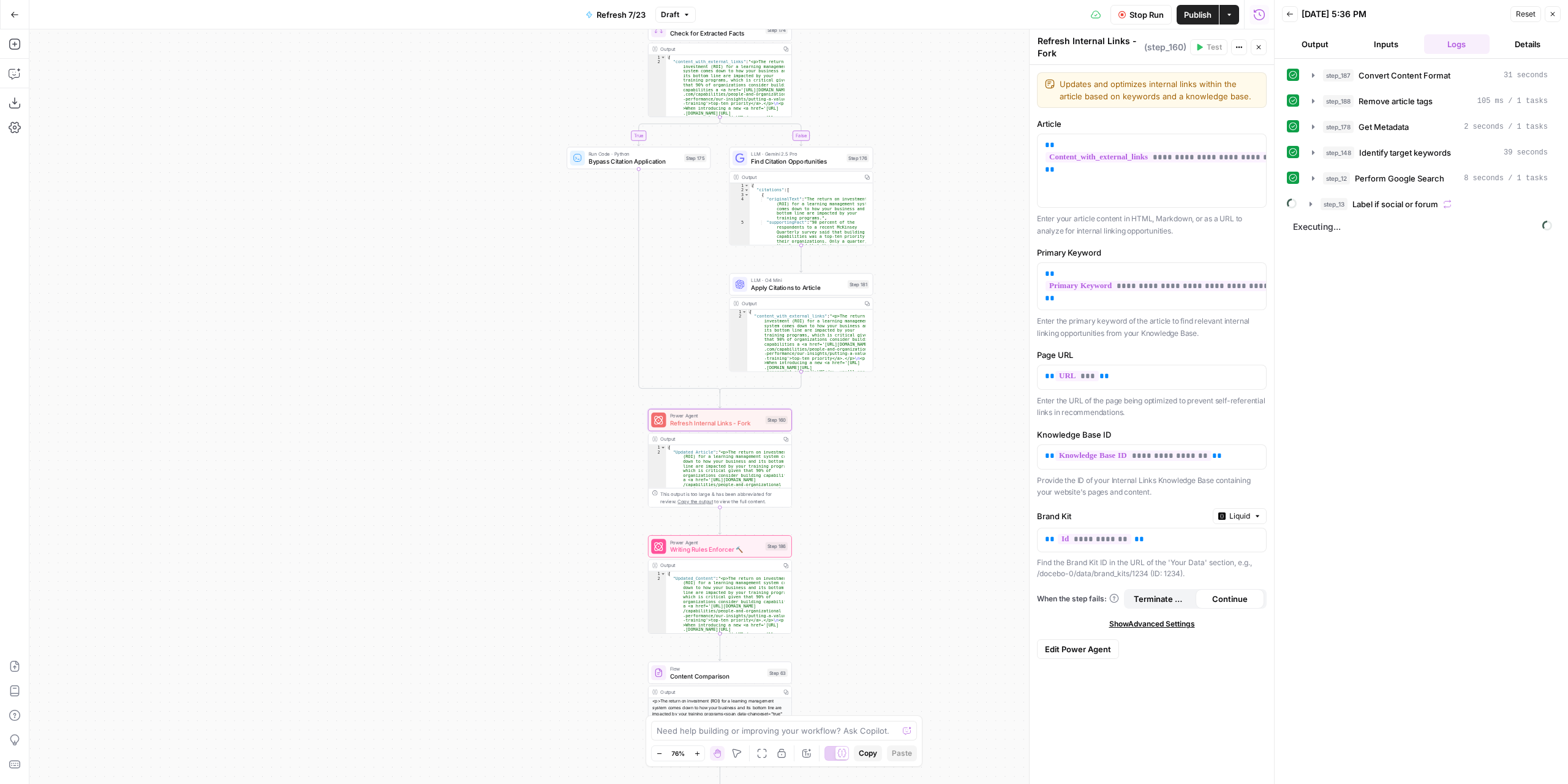
drag, startPoint x: 936, startPoint y: 559, endPoint x: 975, endPoint y: 559, distance: 39.0
click at [975, 559] on div "true false false true false true Workflow Set Inputs Inputs Content Processing …" at bounding box center [652, 406] width 1245 height 754
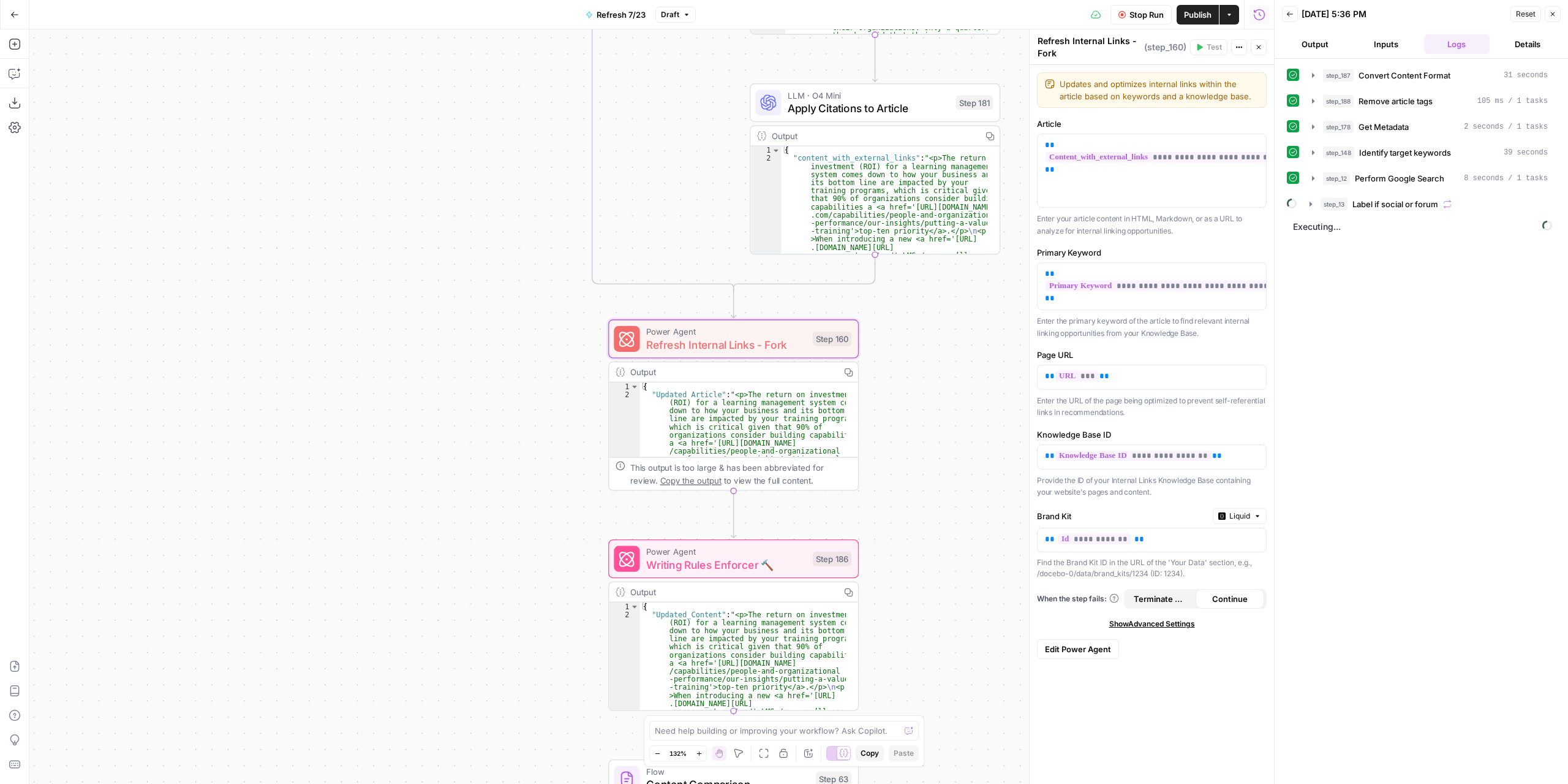
drag, startPoint x: 978, startPoint y: 444, endPoint x: 1002, endPoint y: 441, distance: 24.2
click at [1002, 441] on div "true false false true false true Workflow Set Inputs Inputs Content Processing …" at bounding box center [652, 406] width 1245 height 754
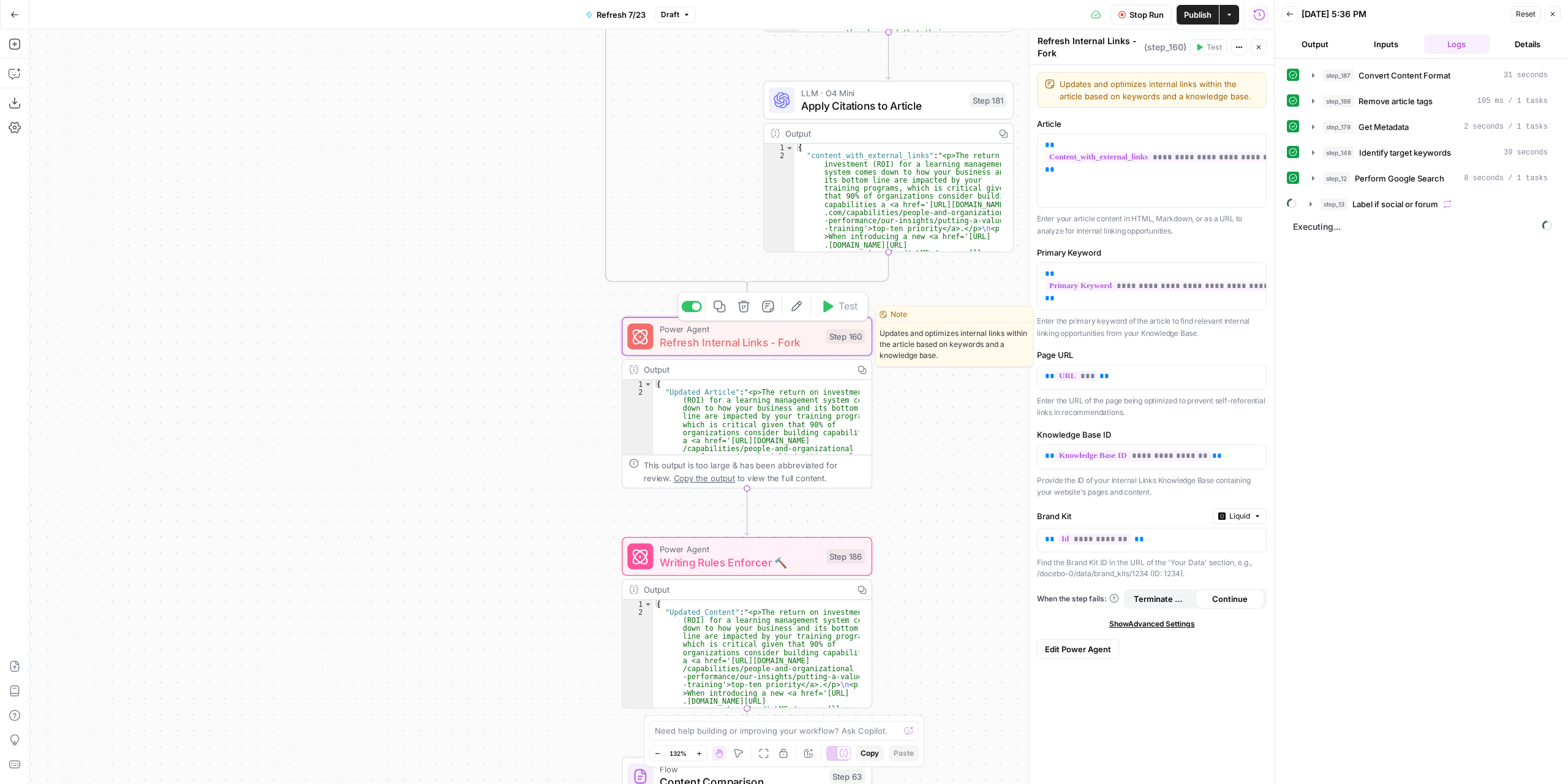
click at [803, 341] on span "Refresh Internal Links - Fork" at bounding box center [739, 342] width 160 height 16
click at [413, 358] on div "true false false true false true Workflow Set Inputs Inputs Content Processing …" at bounding box center [652, 406] width 1245 height 754
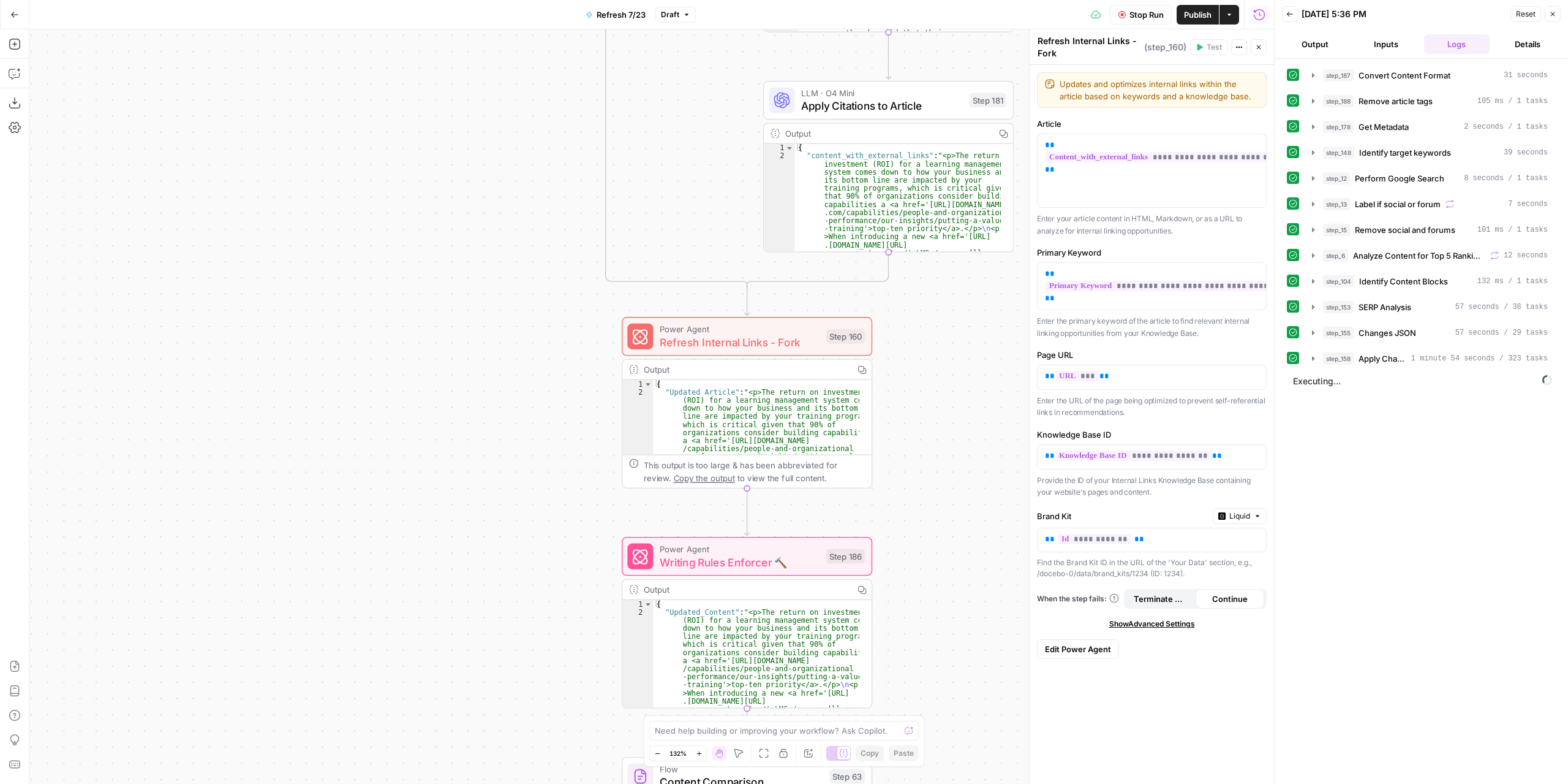
scroll to position [10, 0]
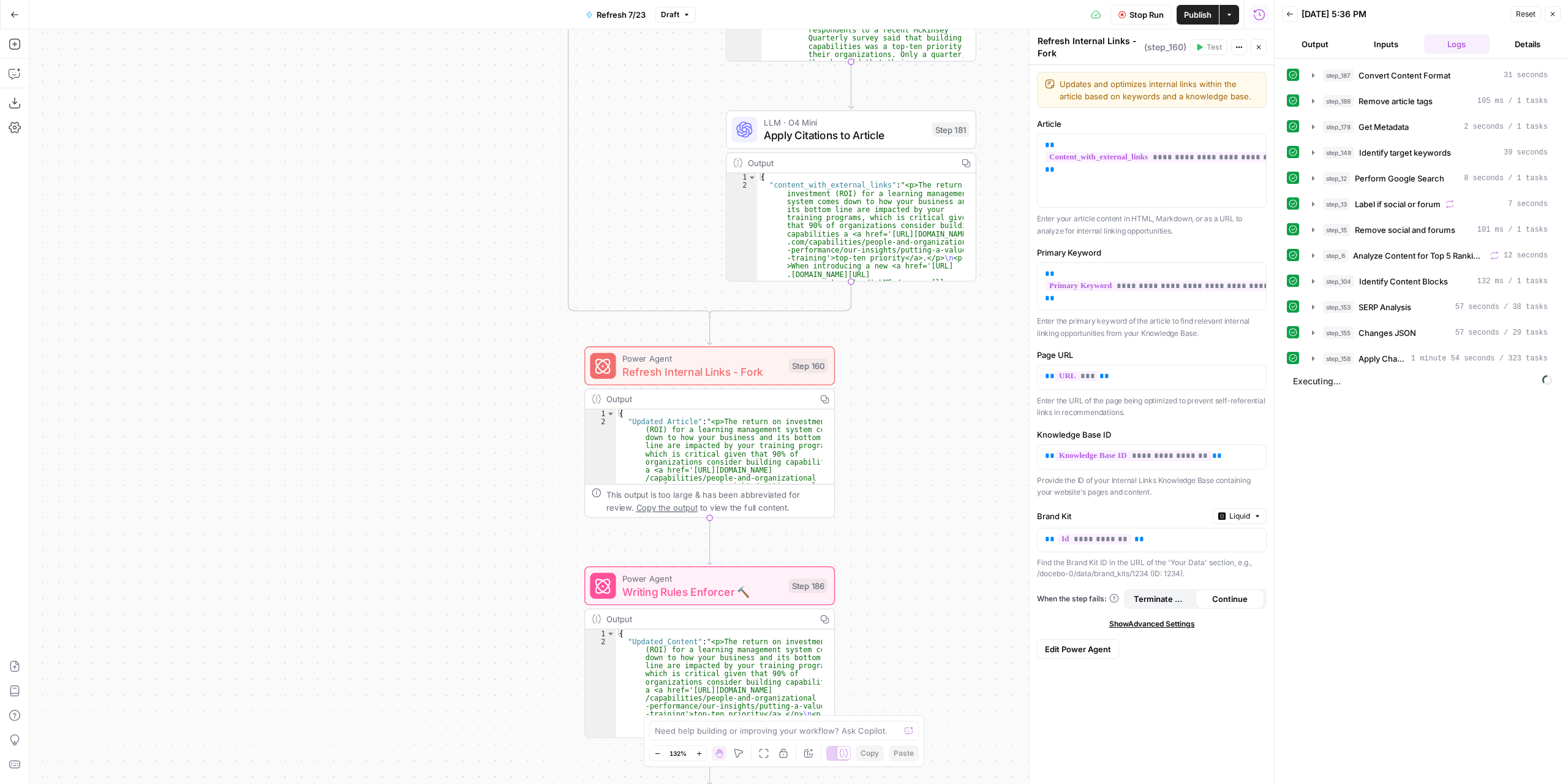
drag, startPoint x: 929, startPoint y: 437, endPoint x: 788, endPoint y: 657, distance: 261.3
click at [784, 682] on div "true false false true false true Workflow Set Inputs Inputs Content Processing …" at bounding box center [652, 406] width 1245 height 754
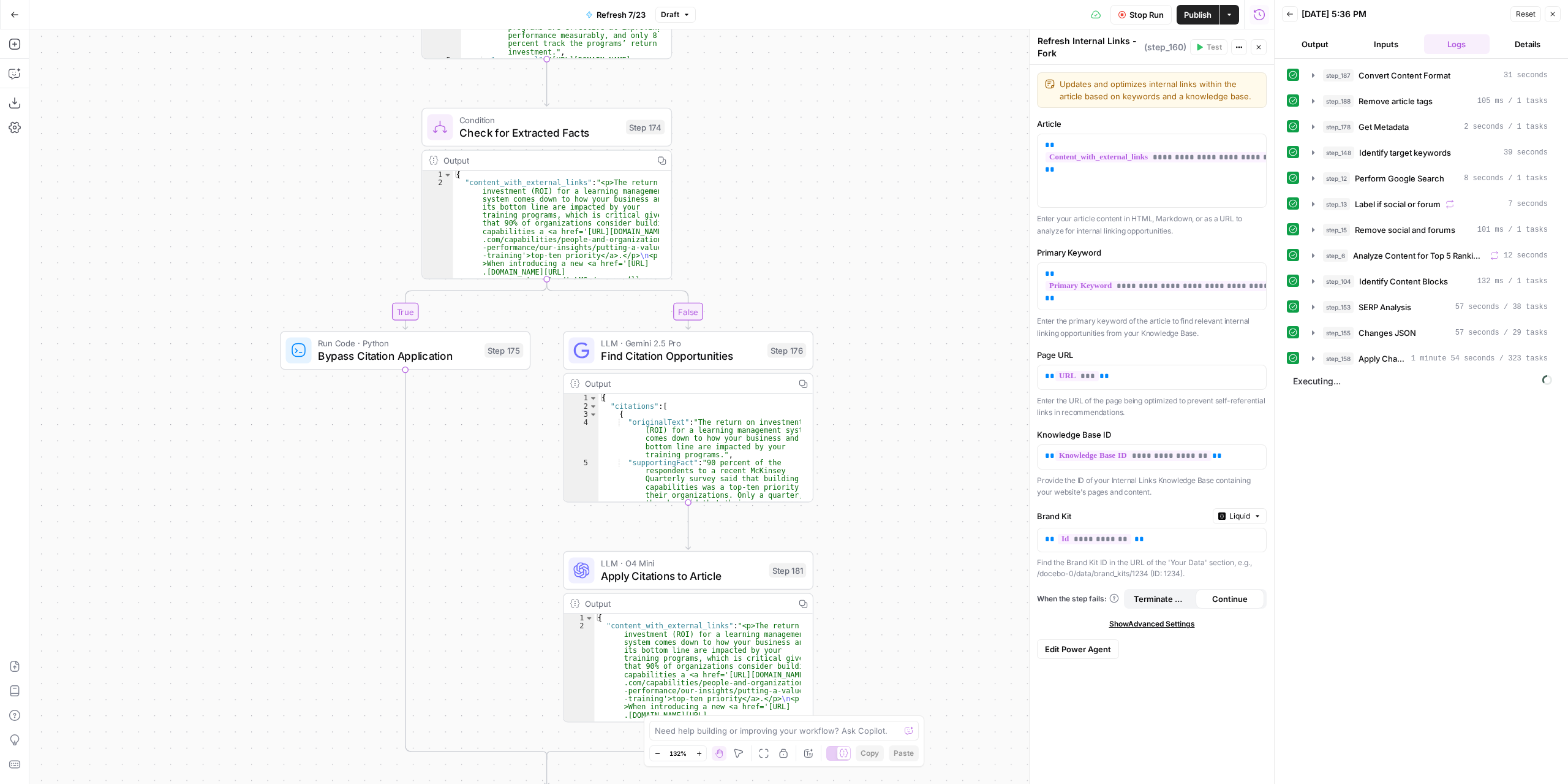
drag, startPoint x: 975, startPoint y: 408, endPoint x: 940, endPoint y: 618, distance: 212.9
click at [940, 618] on div "true false false true false true Workflow Set Inputs Inputs Content Processing …" at bounding box center [652, 406] width 1245 height 754
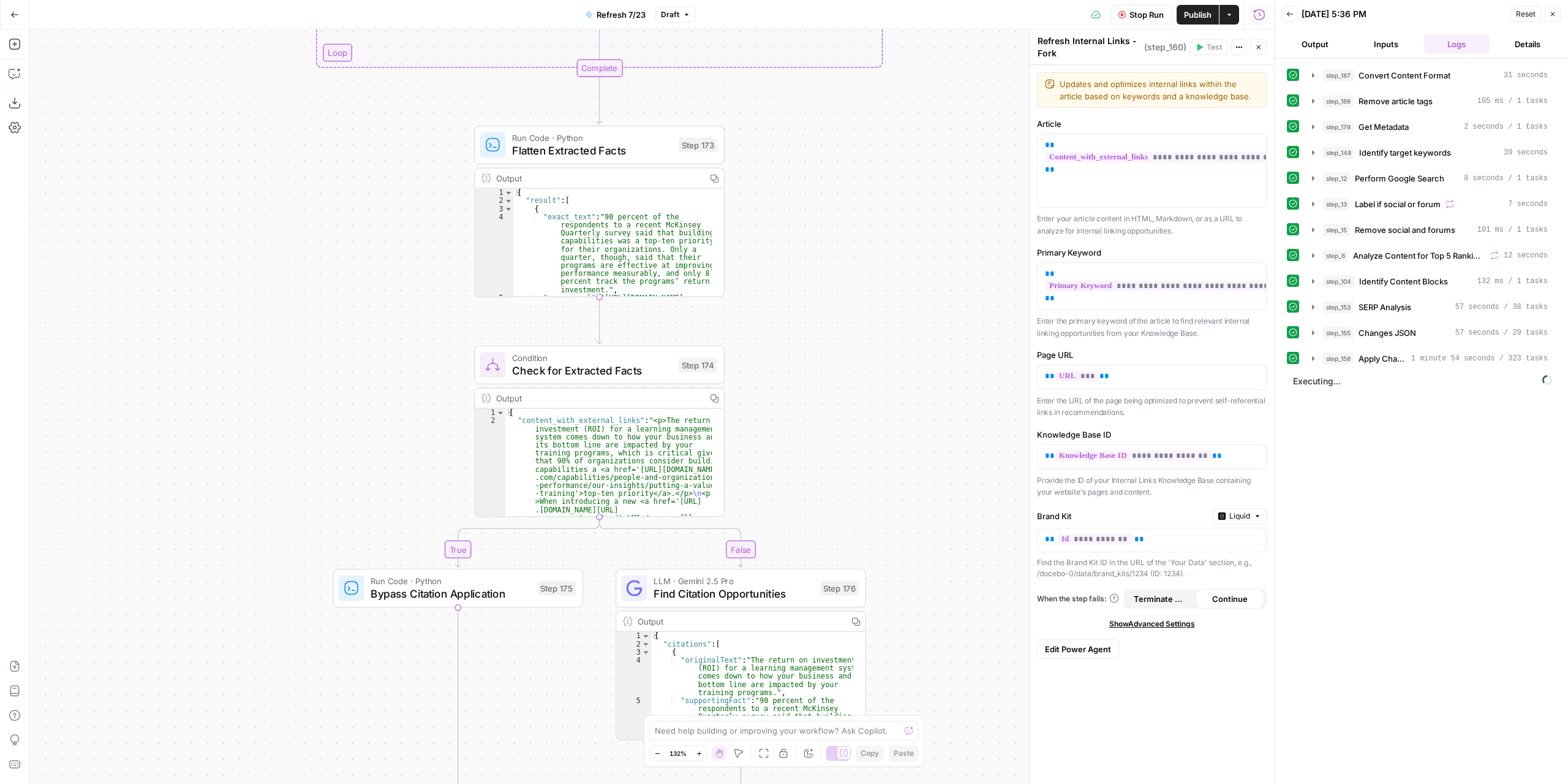
drag, startPoint x: 888, startPoint y: 318, endPoint x: 940, endPoint y: 556, distance: 243.6
click at [940, 556] on div "true false false true false true Workflow Set Inputs Inputs Content Processing …" at bounding box center [652, 406] width 1245 height 754
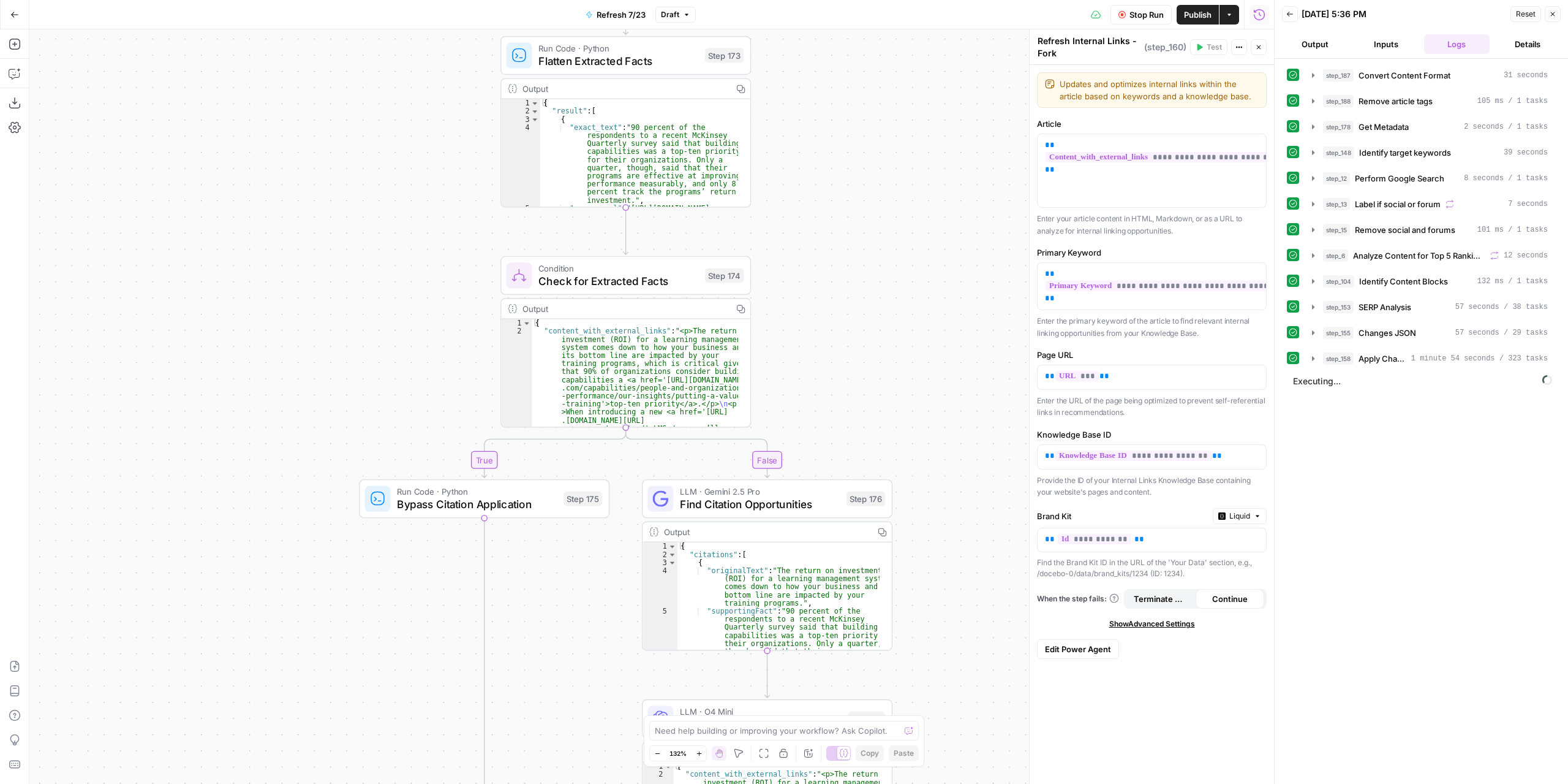
drag, startPoint x: 825, startPoint y: 465, endPoint x: 851, endPoint y: 376, distance: 92.7
click at [851, 376] on div "true false false true false true Workflow Set Inputs Inputs Content Processing …" at bounding box center [652, 406] width 1245 height 754
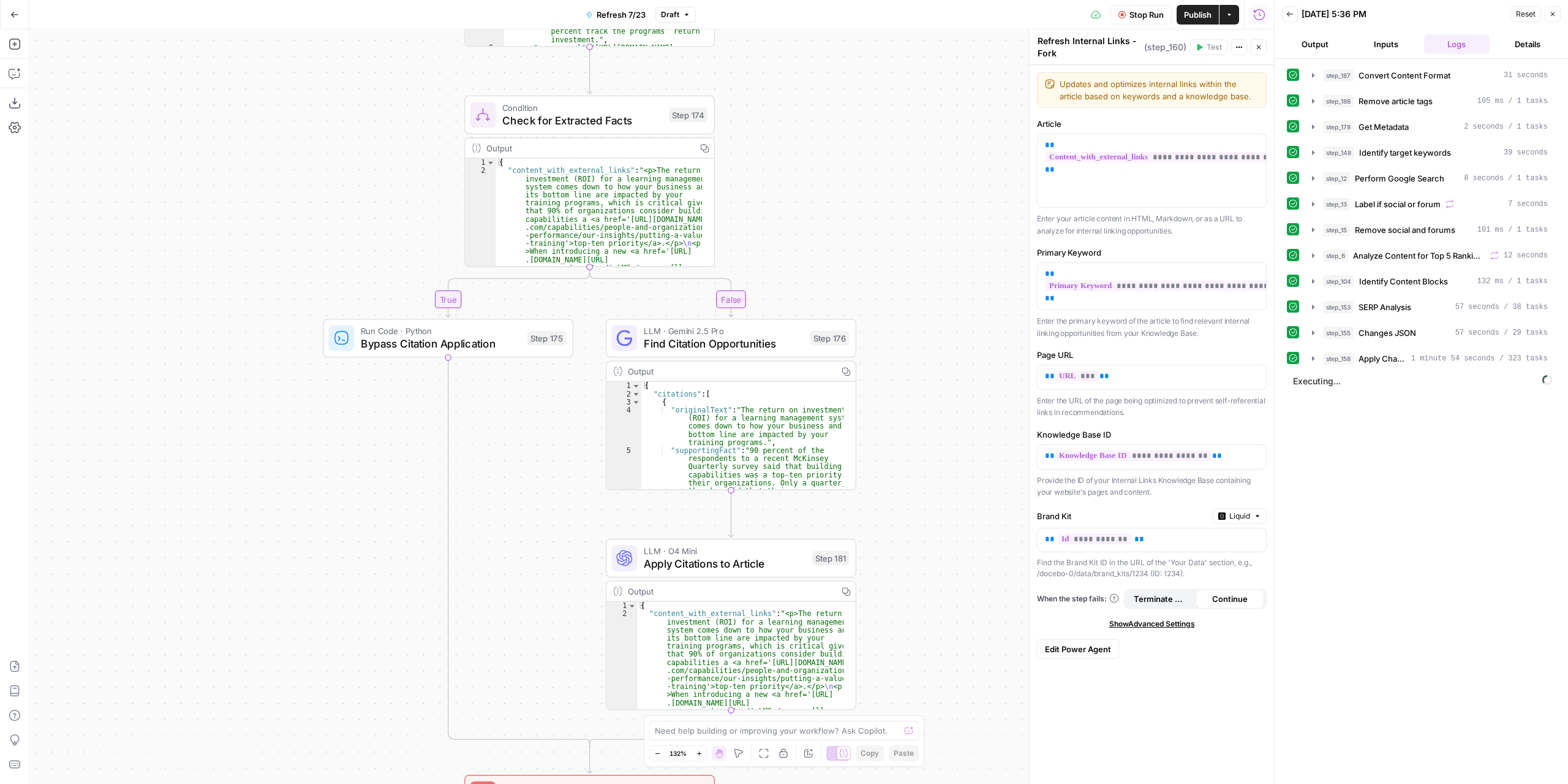
drag, startPoint x: 949, startPoint y: 593, endPoint x: 913, endPoint y: 432, distance: 165.0
click at [913, 432] on div "true false false true false true Workflow Set Inputs Inputs Content Processing …" at bounding box center [652, 406] width 1245 height 754
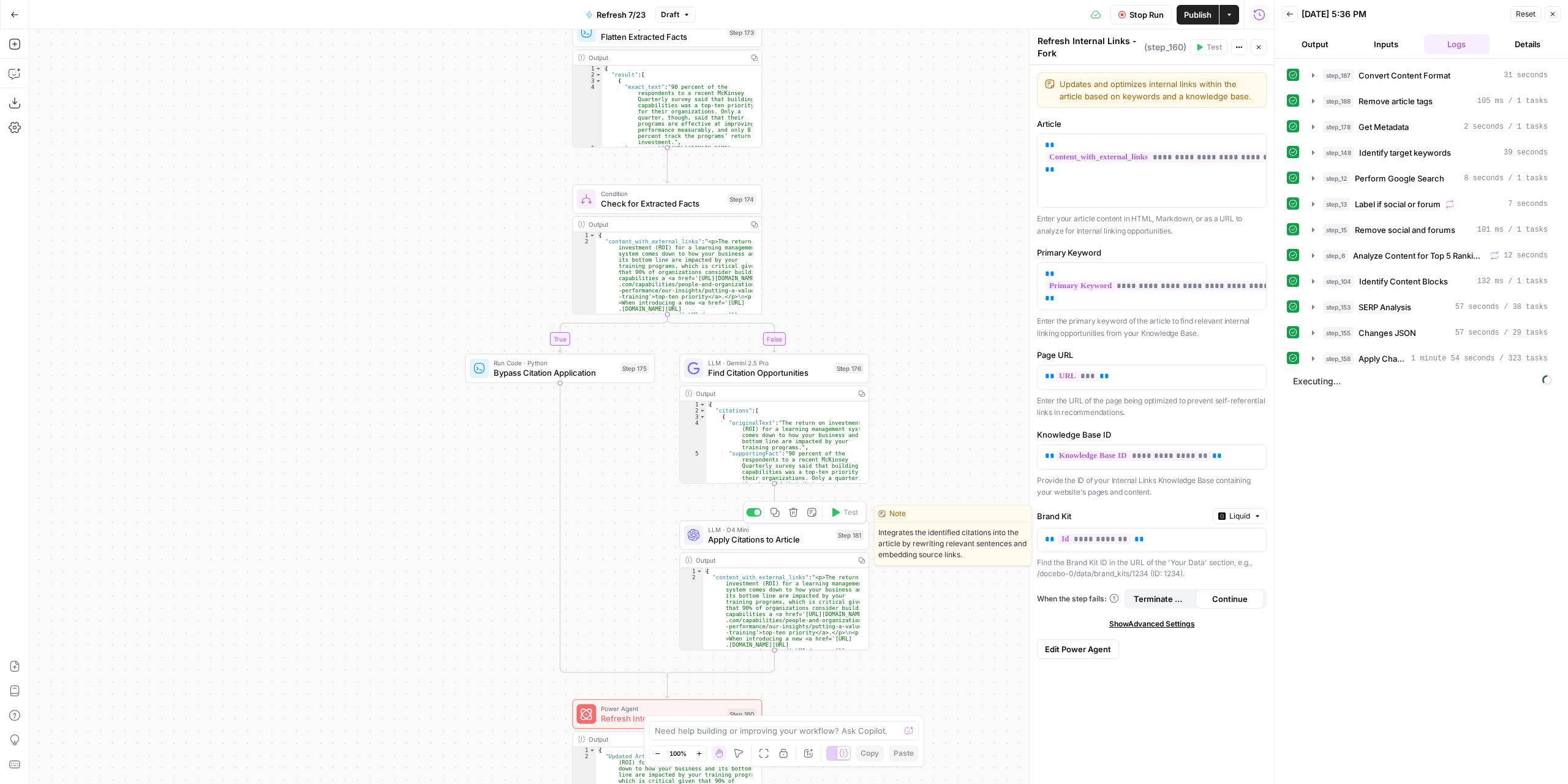
click at [810, 545] on span "Apply Citations to Article" at bounding box center [769, 540] width 122 height 12
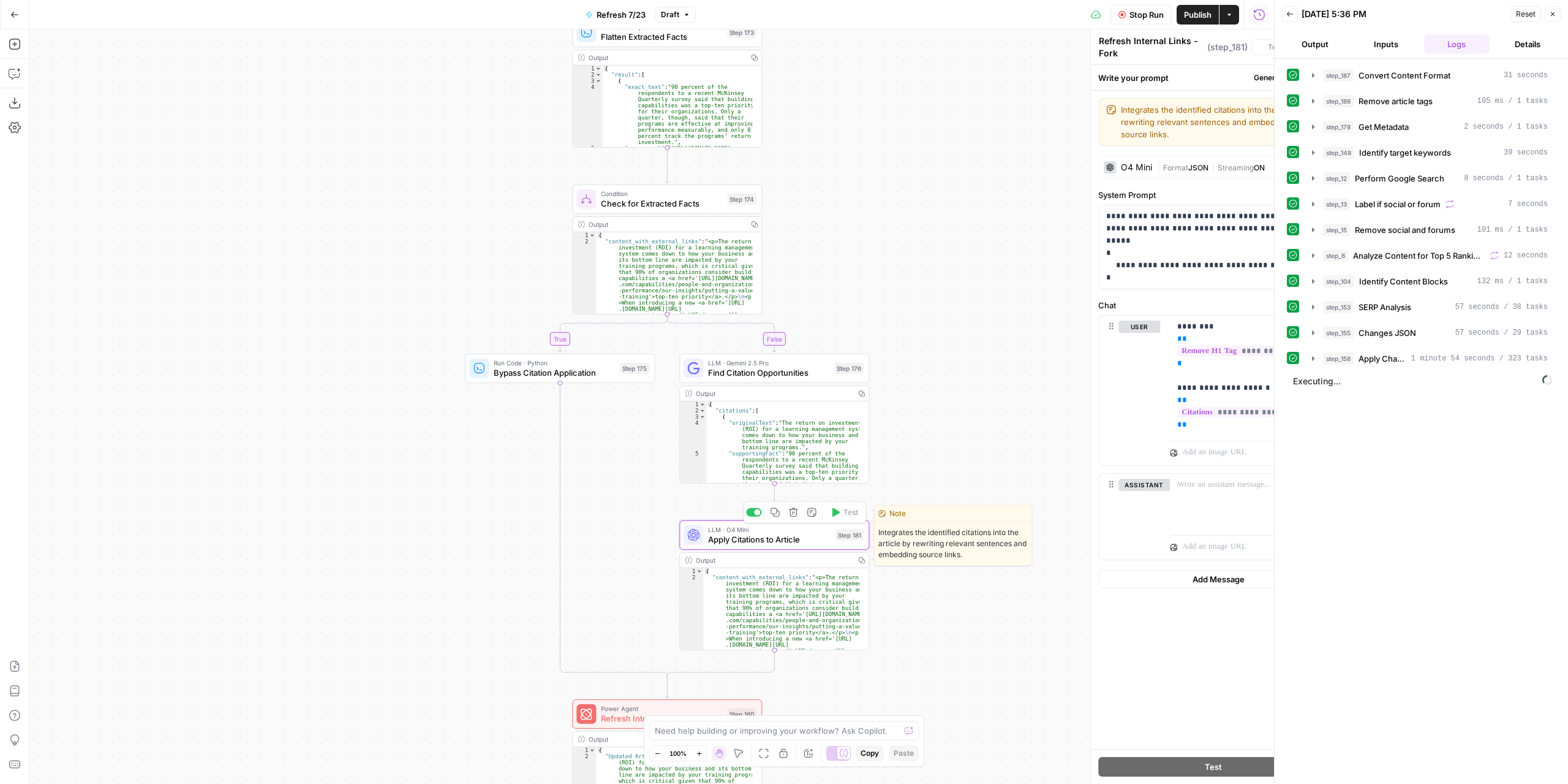
type textarea "Apply Citations to Article"
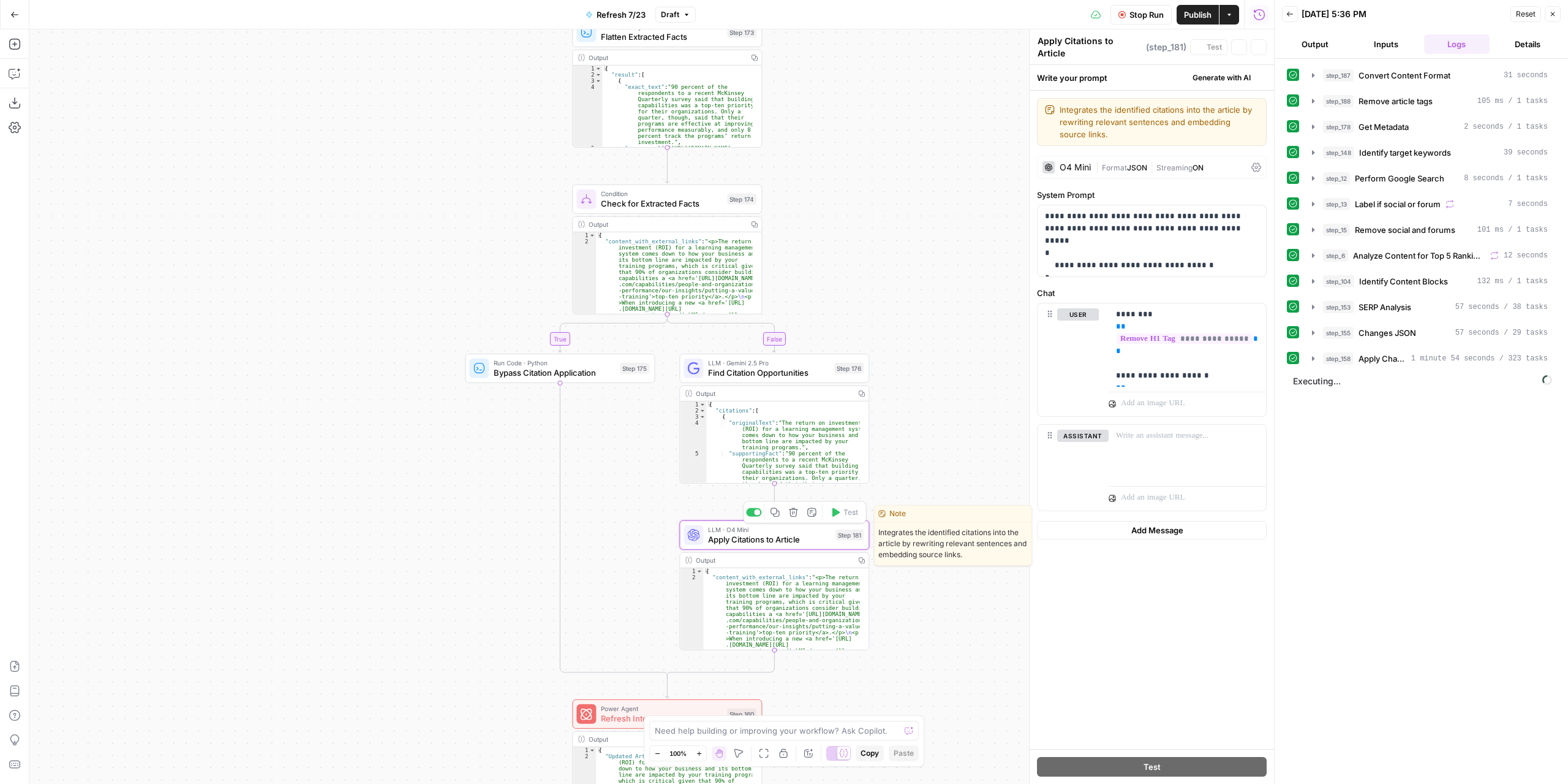
click at [810, 545] on span "Apply Citations to Article" at bounding box center [769, 540] width 122 height 12
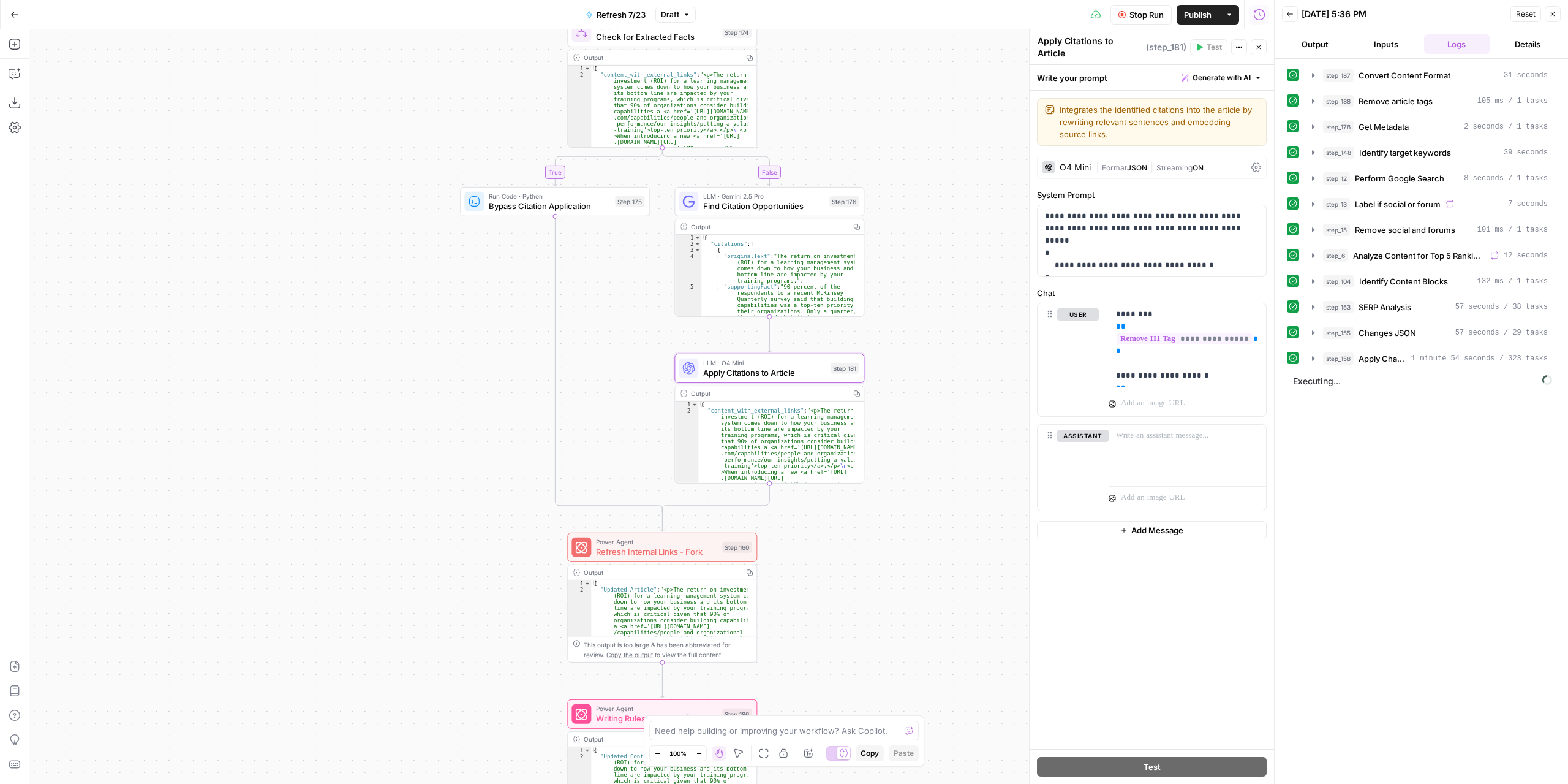
drag, startPoint x: 944, startPoint y: 489, endPoint x: 940, endPoint y: 298, distance: 191.0
click at [940, 298] on div "true false false true false true Workflow Set Inputs Inputs Content Processing …" at bounding box center [652, 406] width 1245 height 754
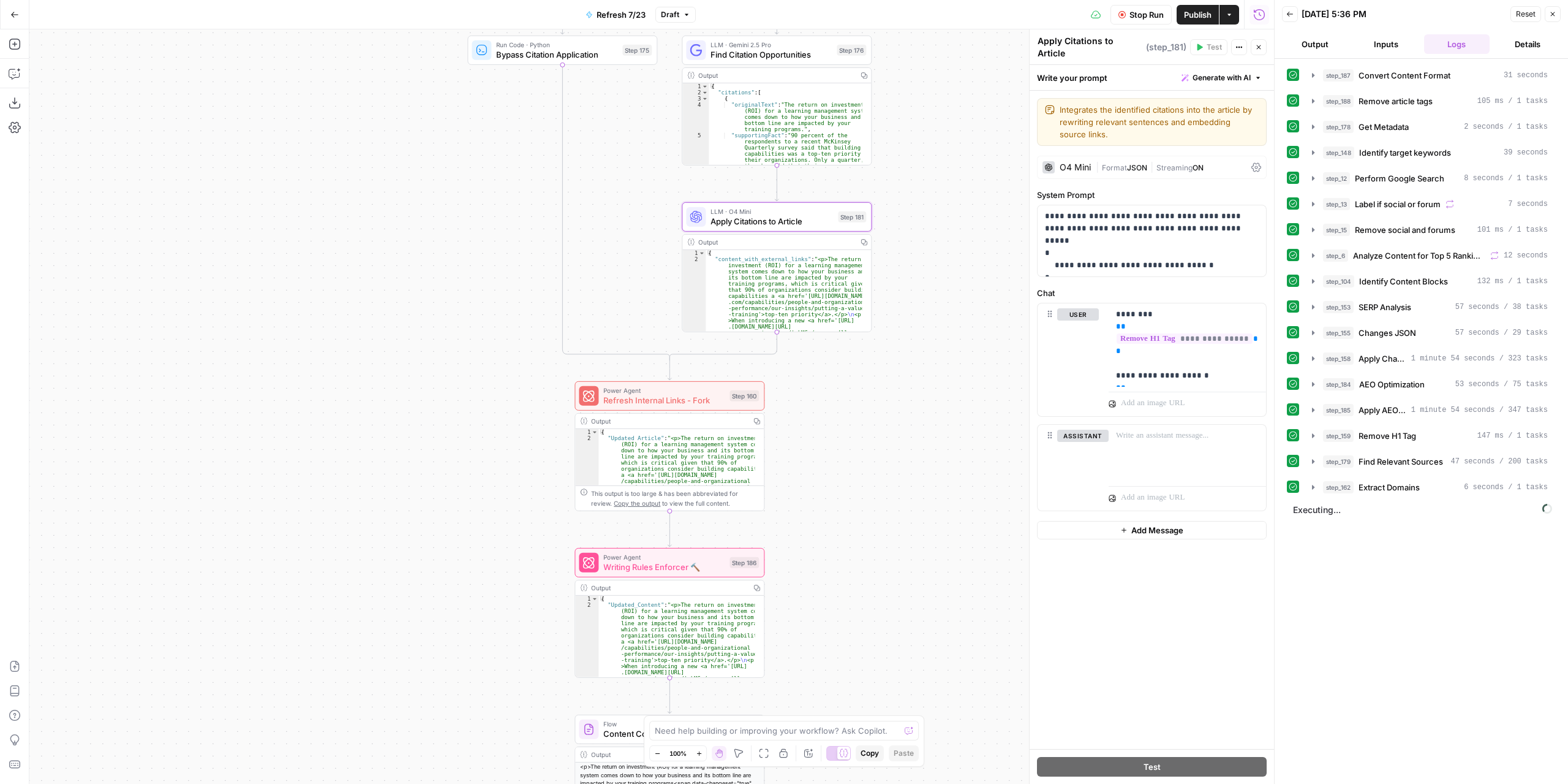
drag, startPoint x: 829, startPoint y: 679, endPoint x: 835, endPoint y: 551, distance: 128.1
click at [835, 551] on div "true false false true false true Workflow Set Inputs Inputs Content Processing …" at bounding box center [652, 406] width 1245 height 754
click at [708, 393] on span "Power Agent" at bounding box center [663, 390] width 121 height 10
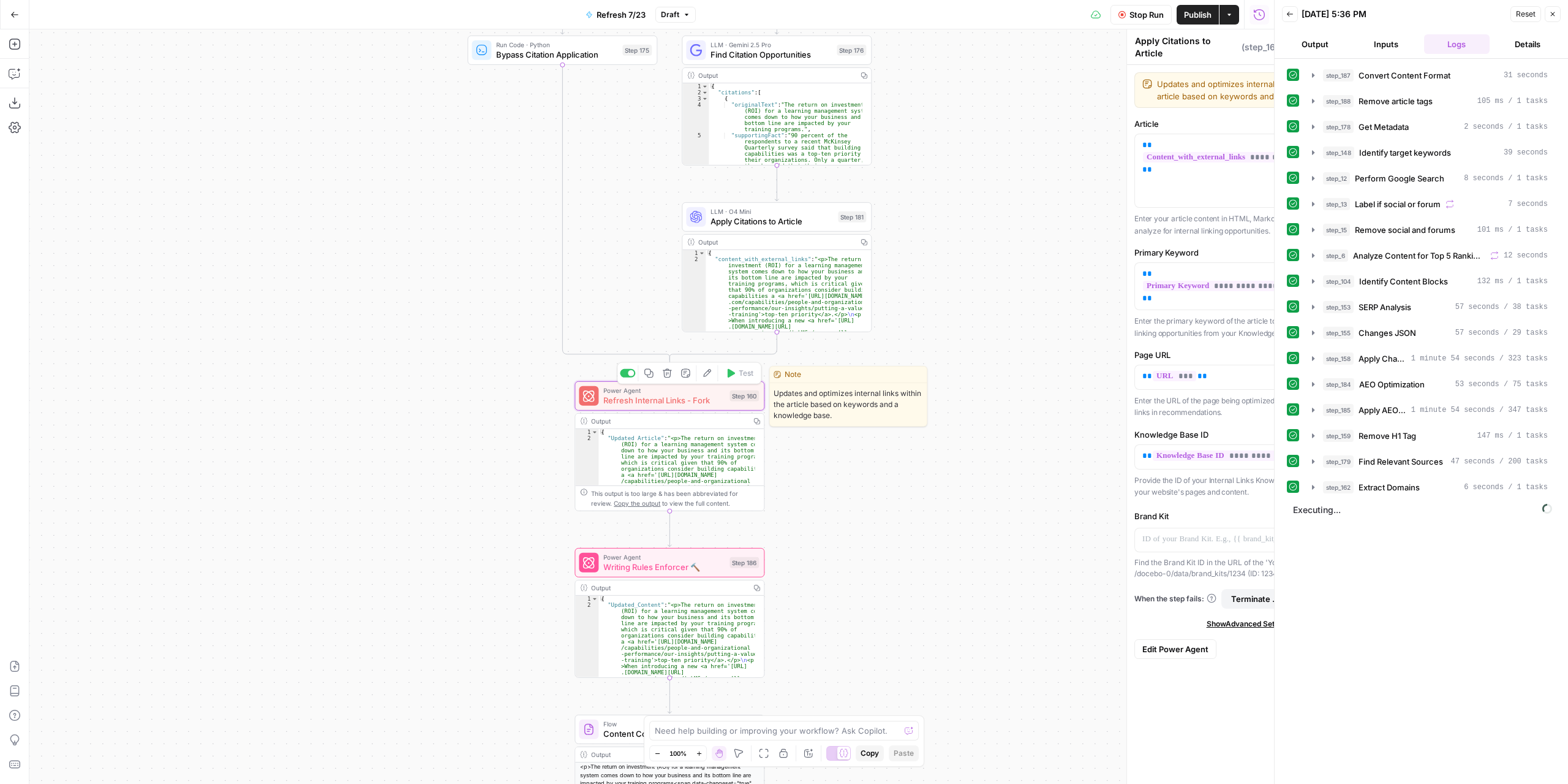
type textarea "Refresh Internal Links - Fork"
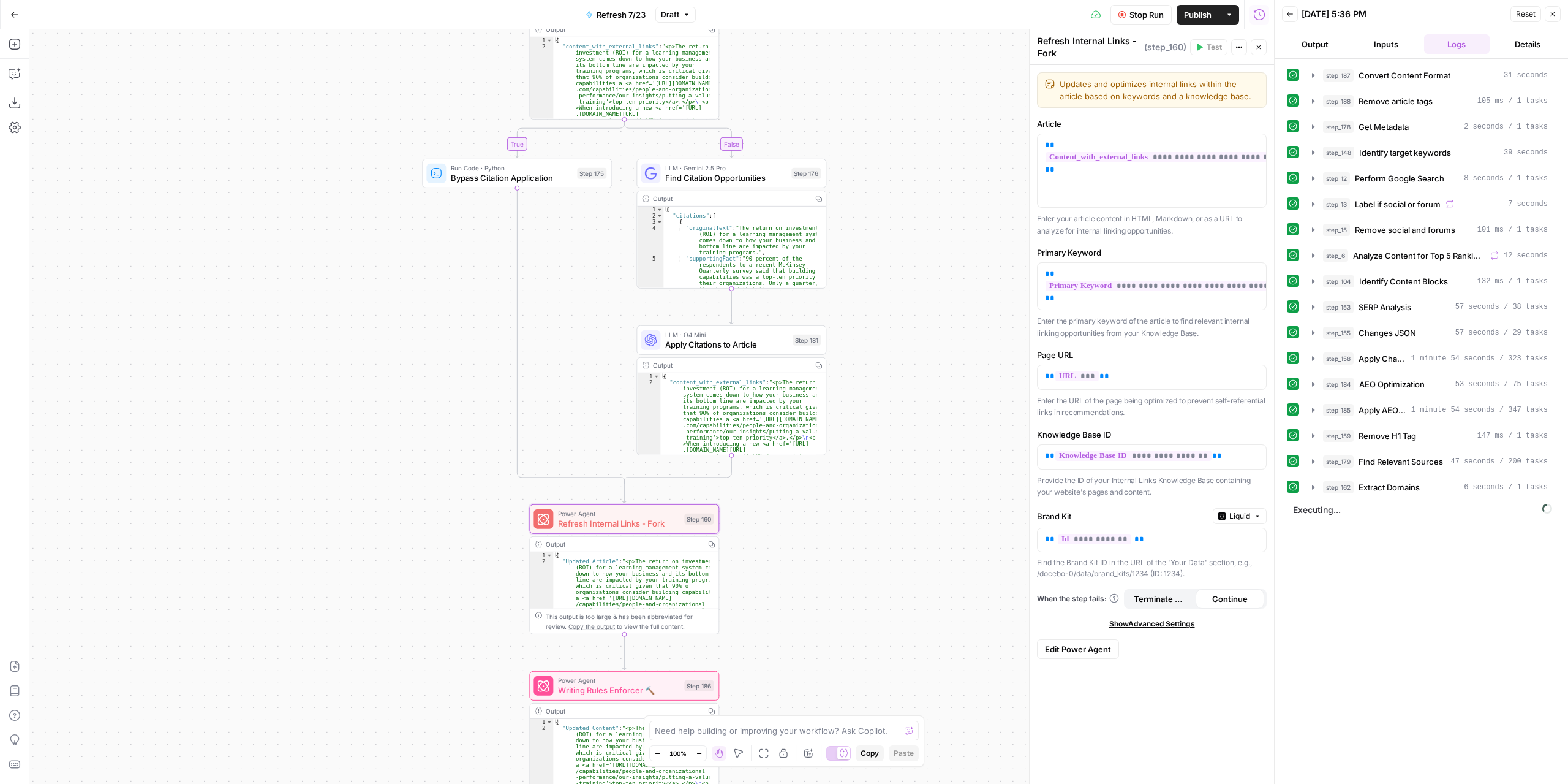
drag, startPoint x: 886, startPoint y: 386, endPoint x: 794, endPoint y: 642, distance: 272.0
click at [794, 642] on div "true false false true false true Workflow Set Inputs Inputs Content Processing …" at bounding box center [652, 406] width 1245 height 754
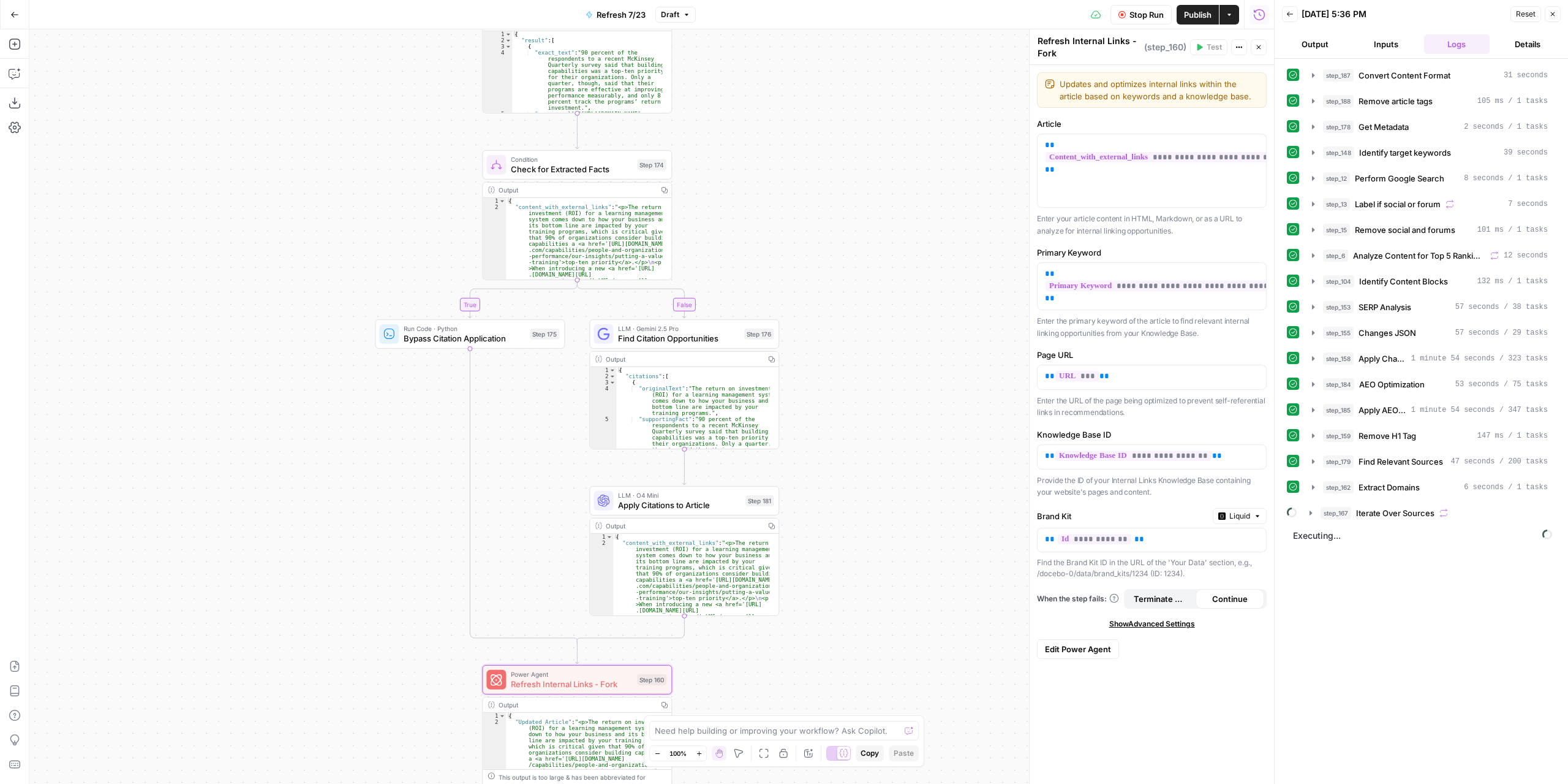
drag, startPoint x: 889, startPoint y: 295, endPoint x: 908, endPoint y: 606, distance: 311.6
click at [908, 610] on div "true false false true false true Workflow Set Inputs Inputs Content Processing …" at bounding box center [652, 406] width 1245 height 754
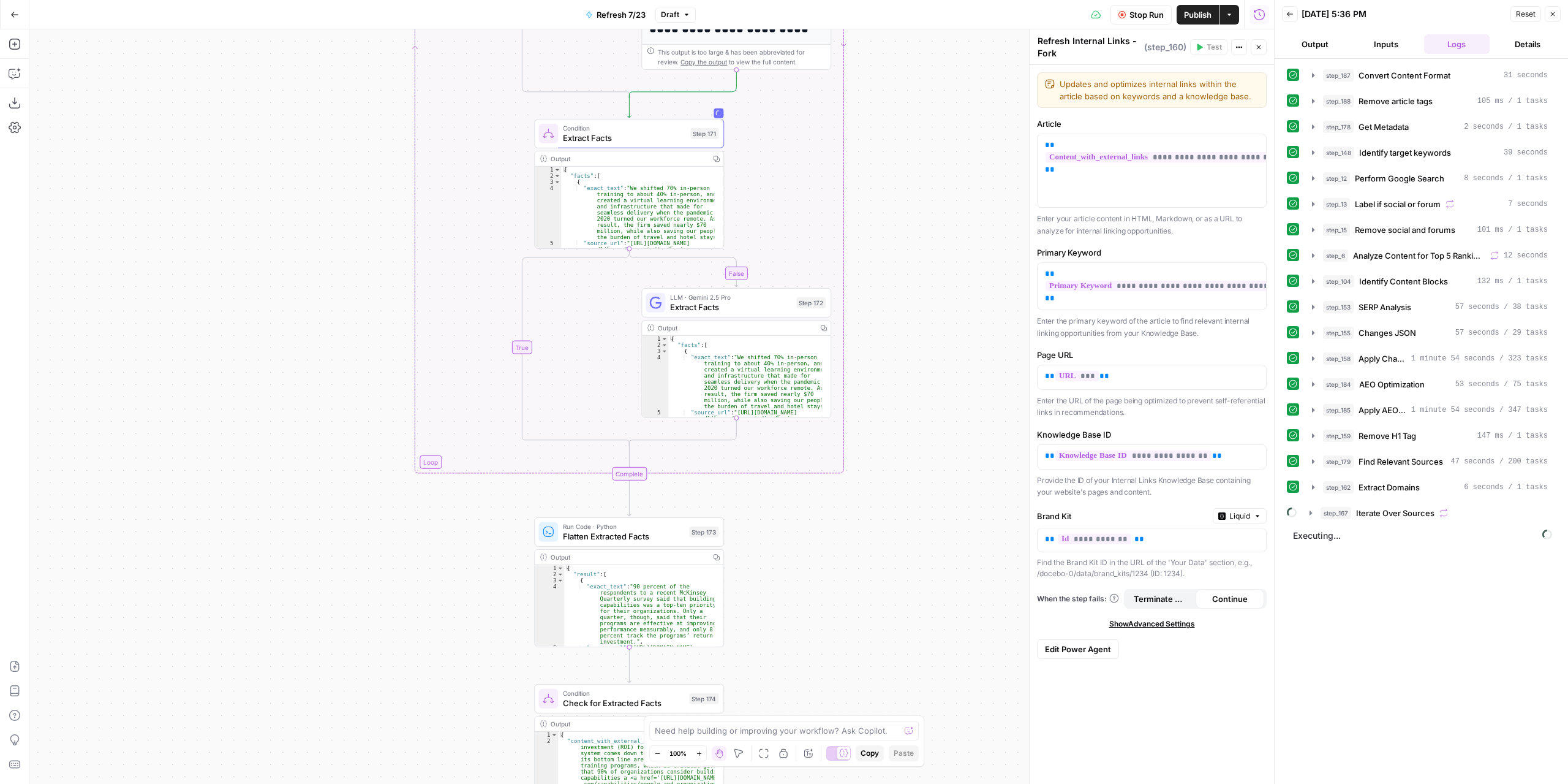
drag, startPoint x: 835, startPoint y: 469, endPoint x: 845, endPoint y: 661, distance: 192.3
click at [847, 662] on div "true false false true false true Workflow Set Inputs Inputs Content Processing …" at bounding box center [652, 406] width 1245 height 754
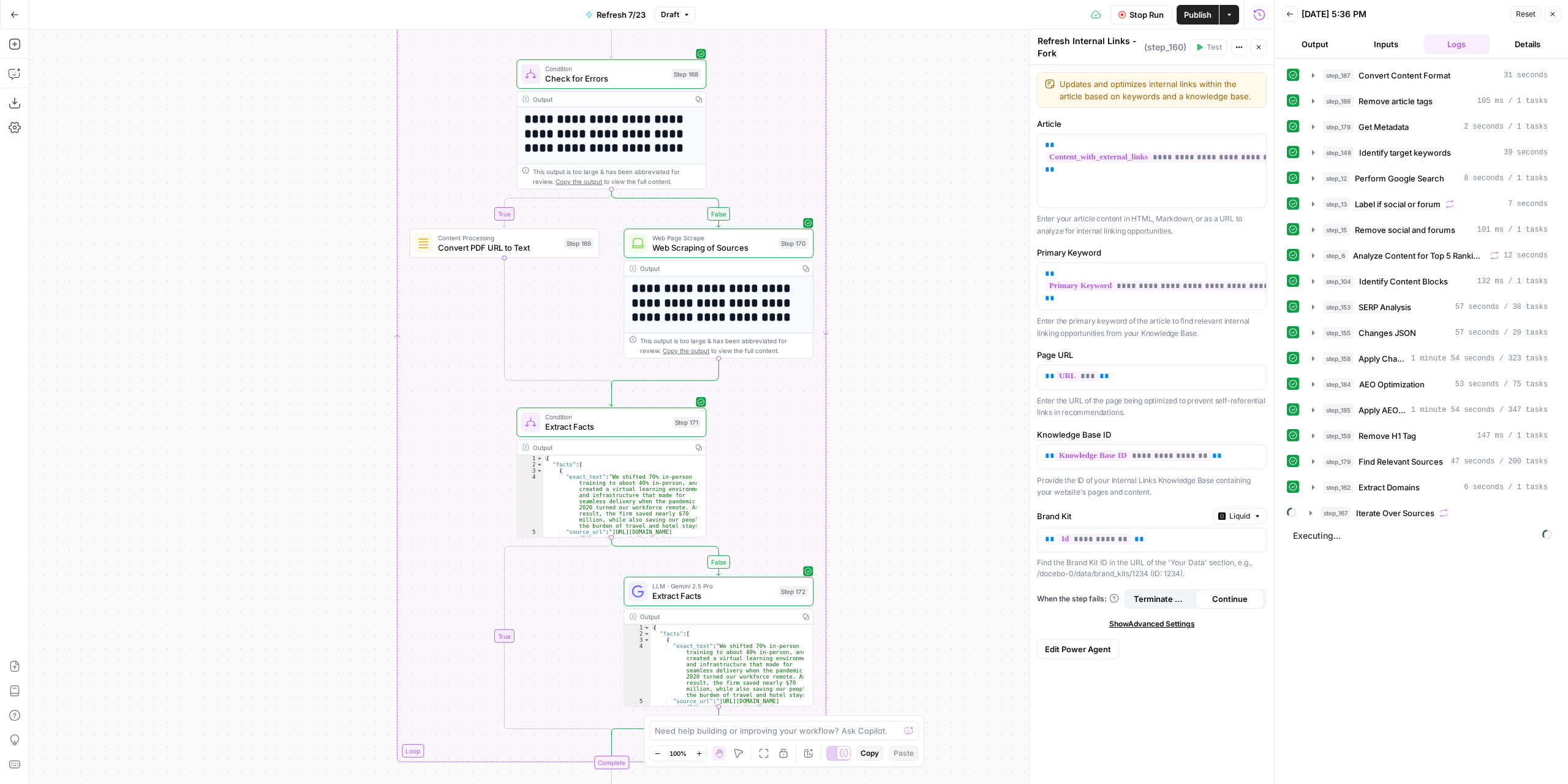
drag, startPoint x: 939, startPoint y: 332, endPoint x: 928, endPoint y: 551, distance: 219.3
click at [928, 551] on div "true false false true false true Workflow Set Inputs Inputs Content Processing …" at bounding box center [652, 406] width 1245 height 754
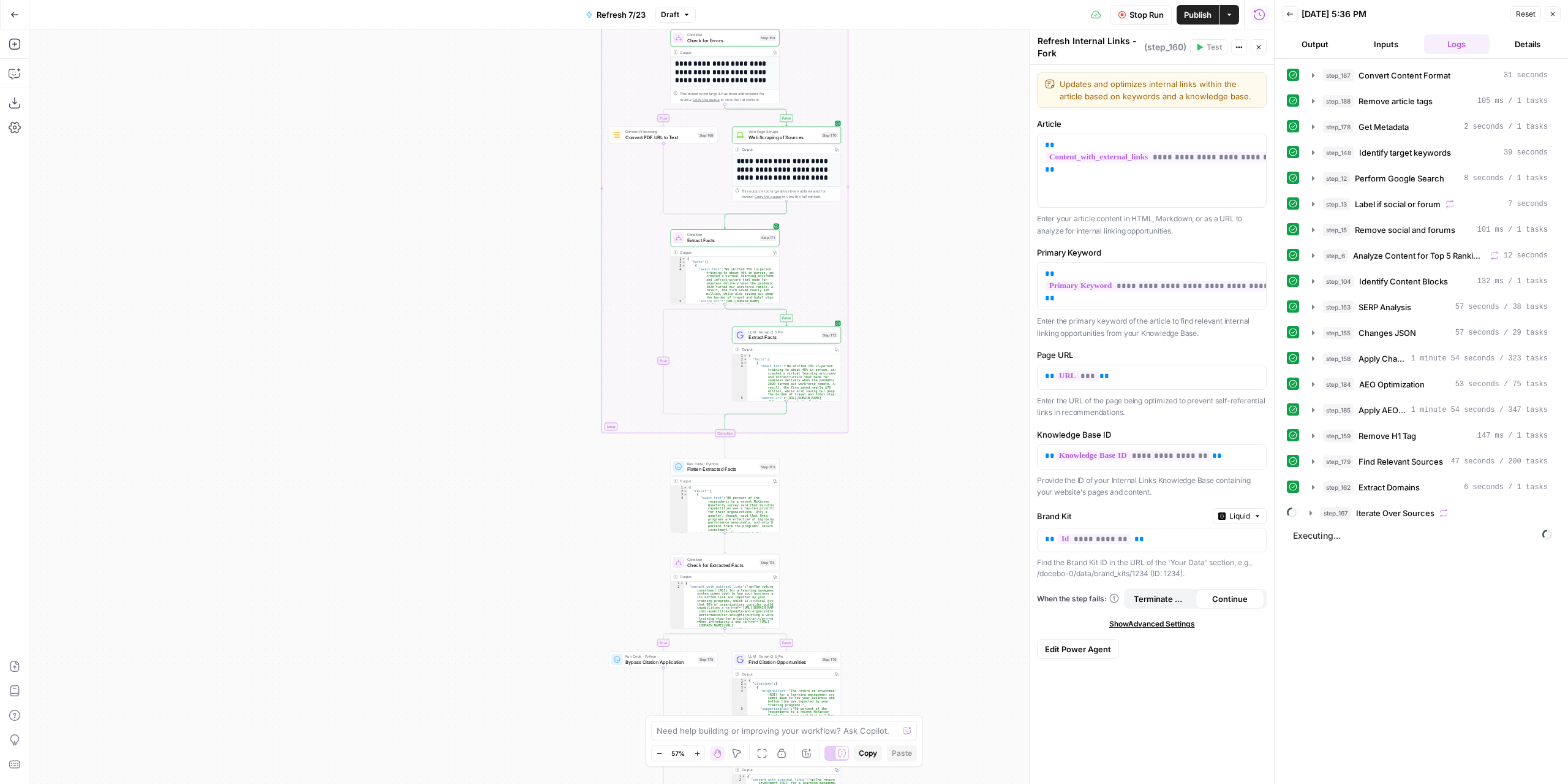
drag, startPoint x: 955, startPoint y: 539, endPoint x: 927, endPoint y: 260, distance: 280.4
click at [927, 253] on div "true false false true false true Workflow Set Inputs Inputs Content Processing …" at bounding box center [652, 406] width 1245 height 754
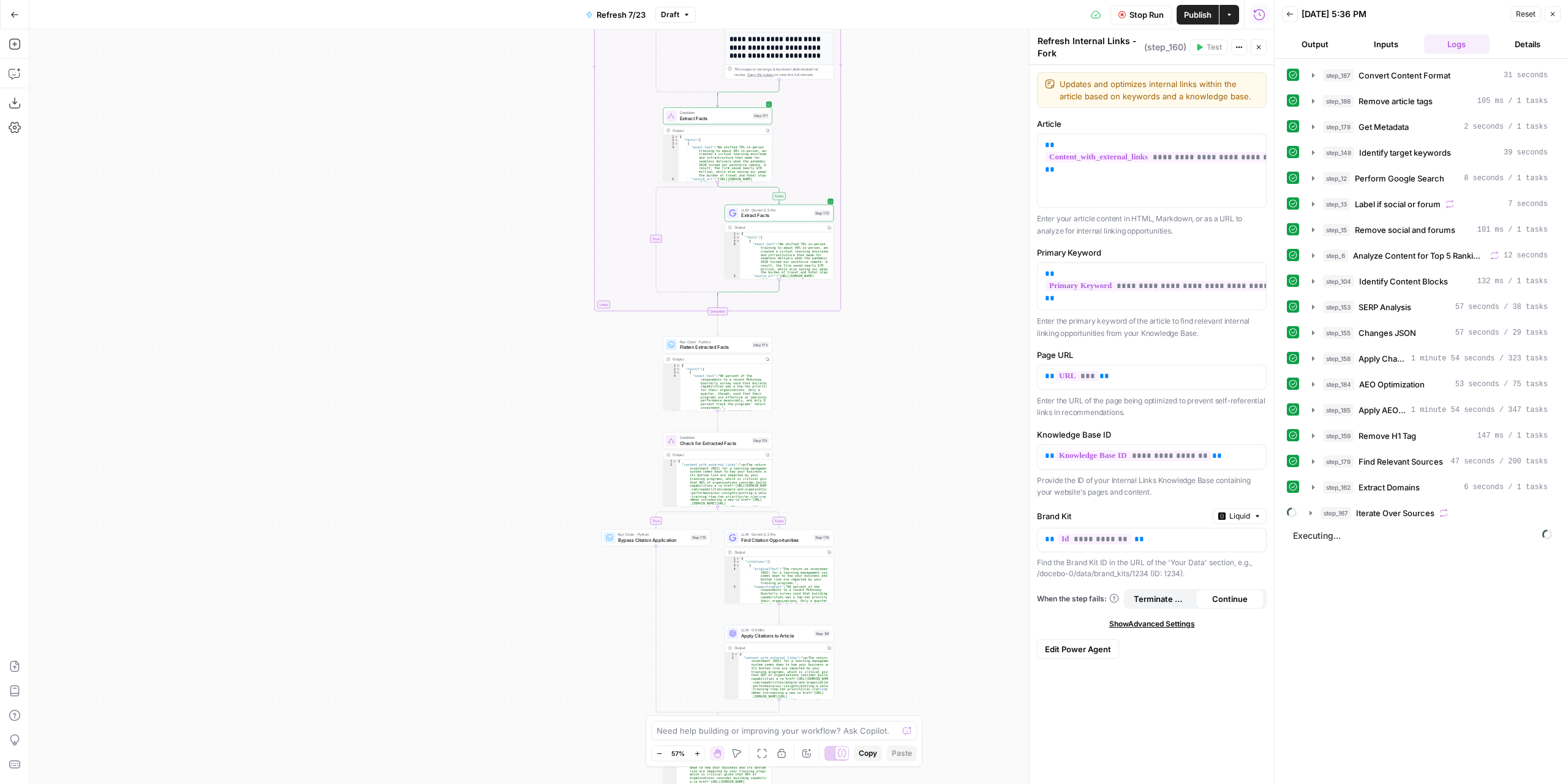
drag, startPoint x: 890, startPoint y: 458, endPoint x: 892, endPoint y: 324, distance: 134.0
click at [892, 324] on div "true false false true false true Workflow Set Inputs Inputs Content Processing …" at bounding box center [652, 406] width 1245 height 754
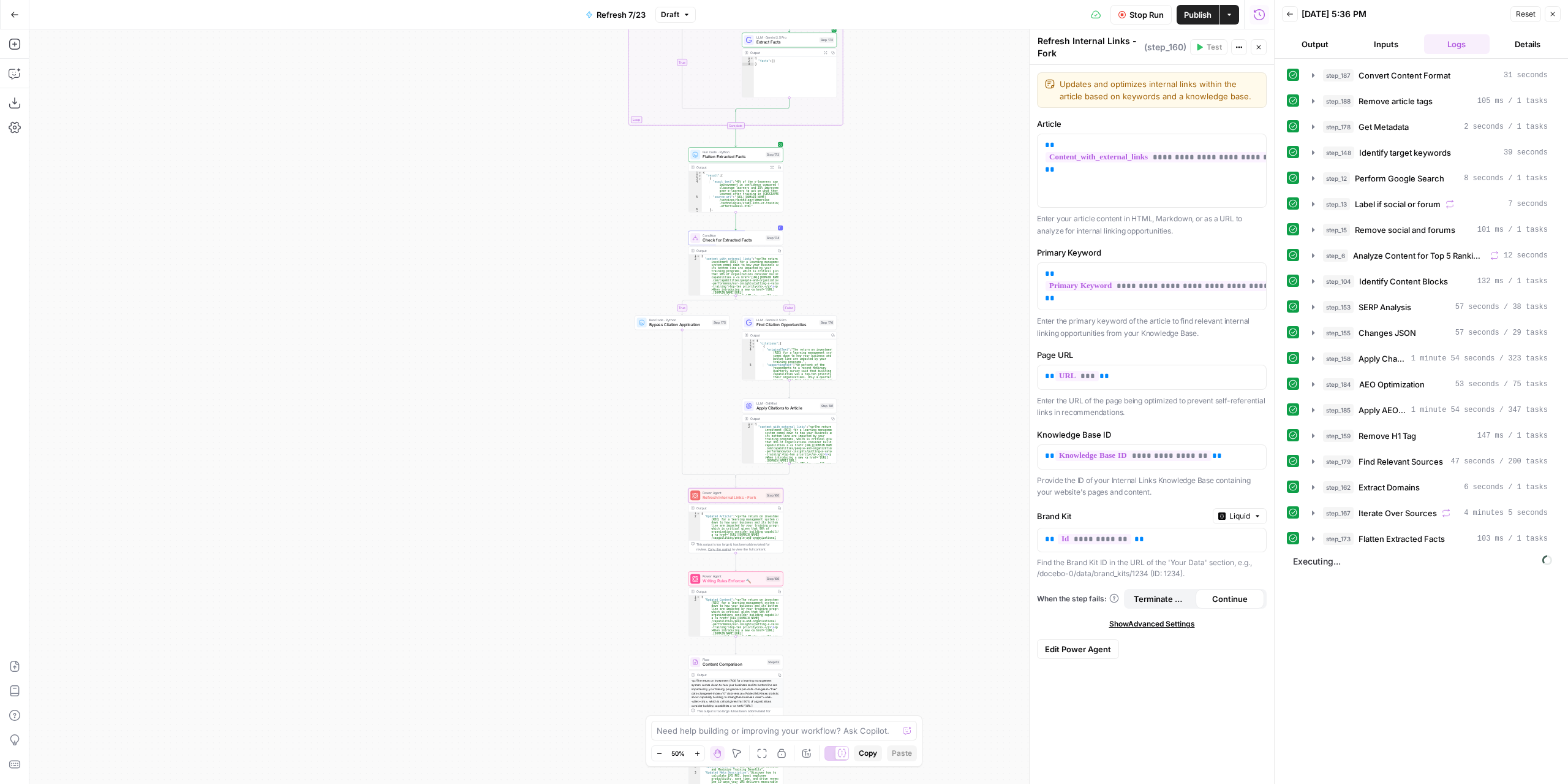
drag, startPoint x: 937, startPoint y: 503, endPoint x: 922, endPoint y: 403, distance: 101.1
click at [922, 403] on div "true false false true false true Workflow Set Inputs Inputs Content Processing …" at bounding box center [652, 406] width 1245 height 754
click at [674, 11] on span "Draft" at bounding box center [670, 14] width 18 height 11
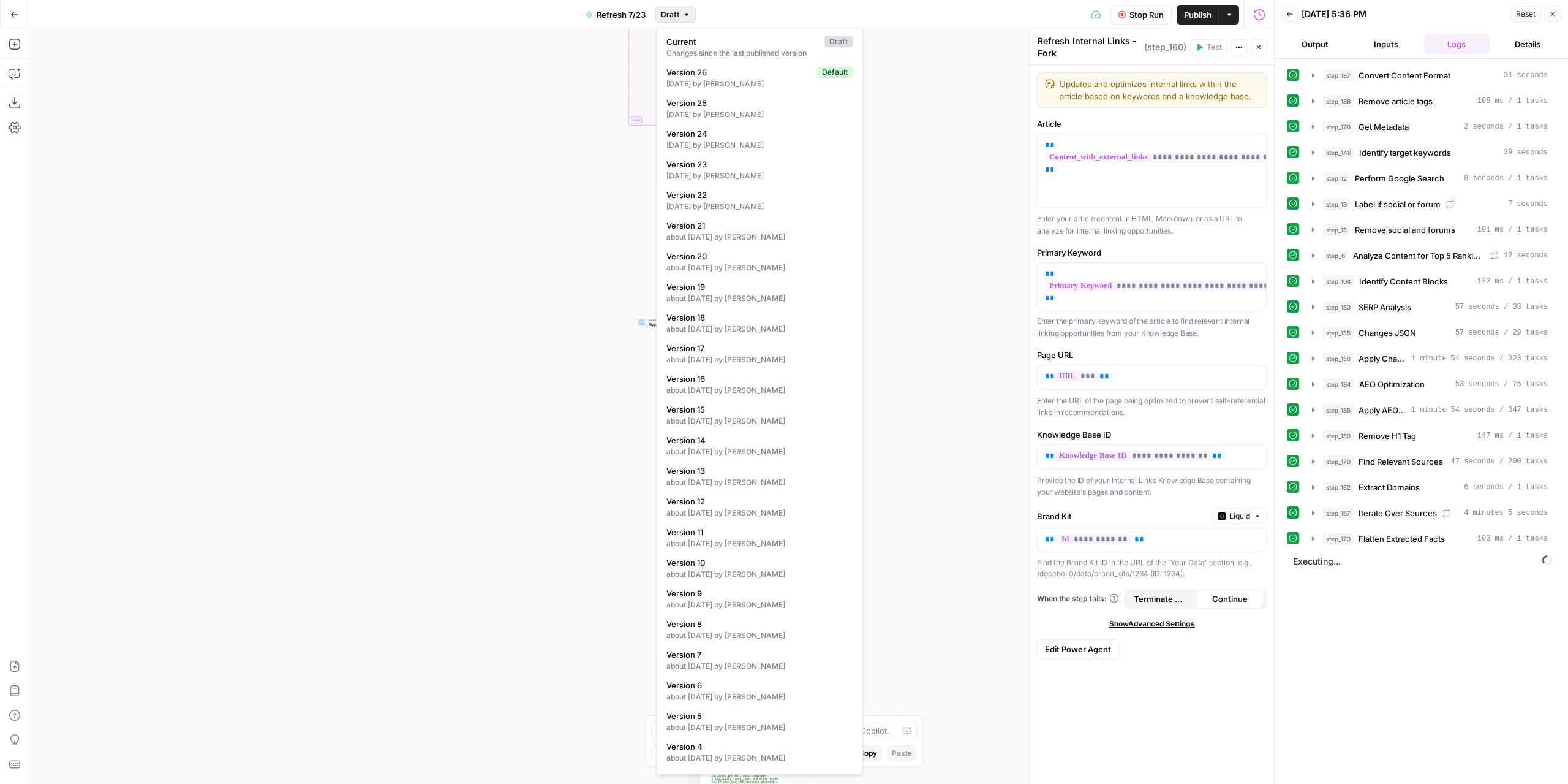
click at [554, 198] on div "true false false true false true Workflow Set Inputs Inputs Content Processing …" at bounding box center [652, 406] width 1245 height 754
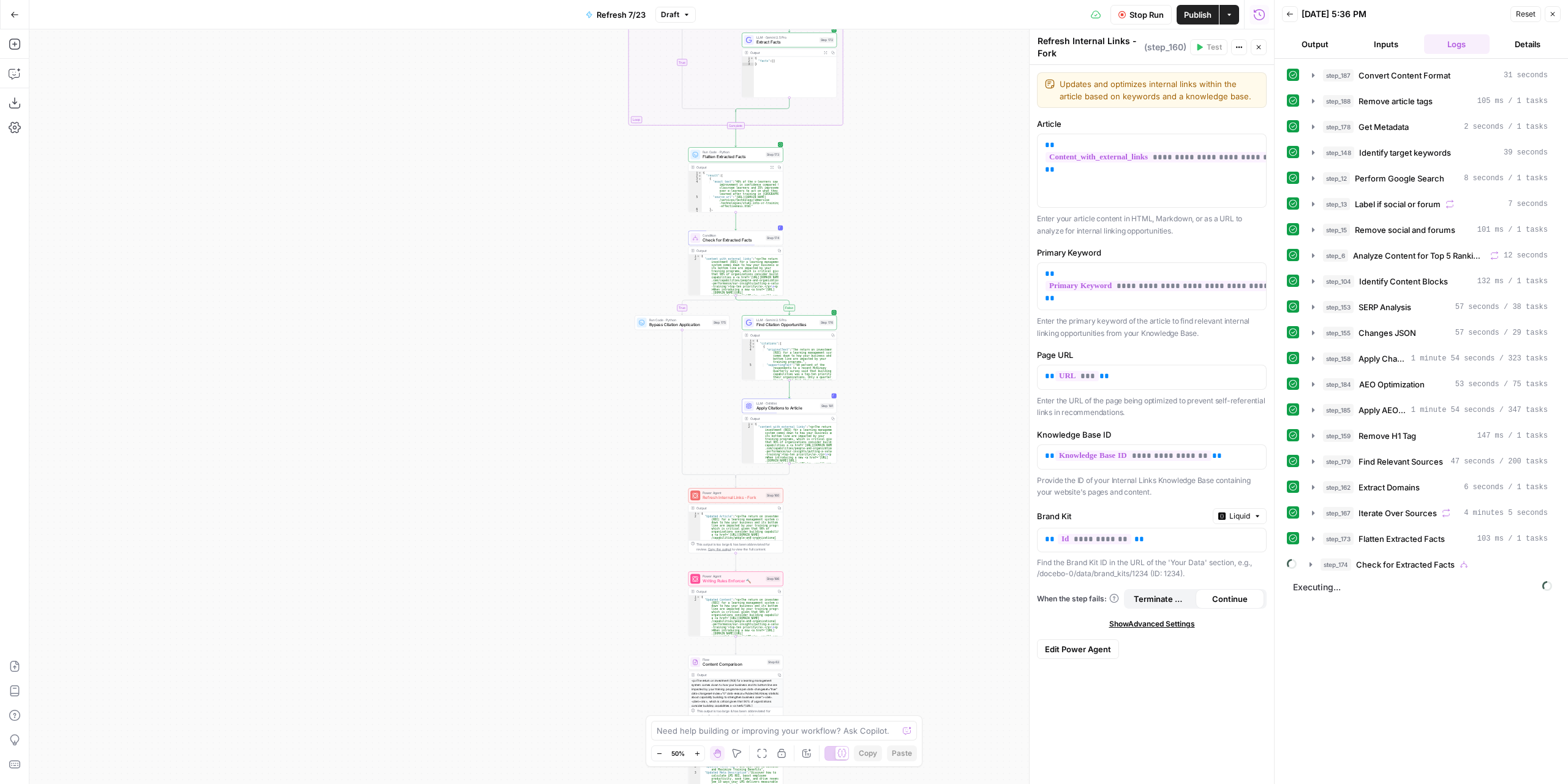
scroll to position [10, 0]
click at [1311, 588] on icon "button" at bounding box center [1311, 590] width 2 height 5
click at [1339, 637] on icon "button" at bounding box center [1338, 642] width 10 height 10
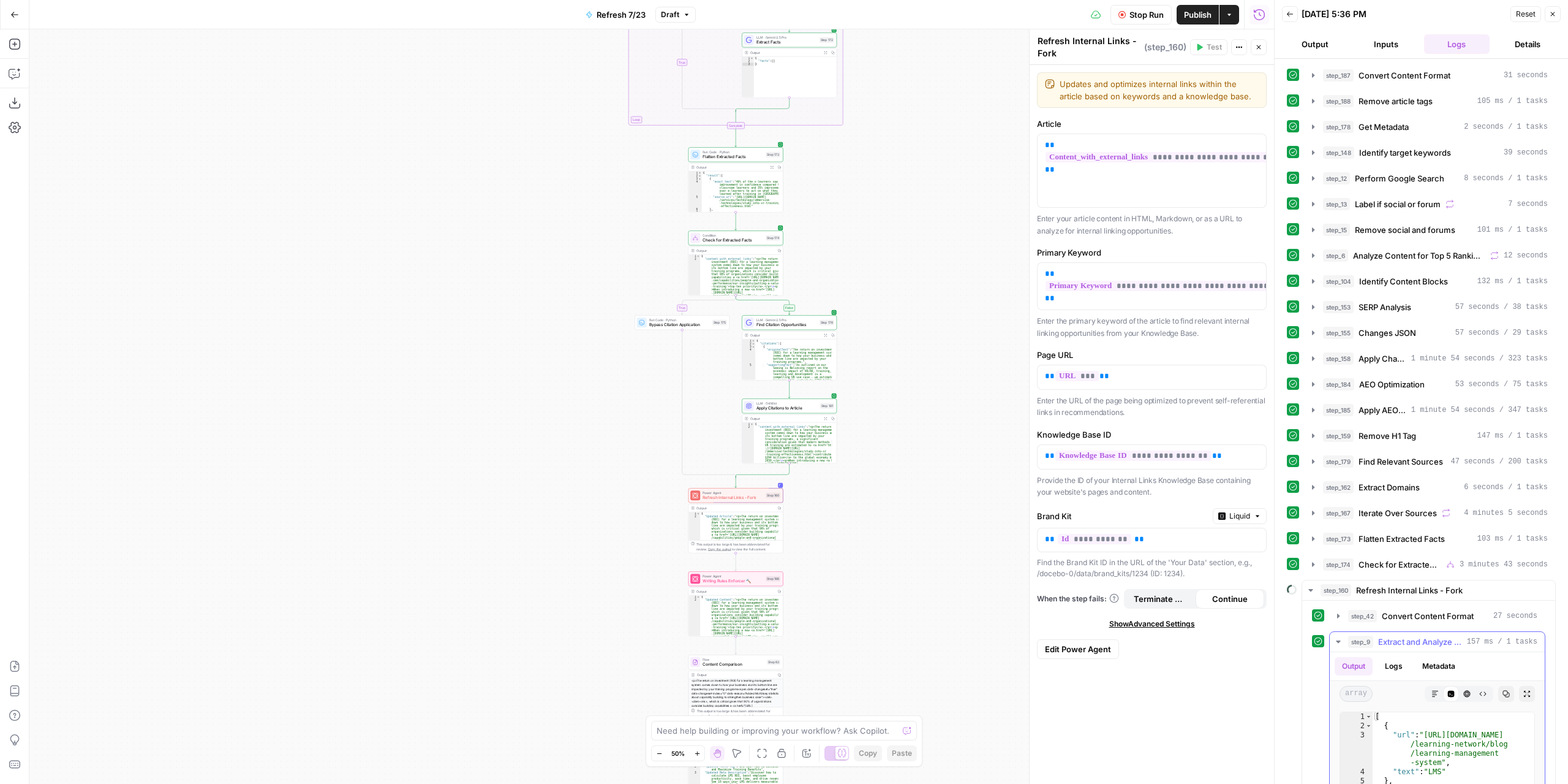
click at [1339, 637] on icon "button" at bounding box center [1338, 642] width 10 height 10
click at [1335, 665] on icon "button" at bounding box center [1336, 668] width 2 height 5
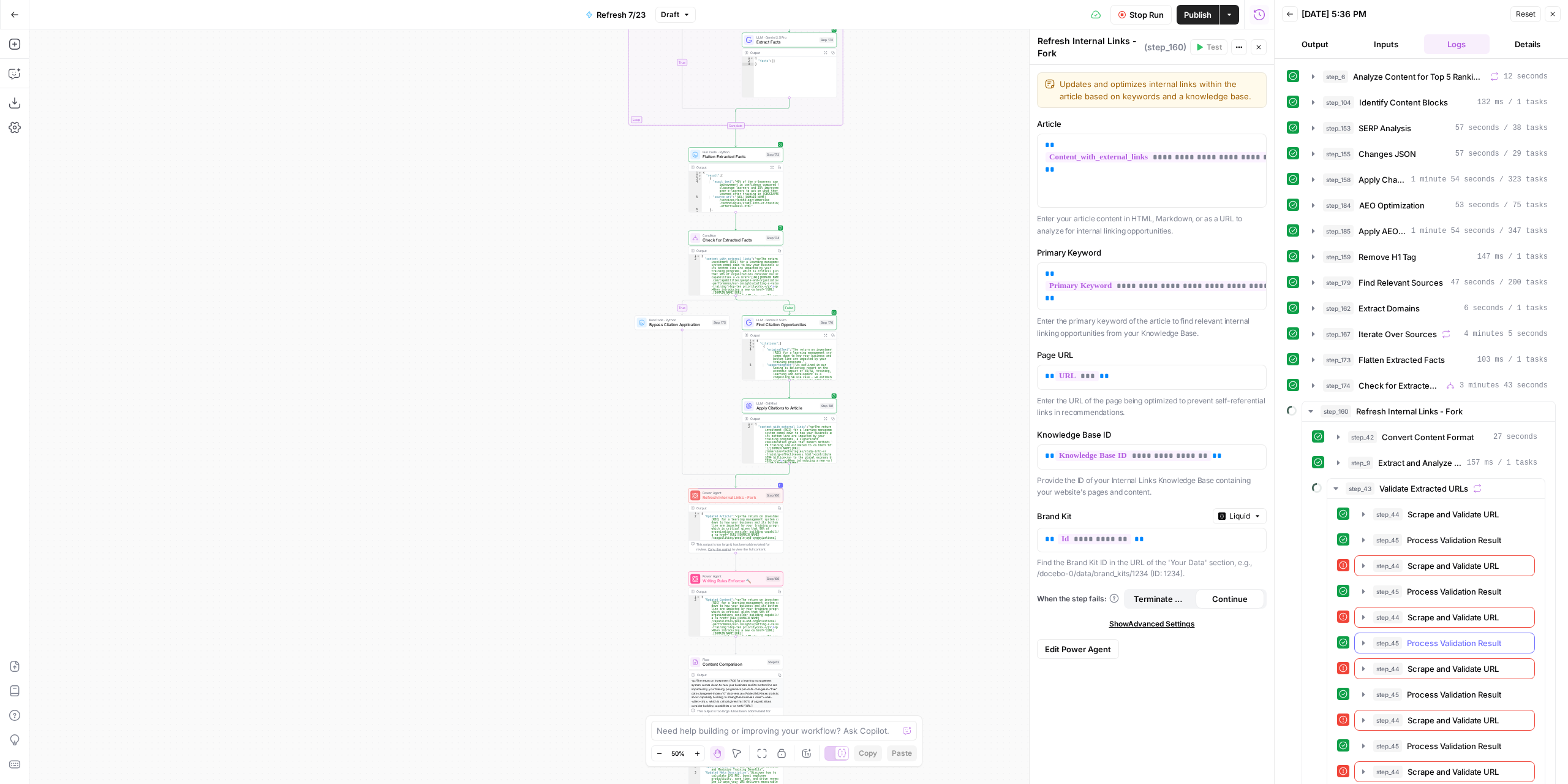
scroll to position [184, 0]
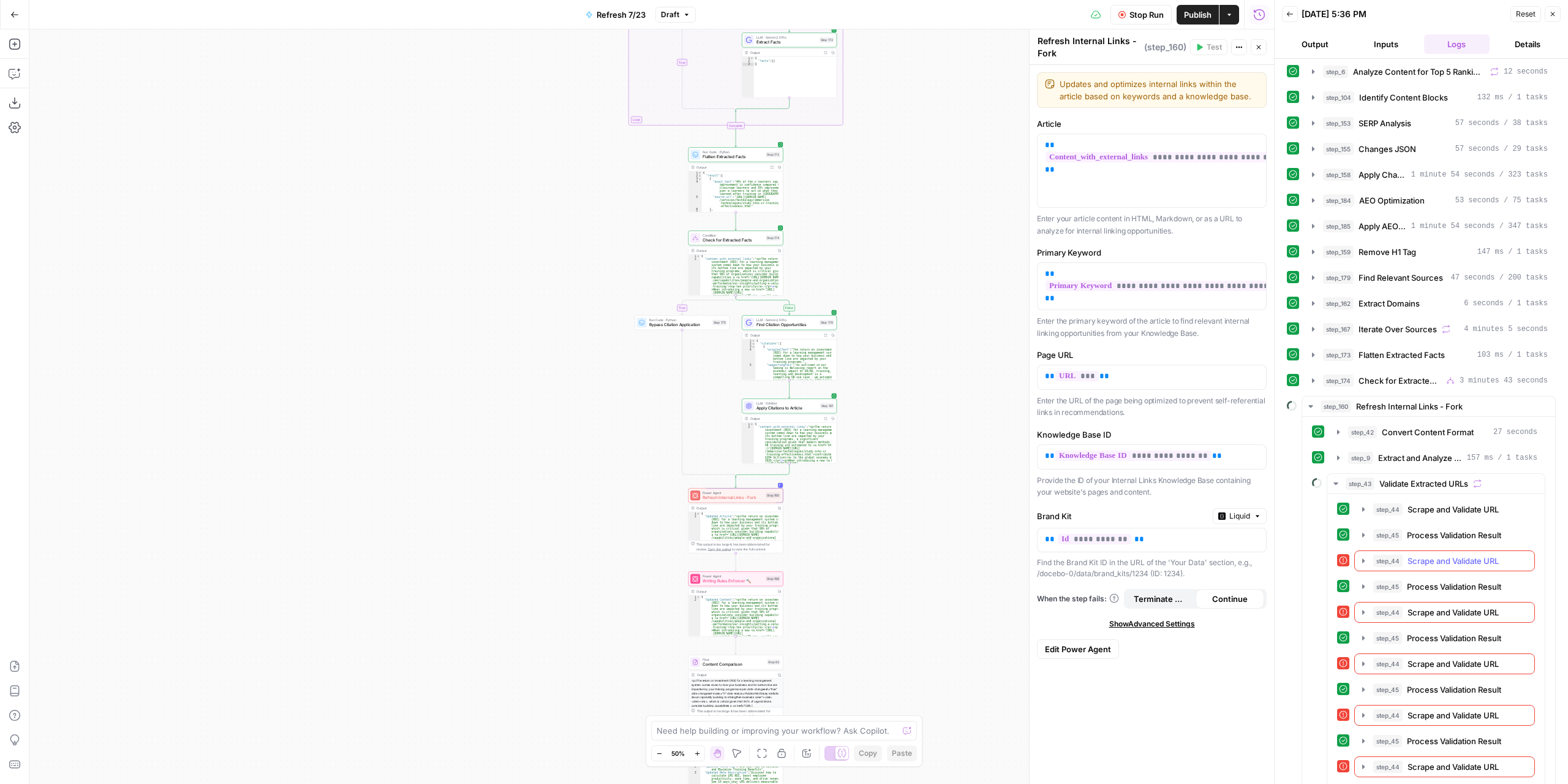
click at [1363, 559] on icon "button" at bounding box center [1363, 561] width 2 height 5
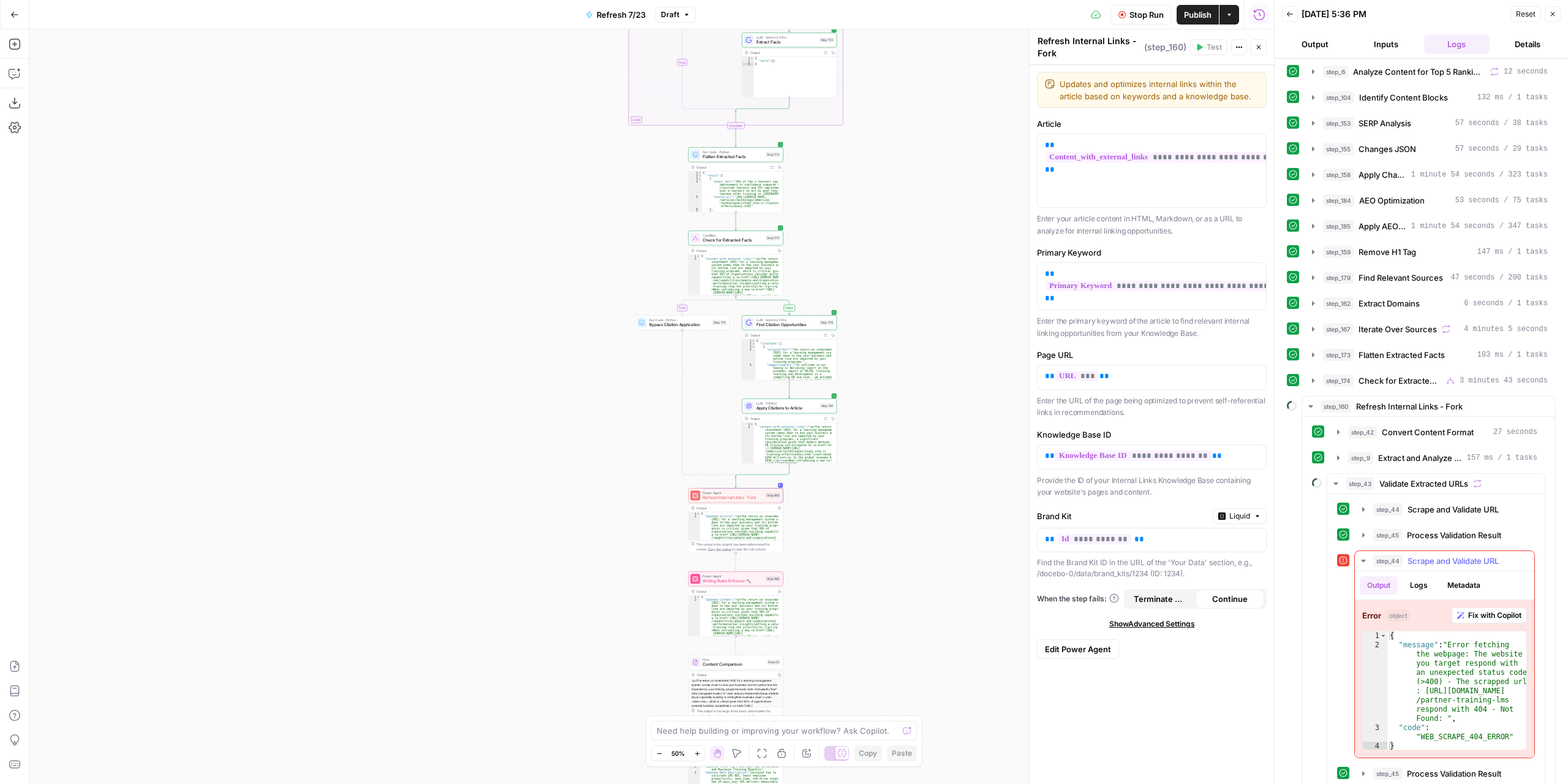
click at [1362, 559] on icon "button" at bounding box center [1363, 560] width 5 height 2
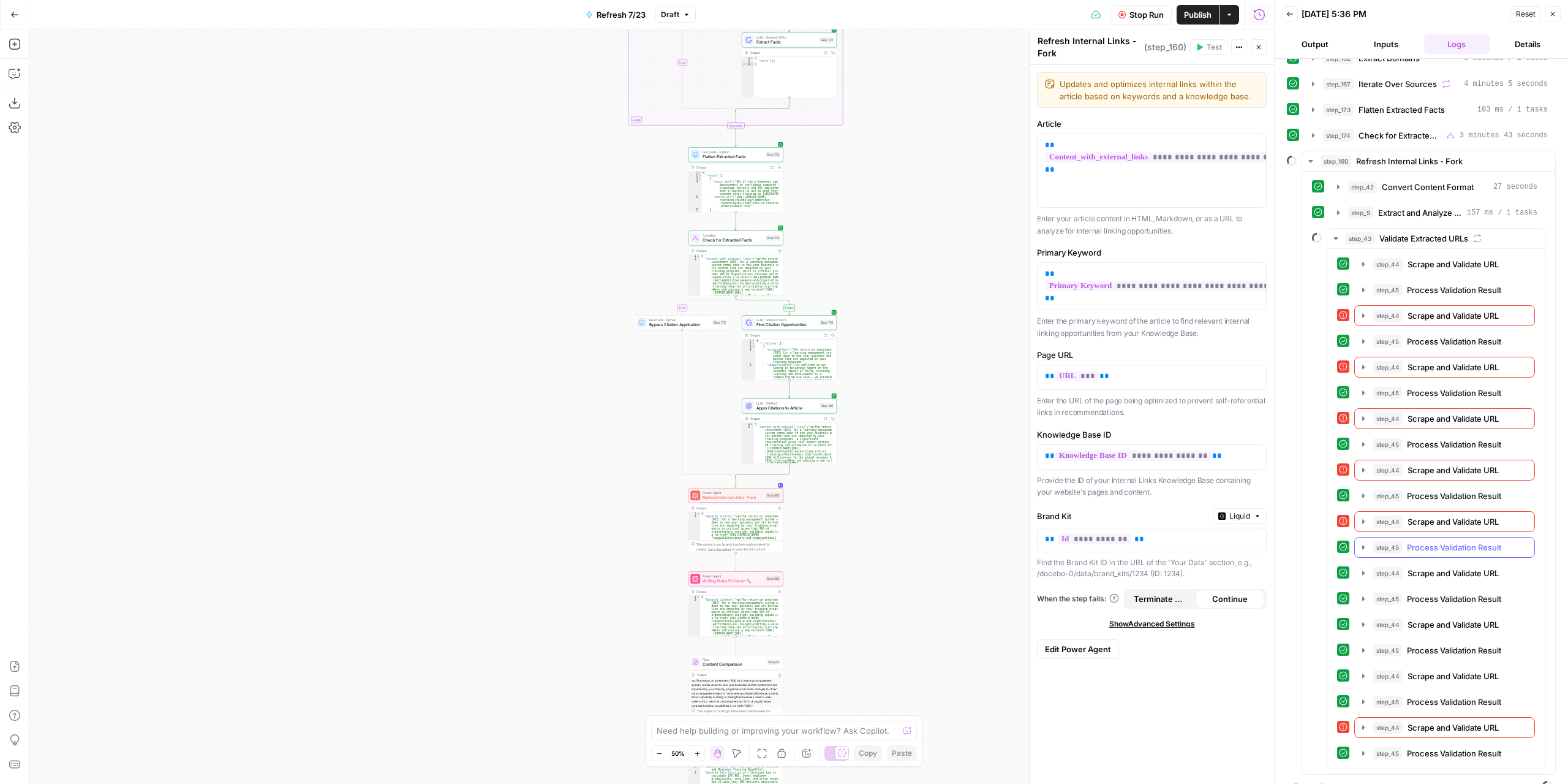
scroll to position [245, 0]
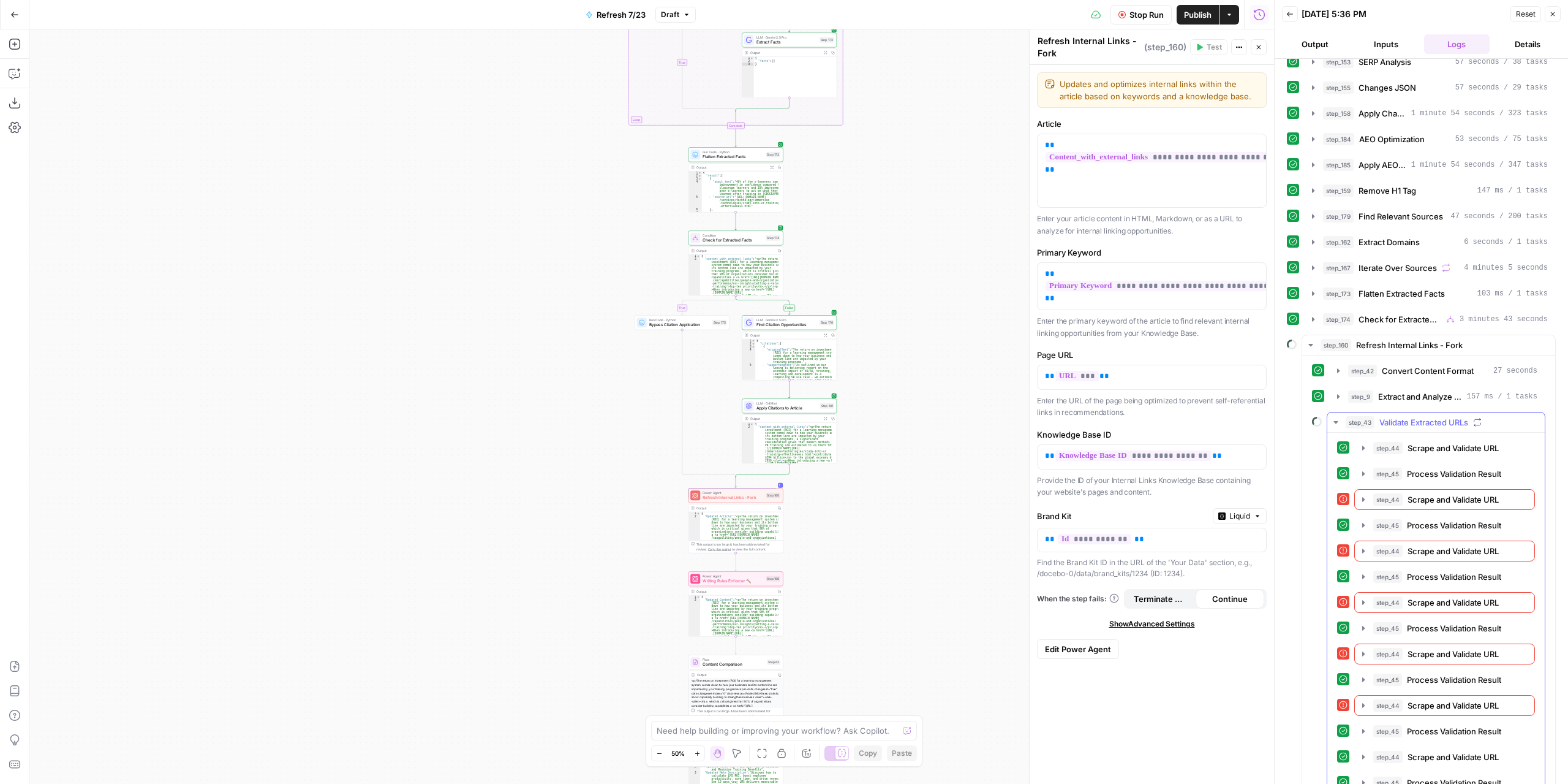
click at [1333, 417] on icon "button" at bounding box center [1336, 422] width 10 height 10
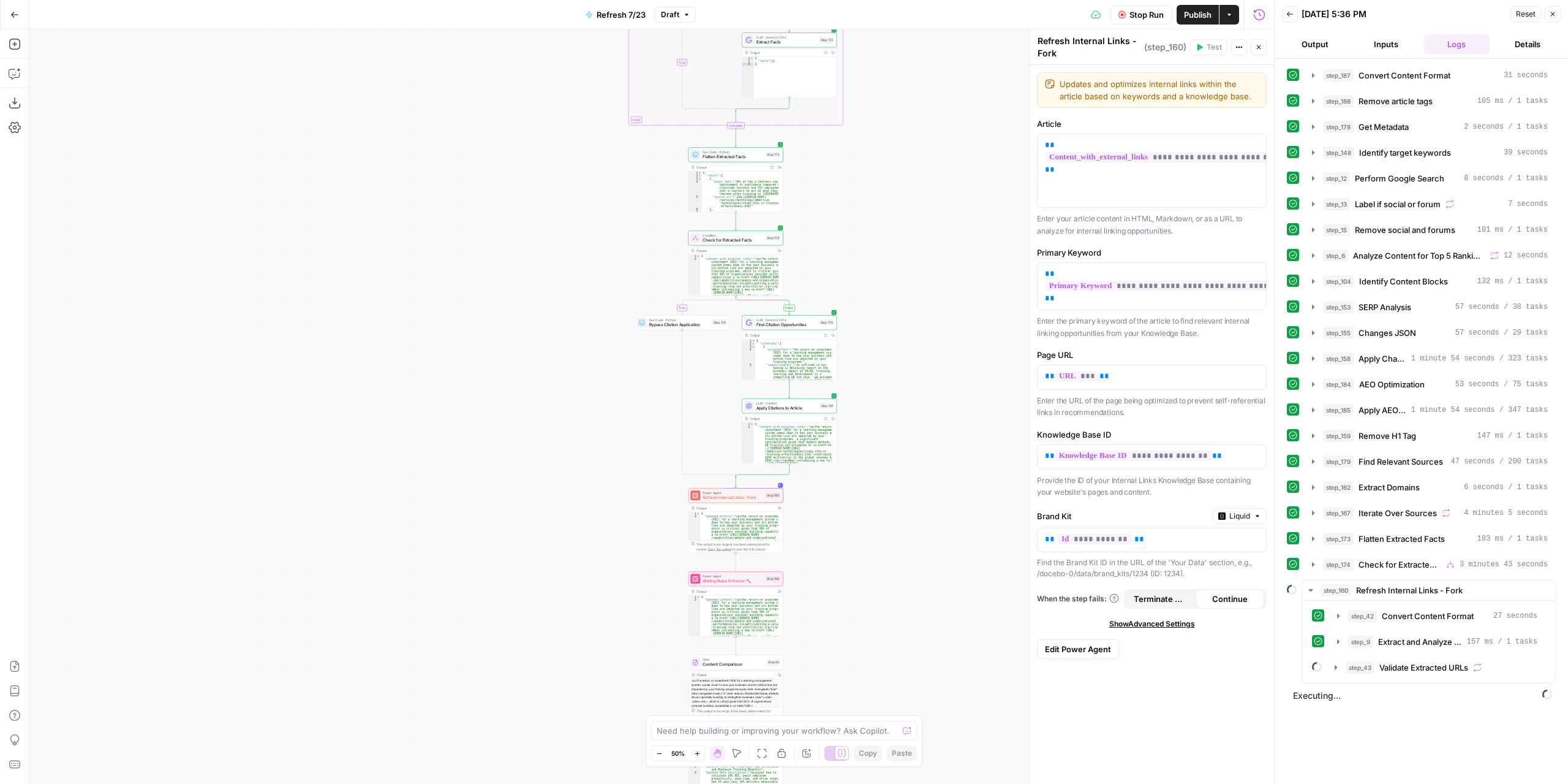
scroll to position [0, 0]
click at [1333, 662] on icon "button" at bounding box center [1336, 667] width 10 height 10
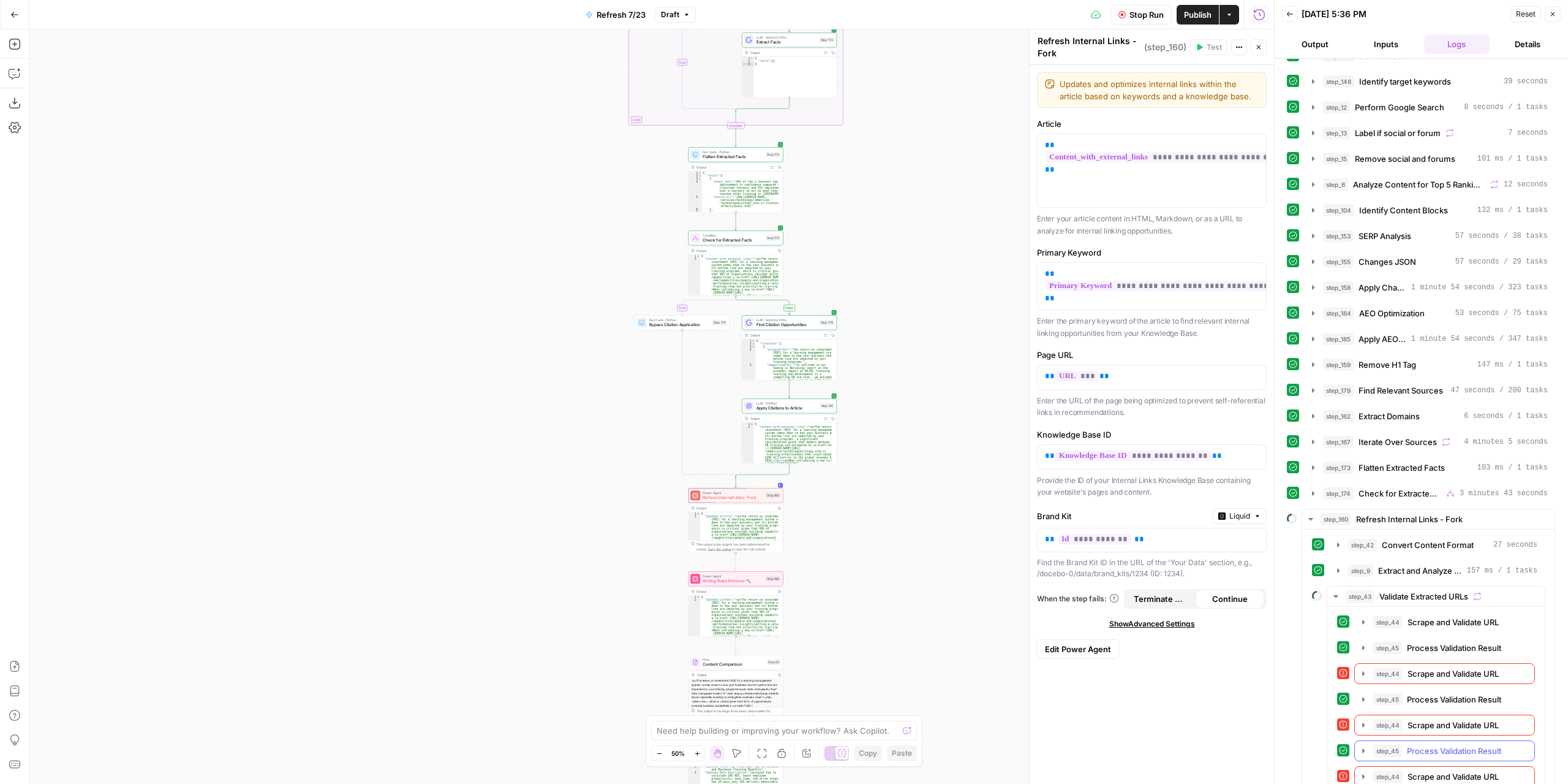
scroll to position [184, 0]
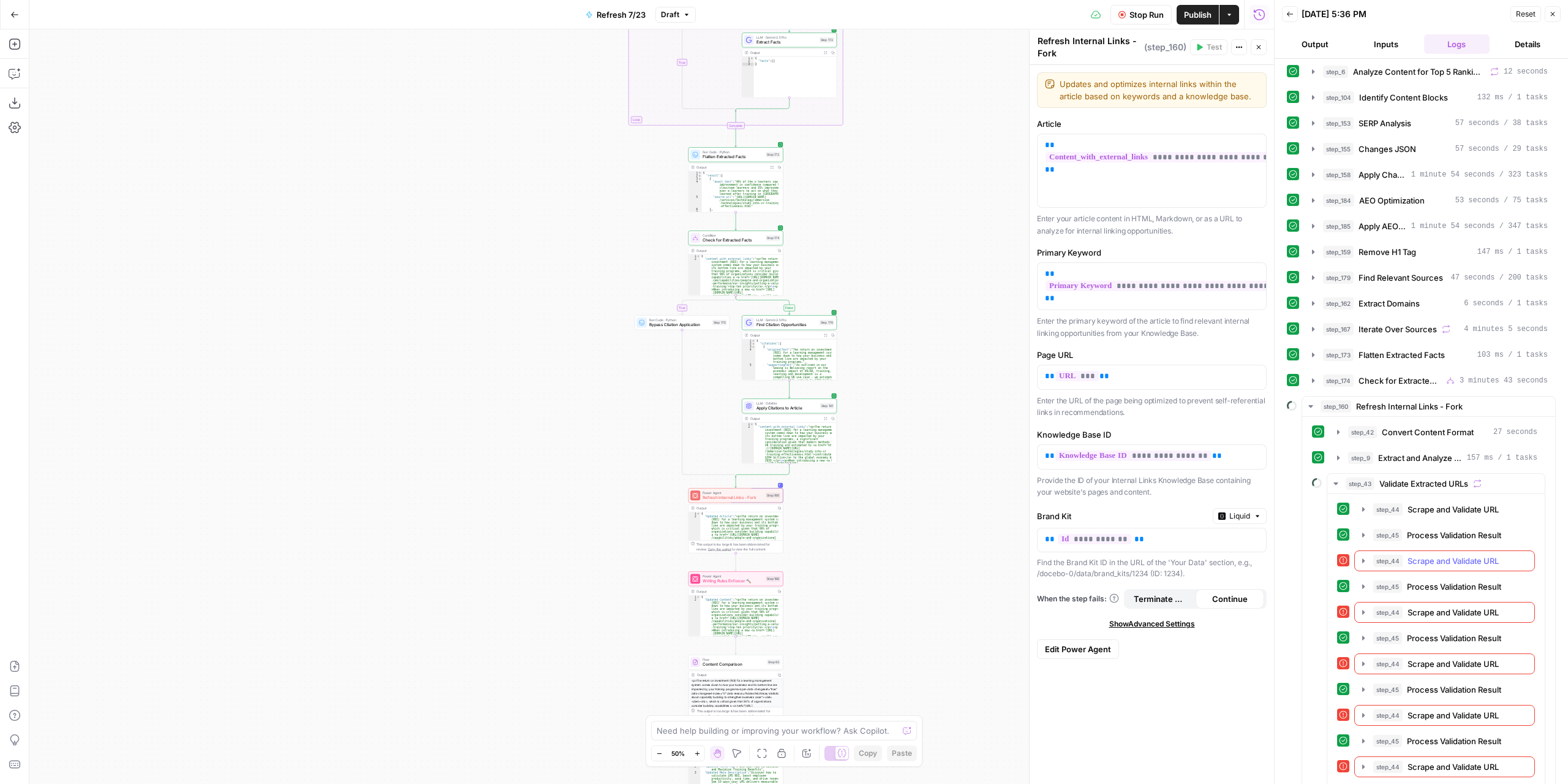
click at [1364, 556] on icon "button" at bounding box center [1363, 560] width 10 height 10
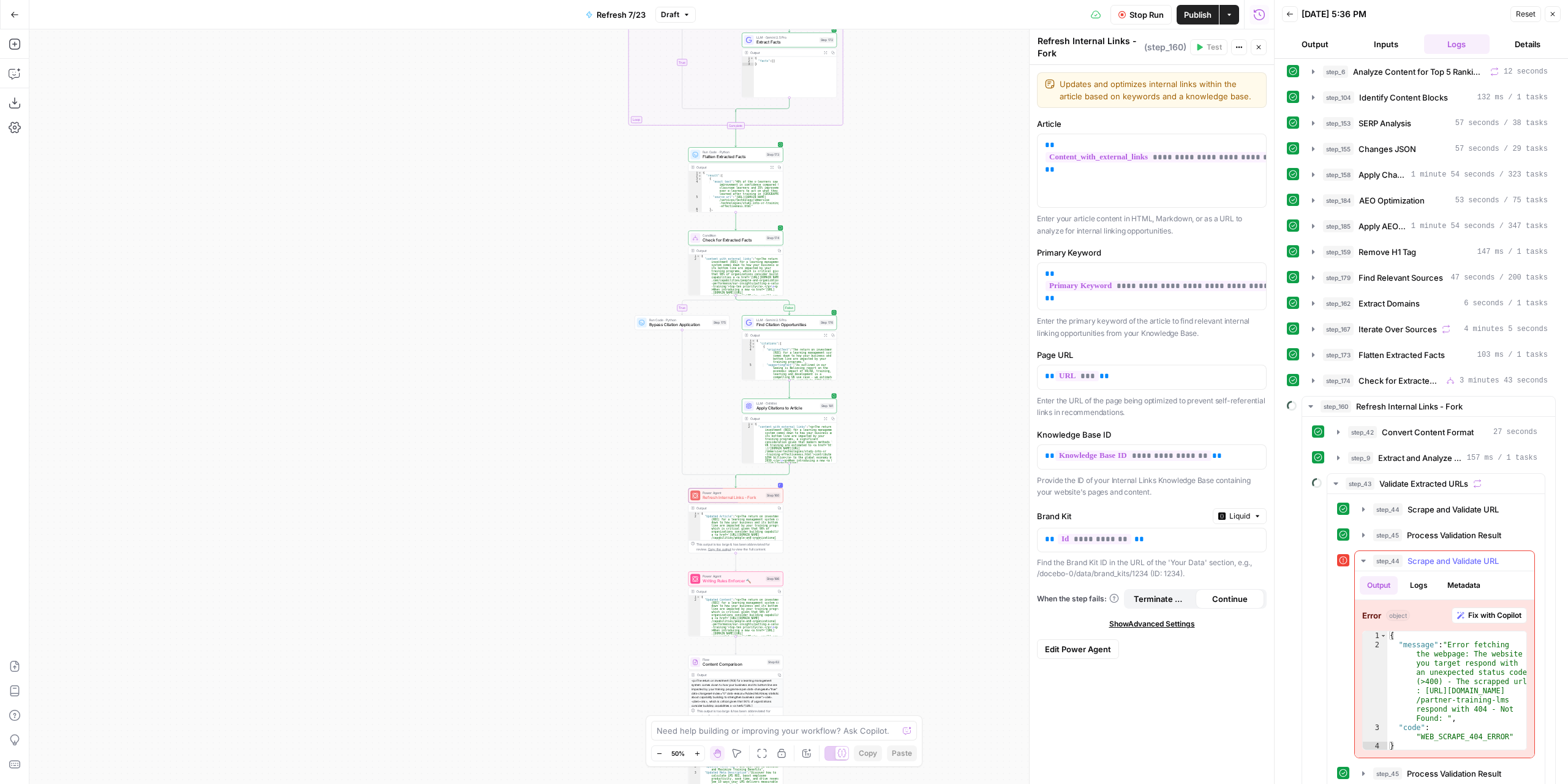
click at [1364, 559] on icon "button" at bounding box center [1363, 560] width 5 height 2
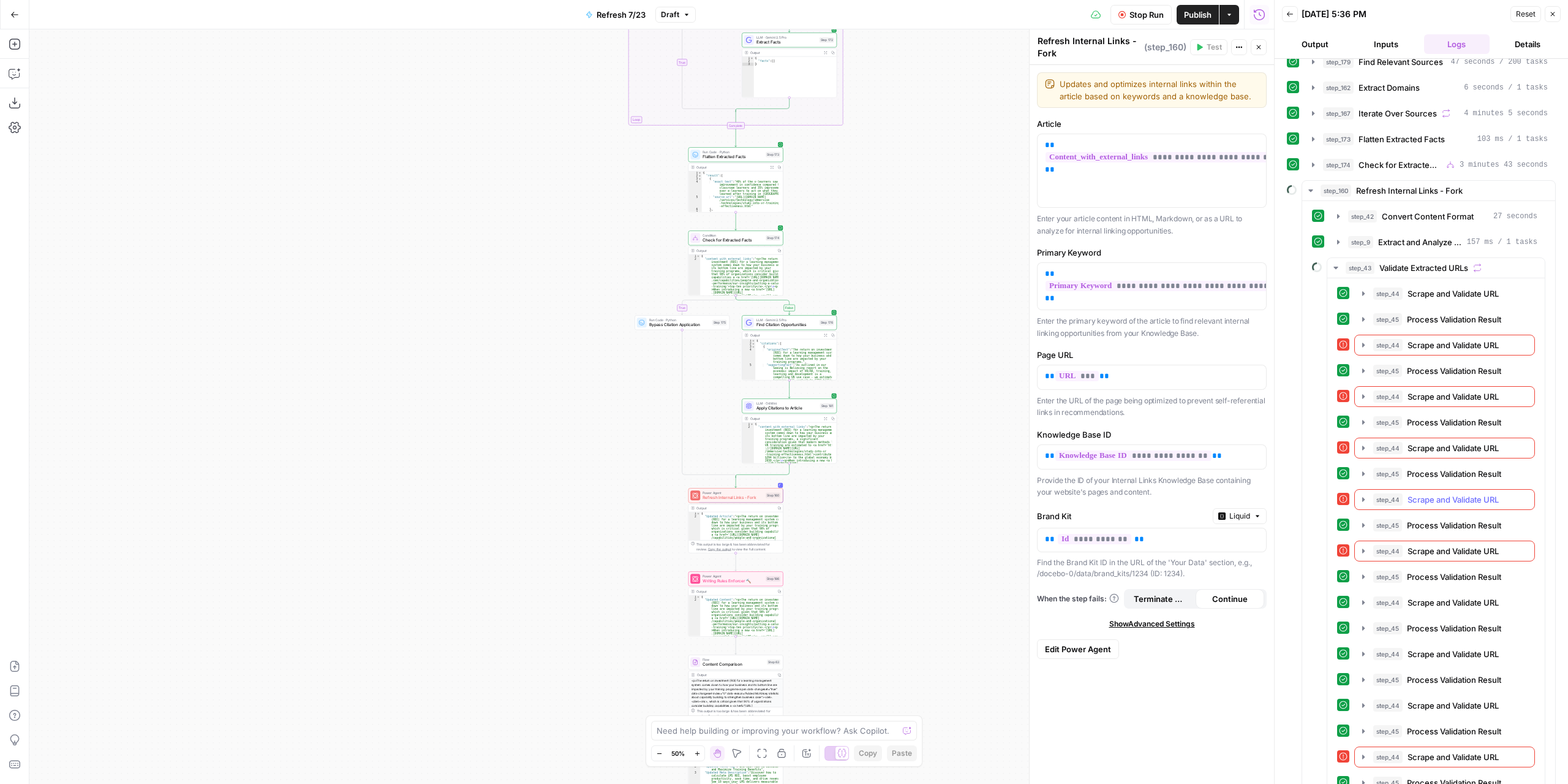
scroll to position [314, 0]
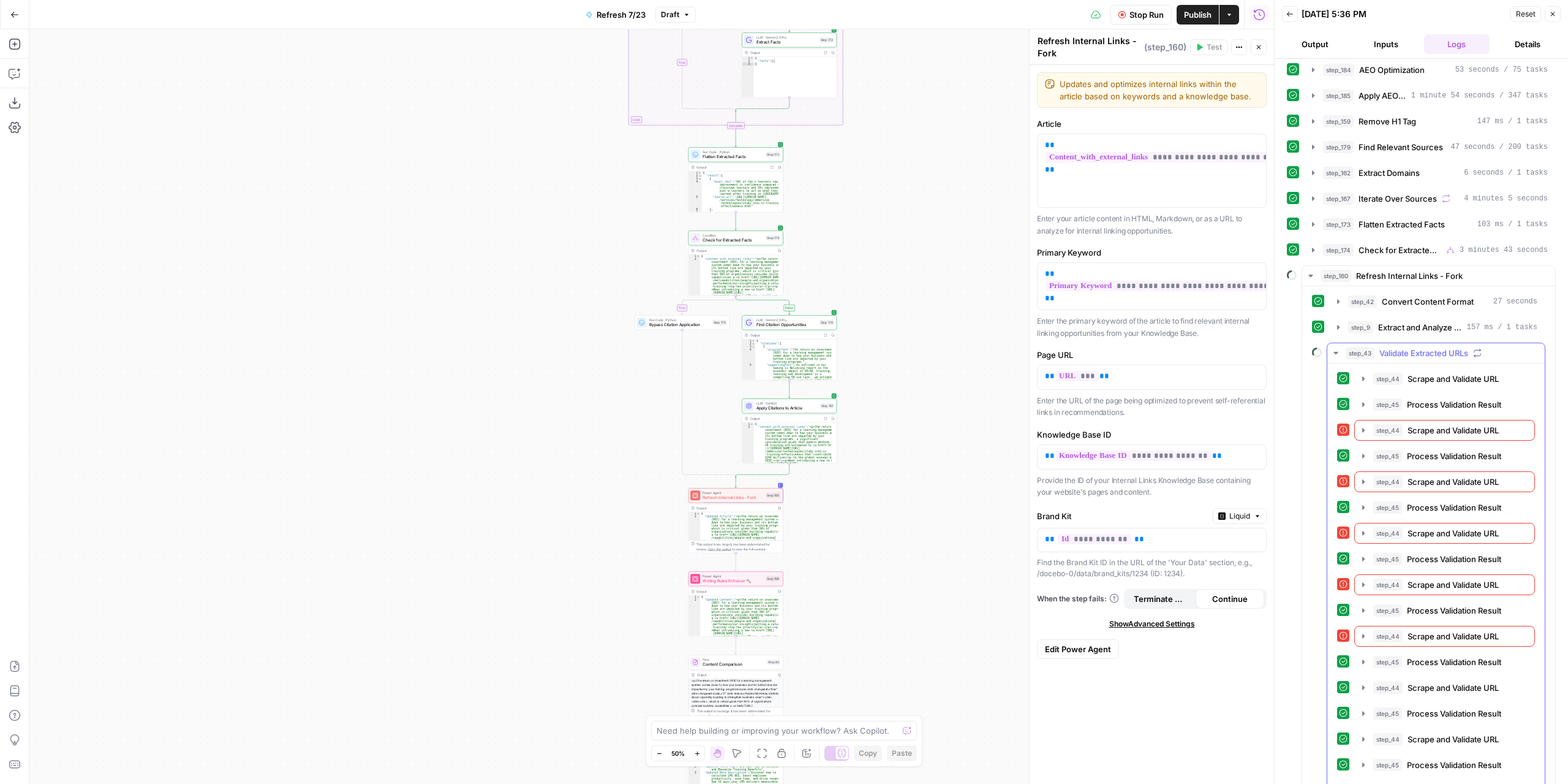
click at [1338, 348] on icon "button" at bounding box center [1336, 352] width 10 height 10
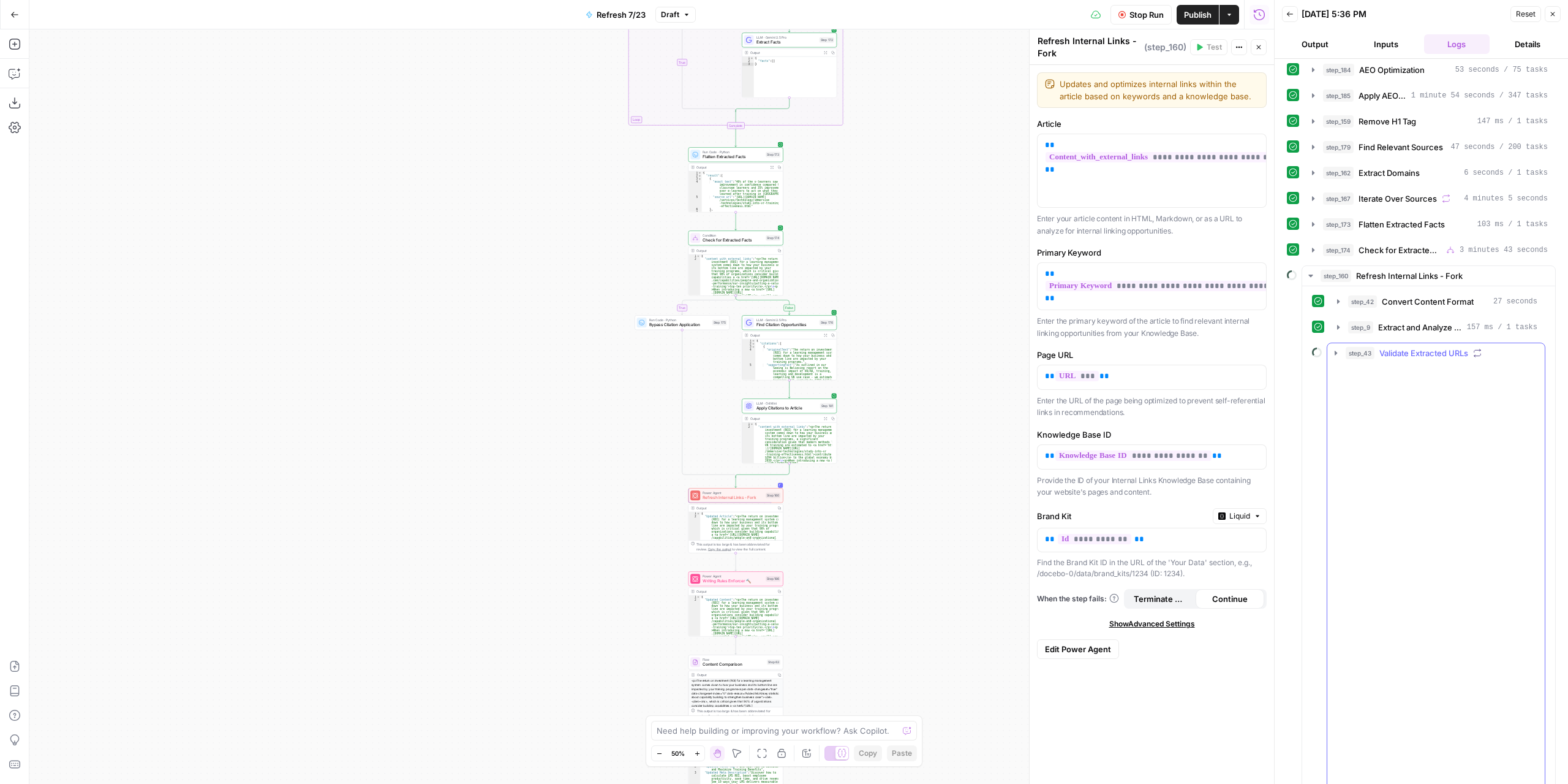
scroll to position [0, 0]
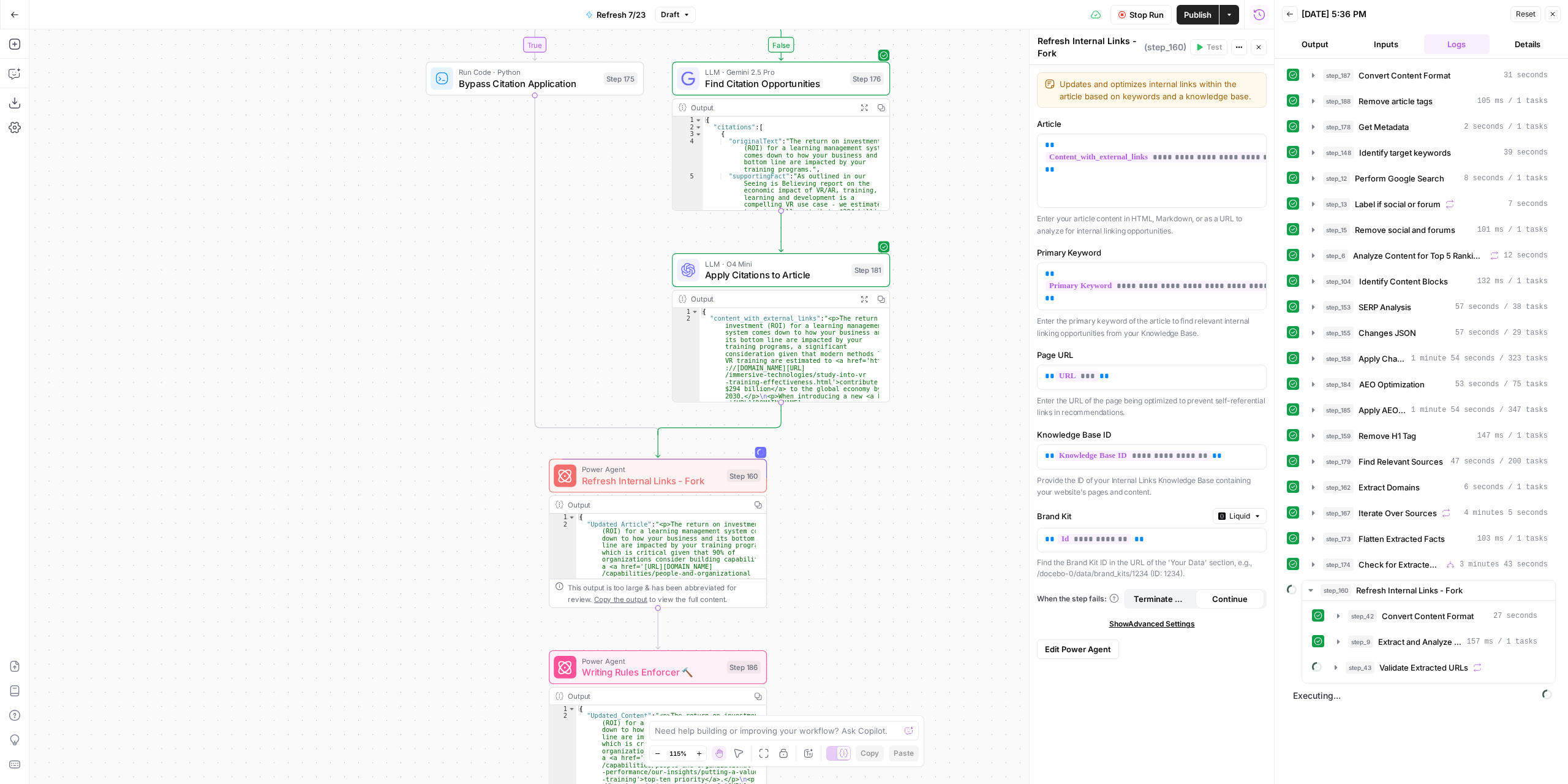
drag, startPoint x: 841, startPoint y: 442, endPoint x: 879, endPoint y: 686, distance: 246.9
click at [879, 691] on div "true false false true false true Workflow Set Inputs Inputs Content Processing …" at bounding box center [652, 406] width 1245 height 754
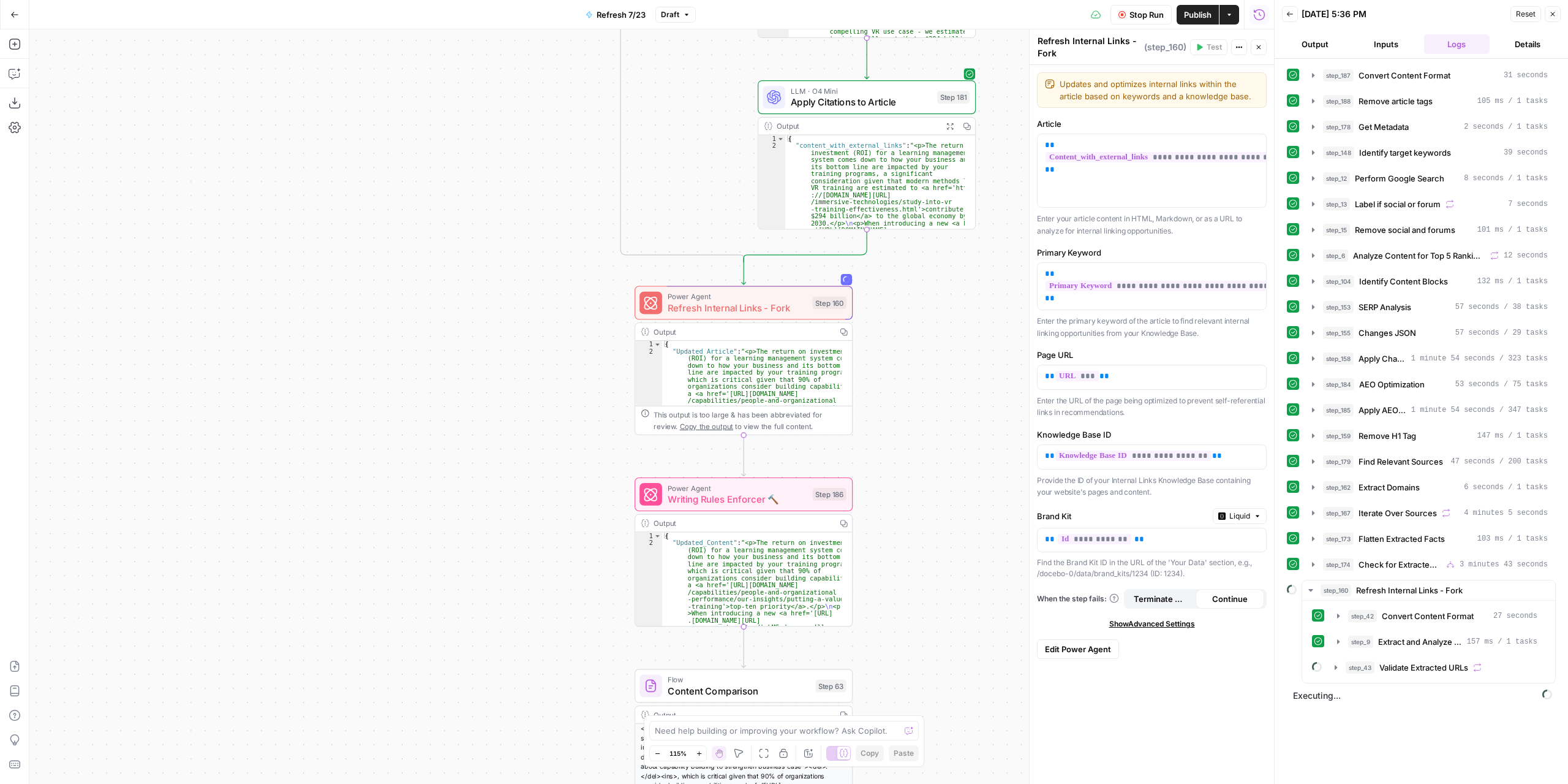
drag, startPoint x: 879, startPoint y: 647, endPoint x: 958, endPoint y: 413, distance: 247.0
click at [958, 413] on div "true false false true false true Workflow Set Inputs Inputs Content Processing …" at bounding box center [652, 406] width 1245 height 754
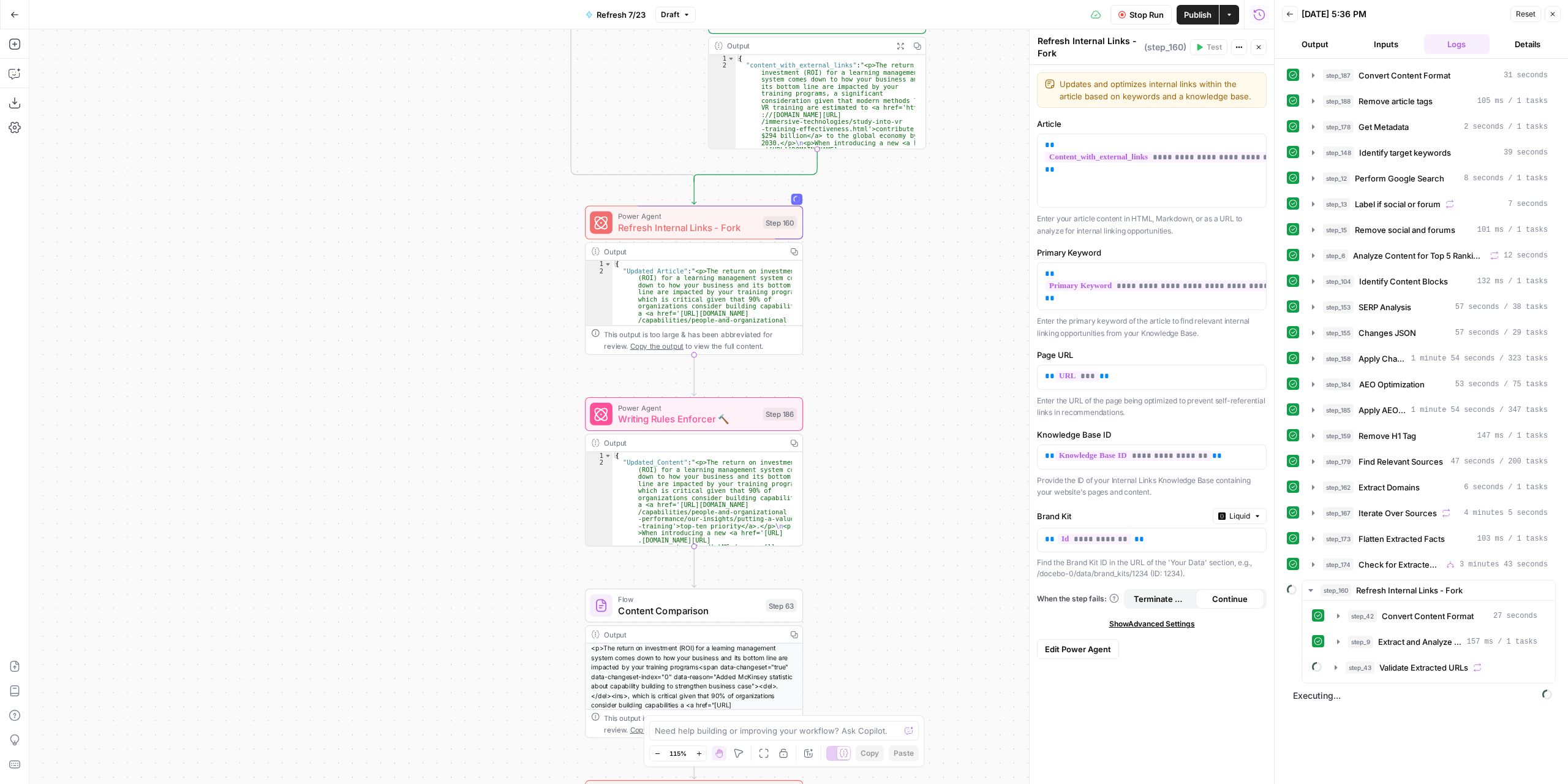
drag, startPoint x: 940, startPoint y: 568, endPoint x: 891, endPoint y: 487, distance: 94.7
click at [891, 487] on div "true false false true false true Workflow Set Inputs Inputs Content Processing …" at bounding box center [652, 406] width 1245 height 754
click at [1308, 585] on icon "button" at bounding box center [1311, 590] width 10 height 10
click at [1310, 588] on icon "button" at bounding box center [1311, 590] width 2 height 5
click at [1339, 740] on icon "button" at bounding box center [1338, 744] width 10 height 10
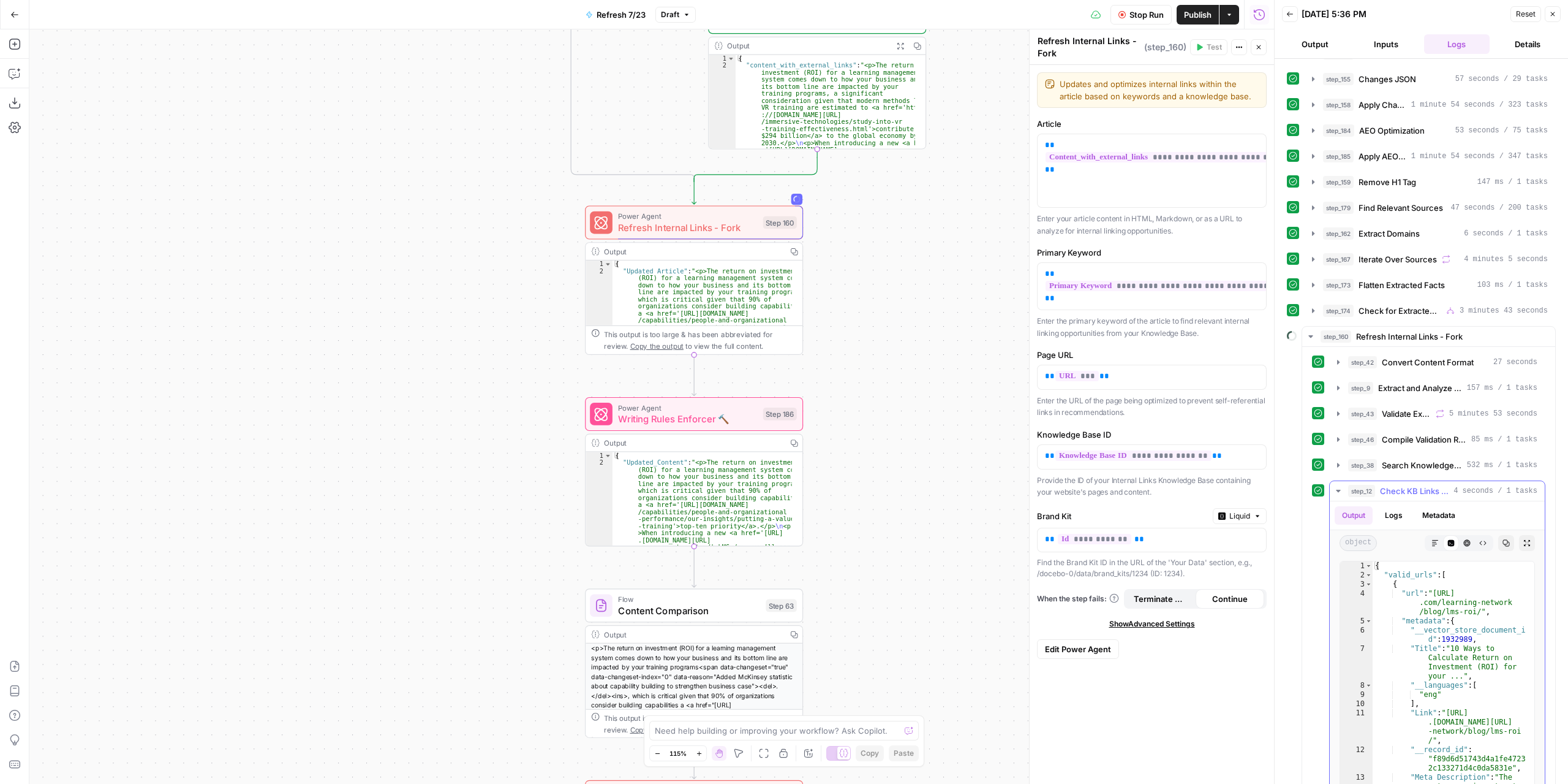
scroll to position [238, 0]
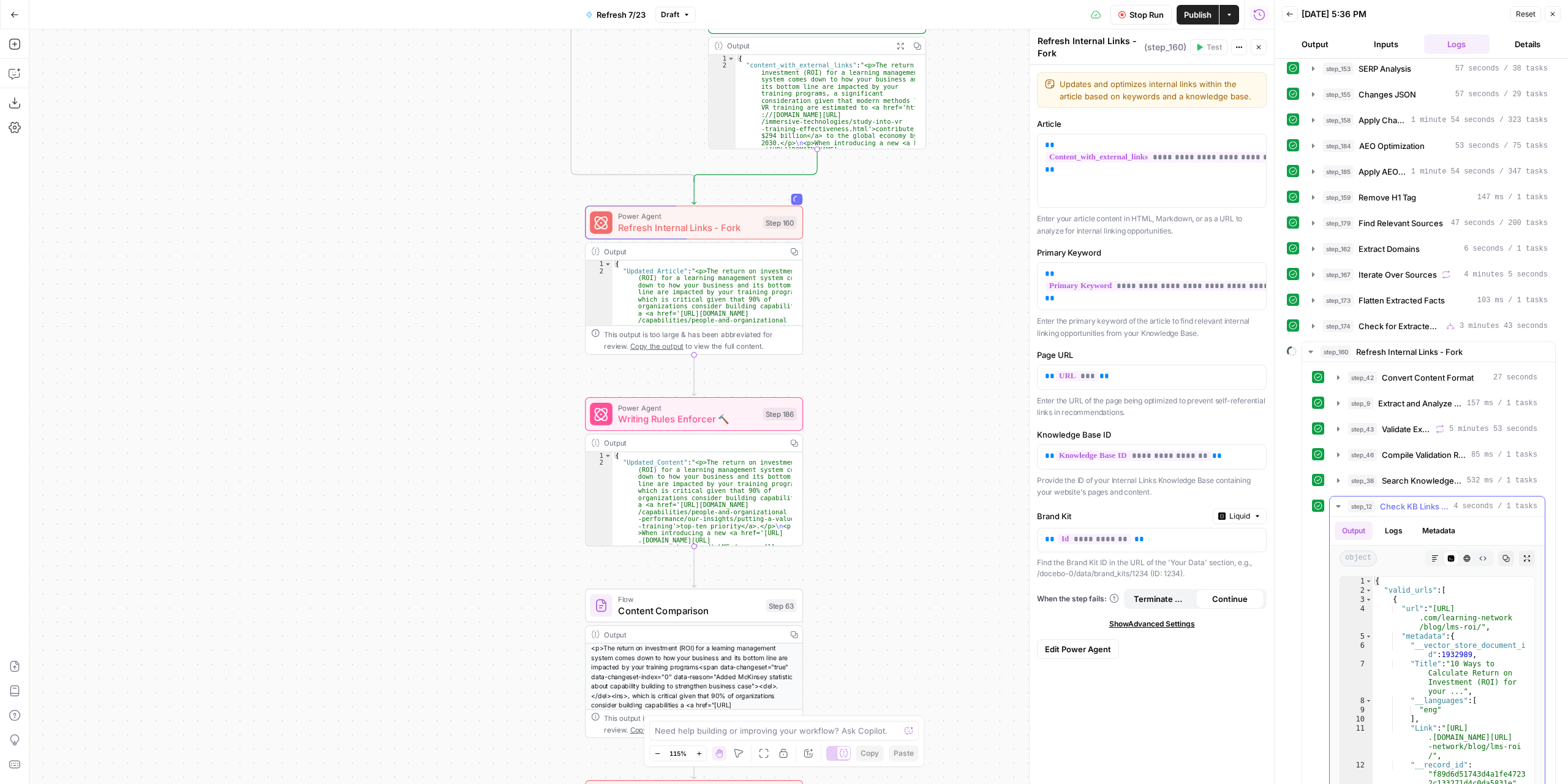
click at [1338, 505] on icon "button" at bounding box center [1338, 506] width 5 height 2
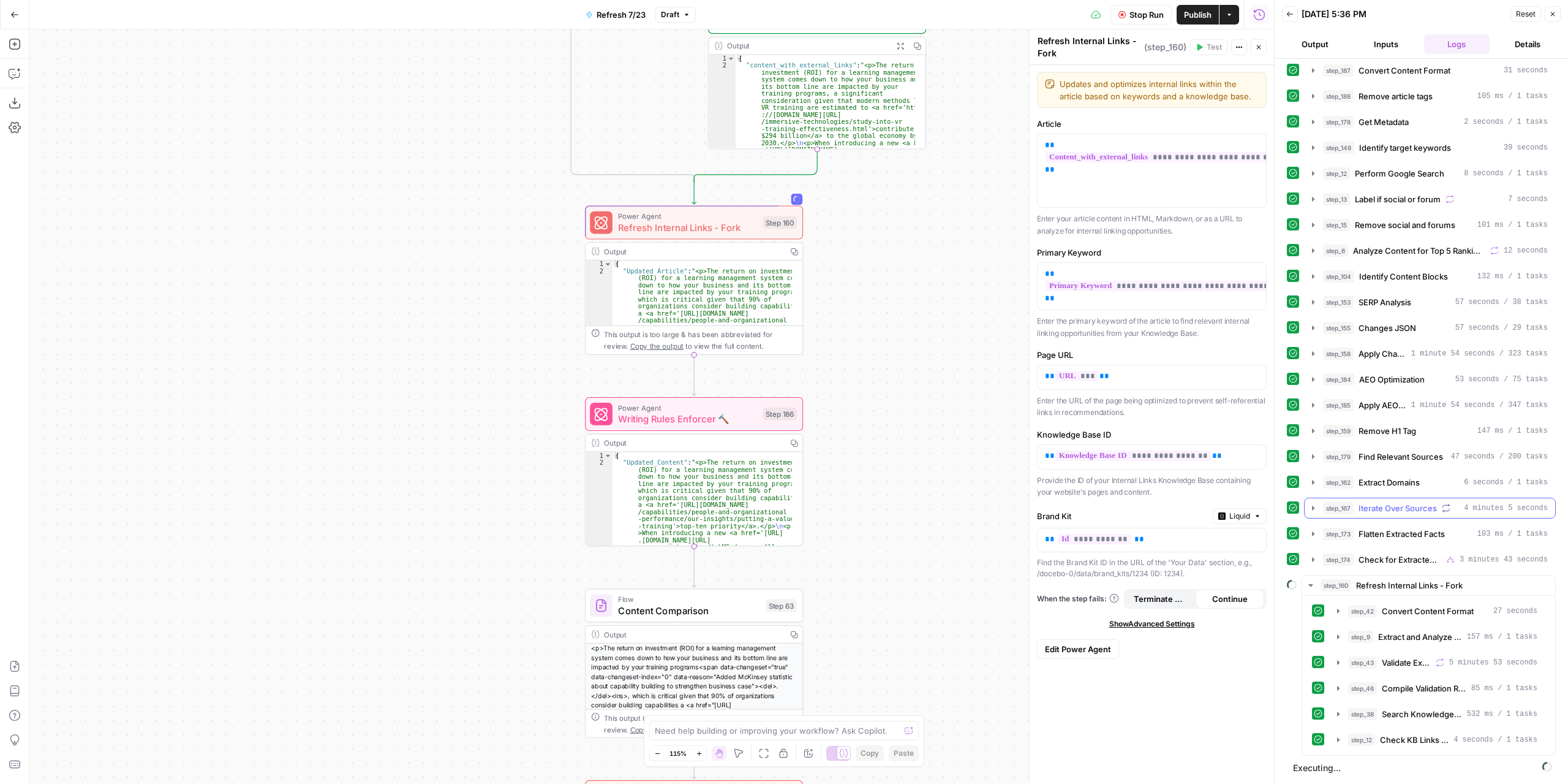
scroll to position [0, 0]
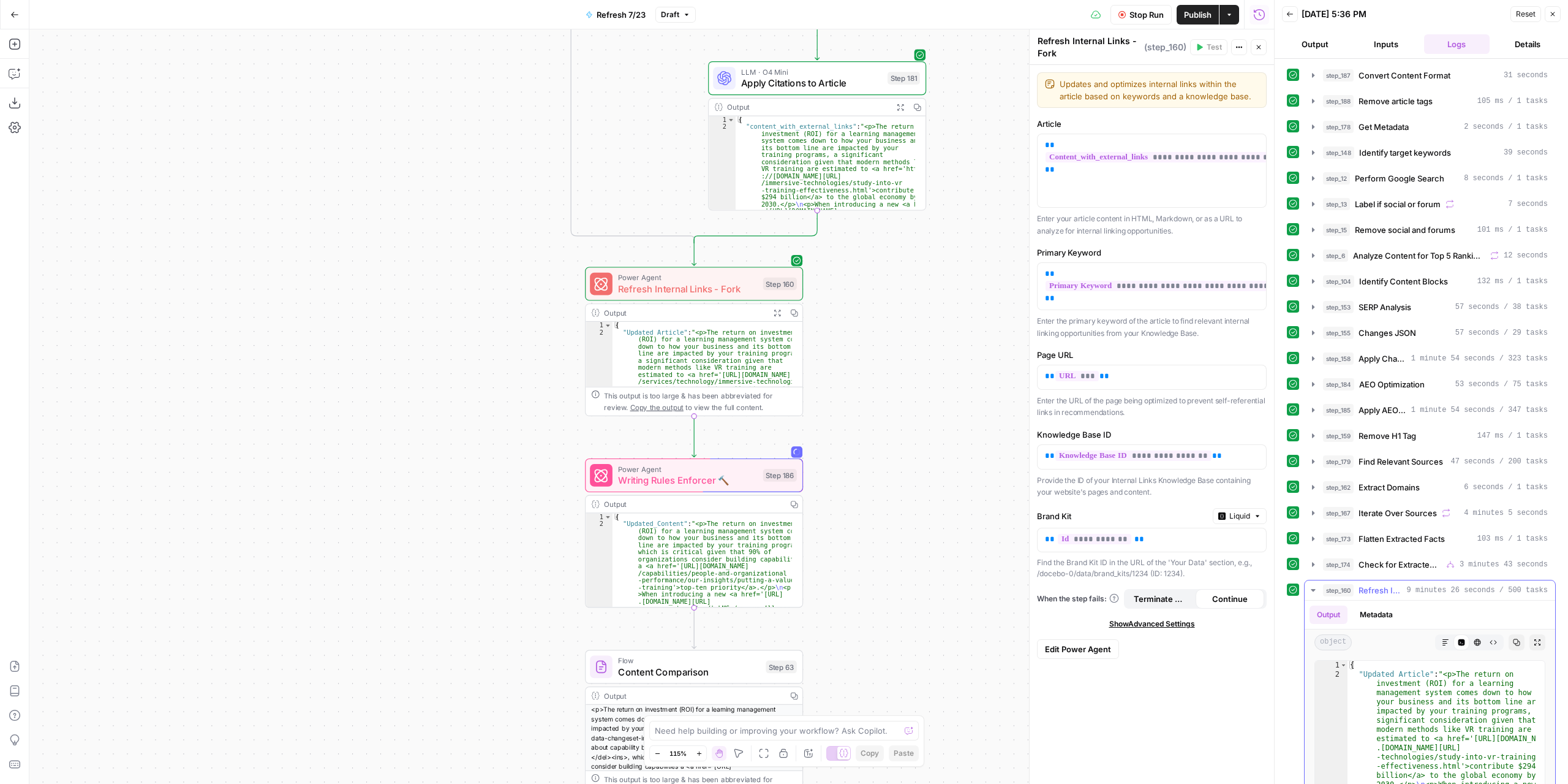
click at [1313, 585] on icon "button" at bounding box center [1313, 590] width 10 height 10
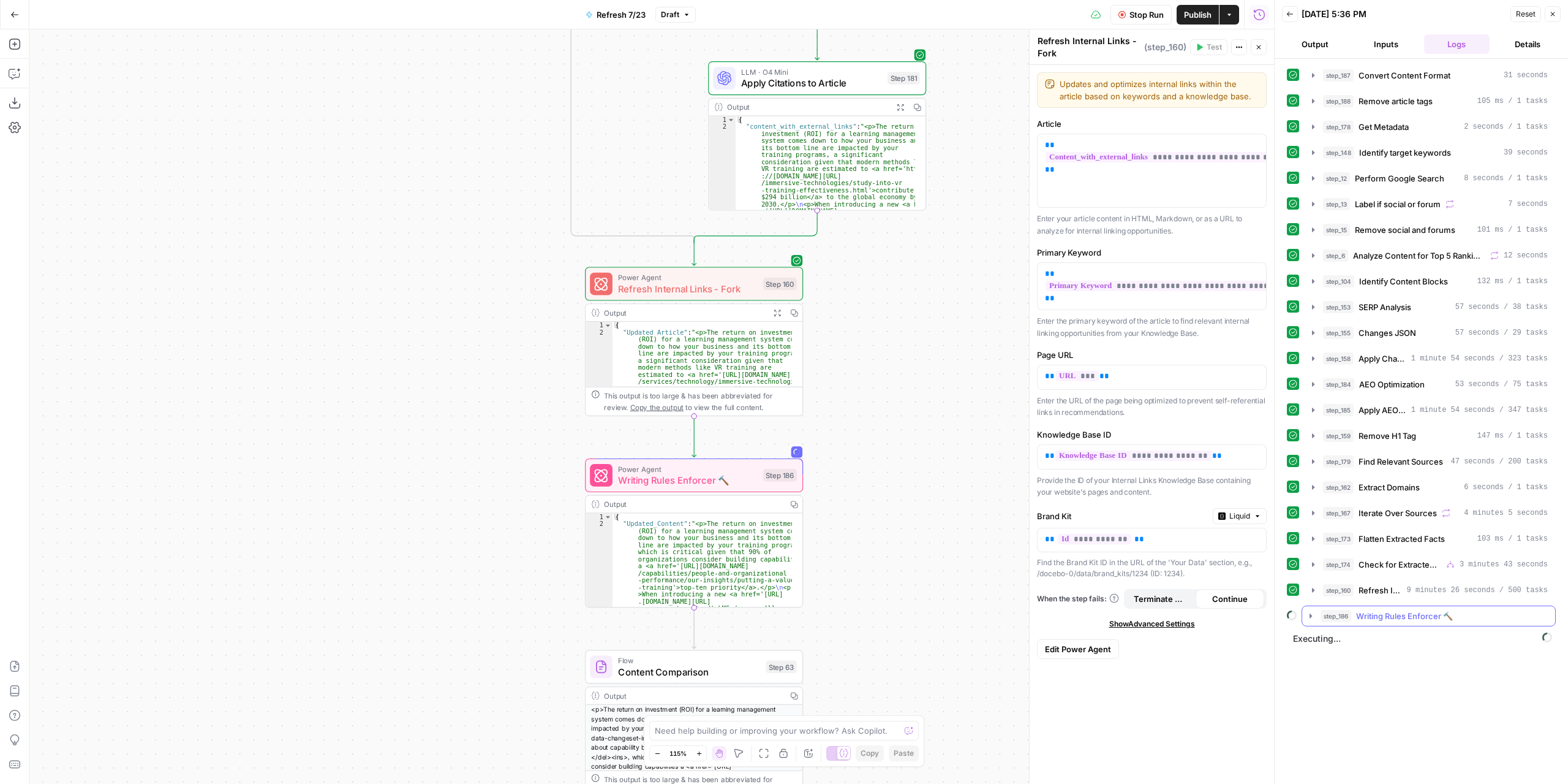
click at [1316, 606] on button "step_186 Writing Rules Enforcer 🔨" at bounding box center [1429, 616] width 253 height 20
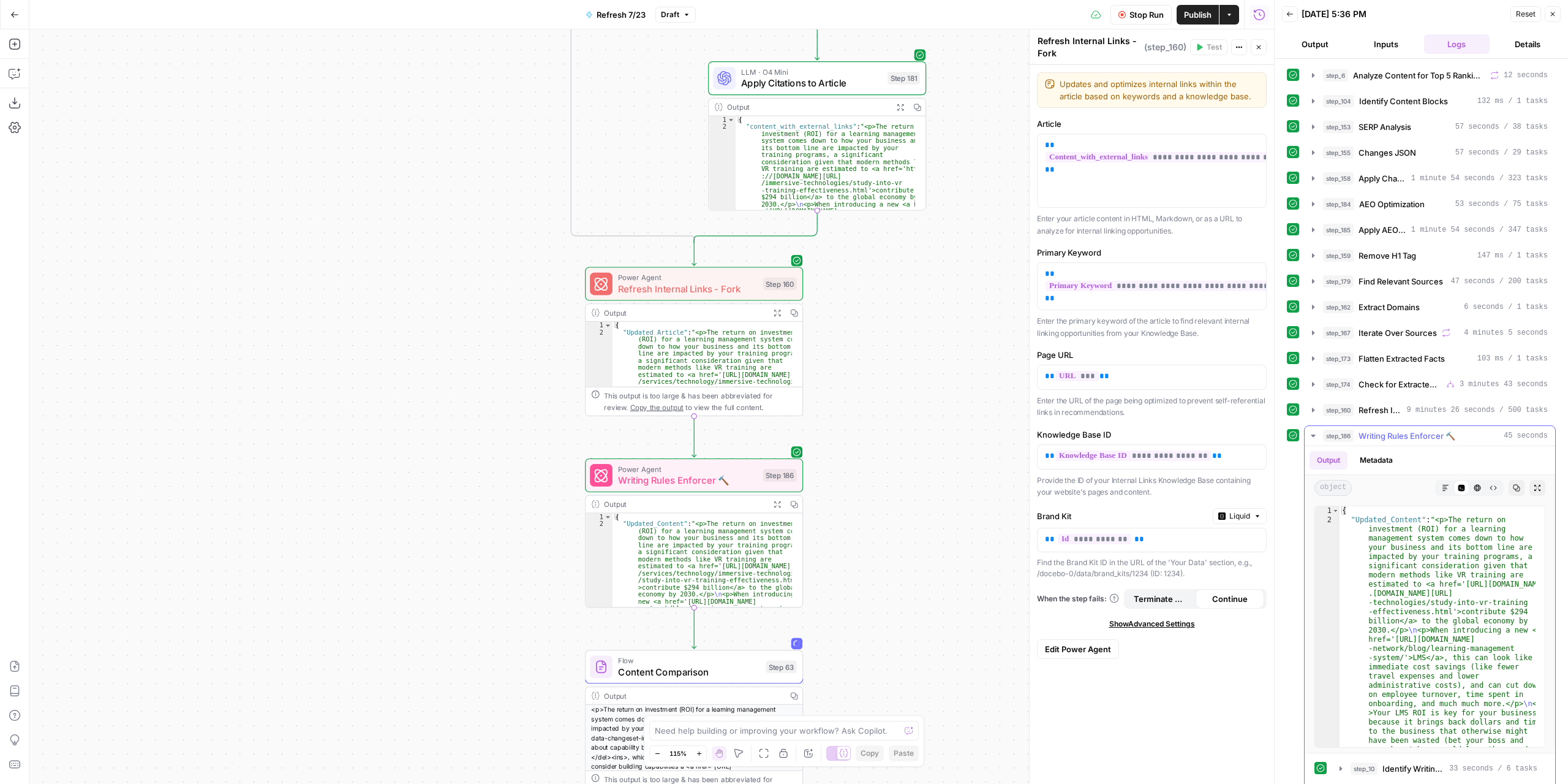
scroll to position [184, 0]
click at [1310, 427] on icon "button" at bounding box center [1313, 432] width 10 height 10
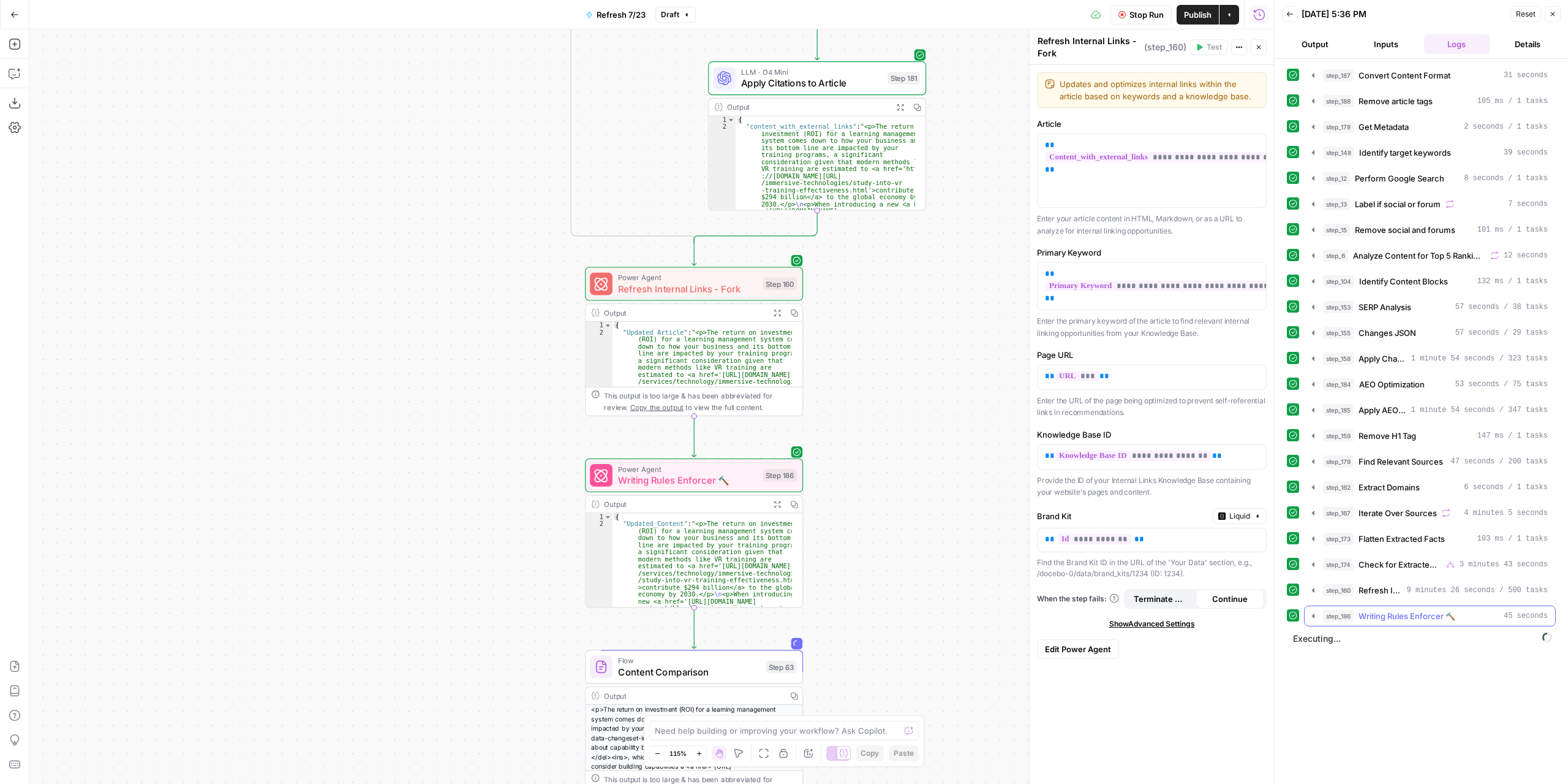
scroll to position [0, 0]
click at [1312, 611] on icon "button" at bounding box center [1313, 616] width 10 height 10
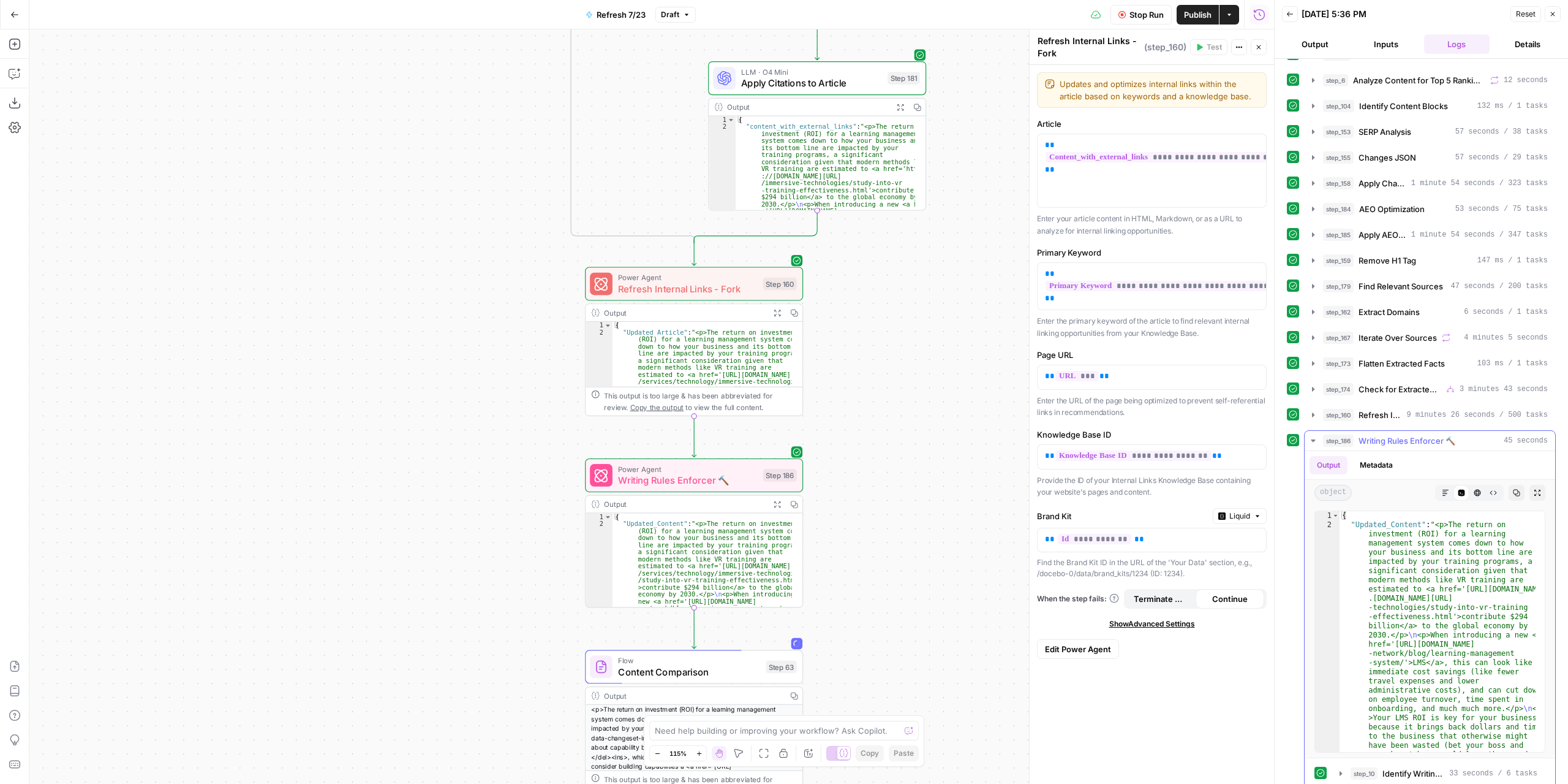
scroll to position [184, 0]
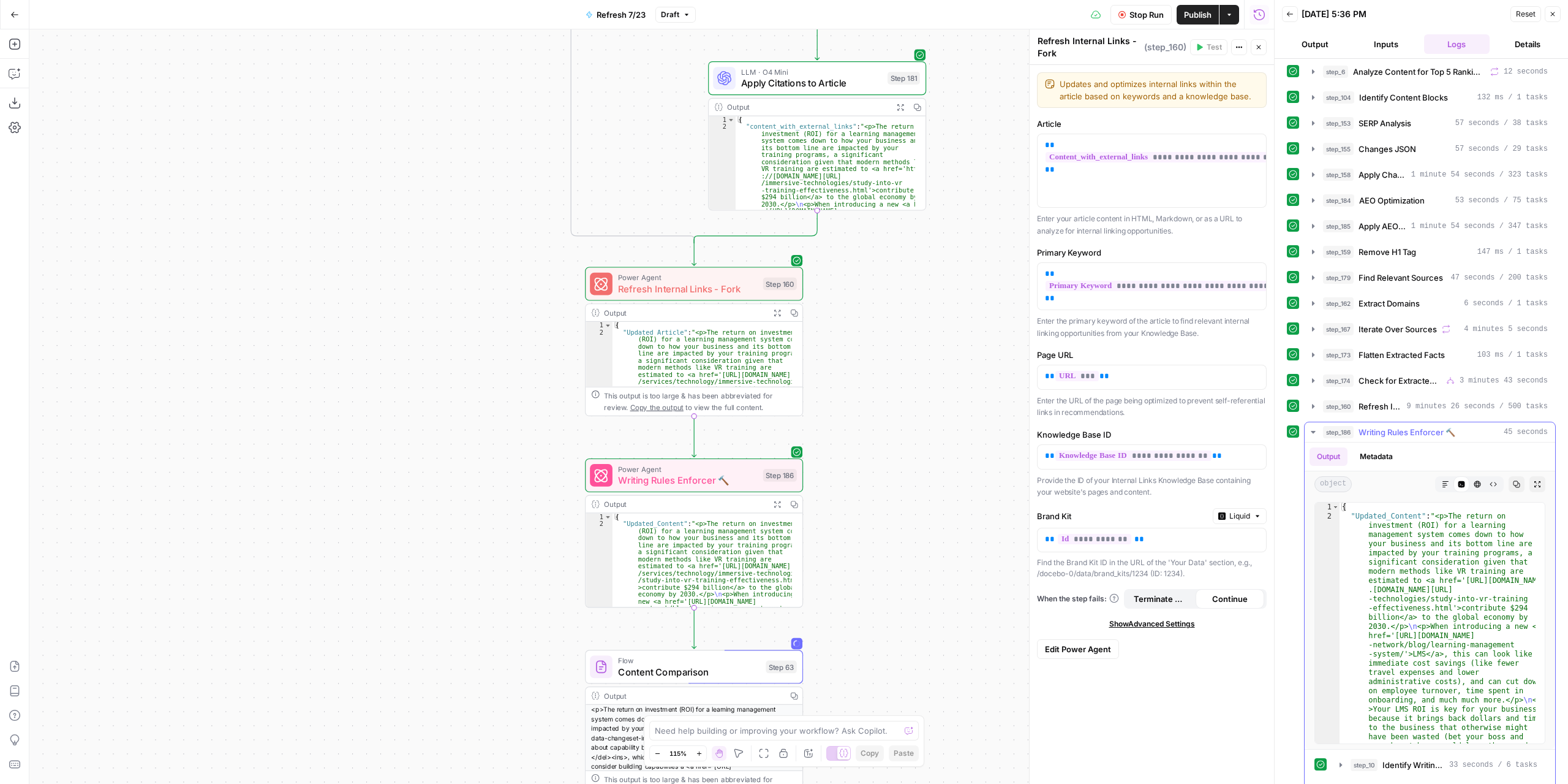
click at [1309, 427] on icon "button" at bounding box center [1313, 432] width 10 height 10
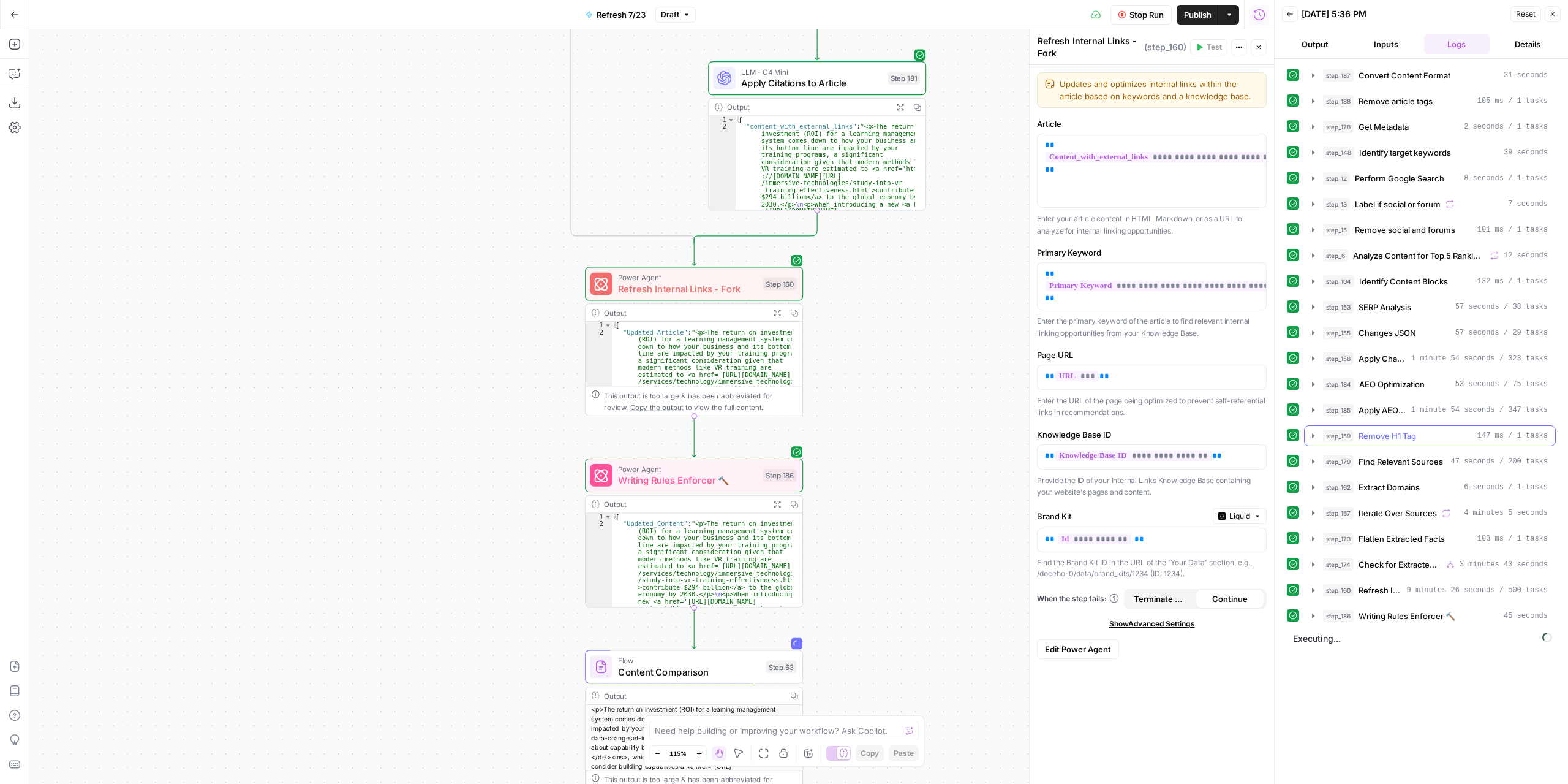
scroll to position [0, 0]
click at [1311, 585] on icon "button" at bounding box center [1313, 590] width 10 height 10
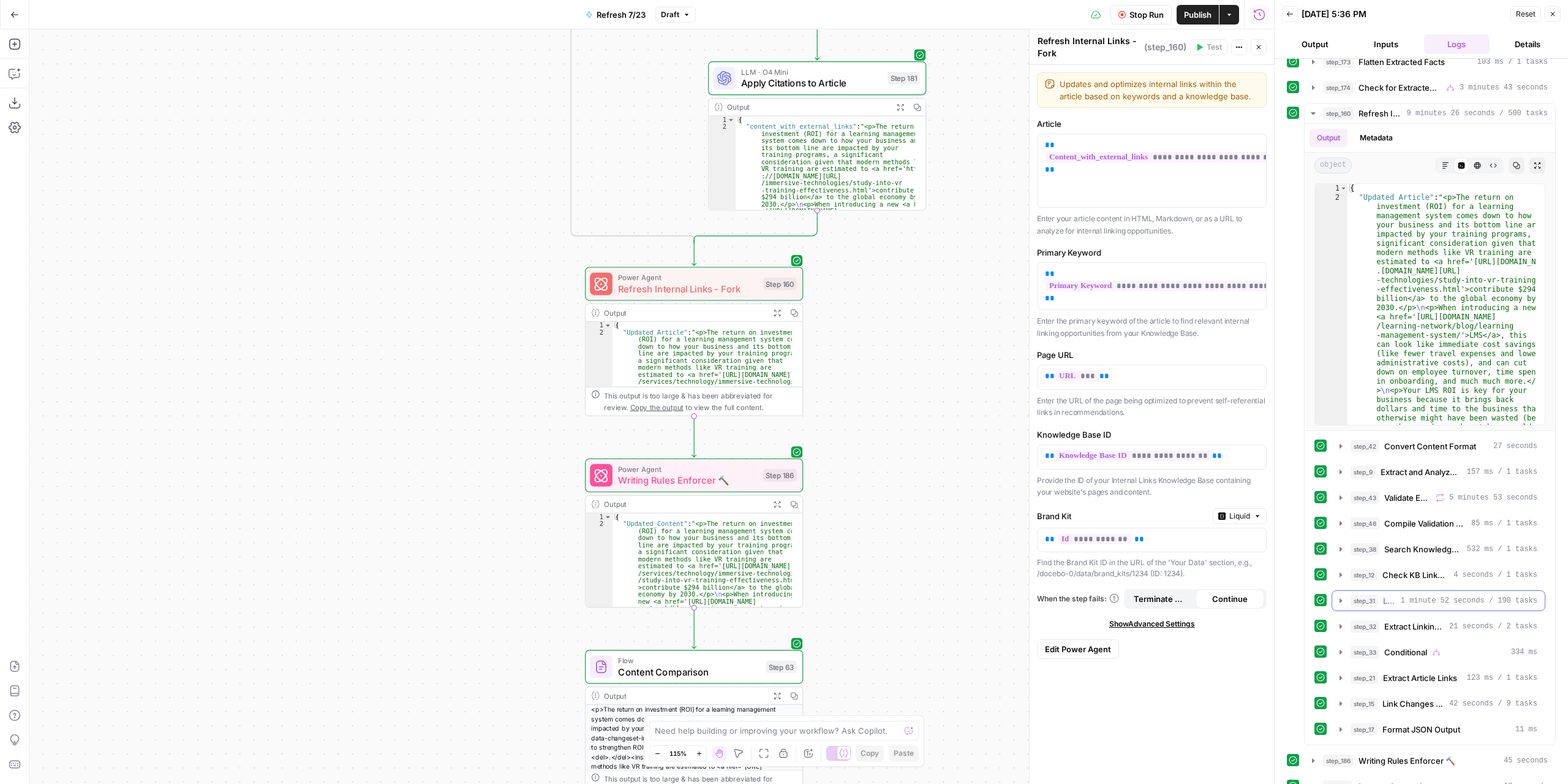
scroll to position [293, 0]
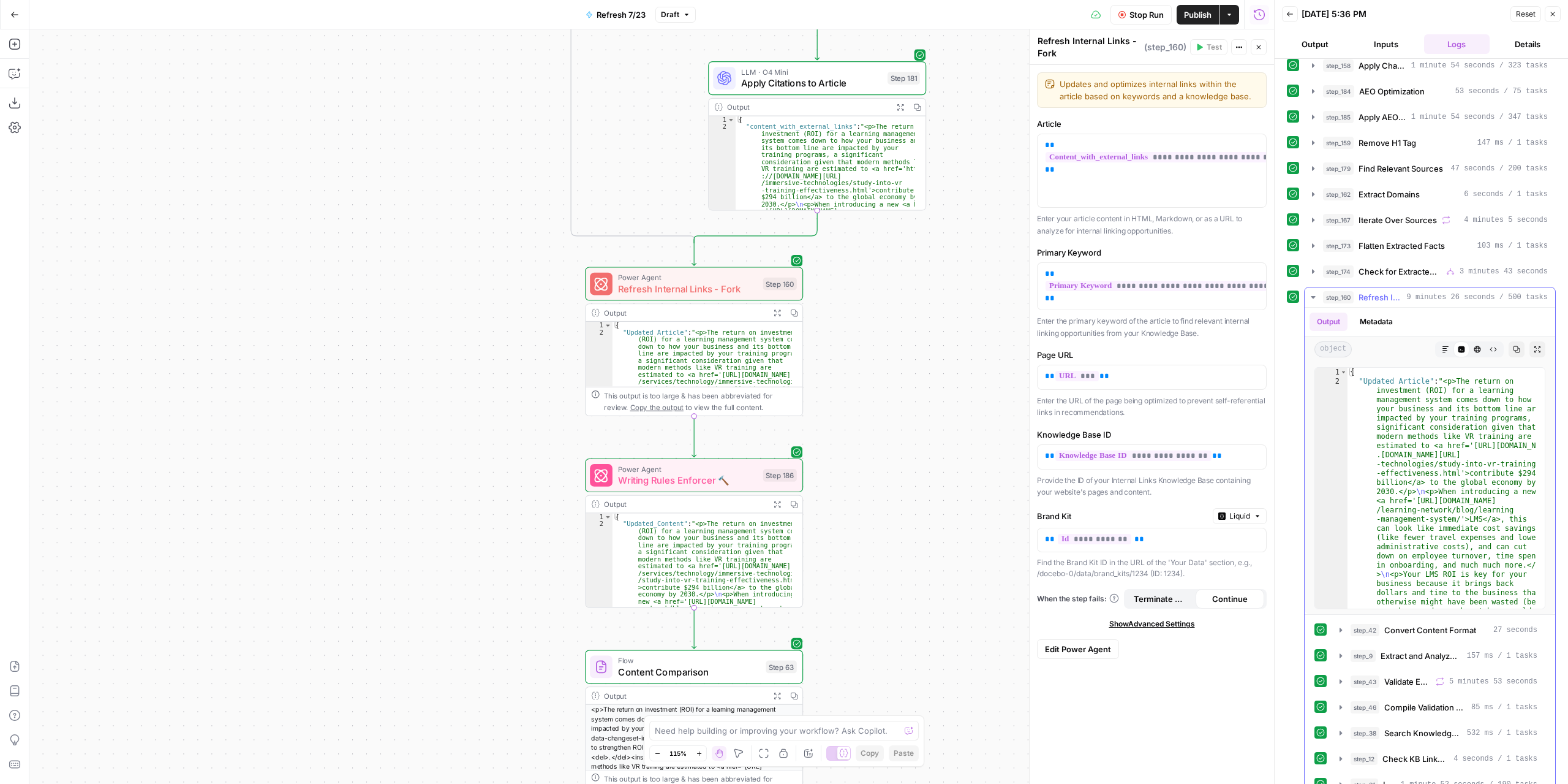
click at [1313, 296] on icon "button" at bounding box center [1313, 297] width 5 height 2
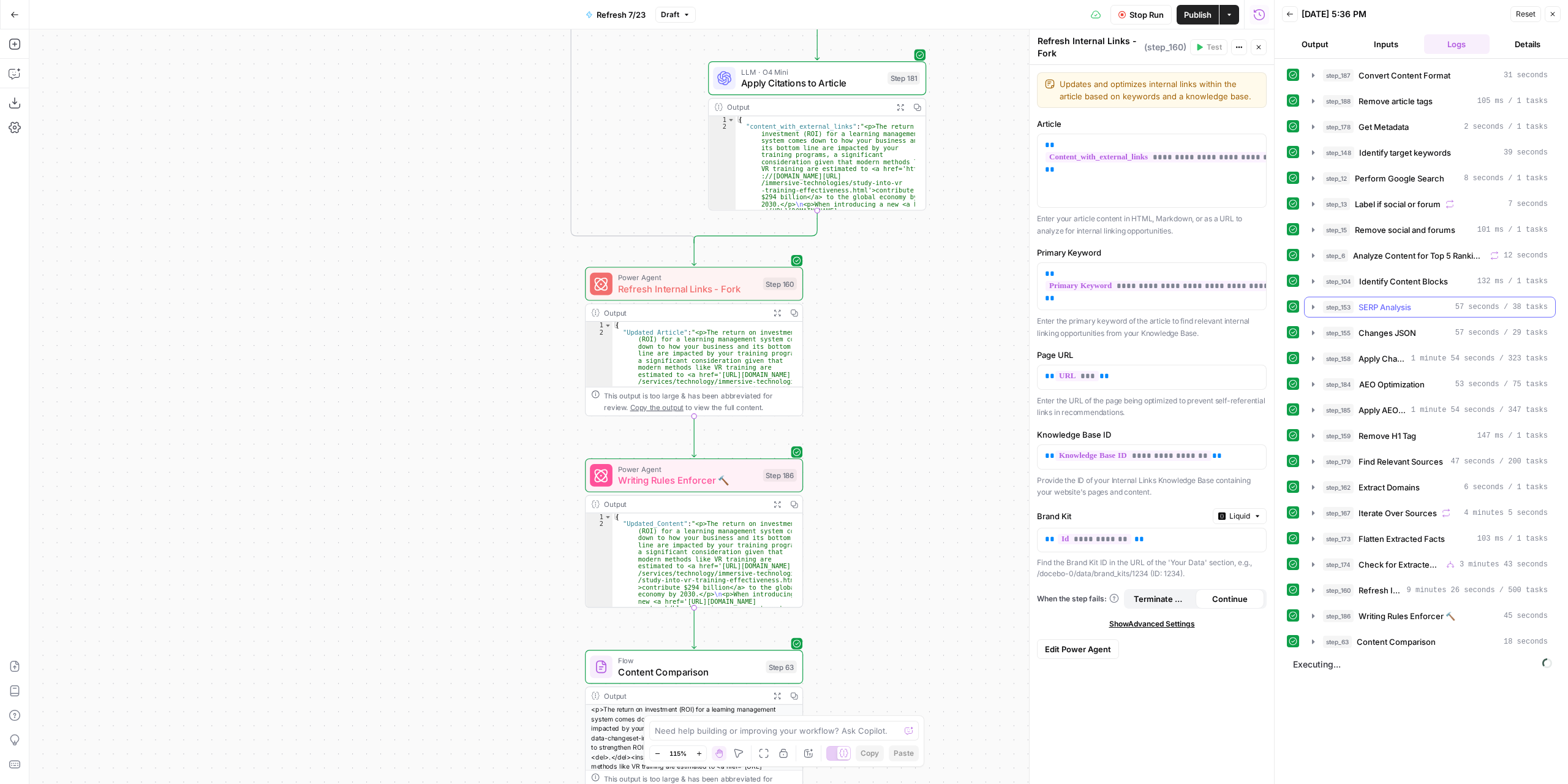
scroll to position [0, 0]
click at [1316, 637] on icon "button" at bounding box center [1313, 642] width 10 height 10
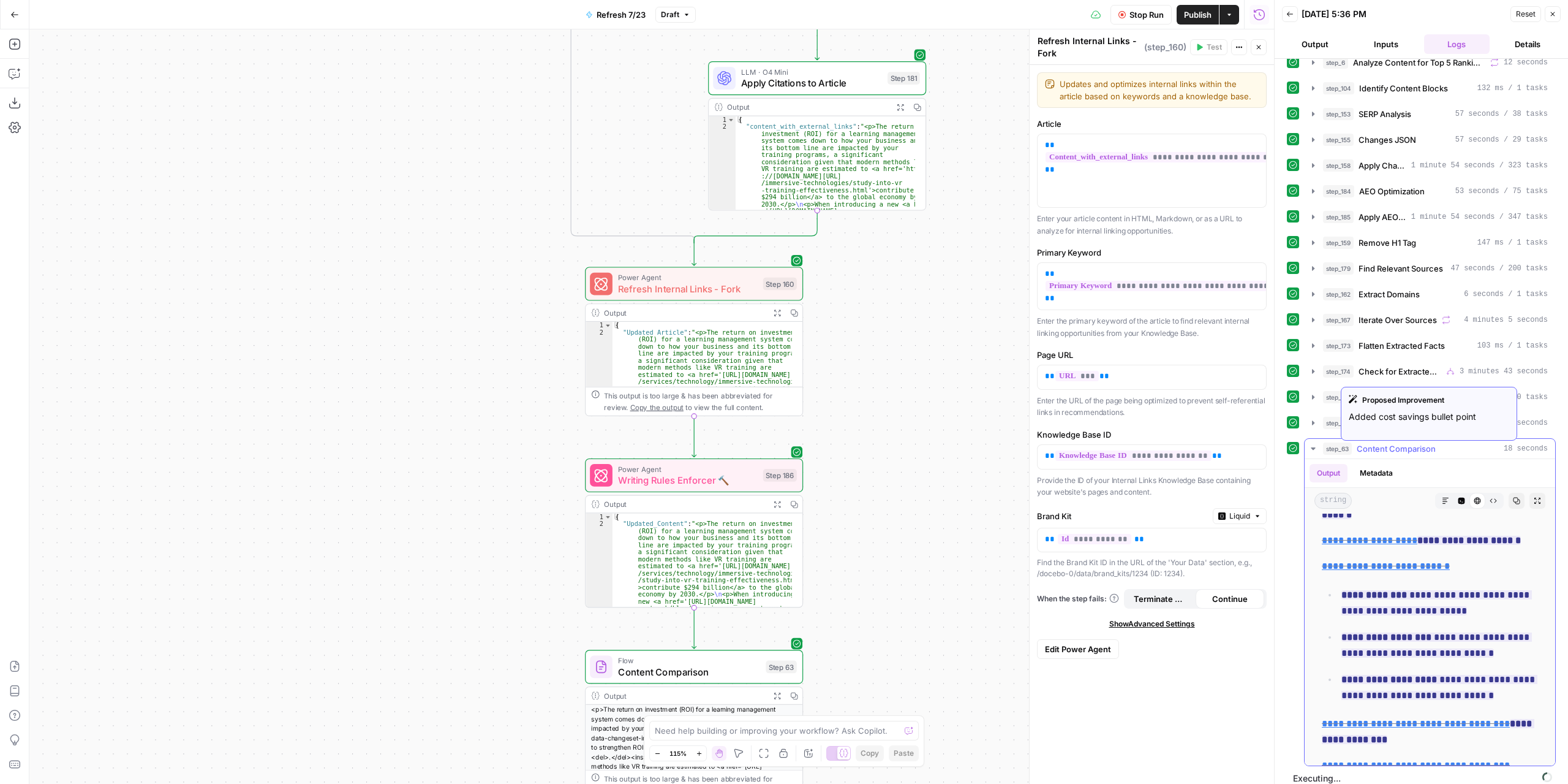
scroll to position [1287, 0]
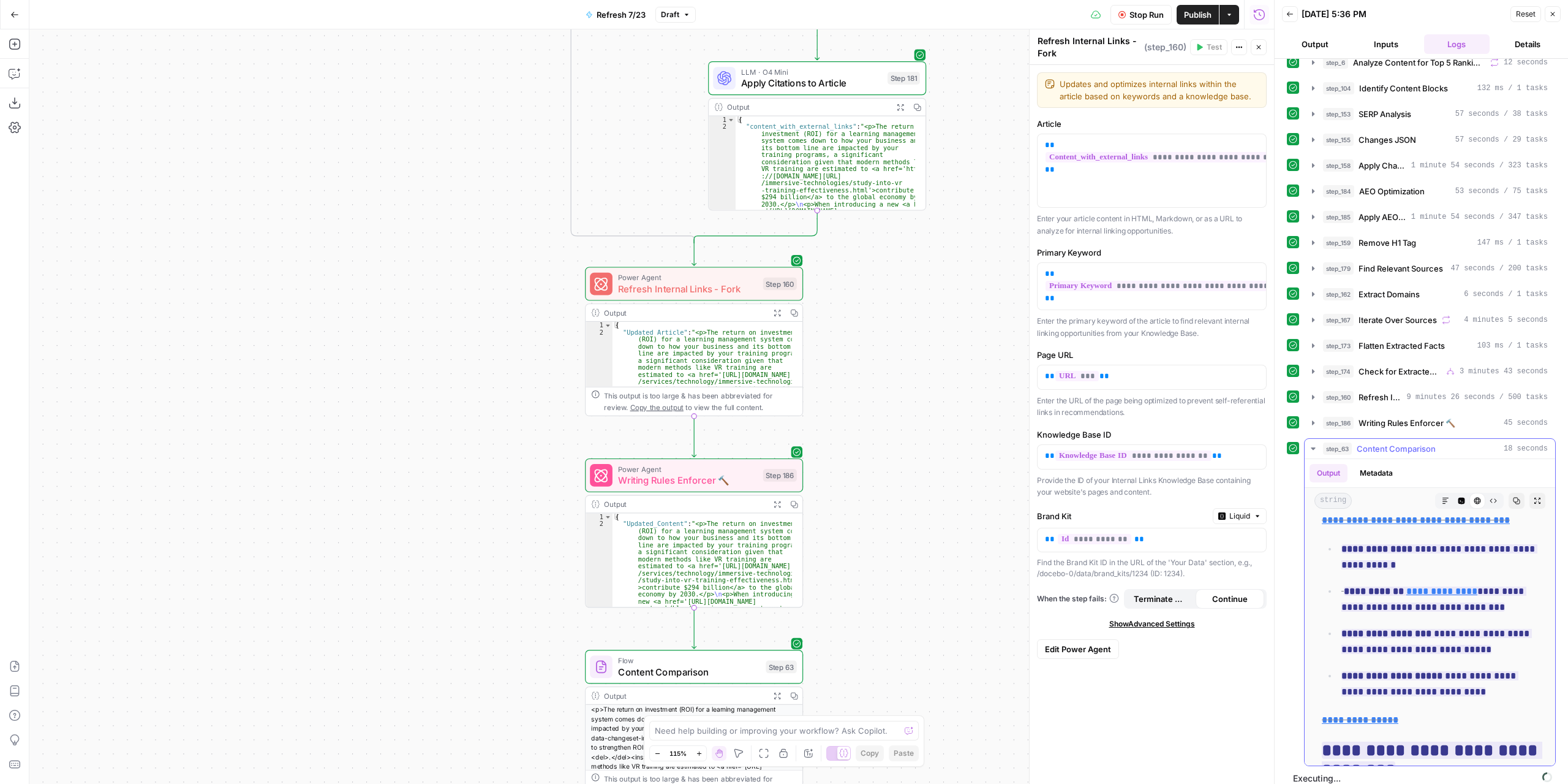
click at [1311, 444] on icon "button" at bounding box center [1313, 448] width 10 height 10
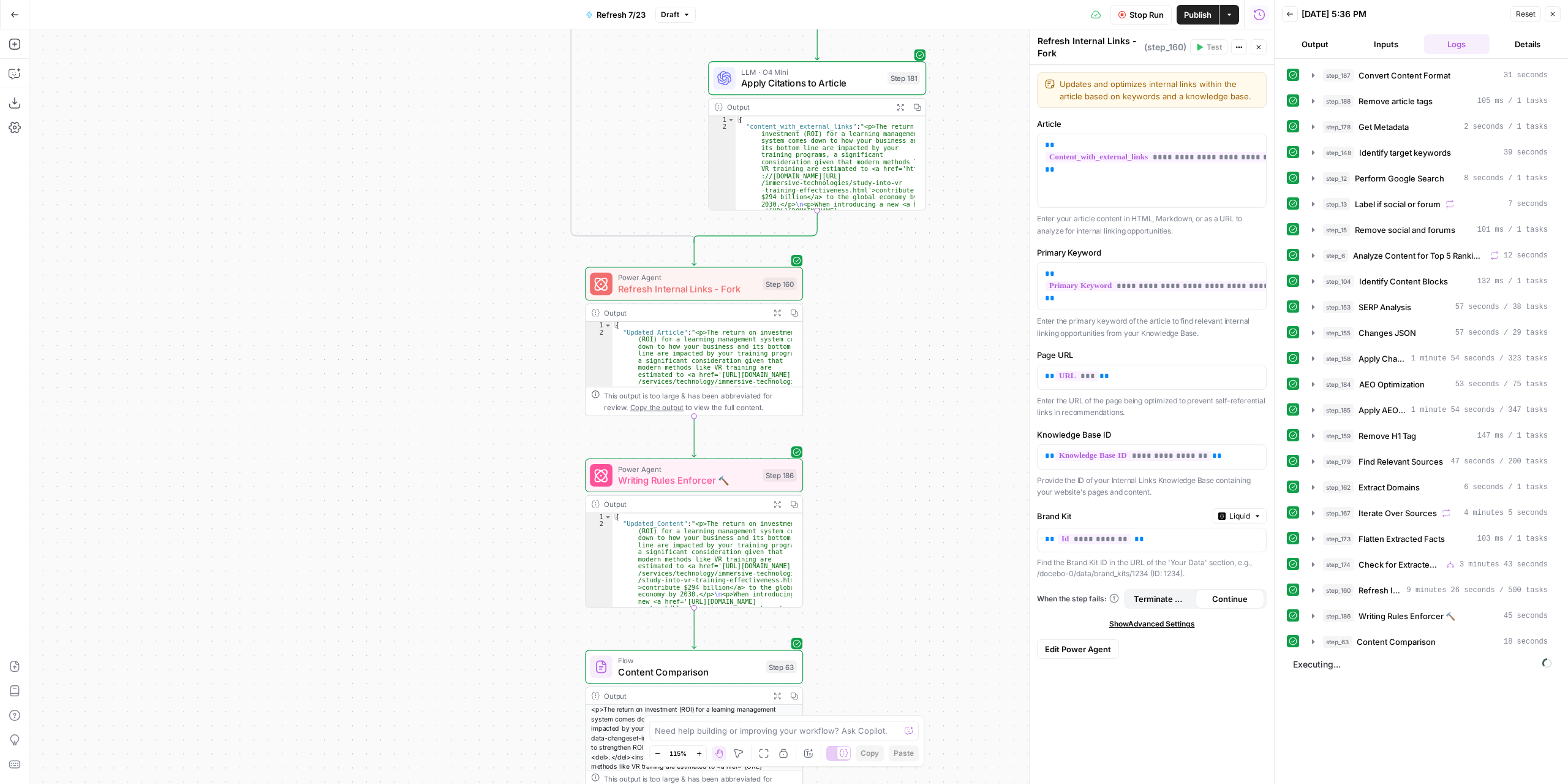
scroll to position [0, 0]
click at [914, 416] on div "true false false true false true Workflow Set Inputs Inputs Content Processing …" at bounding box center [652, 406] width 1245 height 754
